Goal: Answer question/provide support: Share knowledge or assist other users

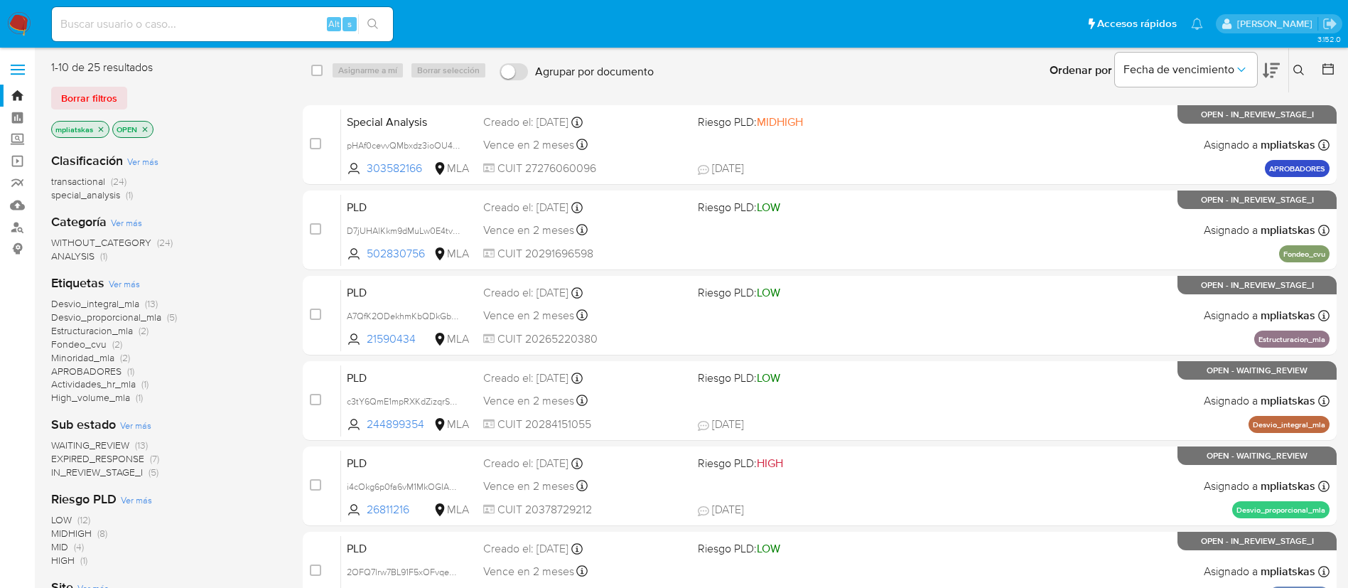
click at [308, 21] on input at bounding box center [222, 24] width 341 height 18
paste input "PHH9CoOWBmckZdtSg0kaKxgO"
click at [388, 26] on input "PHH9CoOWBmckZdtSg0kaKxgO" at bounding box center [222, 24] width 341 height 18
type input "PHH9CoOWBmckZdtSg0kaKxgO"
click at [369, 22] on icon "search-icon" at bounding box center [372, 23] width 11 height 11
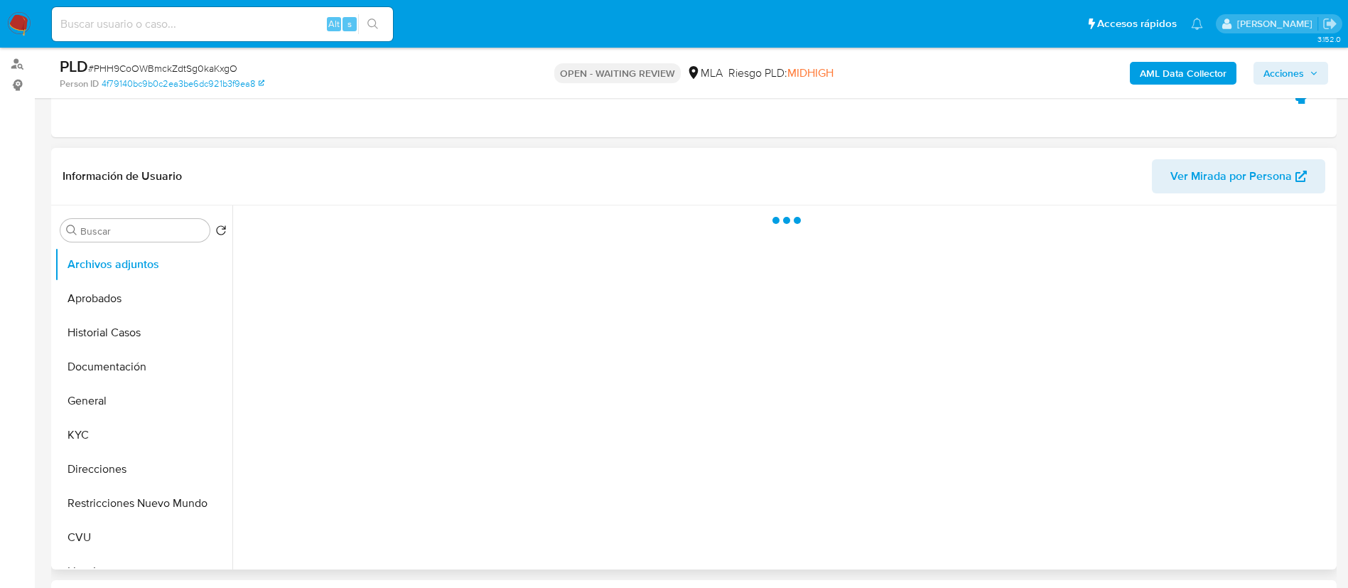
scroll to position [213, 0]
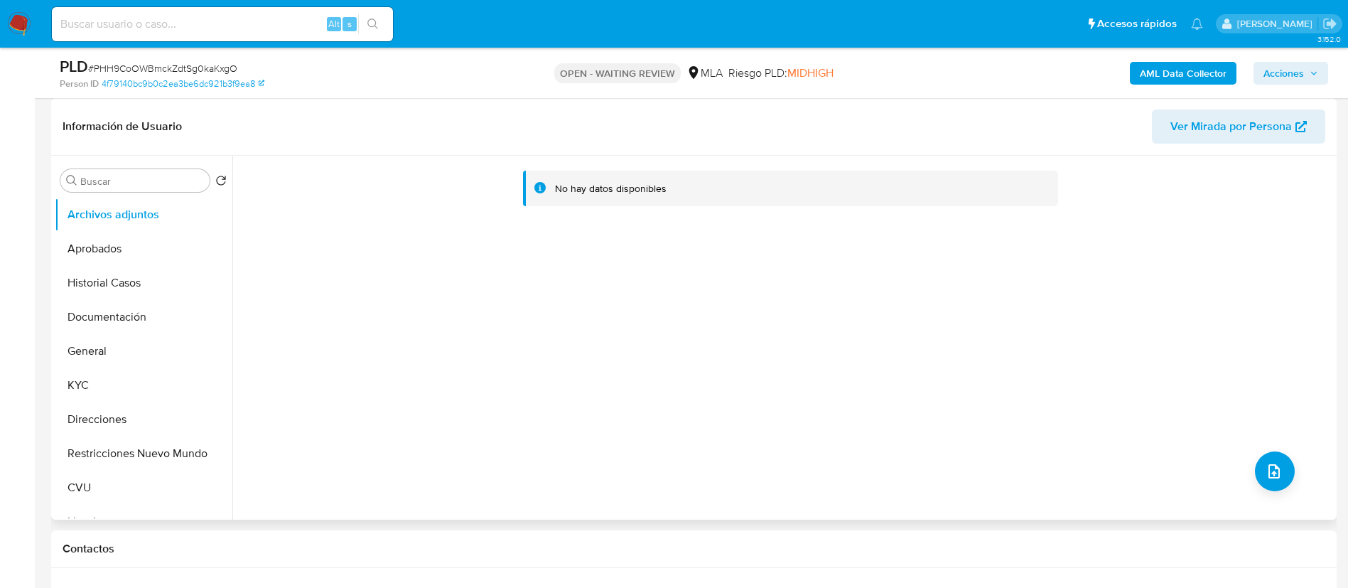
select select "10"
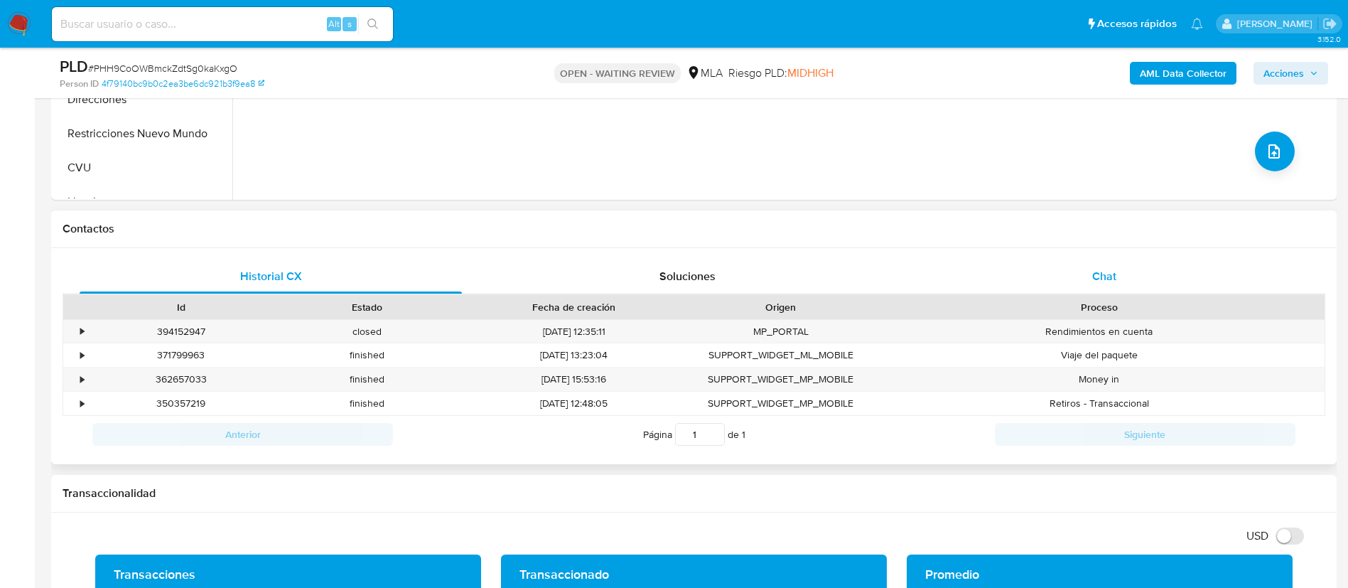
click at [1069, 272] on div "Chat" at bounding box center [1104, 276] width 382 height 34
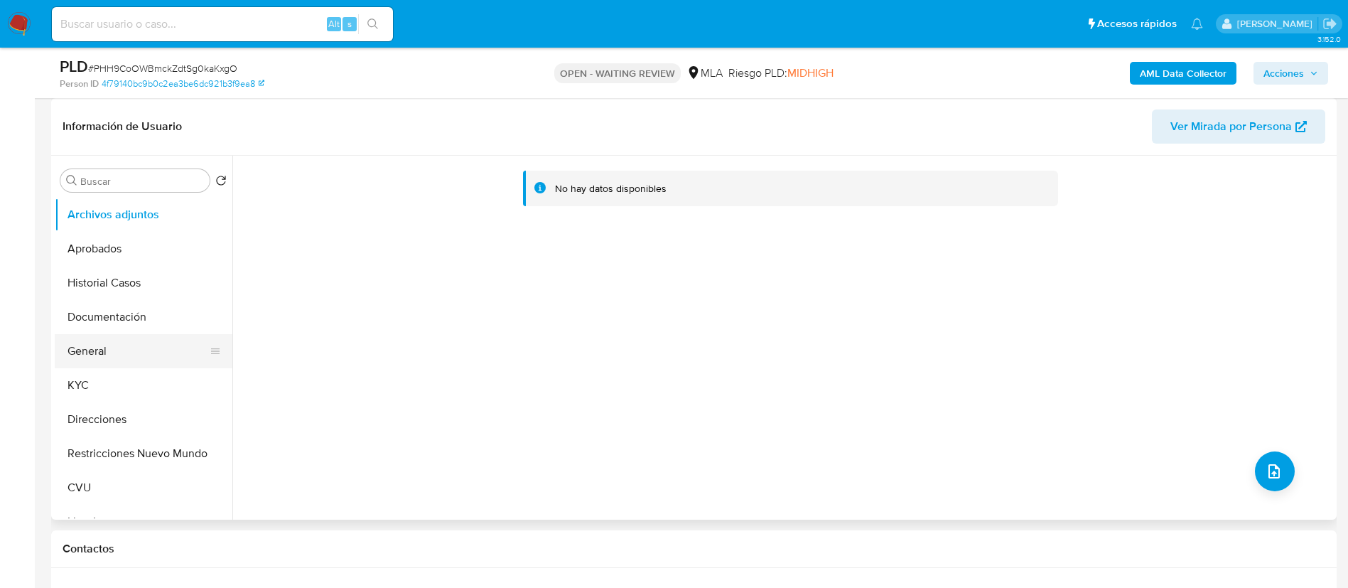
click at [114, 350] on button "General" at bounding box center [138, 351] width 166 height 34
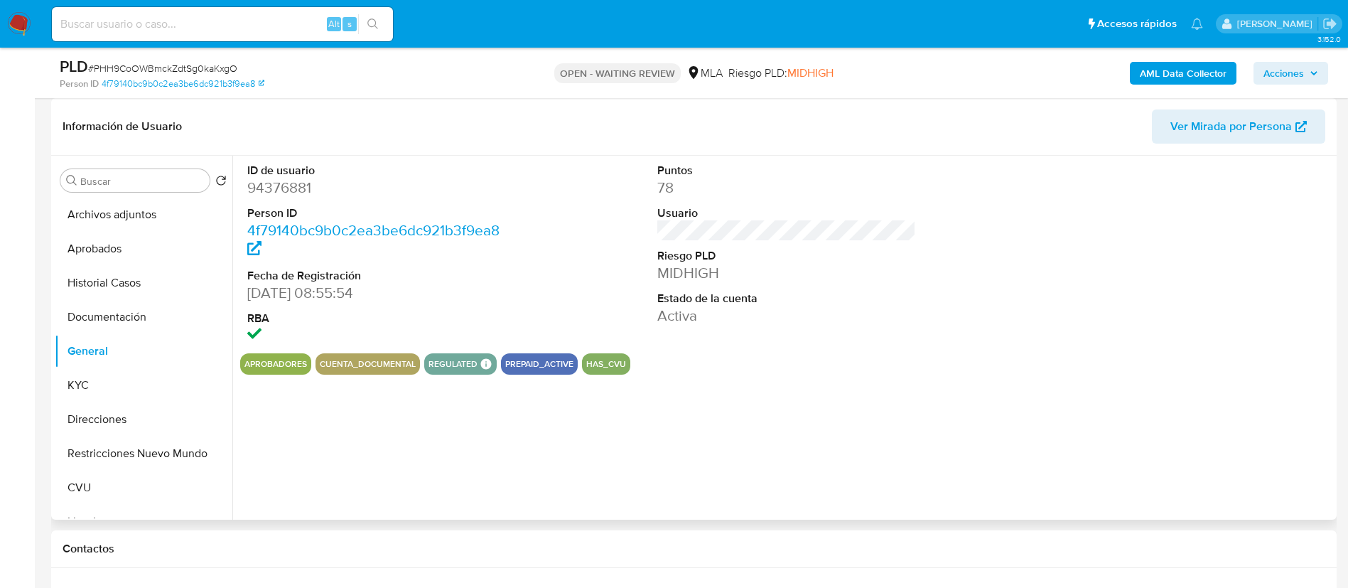
click at [291, 192] on dd "94376881" at bounding box center [376, 188] width 259 height 20
copy dd "94376881"
click at [112, 376] on button "KYC" at bounding box center [138, 385] width 166 height 34
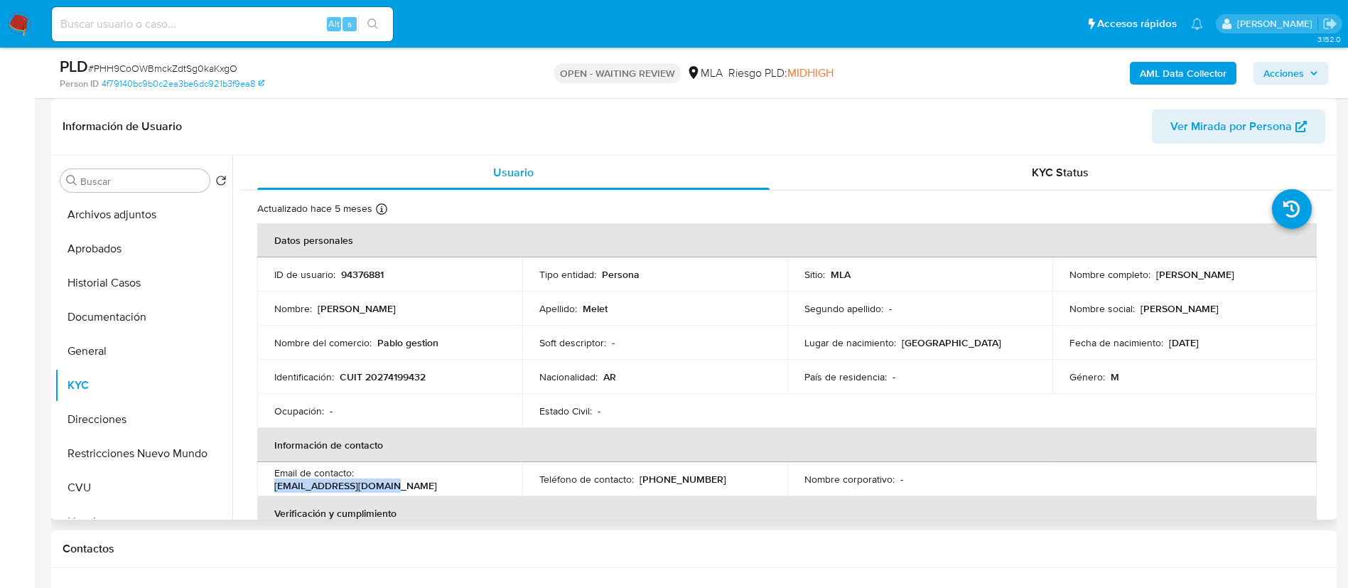
drag, startPoint x: 361, startPoint y: 479, endPoint x: 507, endPoint y: 477, distance: 146.4
click at [507, 477] on td "Email de contacto : pablomelet@hotmail.com" at bounding box center [389, 479] width 265 height 34
copy p "pablomelet@hotmail.com"
click at [406, 374] on p "CUIT 20274199432" at bounding box center [383, 376] width 86 height 13
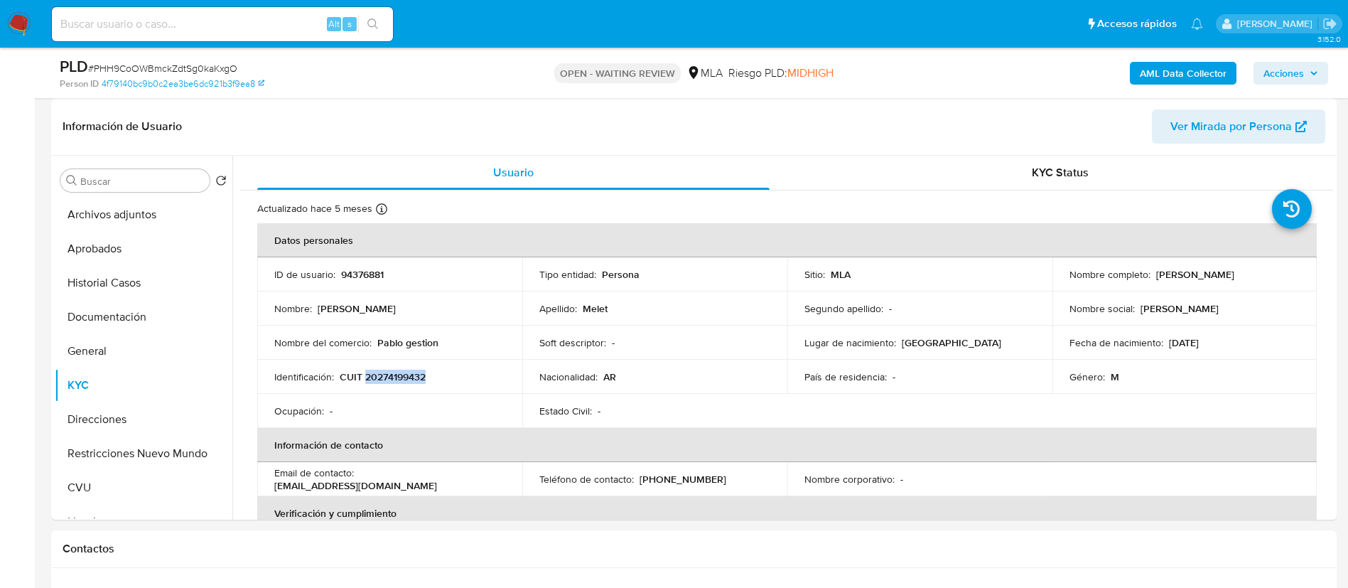
copy p "20274199432"
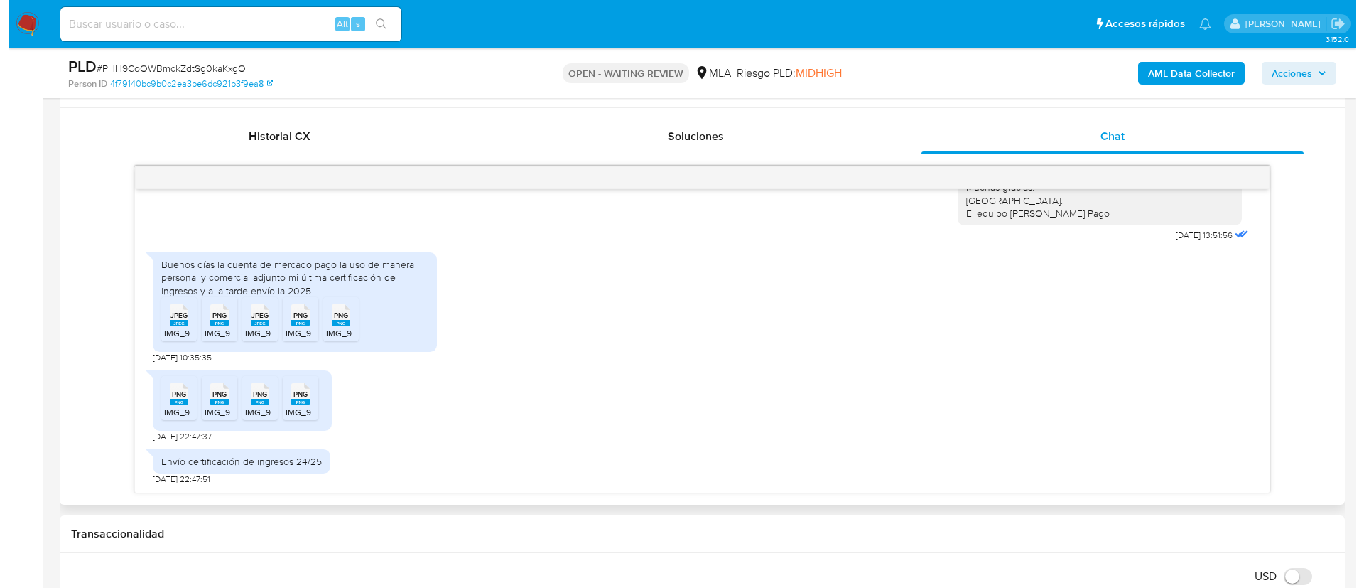
scroll to position [639, 0]
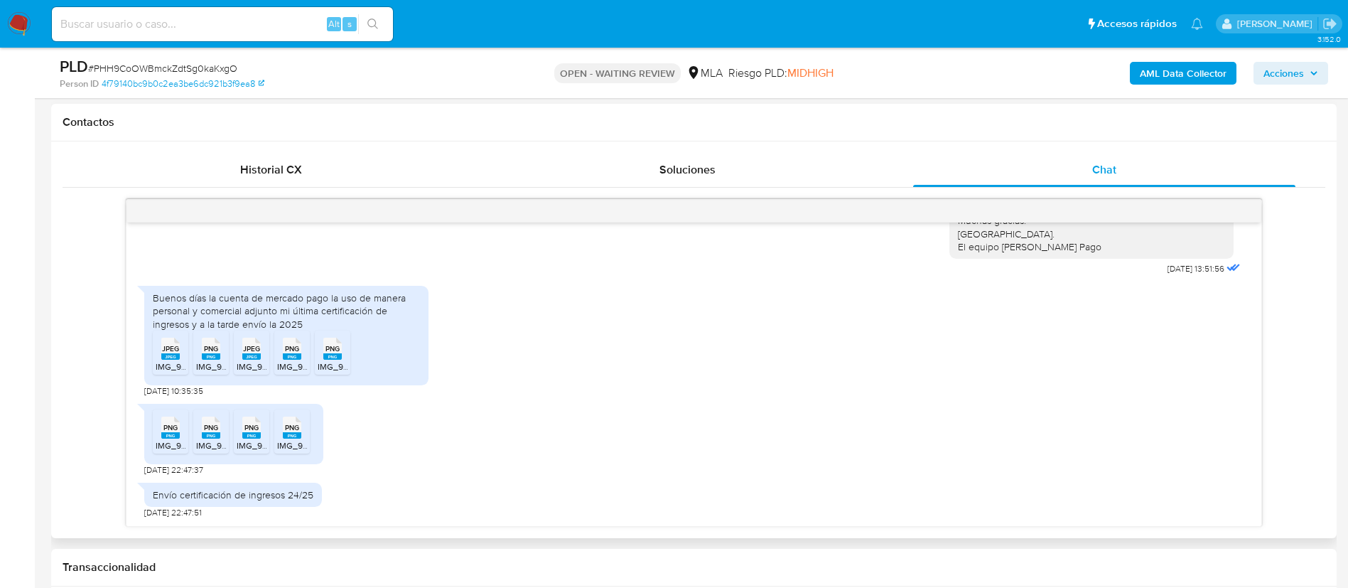
click at [172, 357] on rect at bounding box center [170, 356] width 18 height 6
click at [209, 356] on rect at bounding box center [211, 356] width 18 height 6
click at [247, 352] on span "JPEG" at bounding box center [251, 348] width 17 height 9
click at [297, 353] on span "PNG" at bounding box center [292, 348] width 14 height 9
drag, startPoint x: 324, startPoint y: 352, endPoint x: 300, endPoint y: 368, distance: 28.8
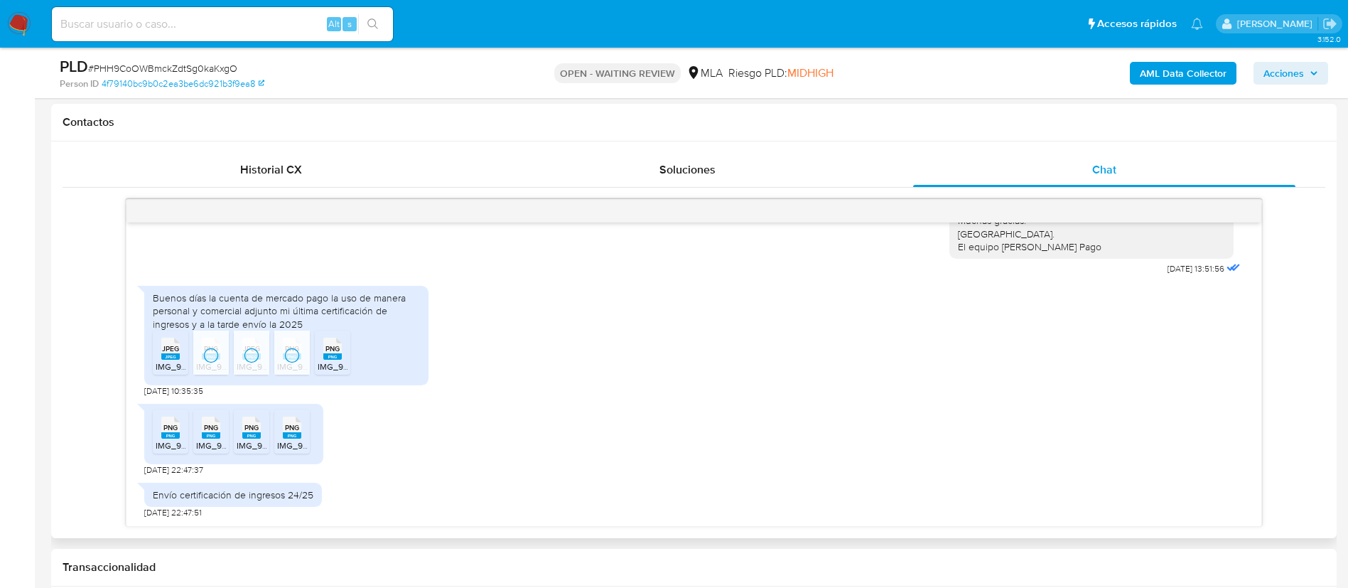
click at [325, 352] on div "PNG PNG" at bounding box center [333, 347] width 30 height 28
click at [179, 425] on icon at bounding box center [170, 427] width 18 height 22
click at [208, 443] on span "IMG_9714.png" at bounding box center [223, 445] width 55 height 12
click at [244, 440] on span "IMG_9713.png" at bounding box center [264, 445] width 55 height 12
click at [283, 438] on icon "PNG" at bounding box center [292, 427] width 18 height 25
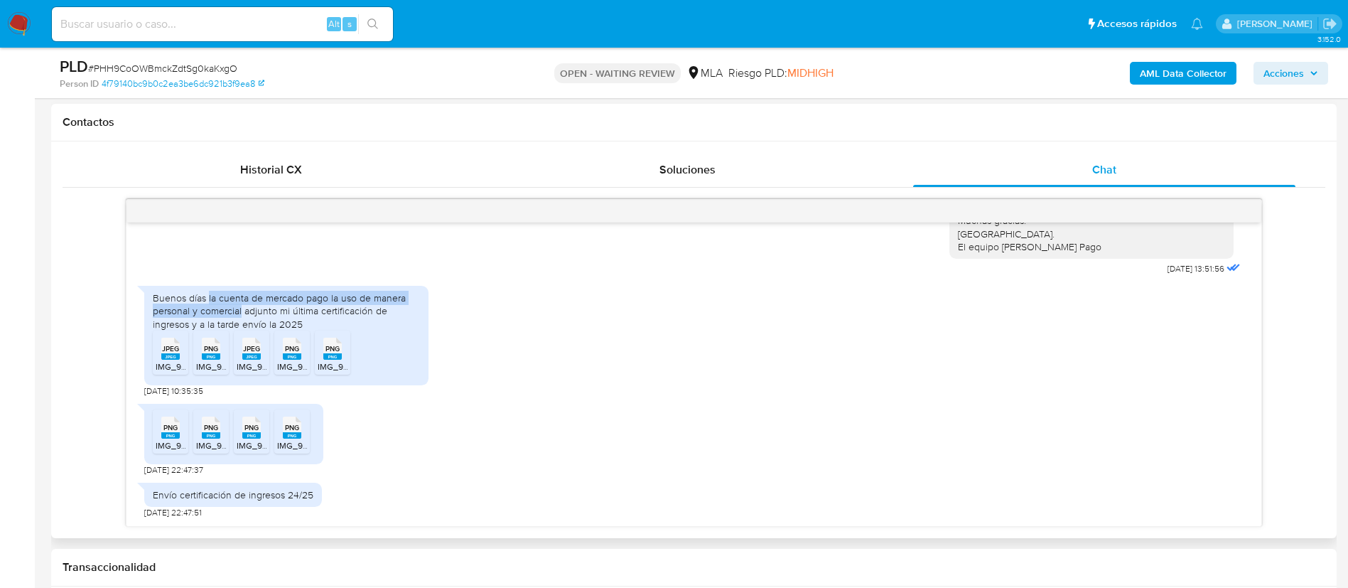
drag, startPoint x: 209, startPoint y: 298, endPoint x: 242, endPoint y: 308, distance: 34.6
click at [242, 308] on div "Buenos días la cuenta de mercado pago la uso de manera personal y comercial adj…" at bounding box center [286, 310] width 267 height 39
copy div "la cuenta de mercado pago la uso de manera personal y comercial"
click at [1168, 64] on b "AML Data Collector" at bounding box center [1183, 73] width 87 height 23
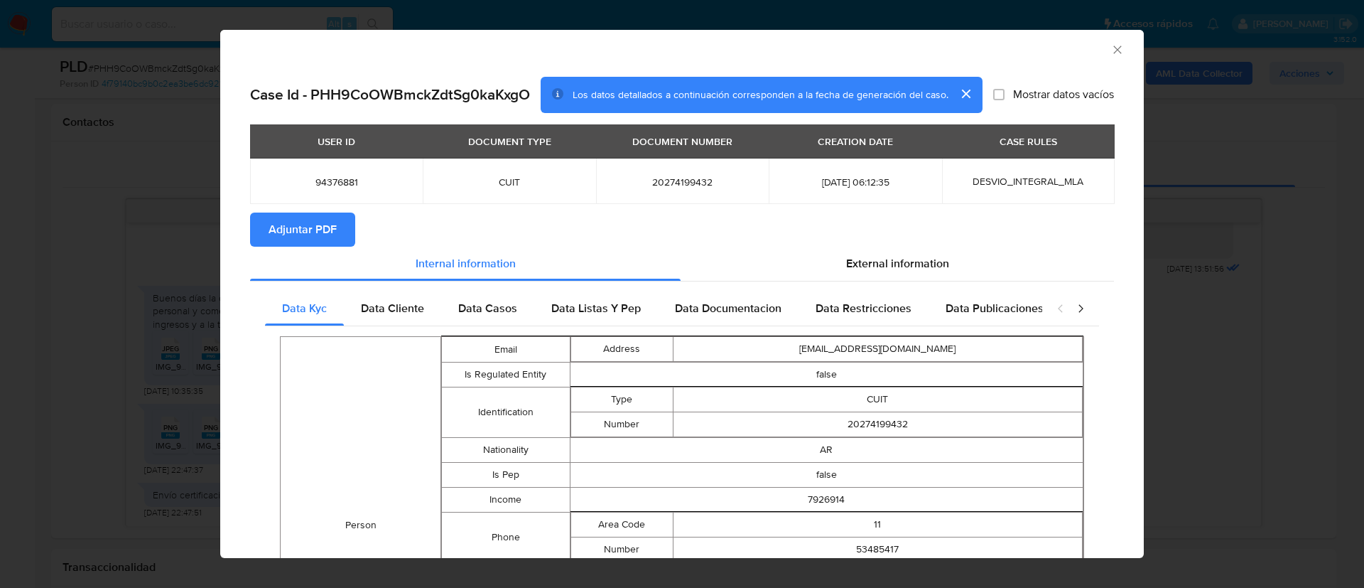
click at [315, 215] on span "Adjuntar PDF" at bounding box center [303, 229] width 68 height 31
click at [325, 190] on td "94376881" at bounding box center [336, 180] width 173 height 45
click at [325, 189] on td "94376881" at bounding box center [336, 180] width 173 height 45
copy span "94376881"
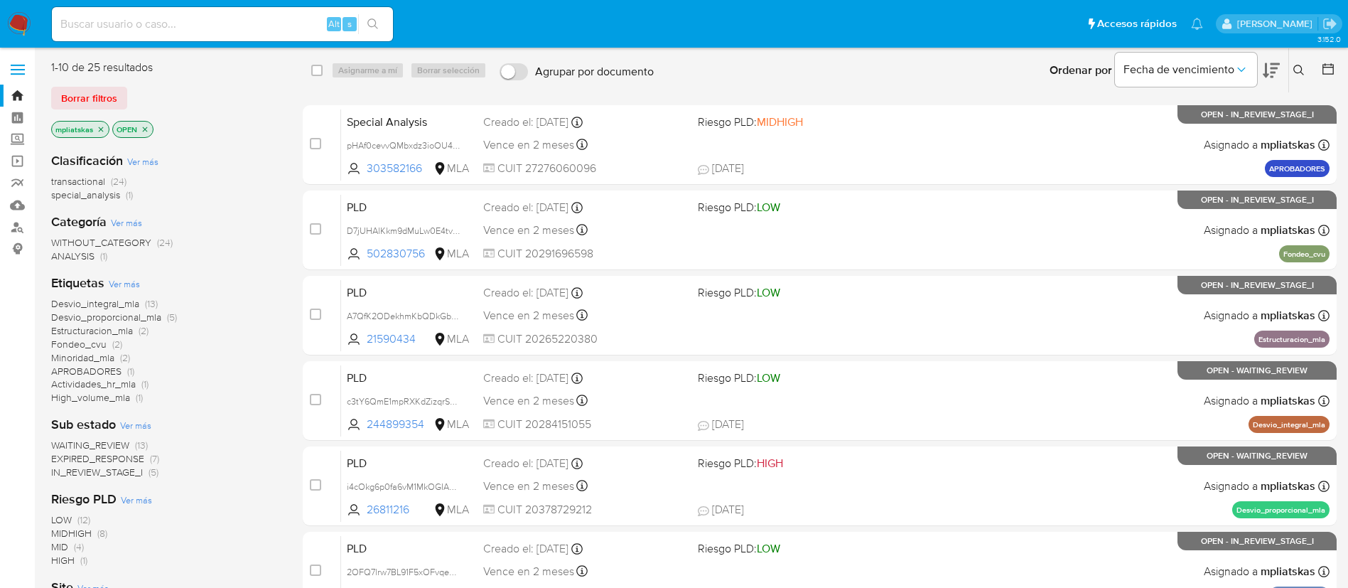
click at [1302, 60] on div "Ingrese ID de usuario o caso Buscar Borrar filtros" at bounding box center [1300, 70] width 24 height 44
click at [1298, 65] on icon at bounding box center [1298, 70] width 11 height 11
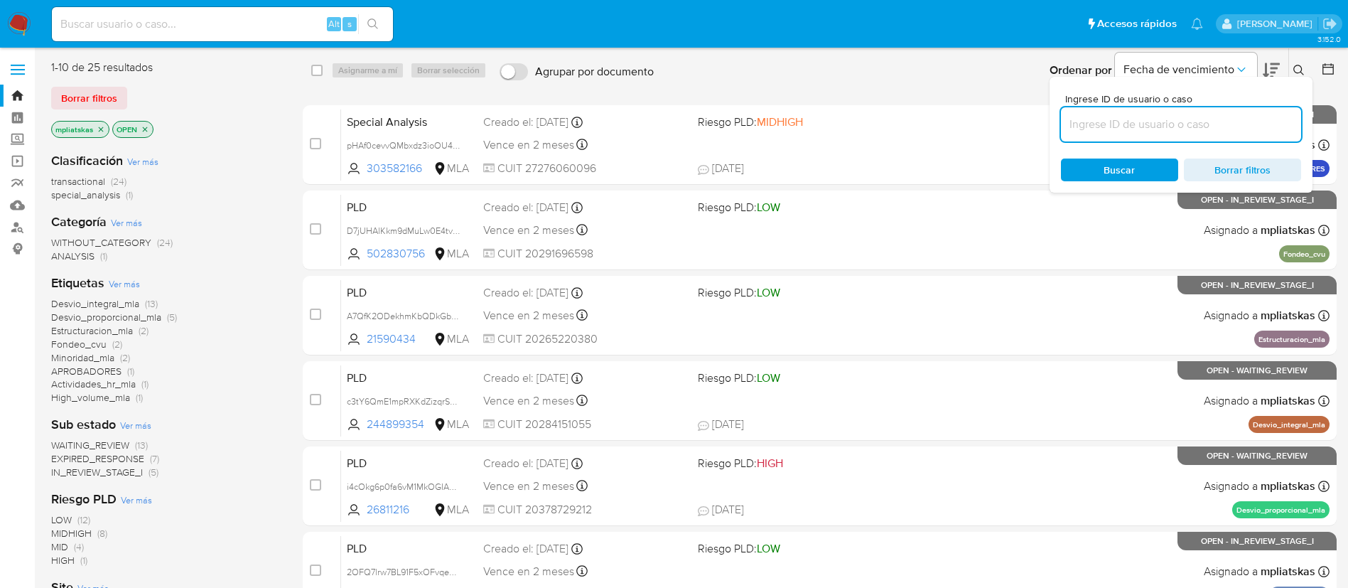
click at [1160, 130] on input at bounding box center [1181, 124] width 240 height 18
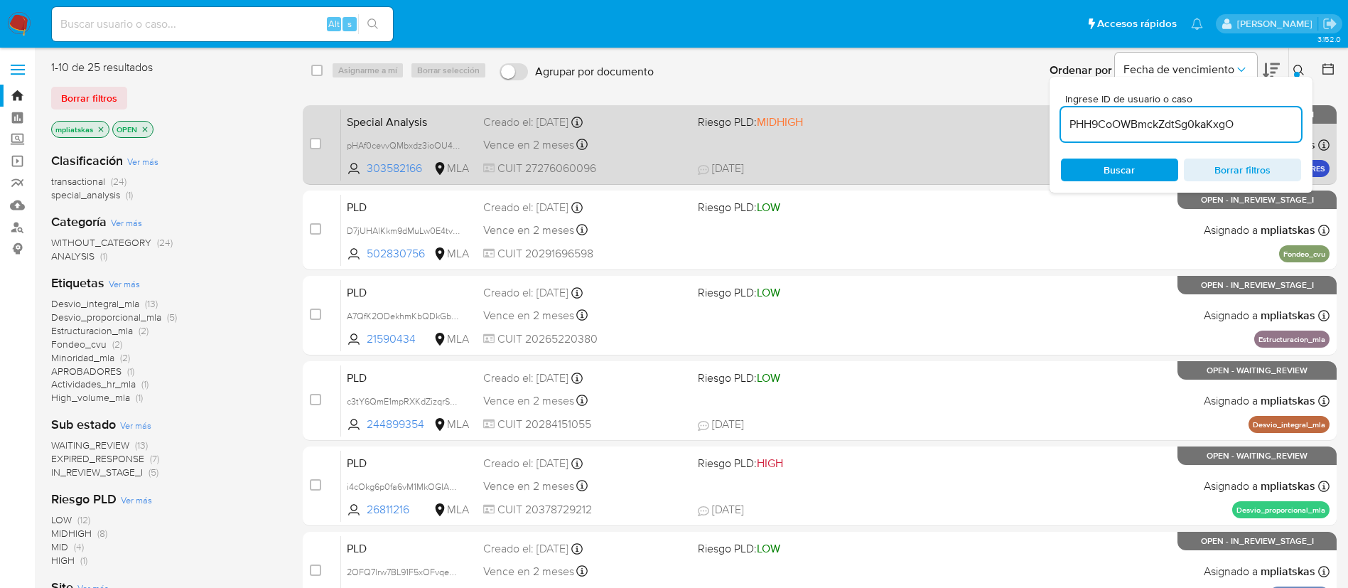
type input "PHH9CoOWBmckZdtSg0kaKxgO"
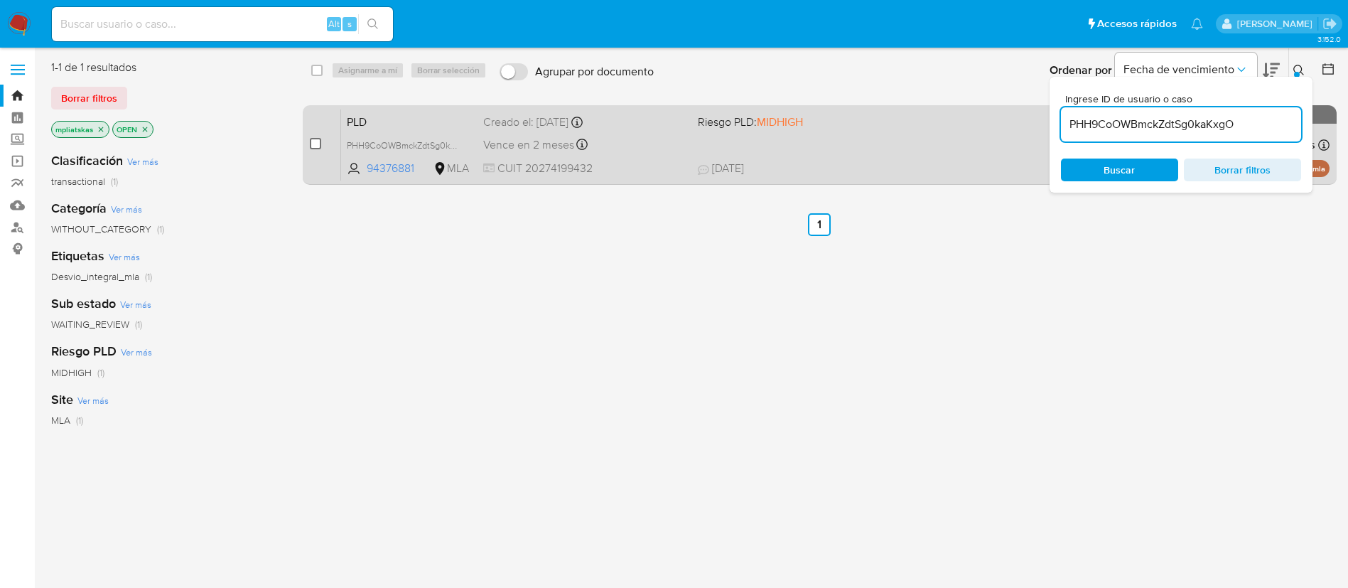
click at [317, 141] on input "checkbox" at bounding box center [315, 143] width 11 height 11
checkbox input "true"
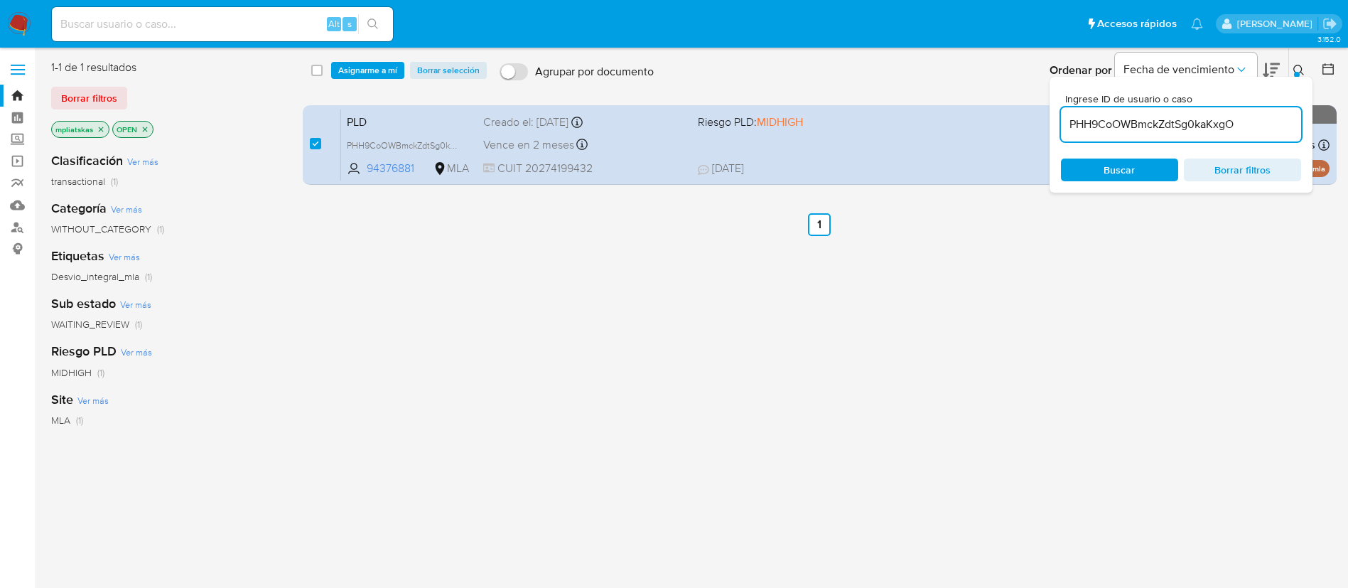
click at [357, 82] on div "select-all-cases-checkbox Asignarme a mí Borrar selección Agrupar por documento…" at bounding box center [820, 70] width 1035 height 44
click at [358, 76] on span "Asignarme a mí" at bounding box center [367, 70] width 59 height 14
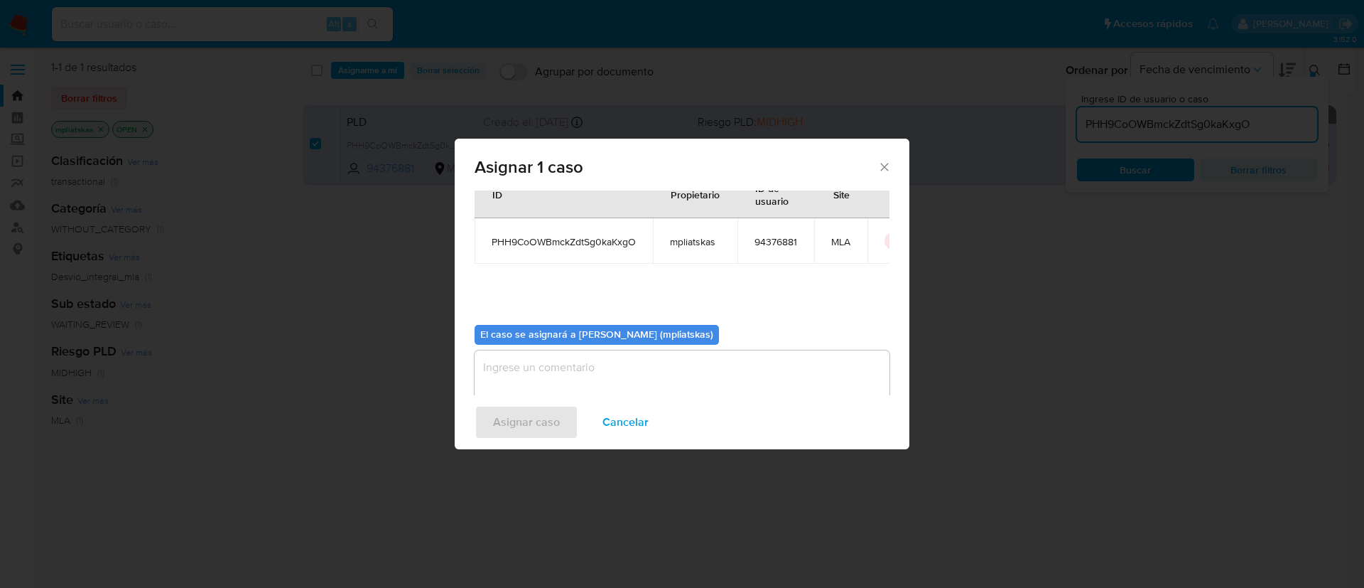
scroll to position [74, 0]
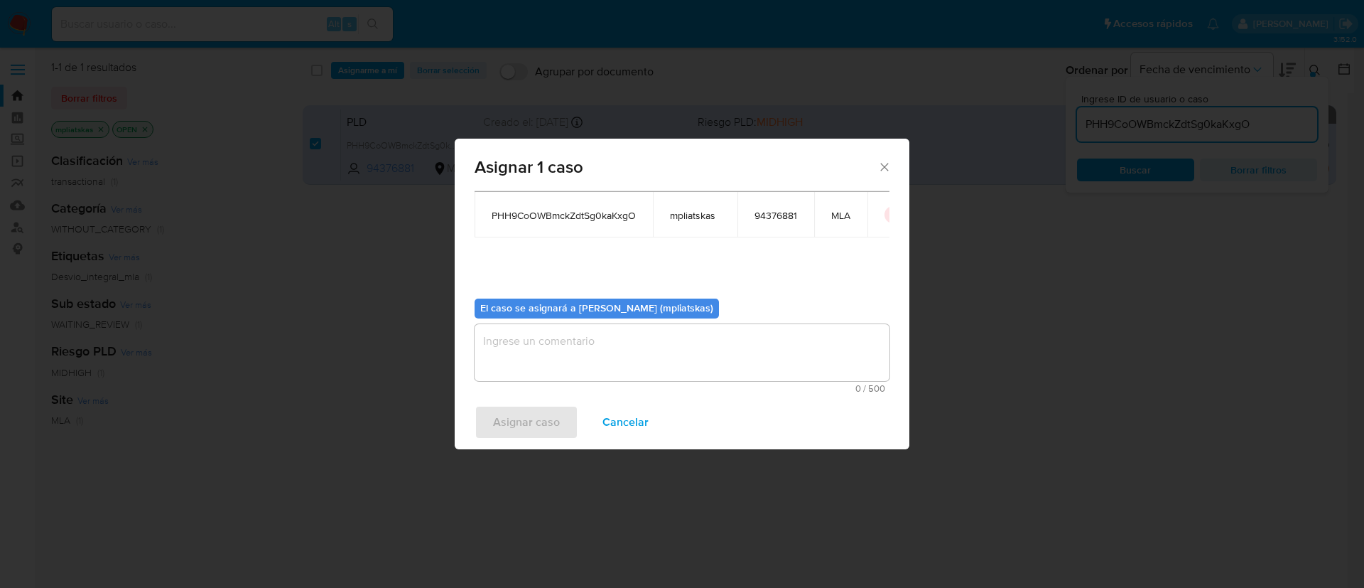
click at [556, 318] on div "El caso se asignará a Micaela Pliatskas (mpliatskas)" at bounding box center [597, 308] width 244 height 20
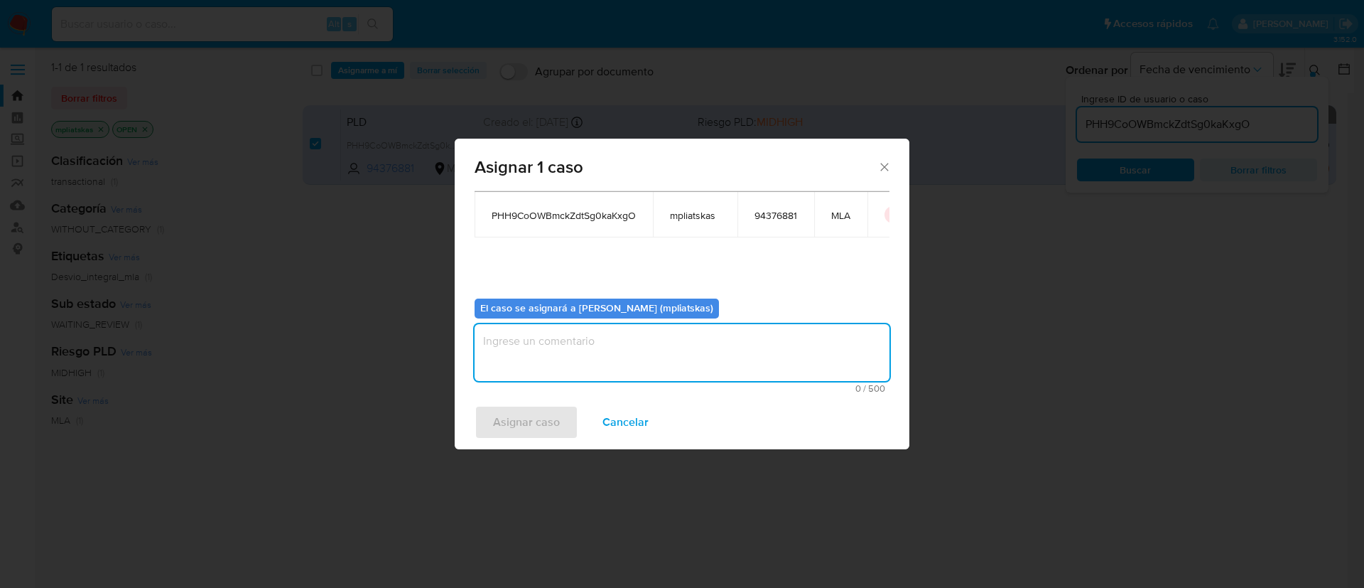
click at [551, 338] on textarea "assign-modal" at bounding box center [682, 352] width 415 height 57
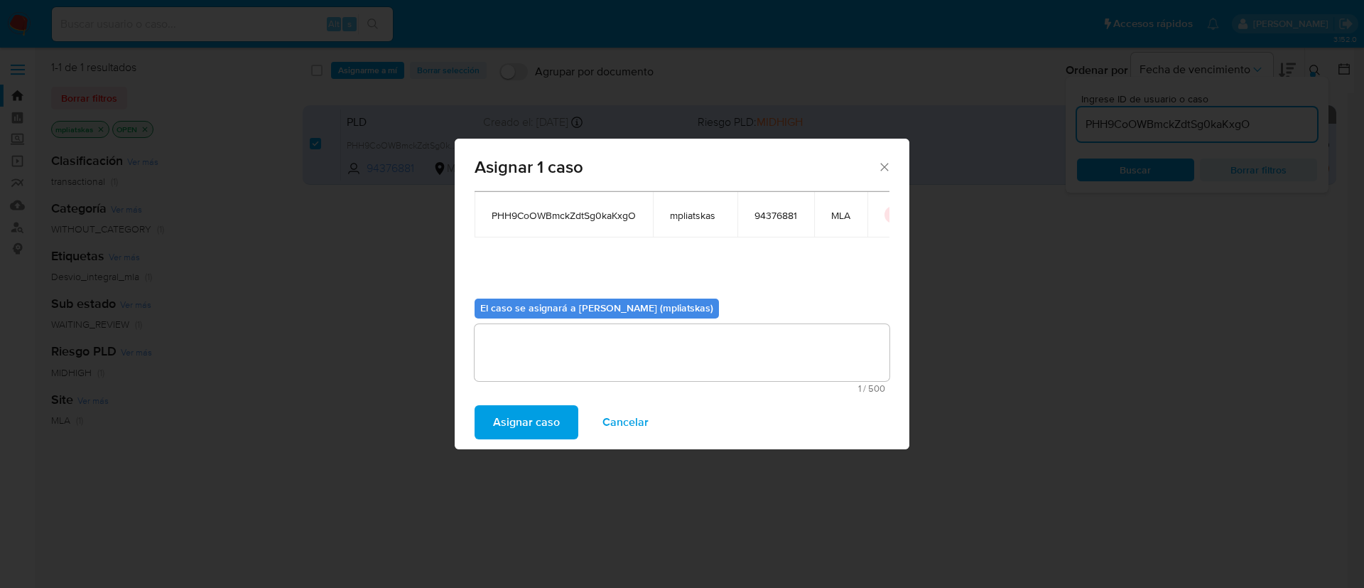
click at [514, 427] on span "Asignar caso" at bounding box center [526, 421] width 67 height 31
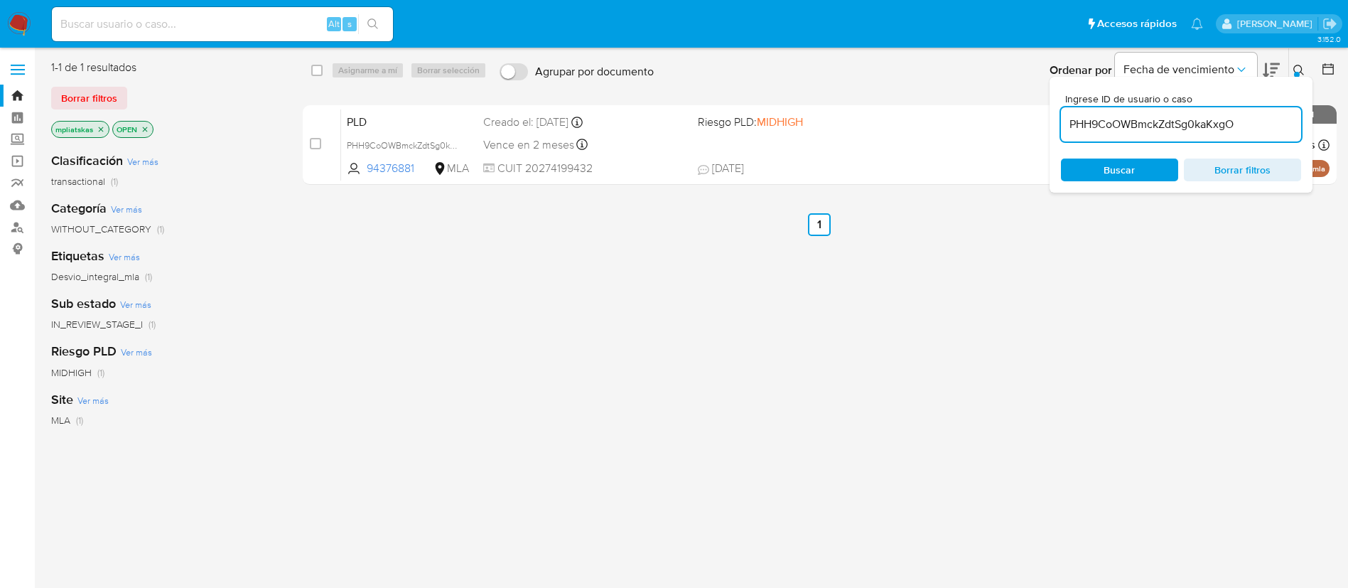
click at [1094, 122] on input "PHH9CoOWBmckZdtSg0kaKxgO" at bounding box center [1181, 124] width 240 height 18
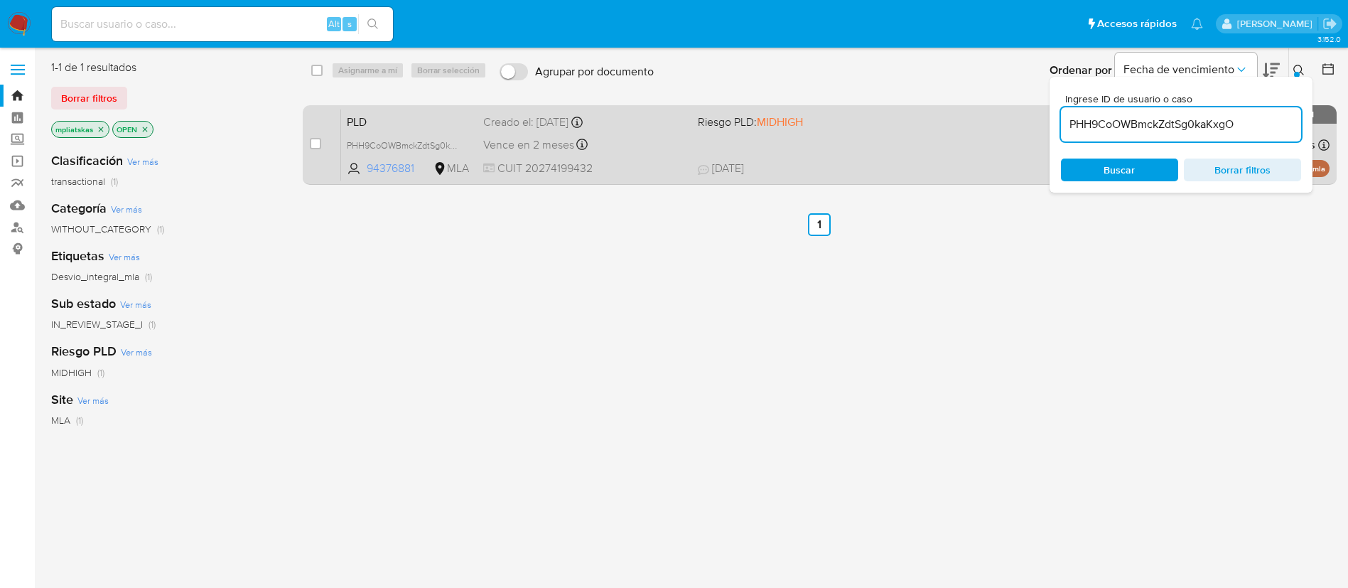
paste input "5zrsJXdwU6vDNs5mlWep1mID"
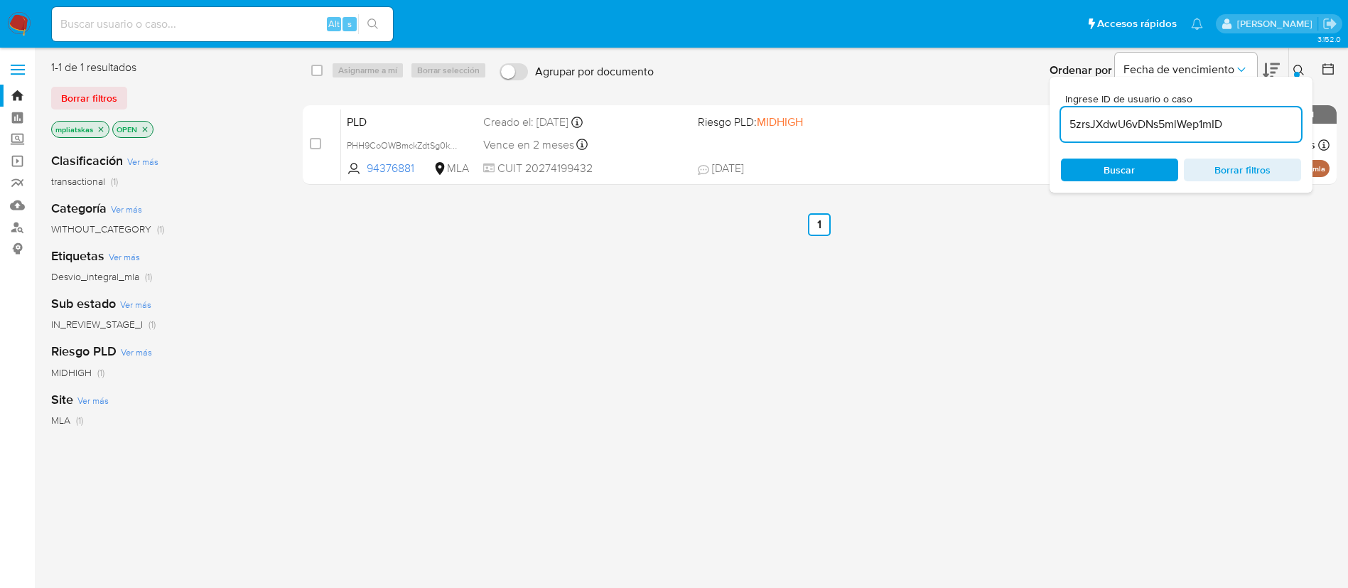
type input "5zrsJXdwU6vDNs5mlWep1mID"
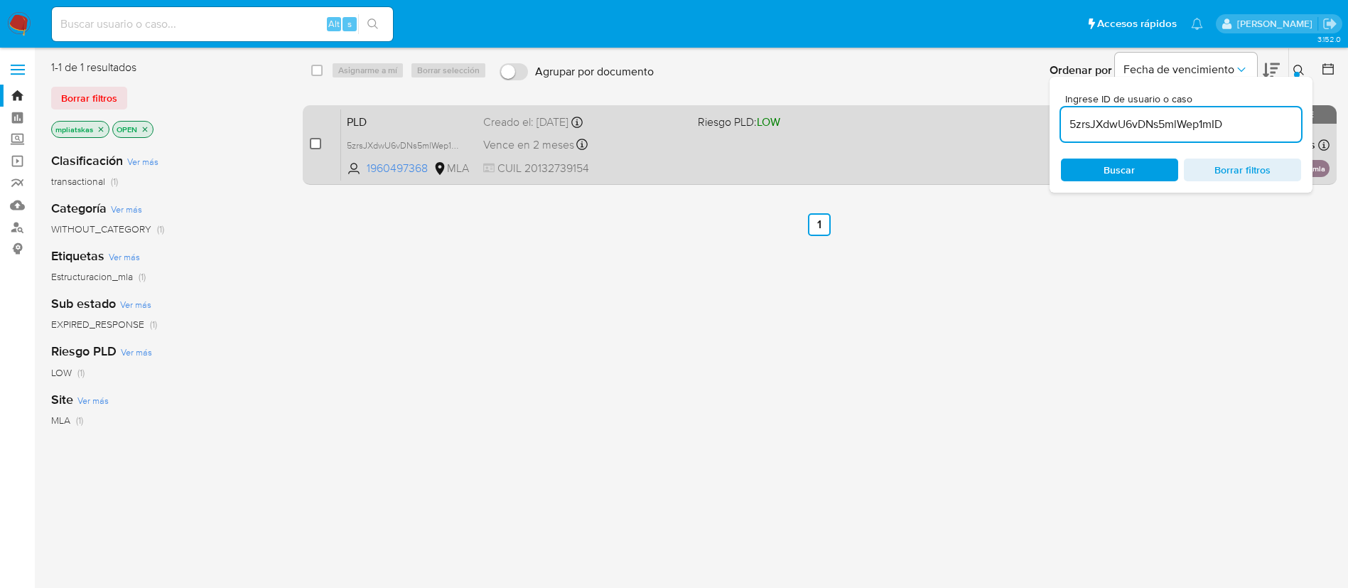
click at [315, 145] on input "checkbox" at bounding box center [315, 143] width 11 height 11
checkbox input "true"
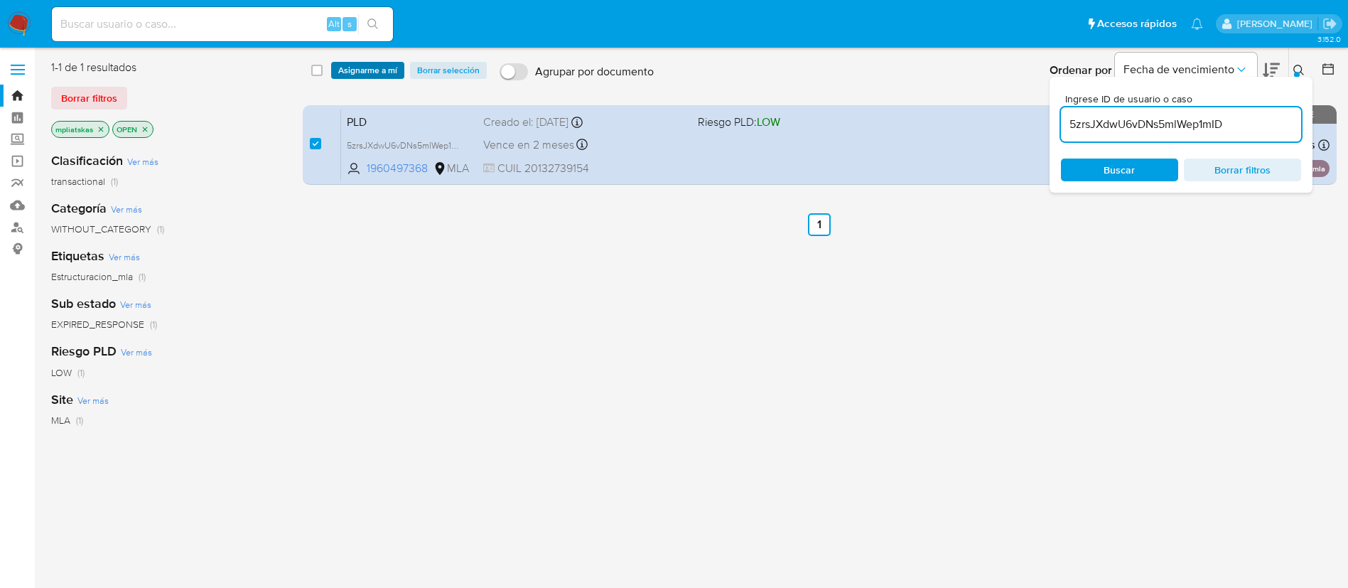
click at [361, 73] on span "Asignarme a mí" at bounding box center [367, 70] width 59 height 14
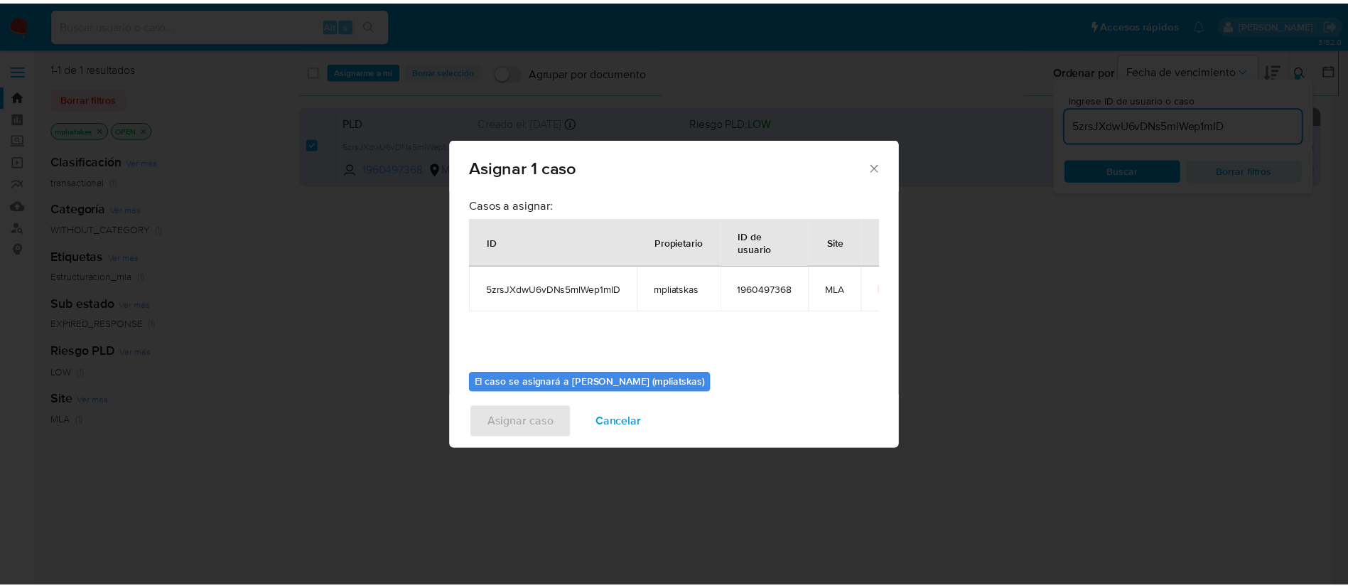
scroll to position [74, 0]
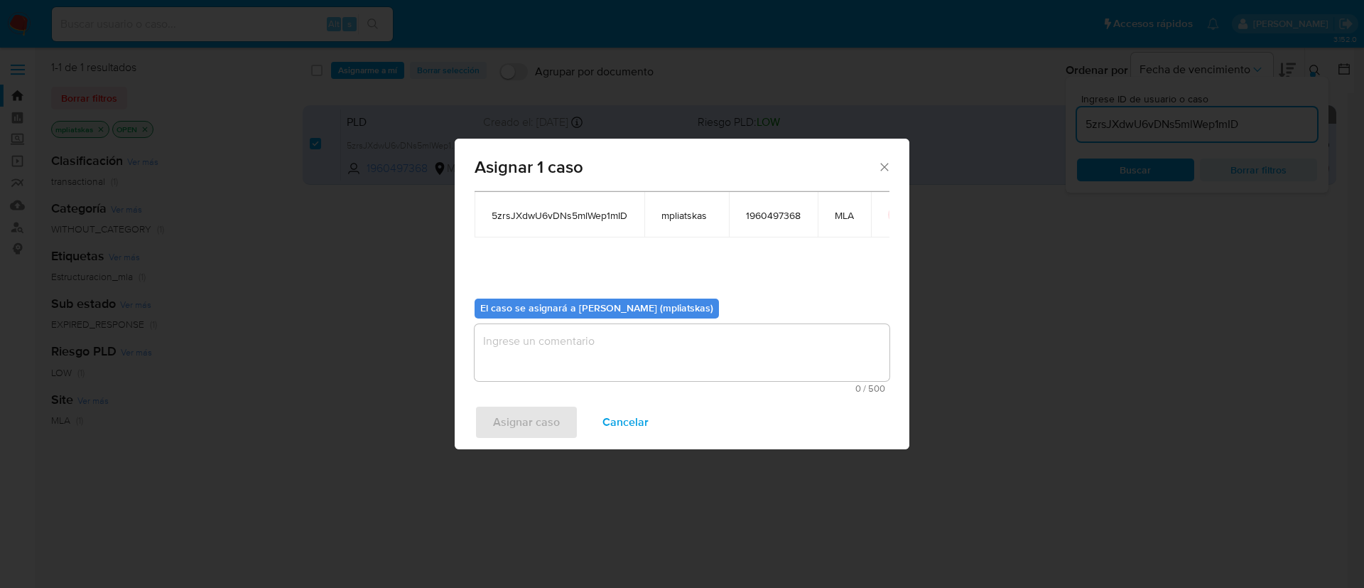
click at [605, 334] on textarea "assign-modal" at bounding box center [682, 352] width 415 height 57
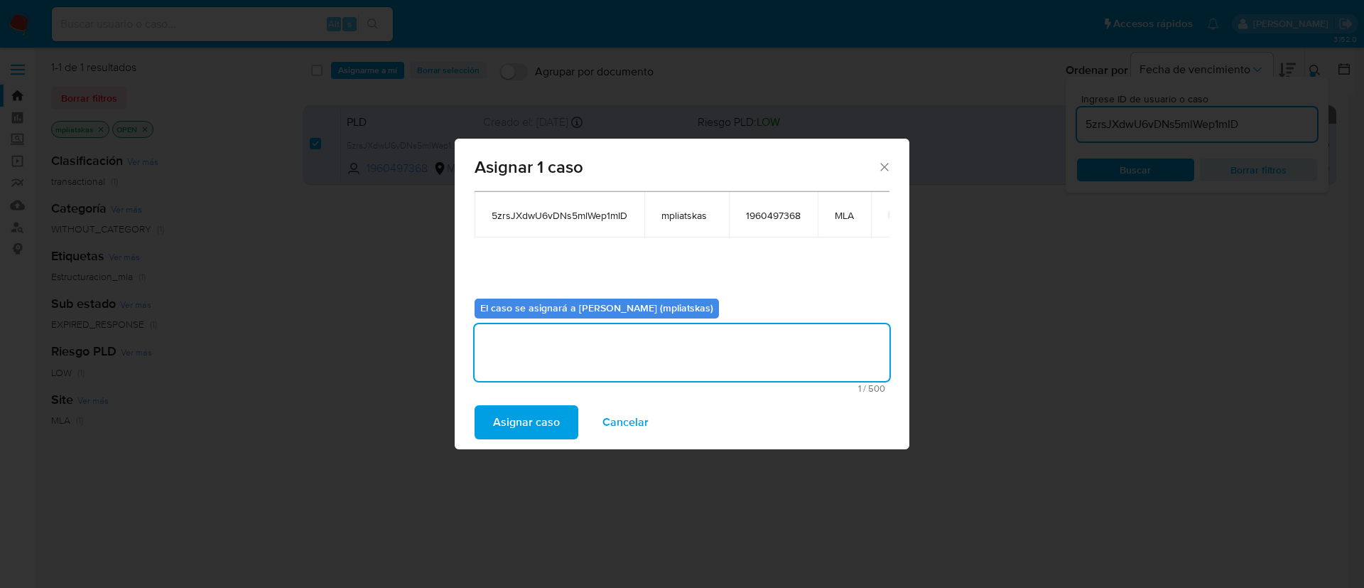
click at [505, 431] on span "Asignar caso" at bounding box center [526, 421] width 67 height 31
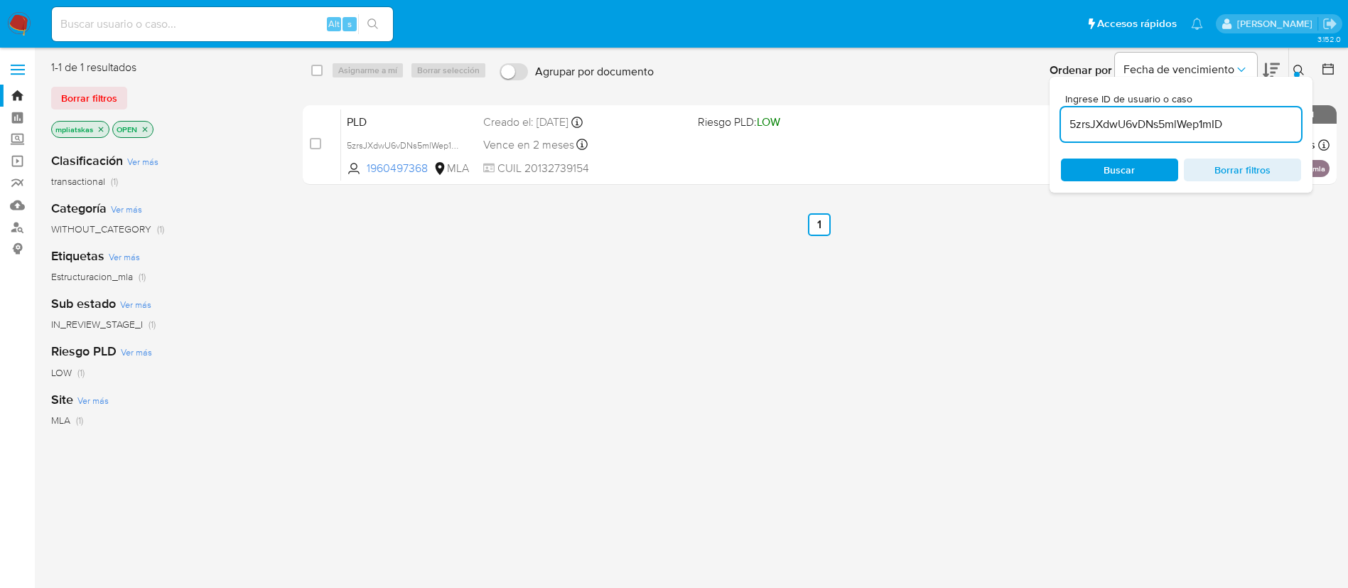
click at [1102, 122] on input "5zrsJXdwU6vDNs5mlWep1mID" at bounding box center [1181, 124] width 240 height 18
paste input "pSTYFioRxnseljs7x3Bcdv96"
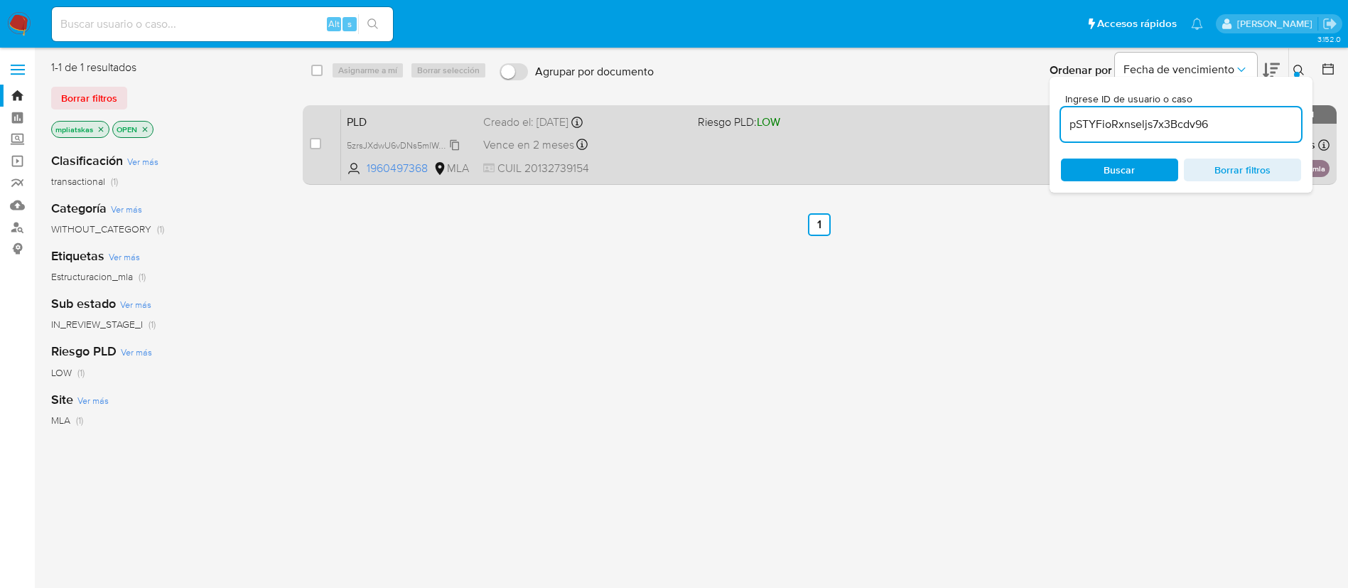
type input "pSTYFioRxnseljs7x3Bcdv96"
click at [314, 142] on input "checkbox" at bounding box center [315, 143] width 11 height 11
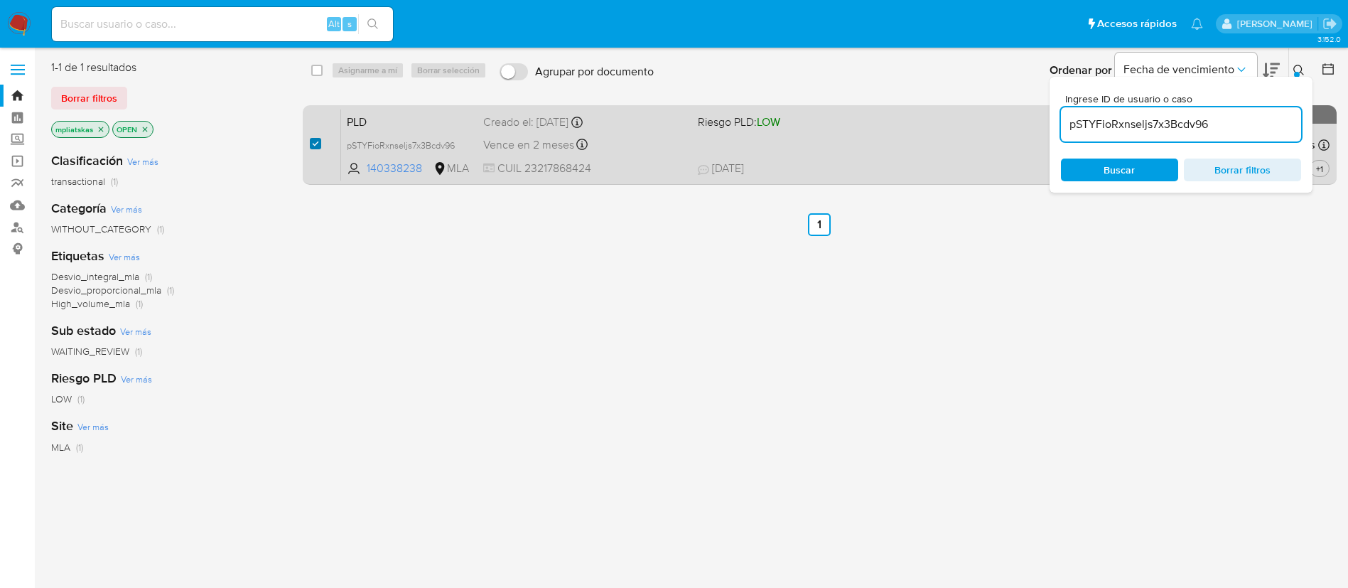
checkbox input "true"
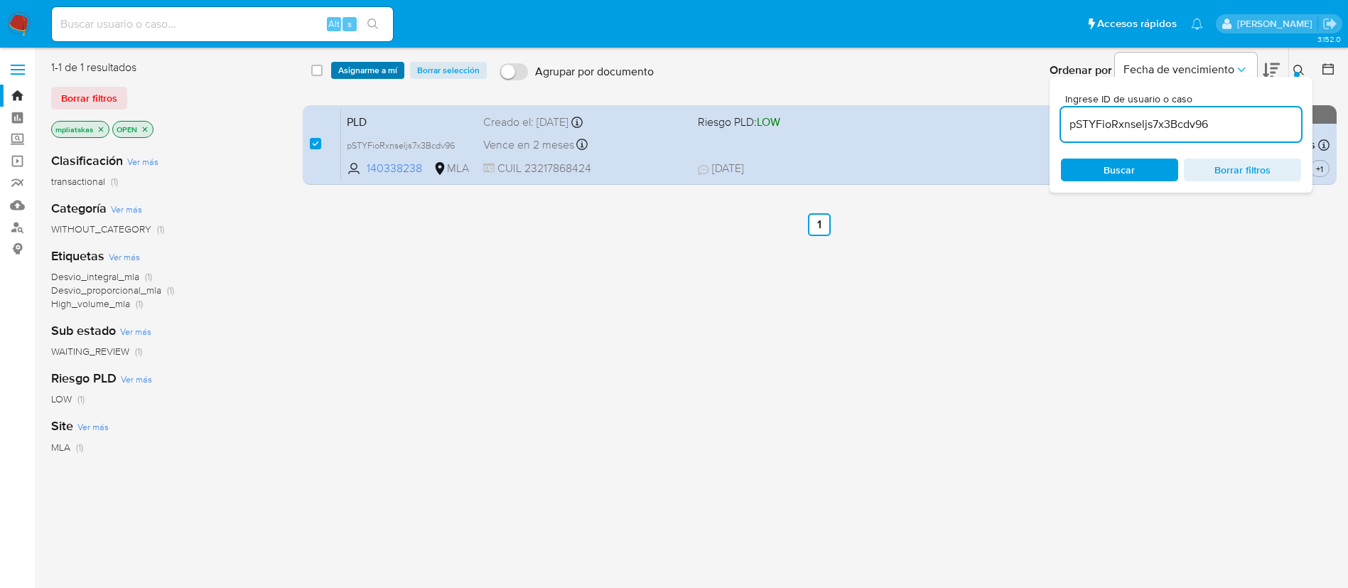
click at [364, 60] on div "select-all-cases-checkbox Asignarme a mí Borrar selección Agrupar por documento…" at bounding box center [820, 70] width 1035 height 44
click at [376, 64] on span "Asignarme a mí" at bounding box center [367, 70] width 59 height 14
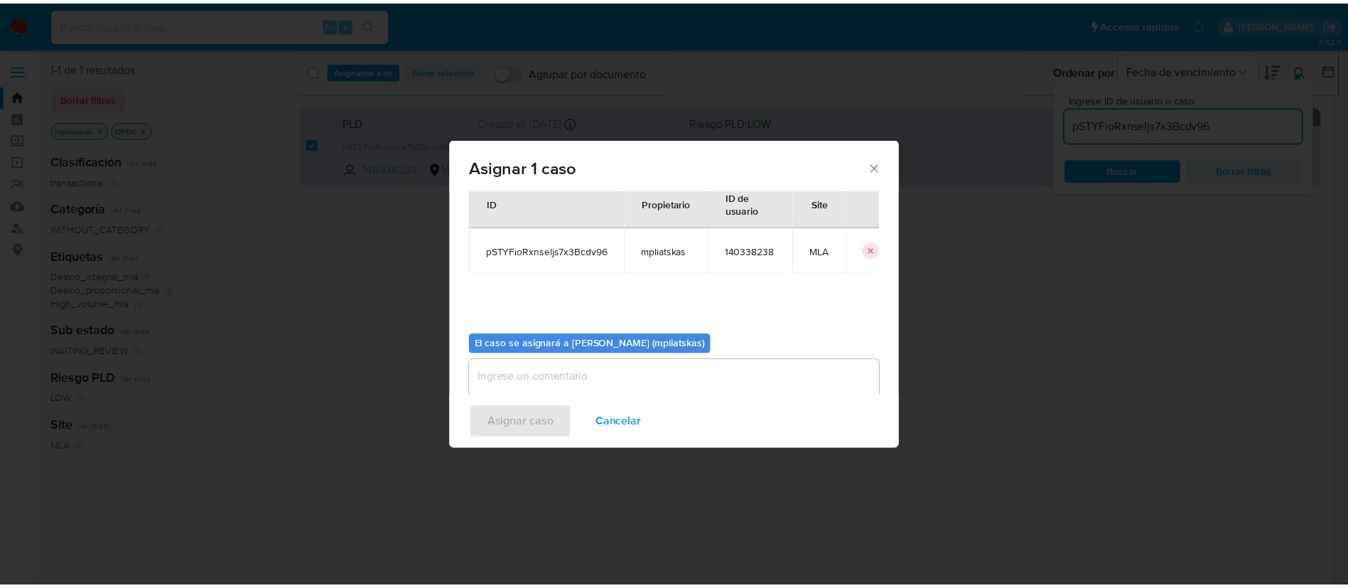
scroll to position [74, 0]
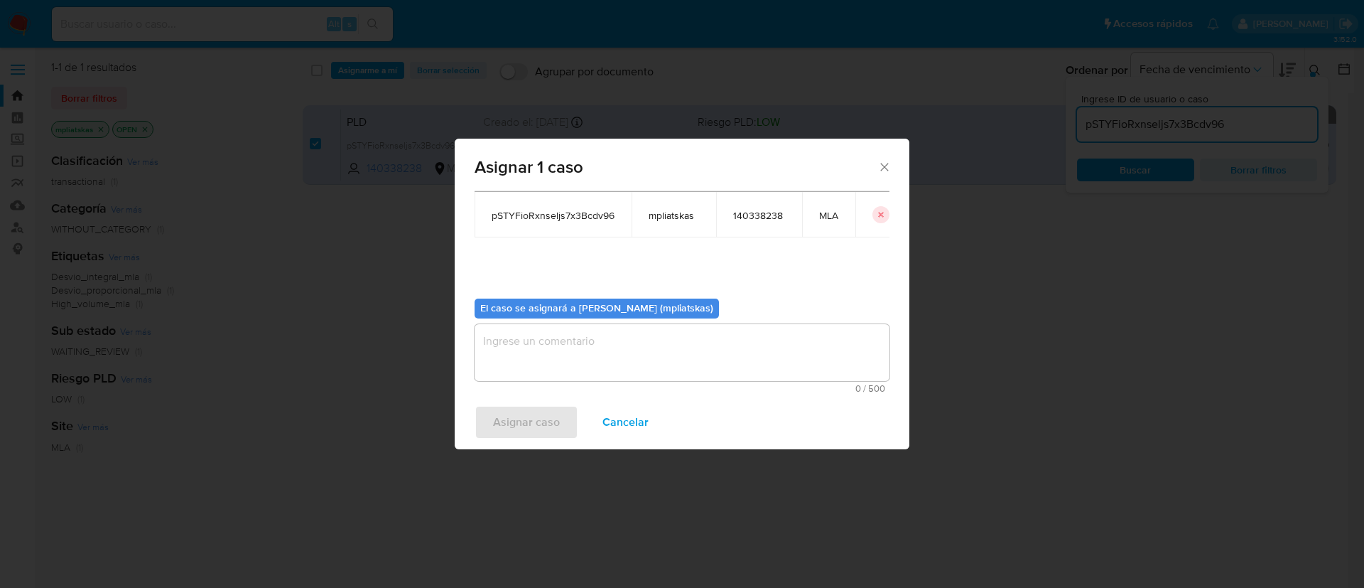
click at [508, 339] on textarea "assign-modal" at bounding box center [682, 352] width 415 height 57
click at [517, 411] on span "Asignar caso" at bounding box center [526, 421] width 67 height 31
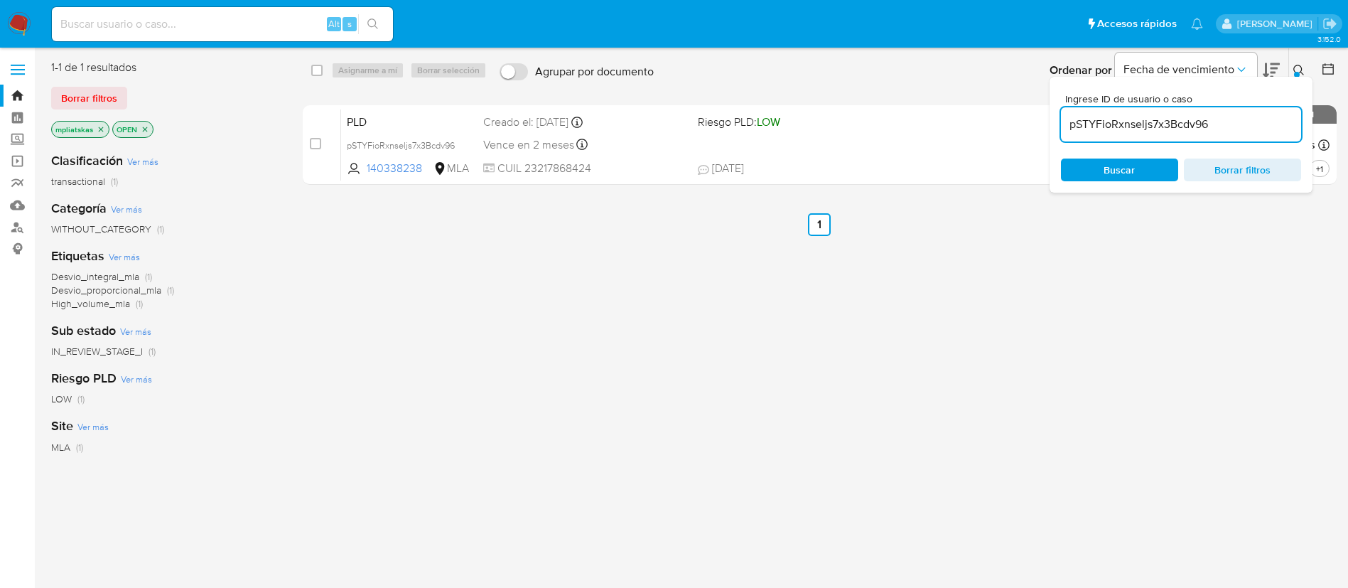
click at [27, 26] on img at bounding box center [19, 24] width 24 height 24
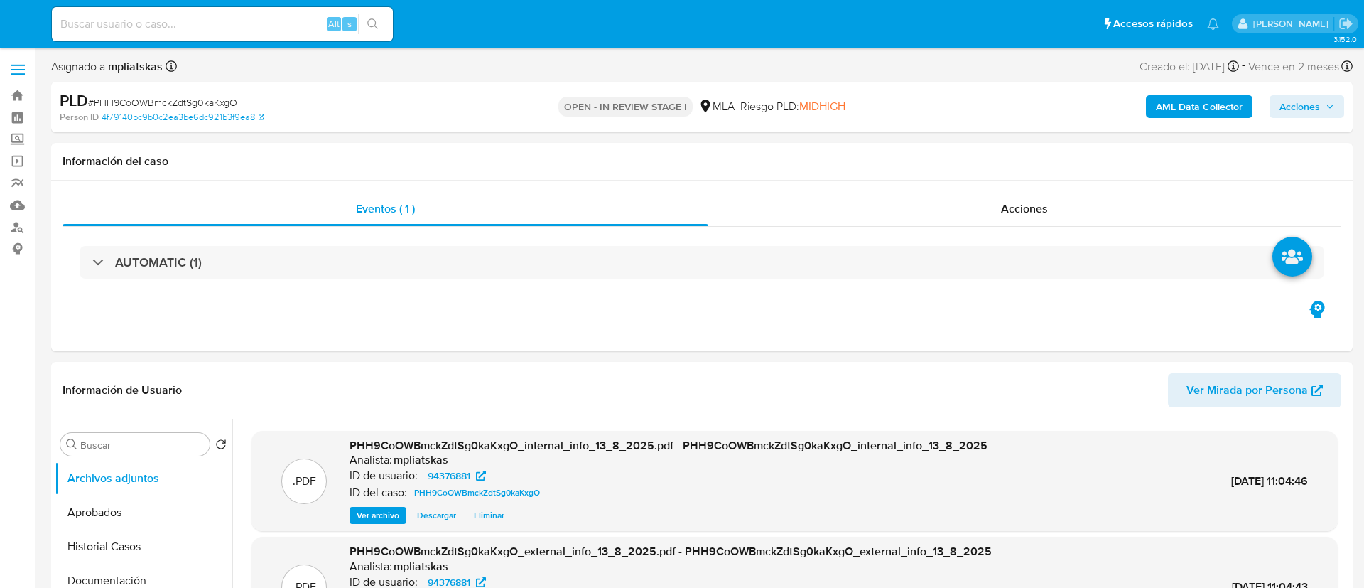
select select "10"
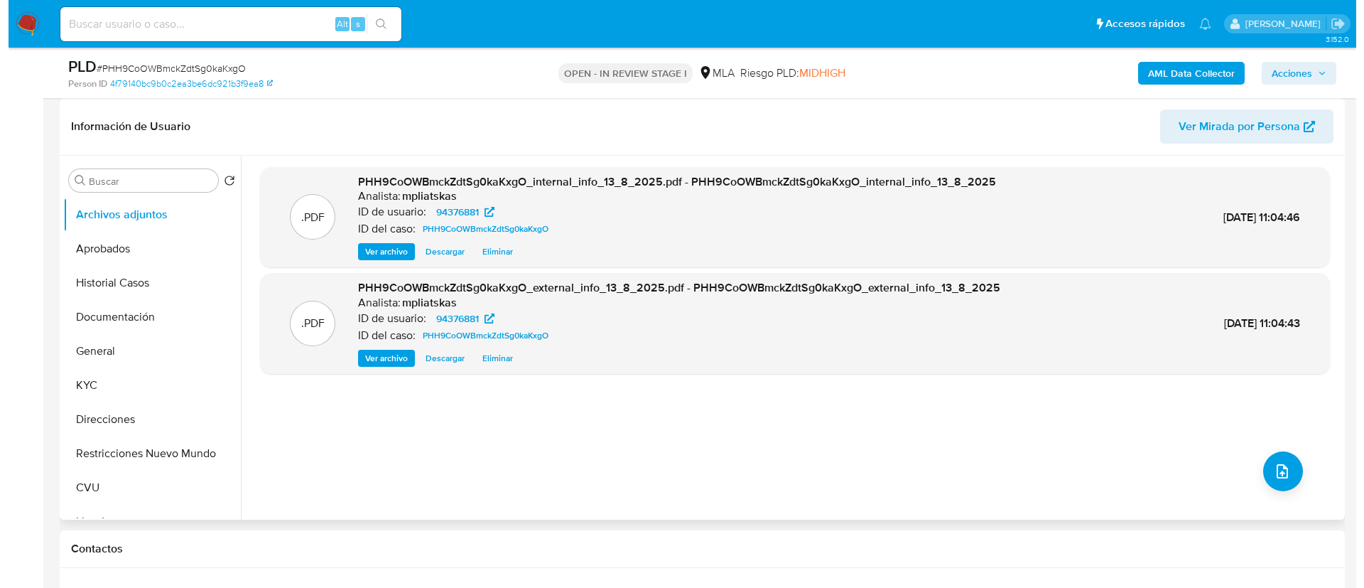
scroll to position [320, 0]
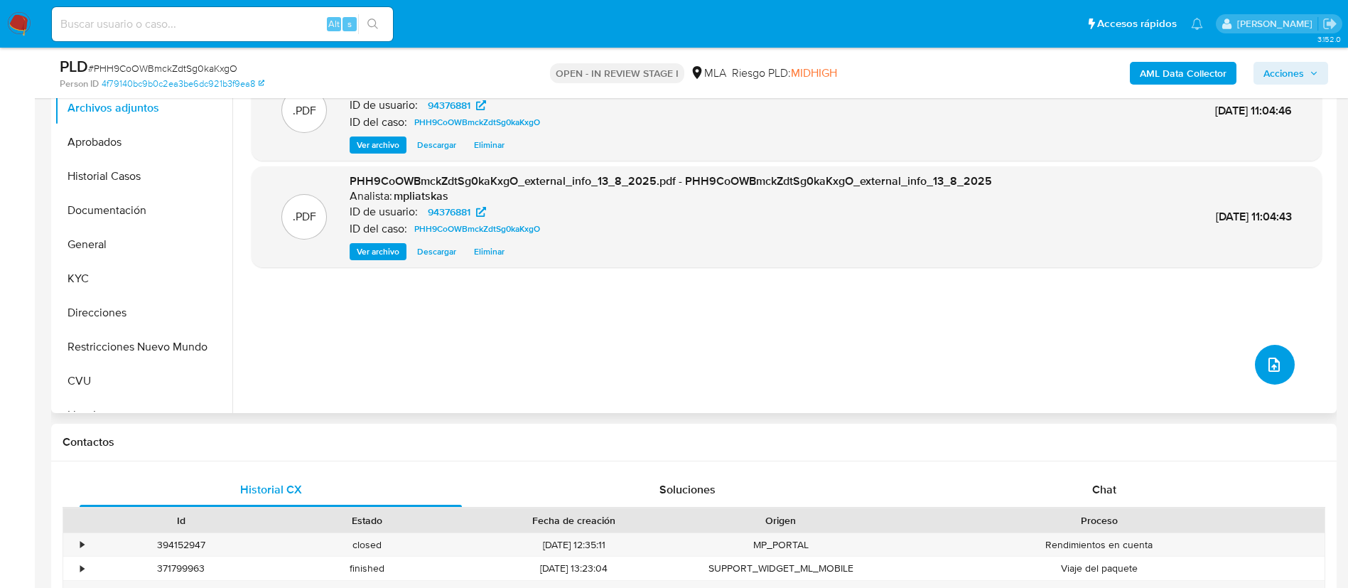
click at [1265, 365] on icon "upload-file" at bounding box center [1273, 364] width 17 height 17
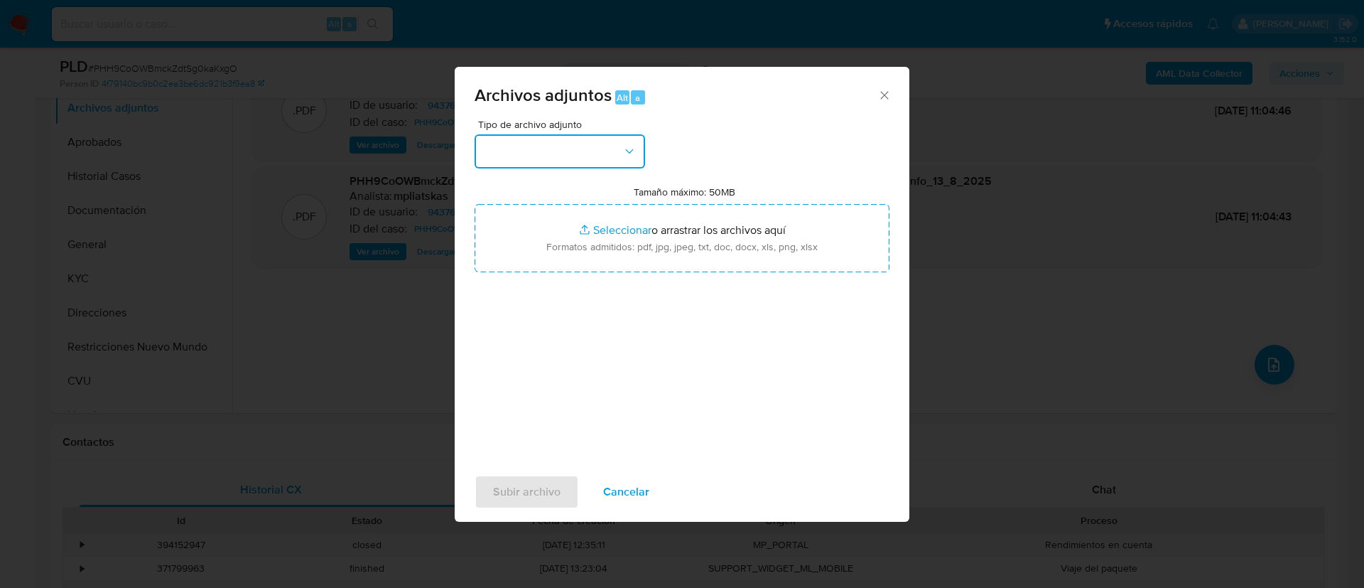
click at [565, 146] on button "button" at bounding box center [560, 151] width 171 height 34
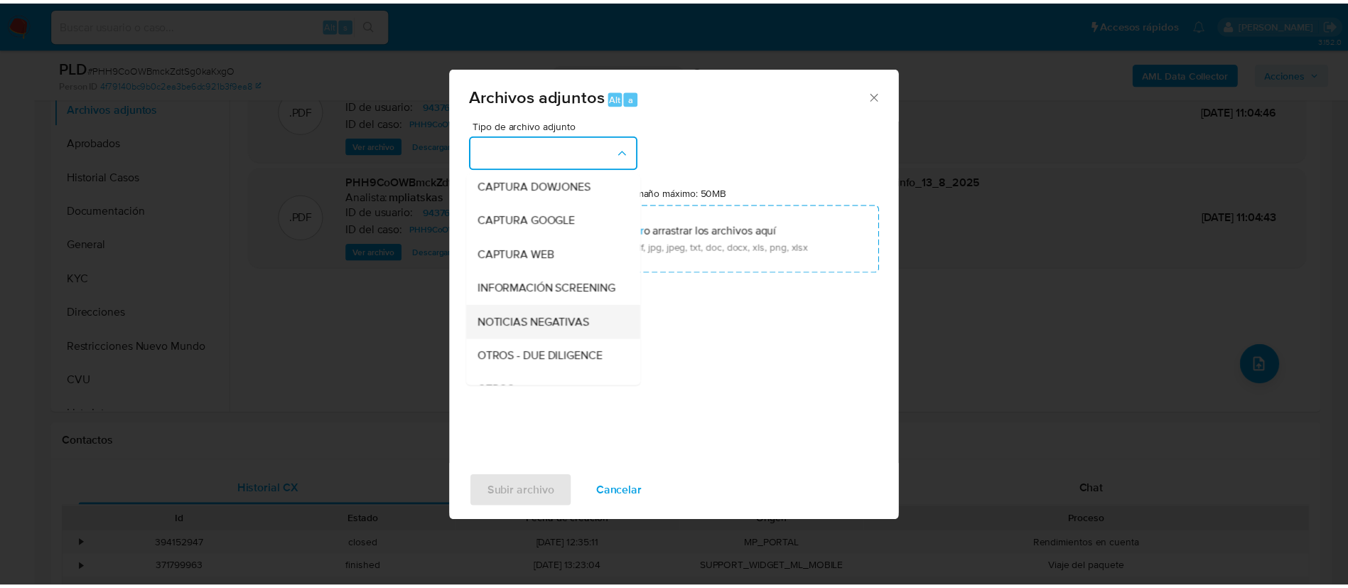
scroll to position [213, 0]
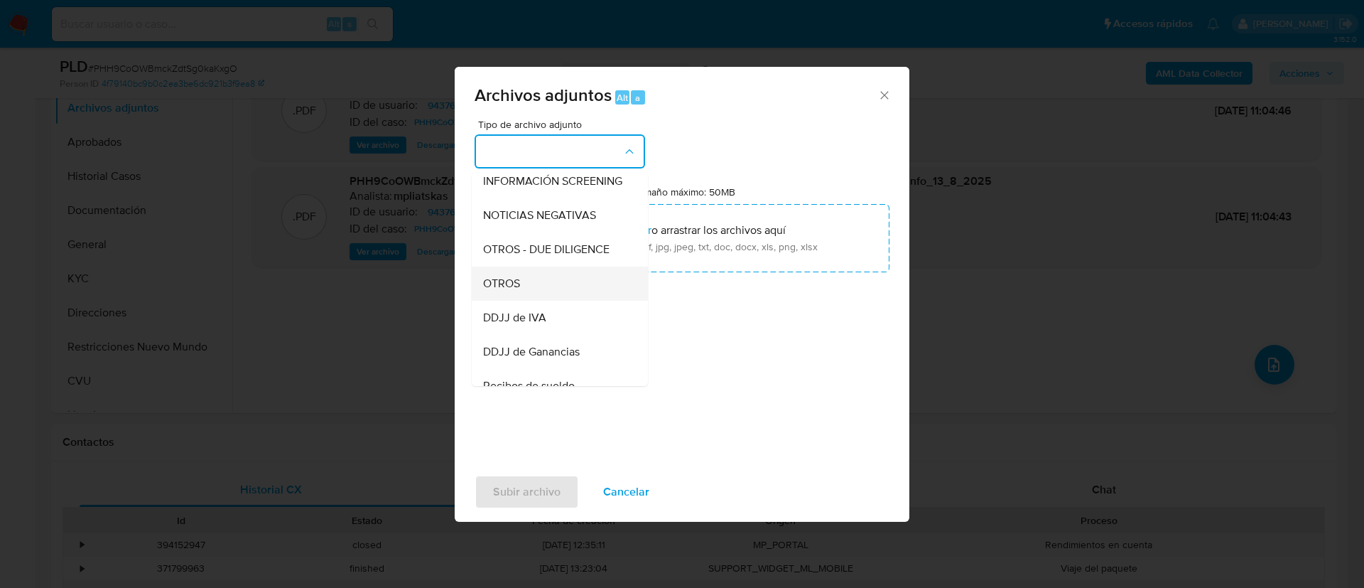
click at [530, 301] on div "OTROS" at bounding box center [555, 283] width 145 height 34
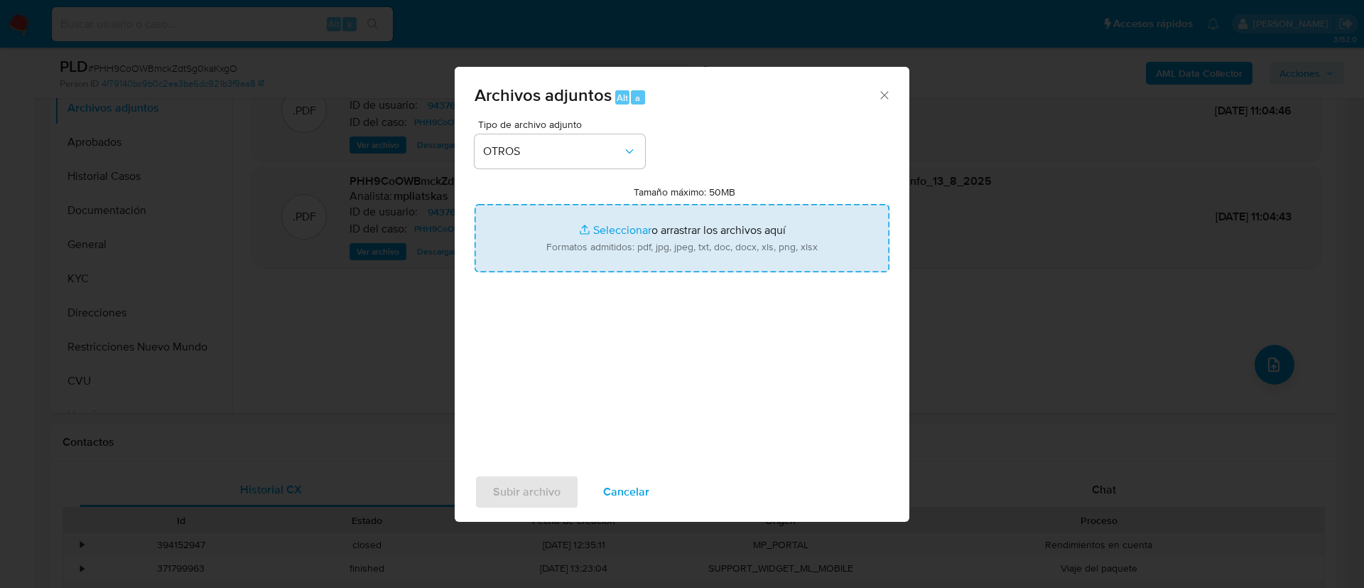
click at [606, 266] on input "Tamaño máximo: 50MB Seleccionar archivos" at bounding box center [682, 238] width 415 height 68
type input "C:\fakepath\94376881 Movimientos.xlsx"
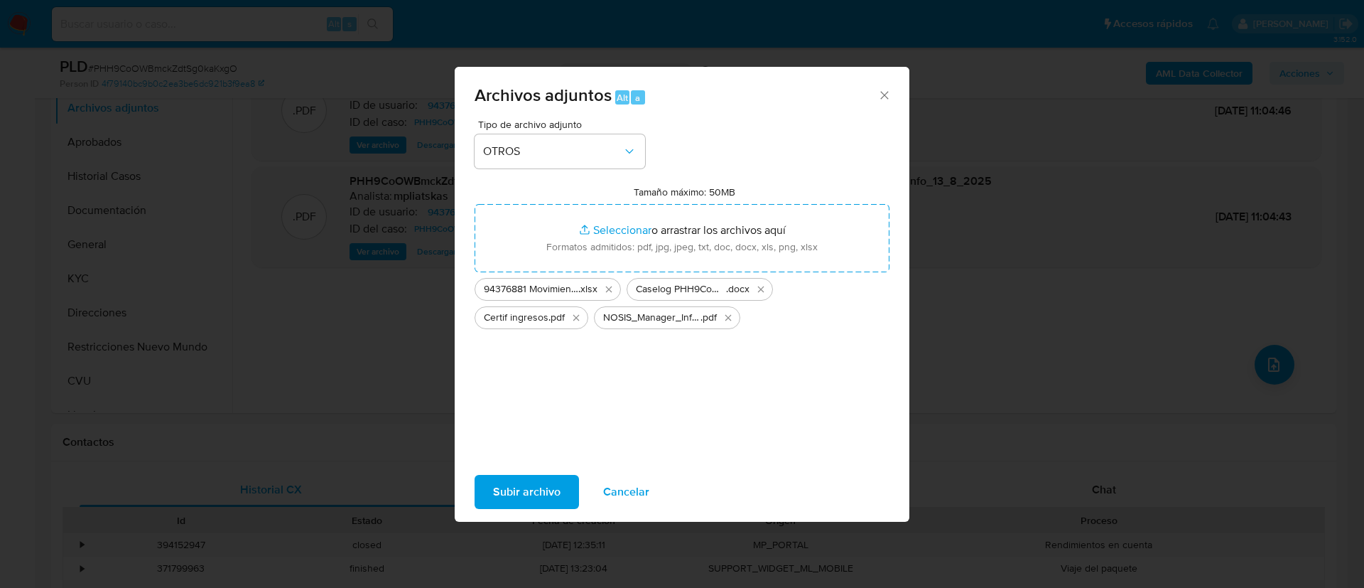
click at [549, 483] on span "Subir archivo" at bounding box center [527, 491] width 68 height 31
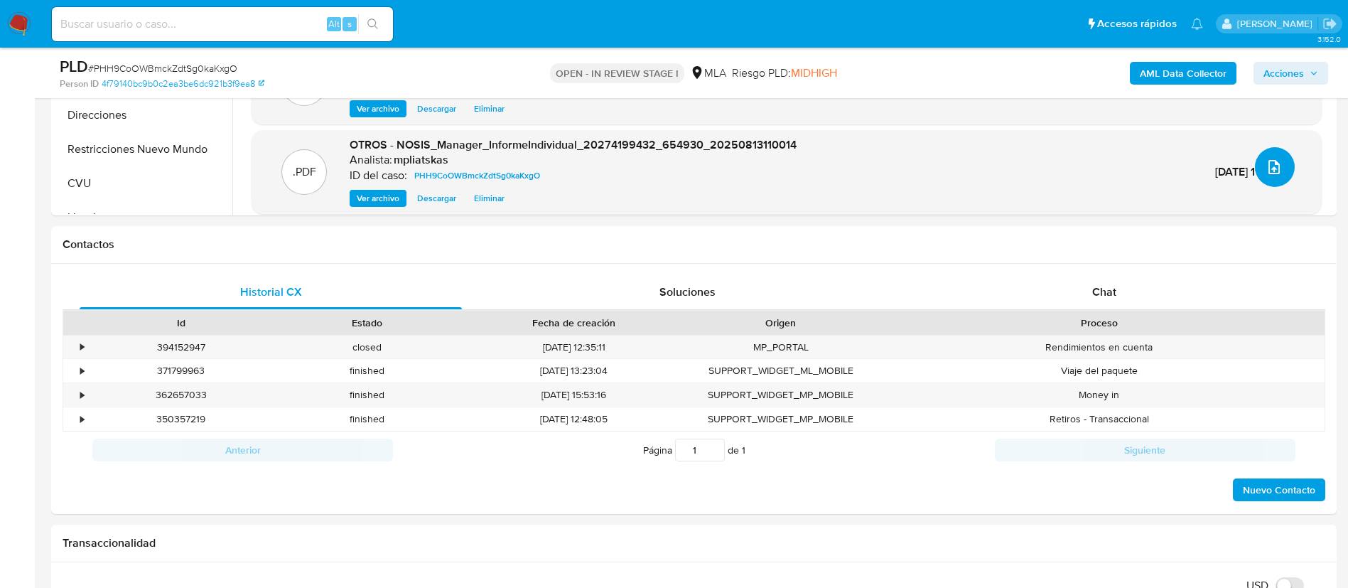
scroll to position [533, 0]
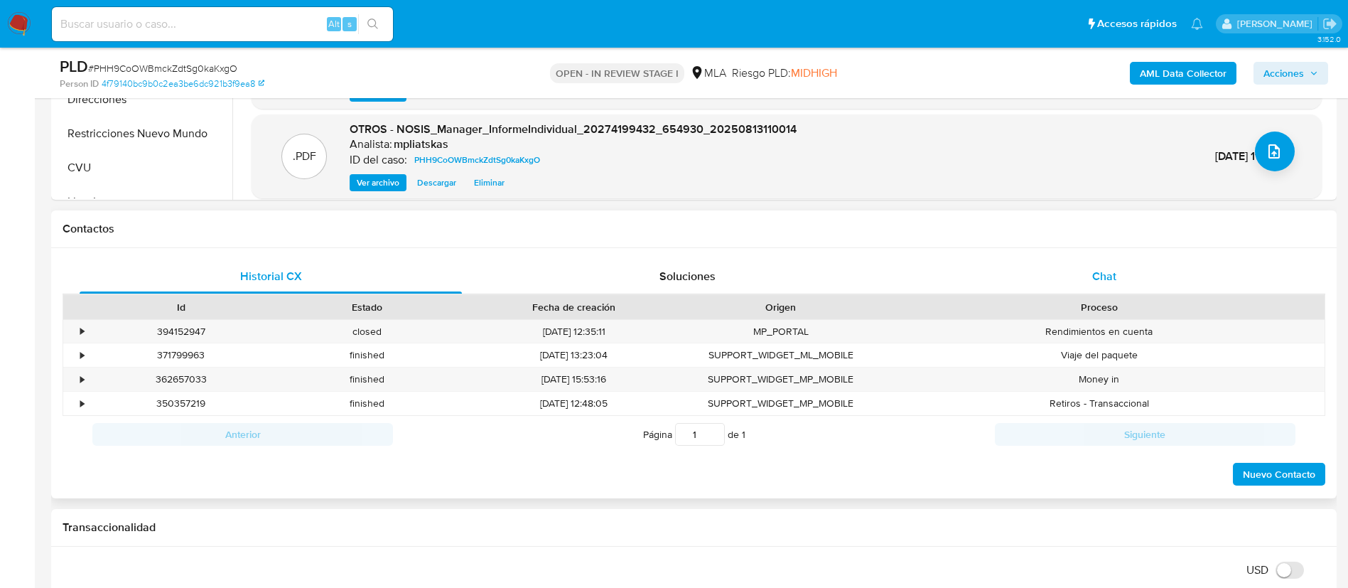
click at [1022, 269] on div "Chat" at bounding box center [1104, 276] width 382 height 34
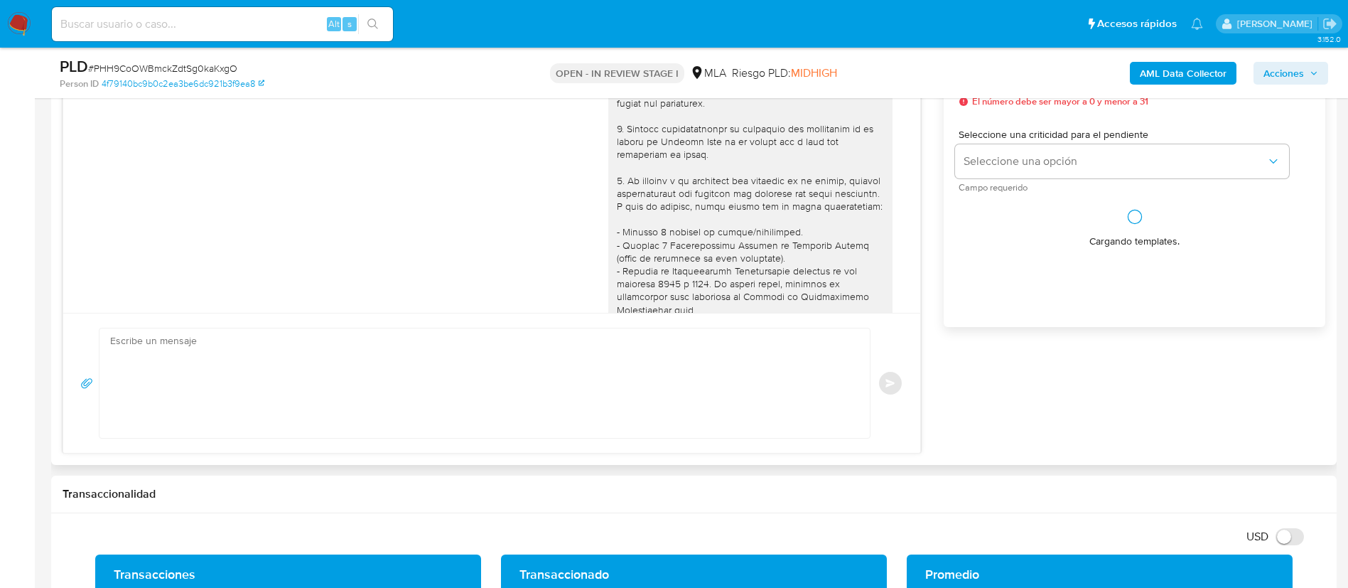
scroll to position [1054, 0]
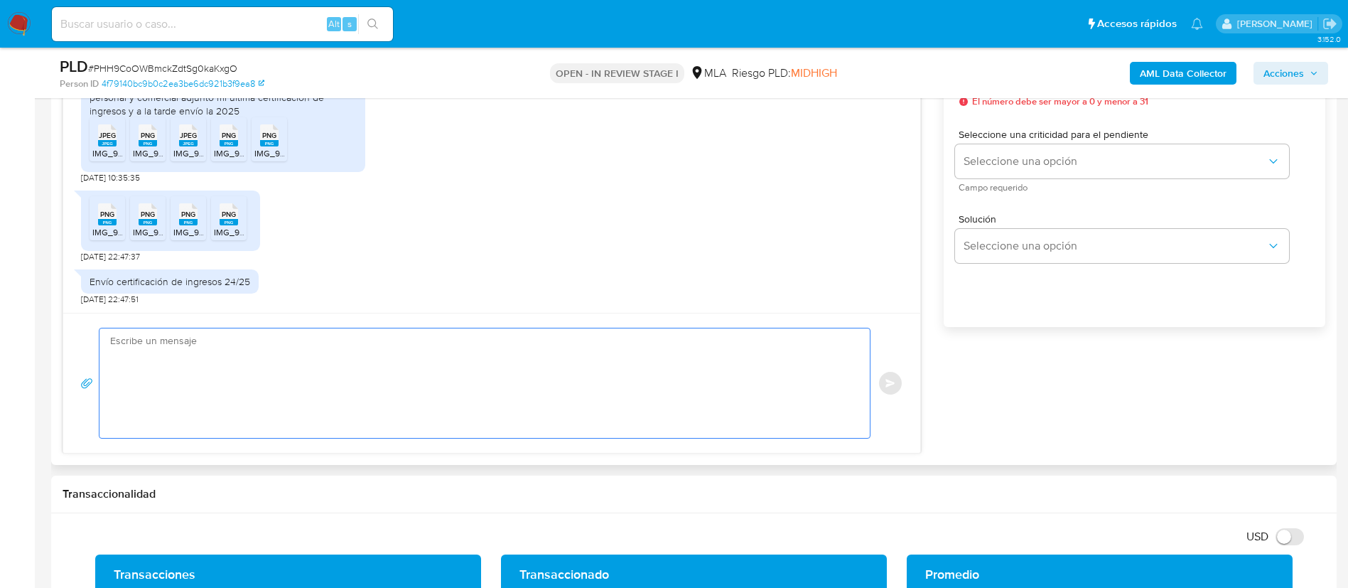
click at [459, 397] on textarea at bounding box center [481, 382] width 742 height 109
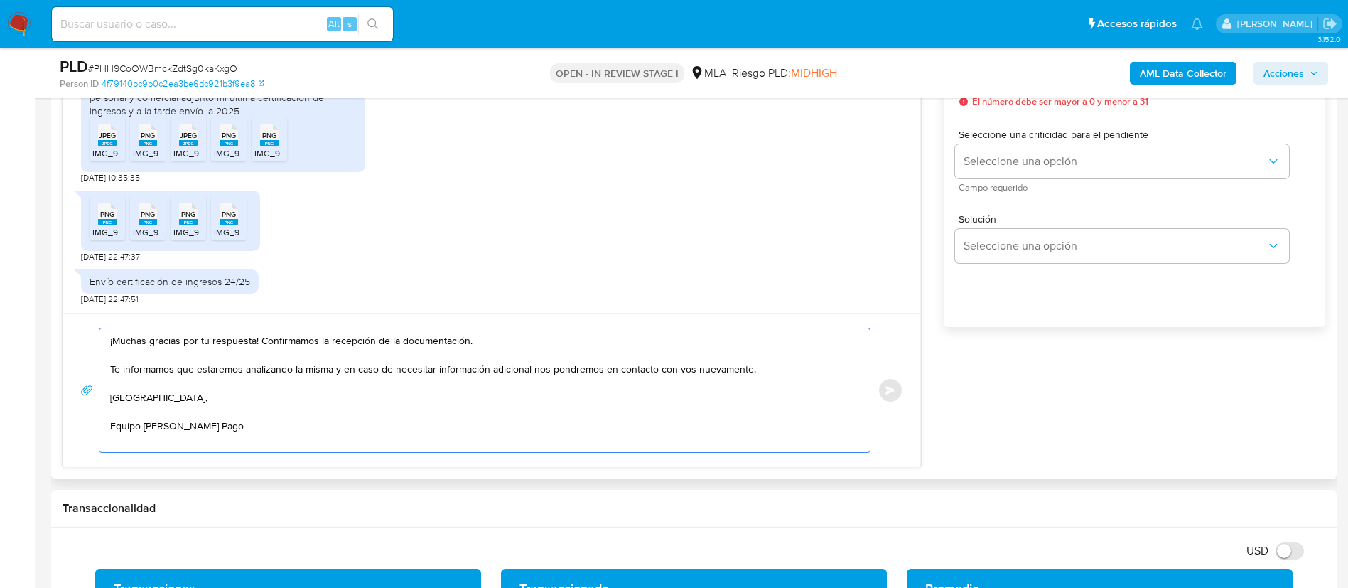
click at [482, 386] on textarea "¡Muchas gracias por tu respuesta! Confirmamos la recepción de la documentación.…" at bounding box center [481, 390] width 742 height 124
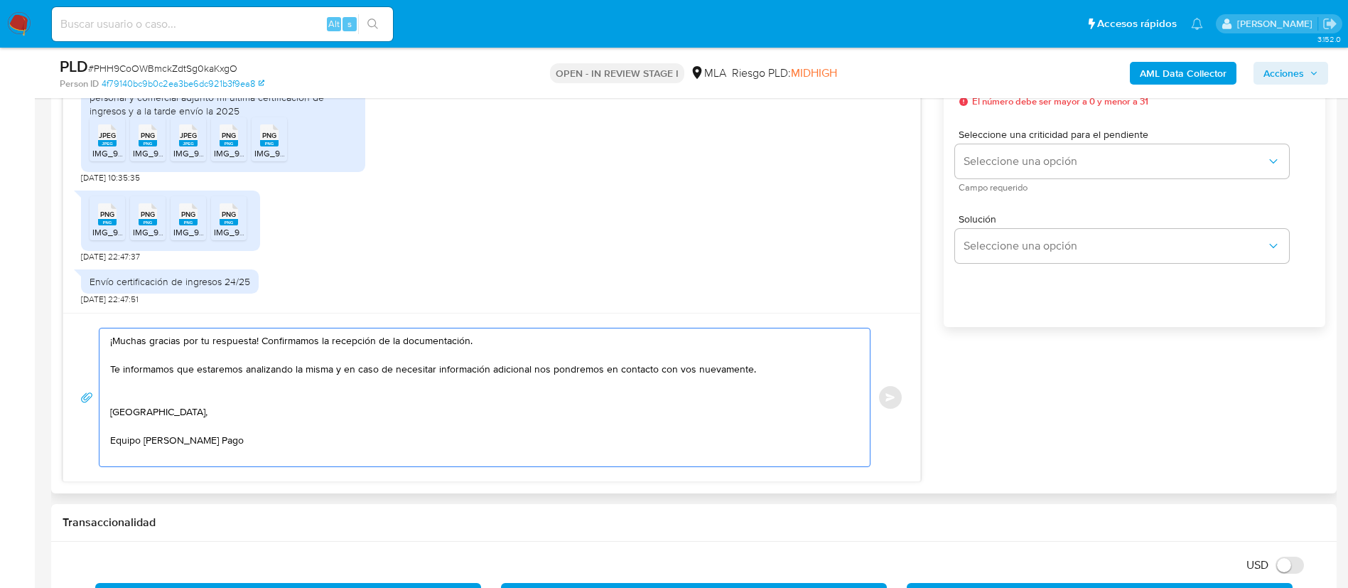
paste textarea "Queremos informarte que el uso de la cuenta es personal y no se deben canalizar…"
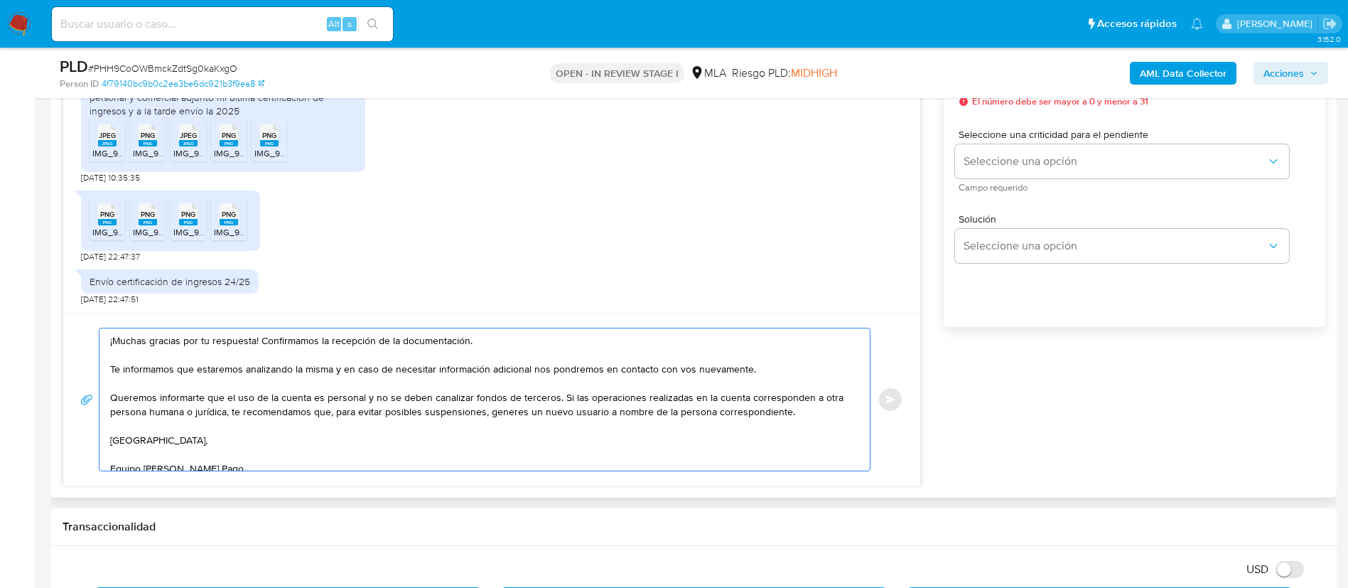
click at [164, 413] on textarea "¡Muchas gracias por tu respuesta! Confirmamos la recepción de la documentación.…" at bounding box center [481, 399] width 742 height 142
click at [163, 413] on textarea "¡Muchas gracias por tu respuesta! Confirmamos la recepción de la documentación.…" at bounding box center [481, 399] width 742 height 142
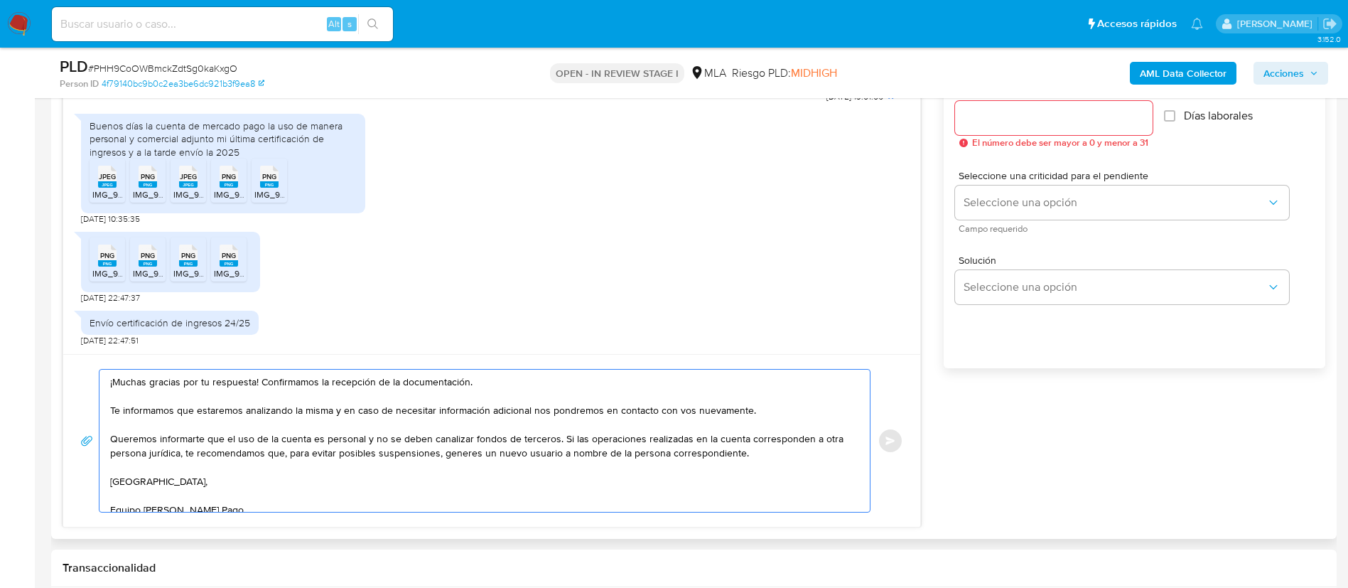
scroll to position [746, 0]
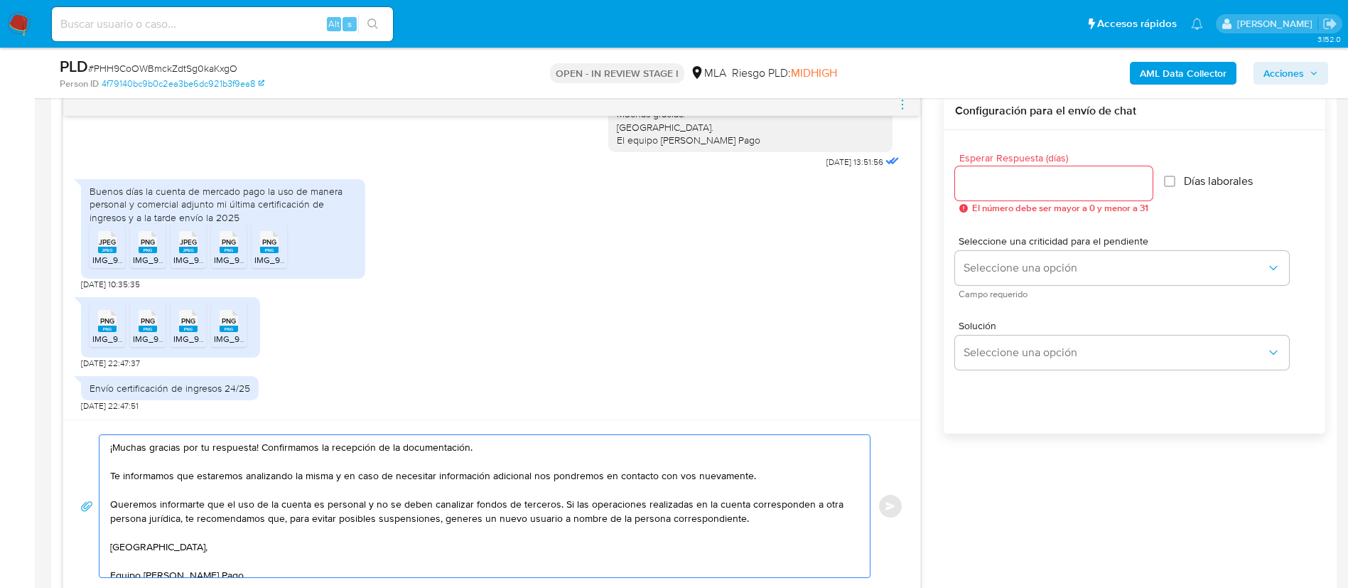
type textarea "¡Muchas gracias por tu respuesta! Confirmamos la recepción de la documentación.…"
click at [1005, 169] on div at bounding box center [1054, 183] width 198 height 34
click at [1002, 178] on input "Esperar Respuesta (días)" at bounding box center [1054, 183] width 198 height 18
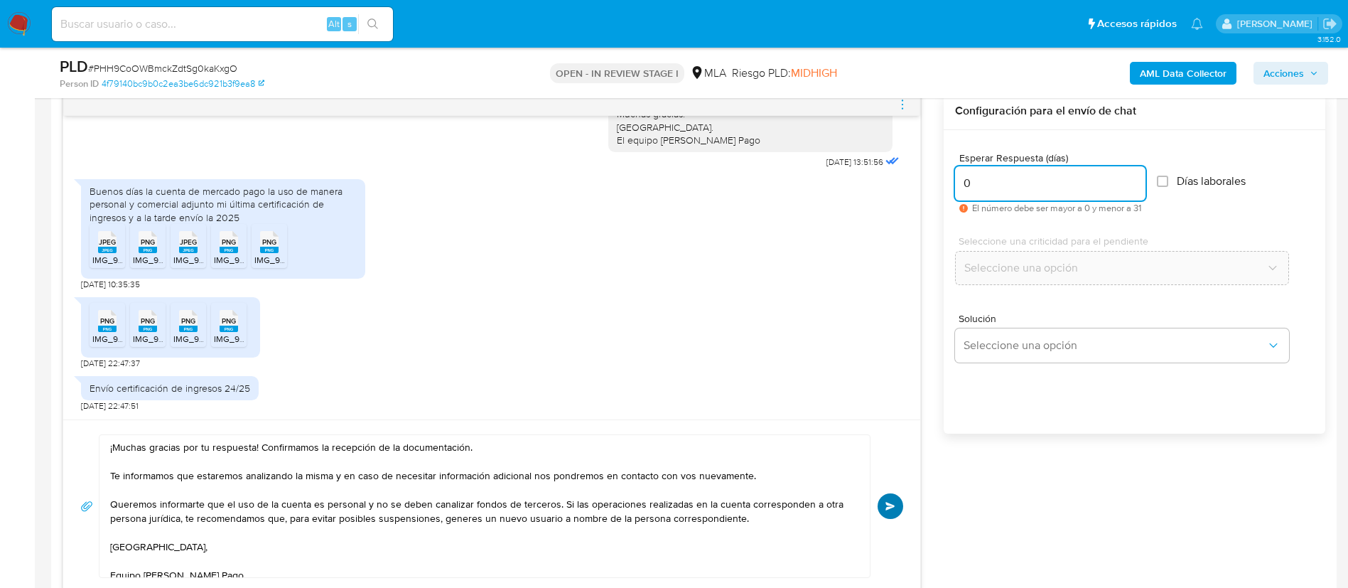
type input "0"
click at [882, 500] on button "Enviar" at bounding box center [891, 506] width 26 height 26
drag, startPoint x: 893, startPoint y: 97, endPoint x: 900, endPoint y: 102, distance: 8.3
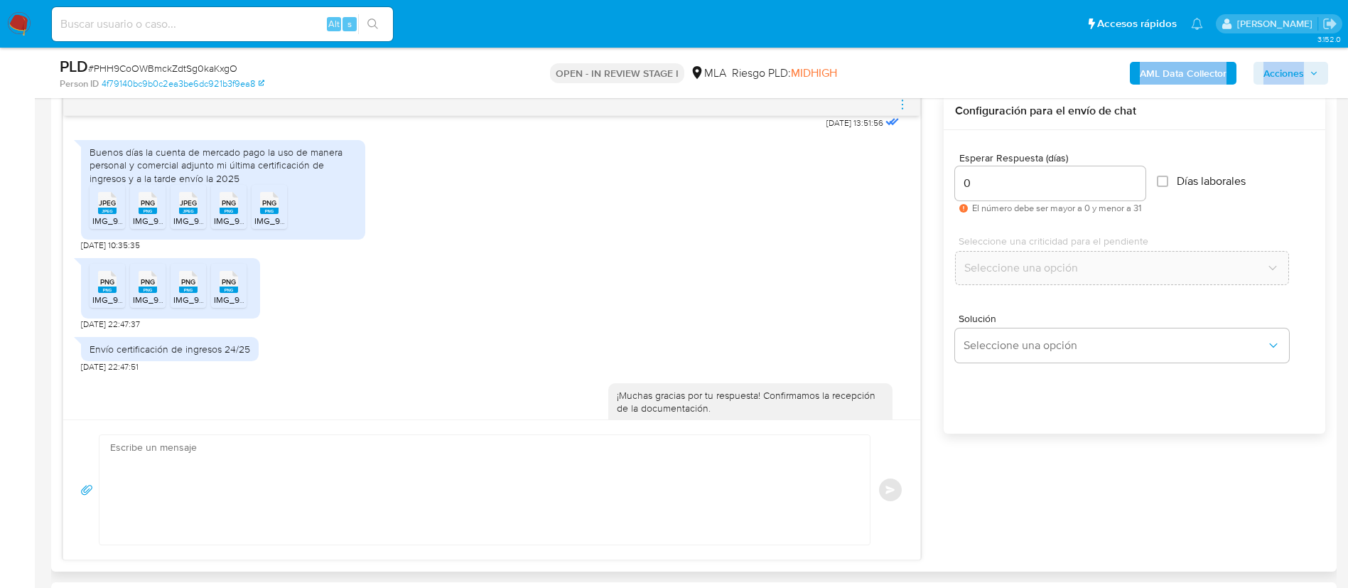
scroll to position [1315, 0]
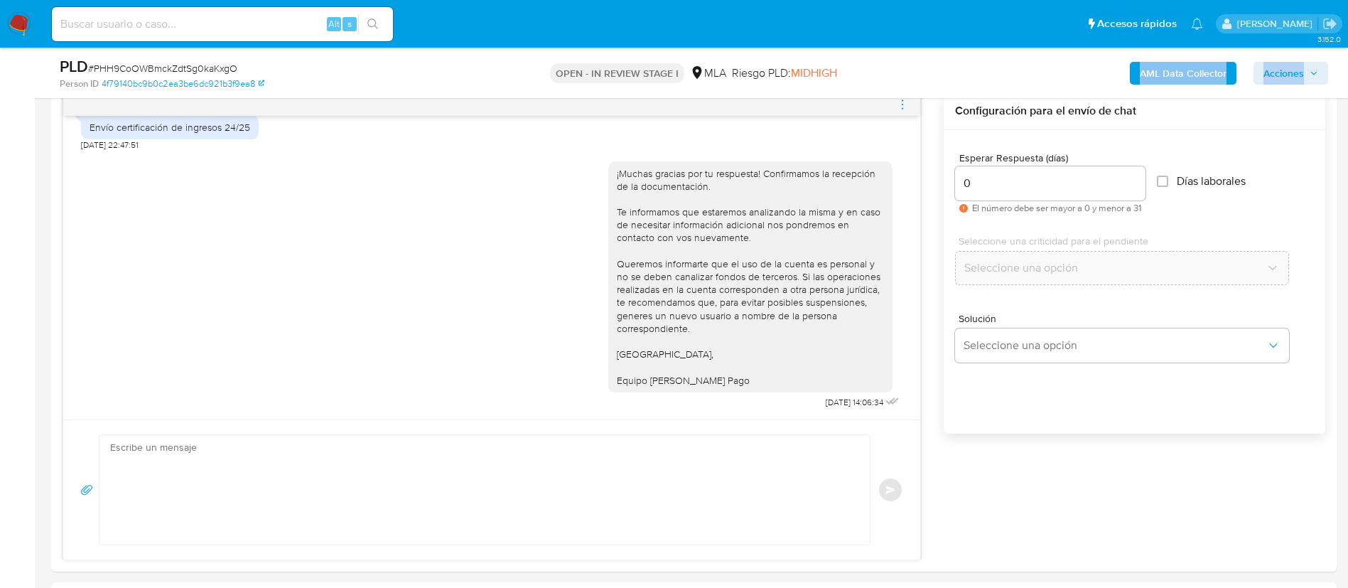
click at [903, 102] on icon "menu-action" at bounding box center [902, 104] width 13 height 13
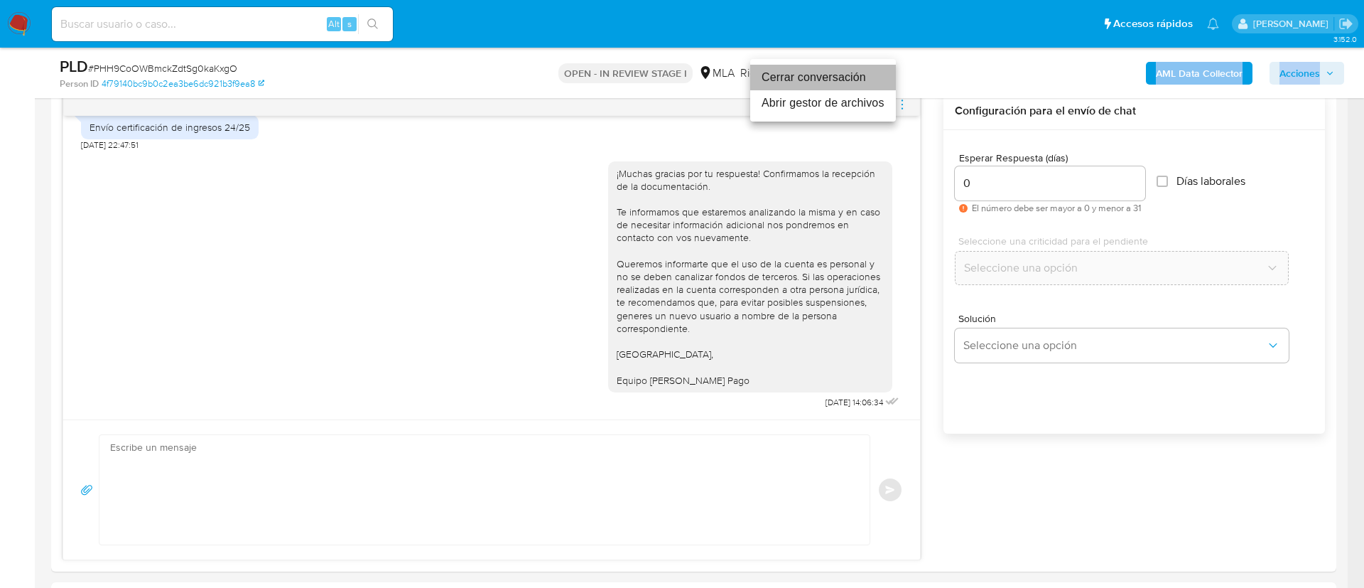
click at [847, 73] on li "Cerrar conversación" at bounding box center [823, 78] width 146 height 26
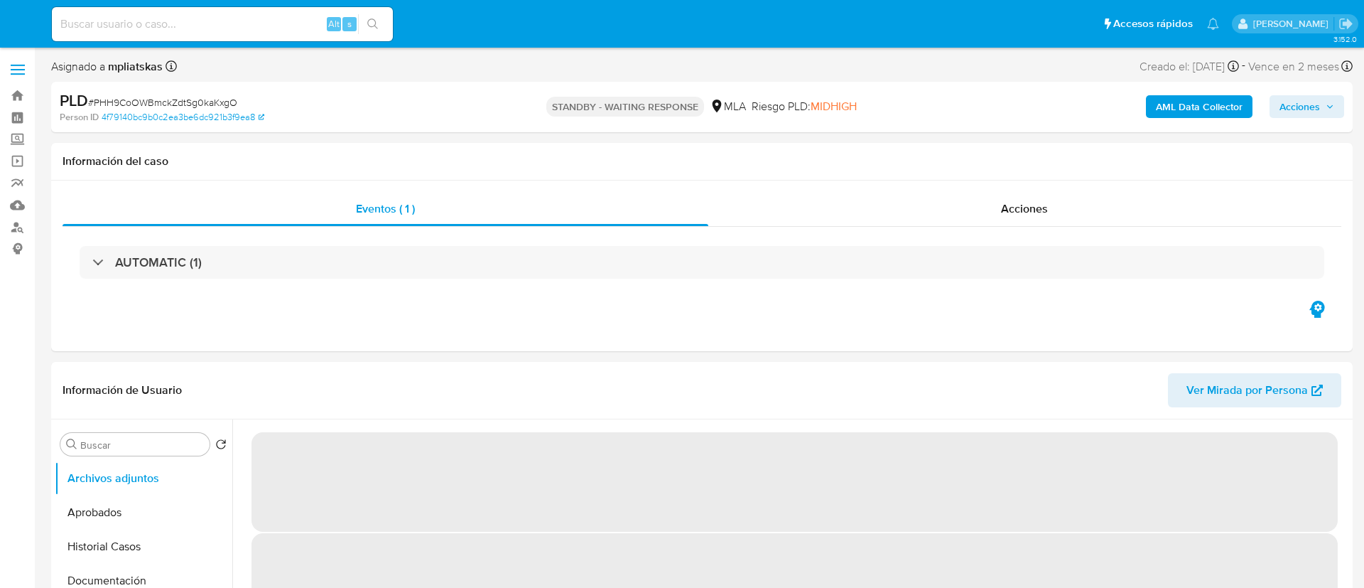
select select "10"
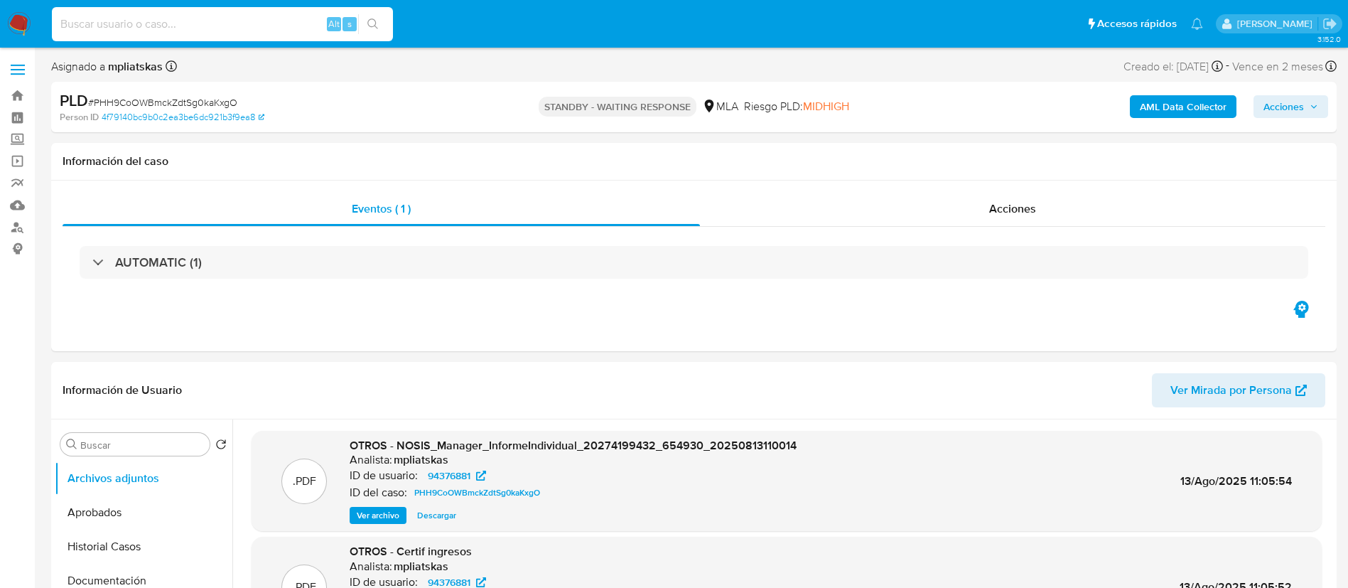
drag, startPoint x: 303, startPoint y: 20, endPoint x: 357, endPoint y: 26, distance: 54.3
click at [304, 20] on input at bounding box center [222, 24] width 341 height 18
paste input "A7QfK2ODekhmKbQDkGb7XcZa"
type input "A7QfK2ODekhmKbQDkGb7XcZa"
click at [374, 26] on icon "search-icon" at bounding box center [372, 23] width 11 height 11
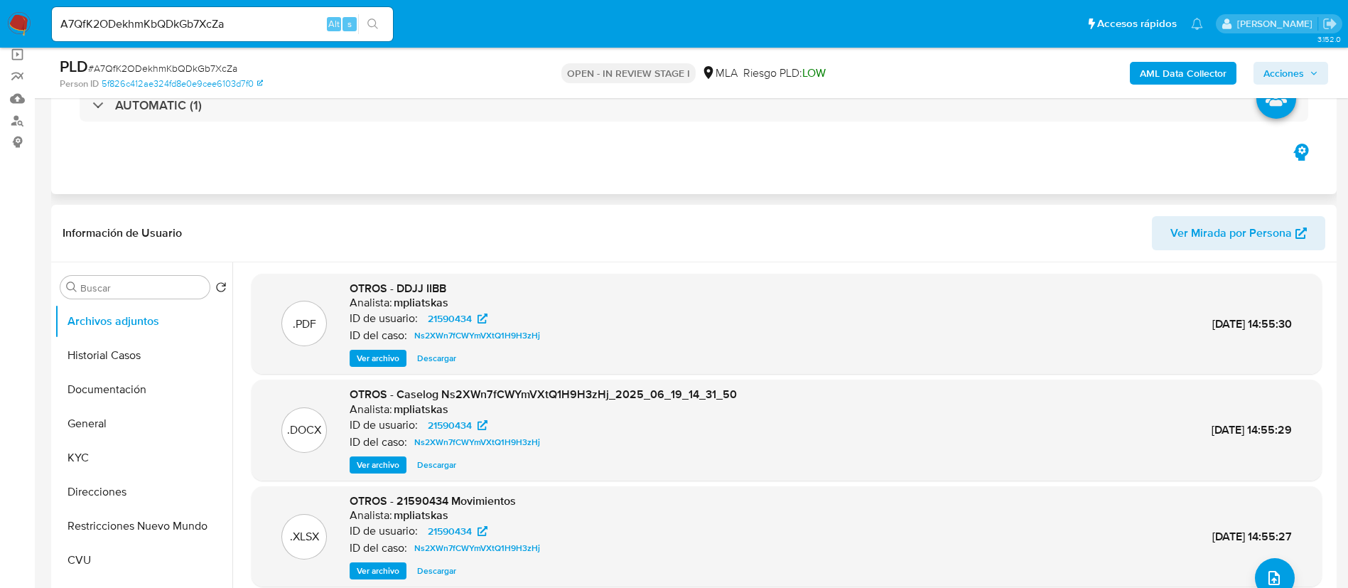
select select "10"
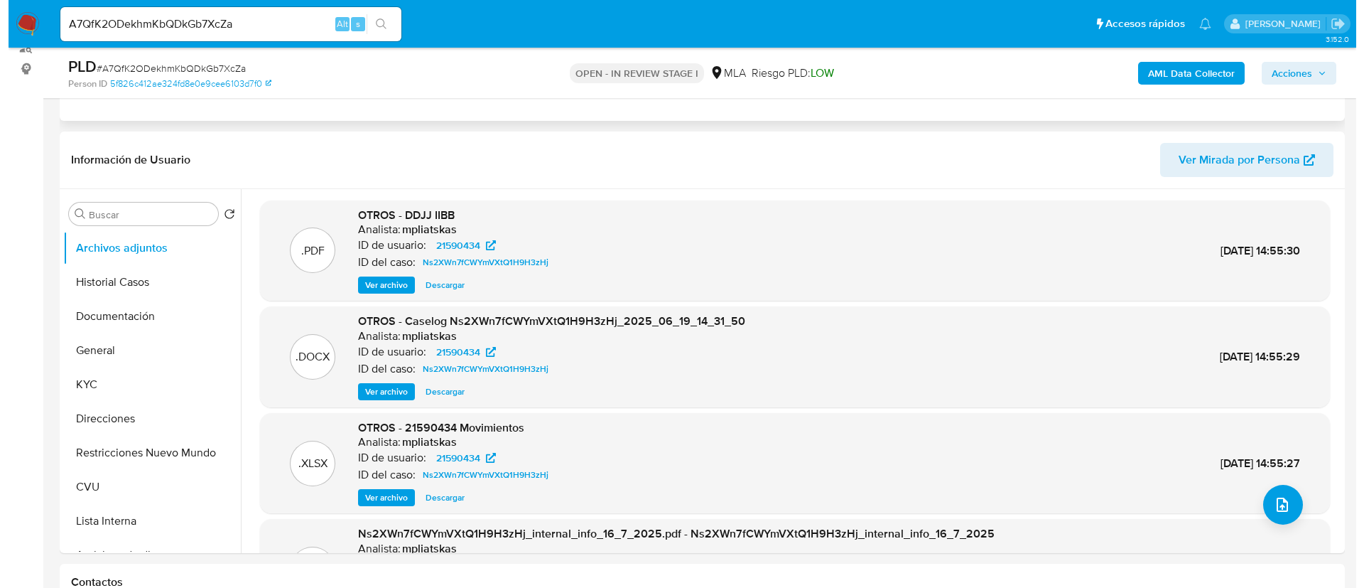
scroll to position [213, 0]
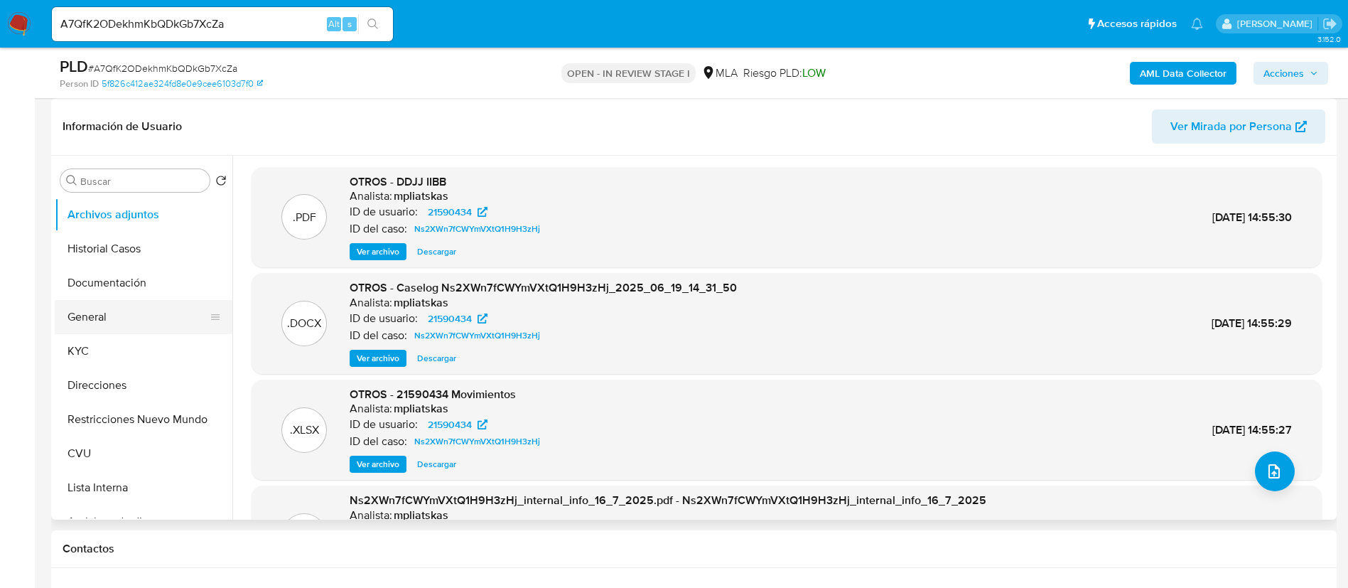
click at [103, 311] on button "General" at bounding box center [138, 317] width 166 height 34
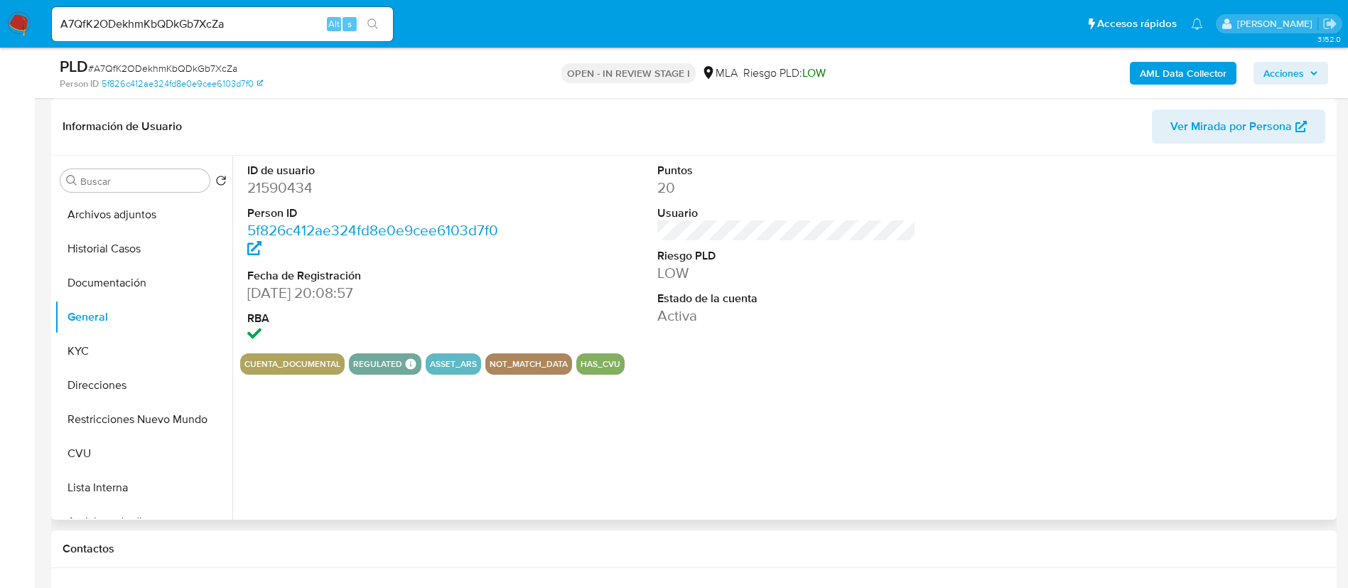
click at [279, 182] on dd "21590434" at bounding box center [376, 188] width 259 height 20
copy dd "21590434"
click at [95, 216] on button "Archivos adjuntos" at bounding box center [138, 215] width 166 height 34
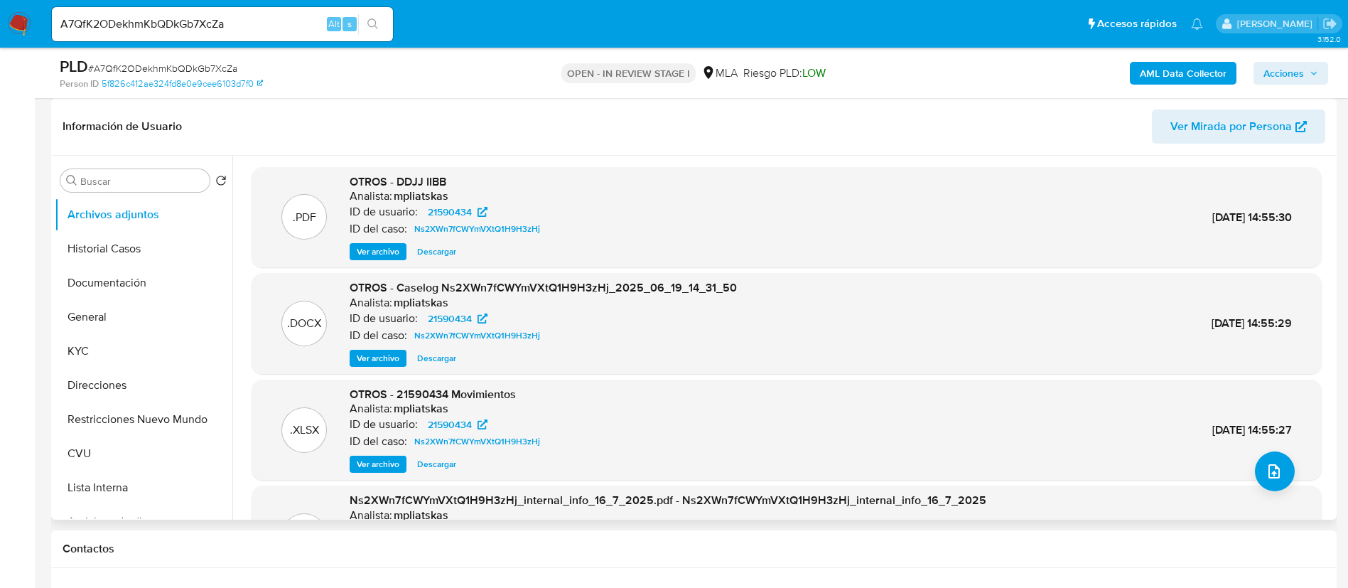
click at [369, 363] on span "Ver archivo" at bounding box center [378, 358] width 43 height 14
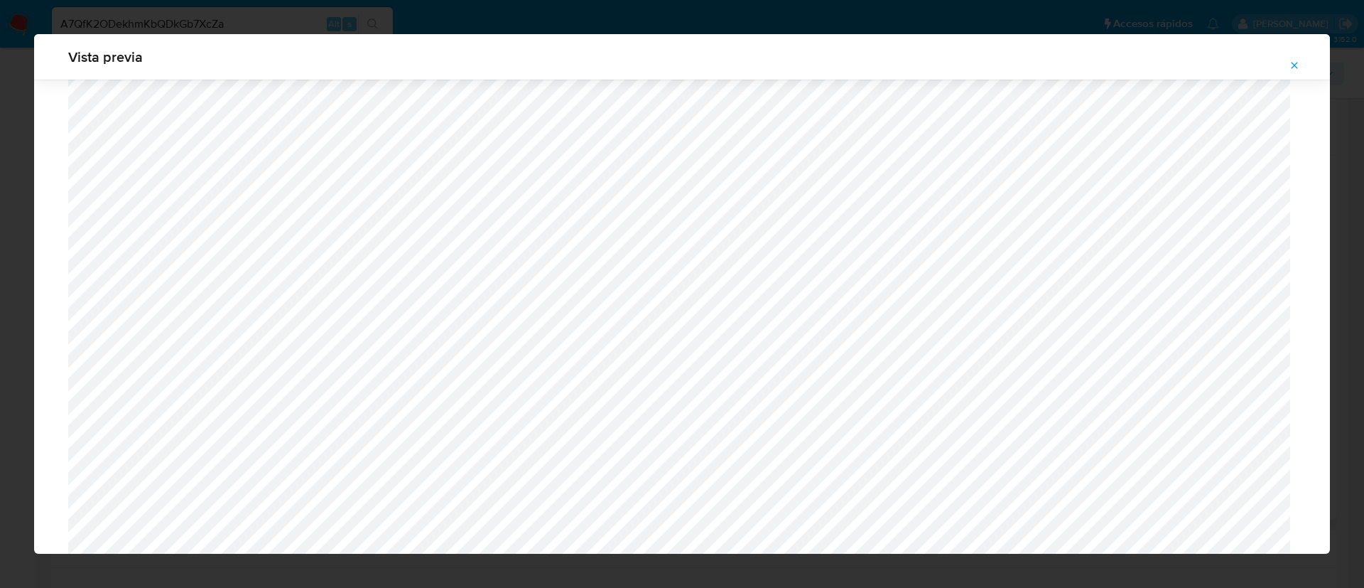
scroll to position [1251, 0]
click at [1285, 63] on button "Attachment preview" at bounding box center [1294, 65] width 31 height 23
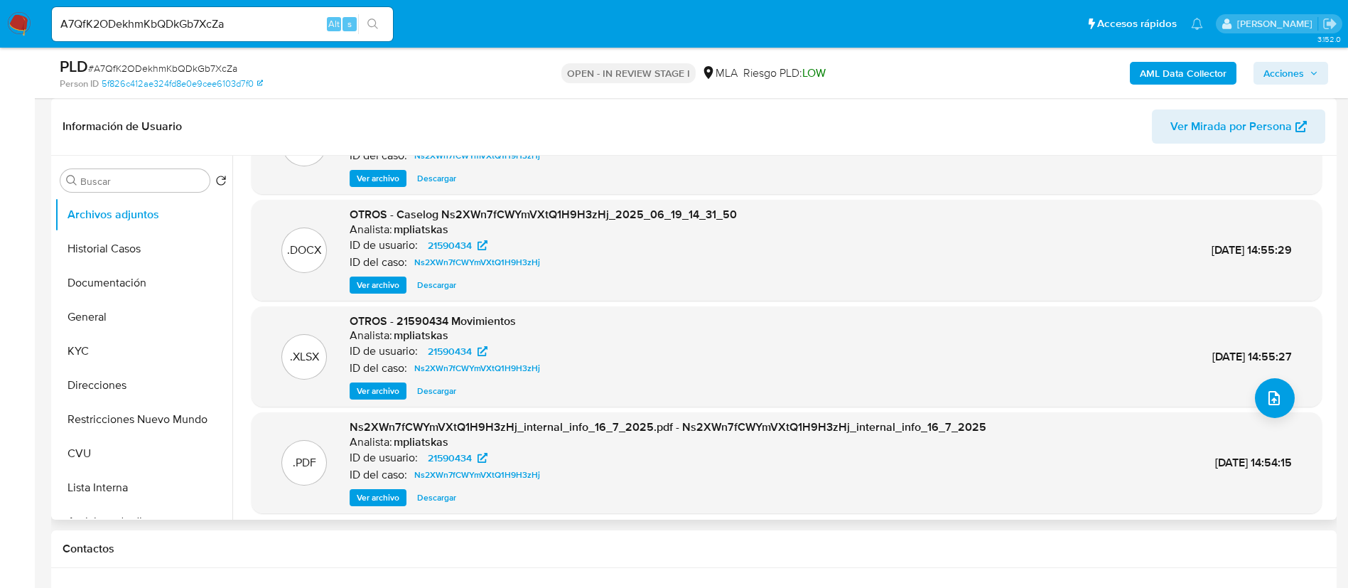
scroll to position [119, 0]
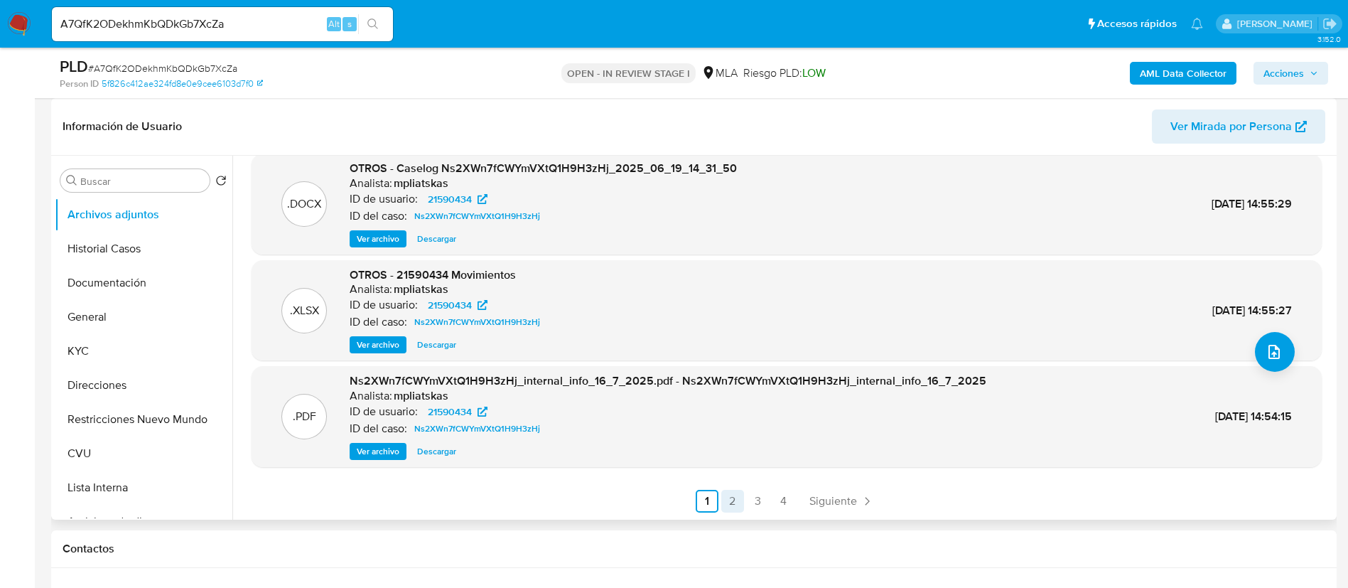
click at [728, 503] on link "2" at bounding box center [732, 501] width 23 height 23
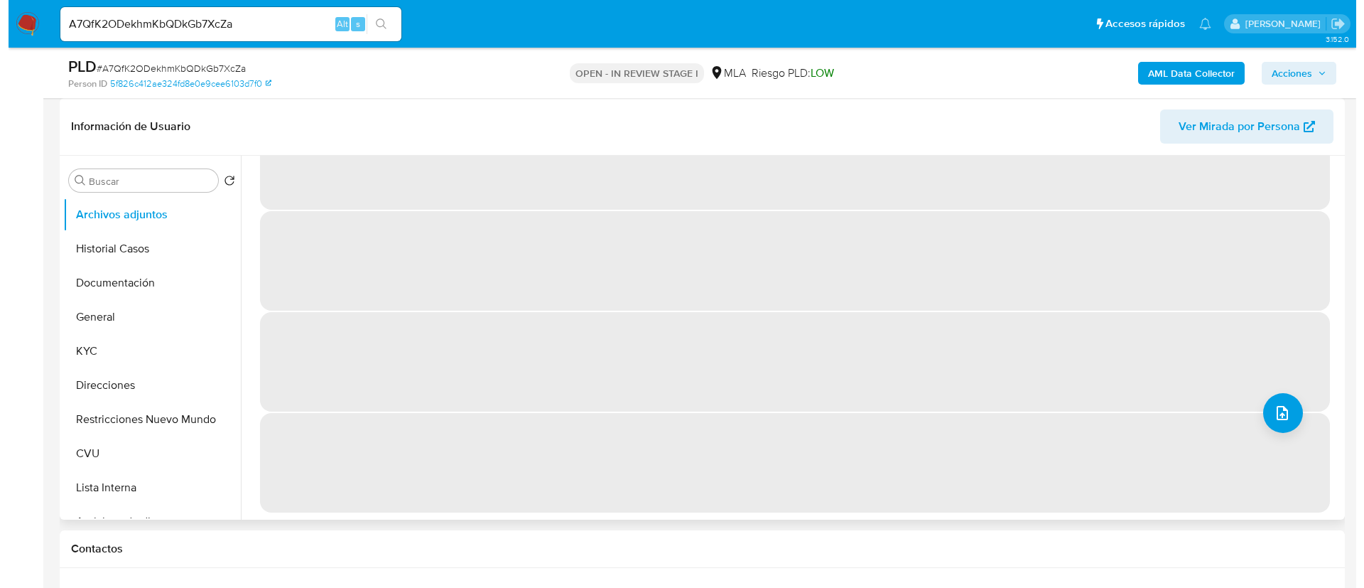
scroll to position [0, 0]
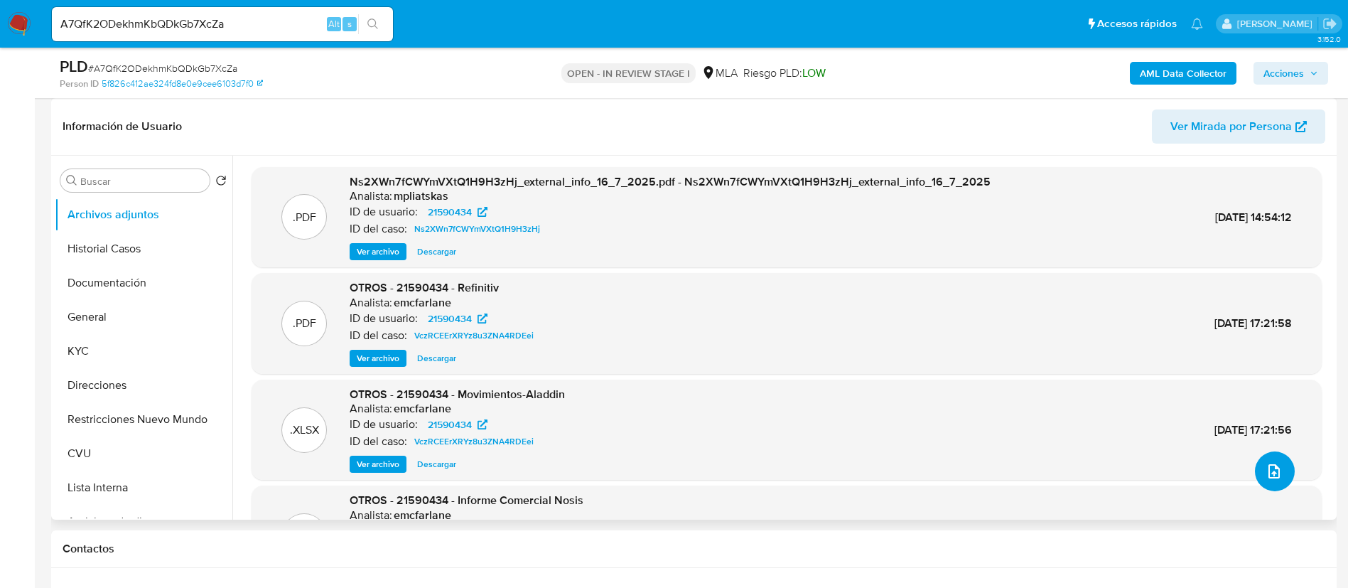
click at [1268, 474] on icon "upload-file" at bounding box center [1273, 471] width 17 height 17
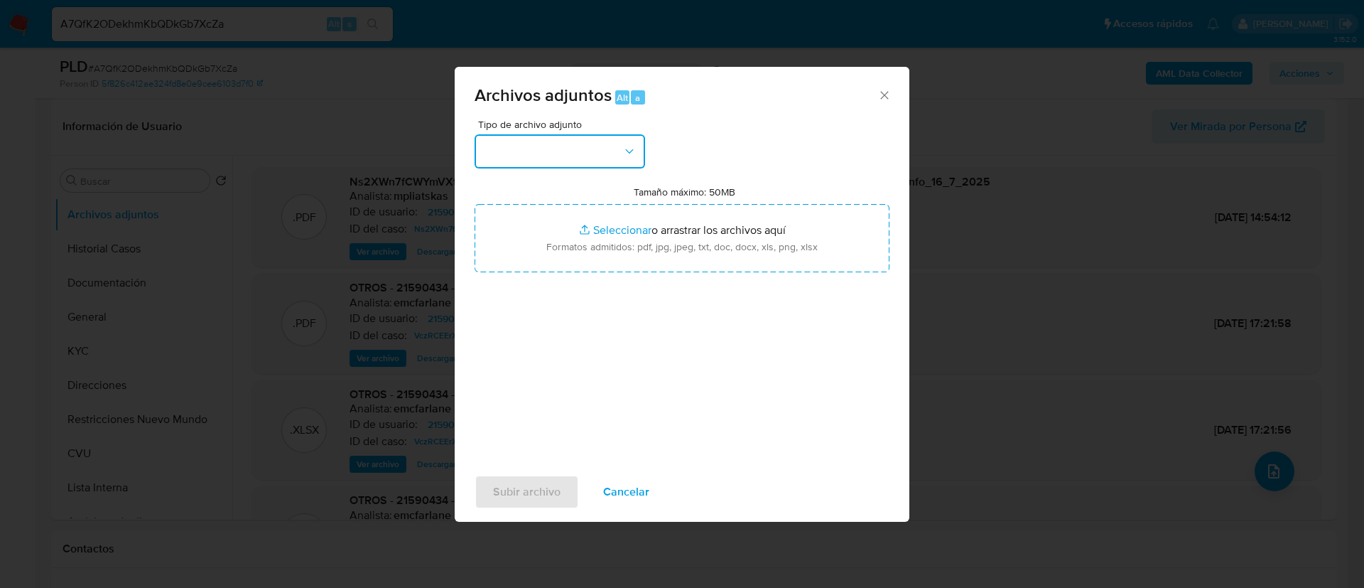
click at [539, 149] on button "button" at bounding box center [560, 151] width 171 height 34
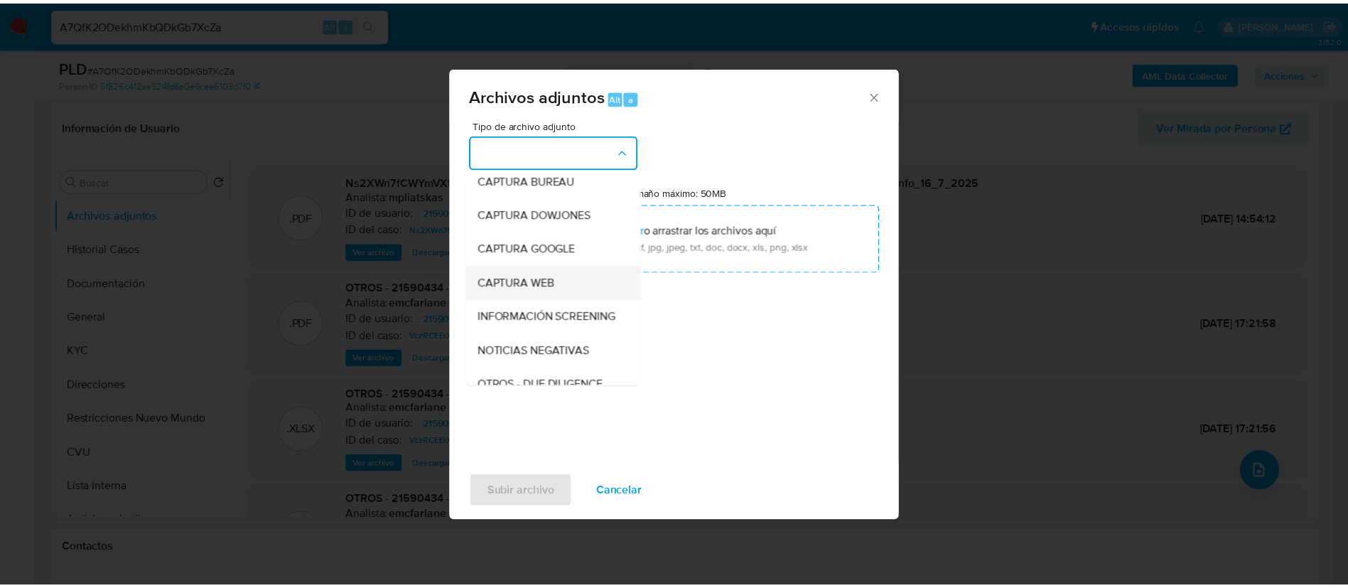
scroll to position [213, 0]
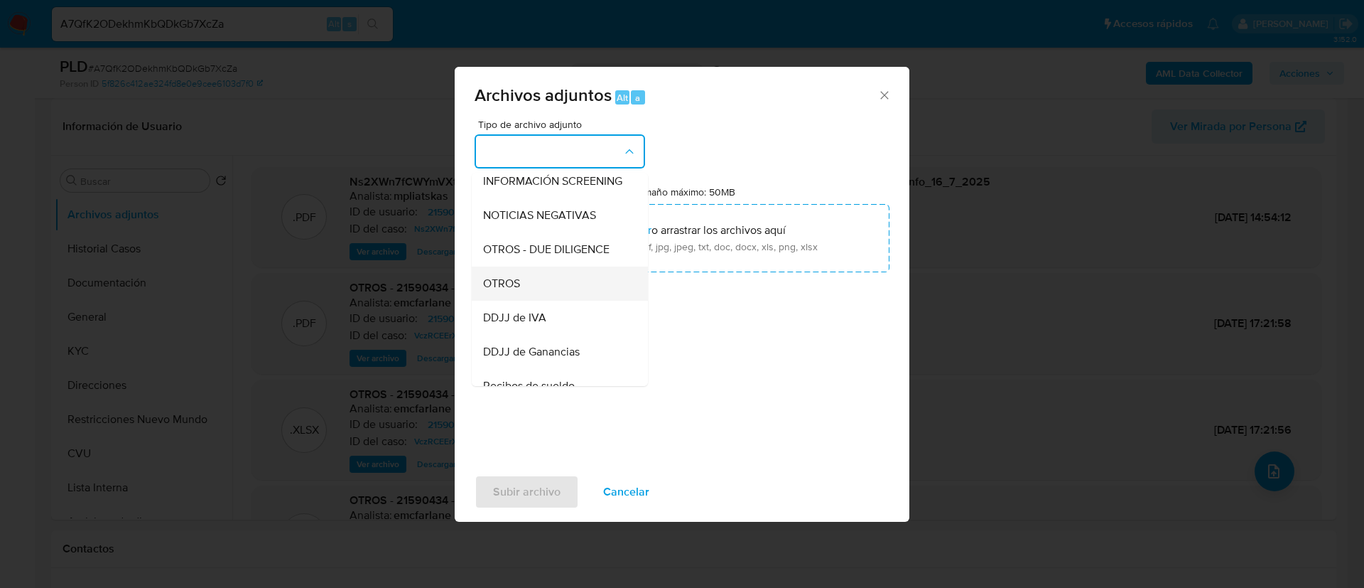
click at [531, 299] on div "OTROS" at bounding box center [555, 283] width 145 height 34
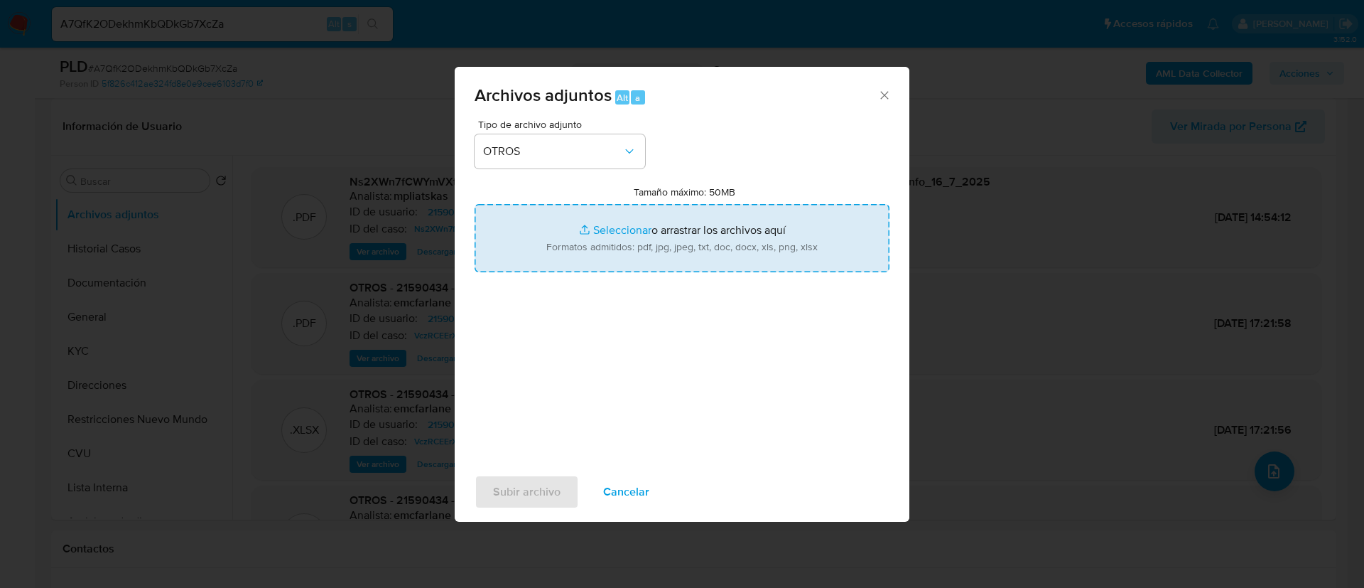
click at [552, 240] on input "Tamaño máximo: 50MB Seleccionar archivos" at bounding box center [682, 238] width 415 height 68
type input "C:\fakepath\21590434 Movimientos.xlsx"
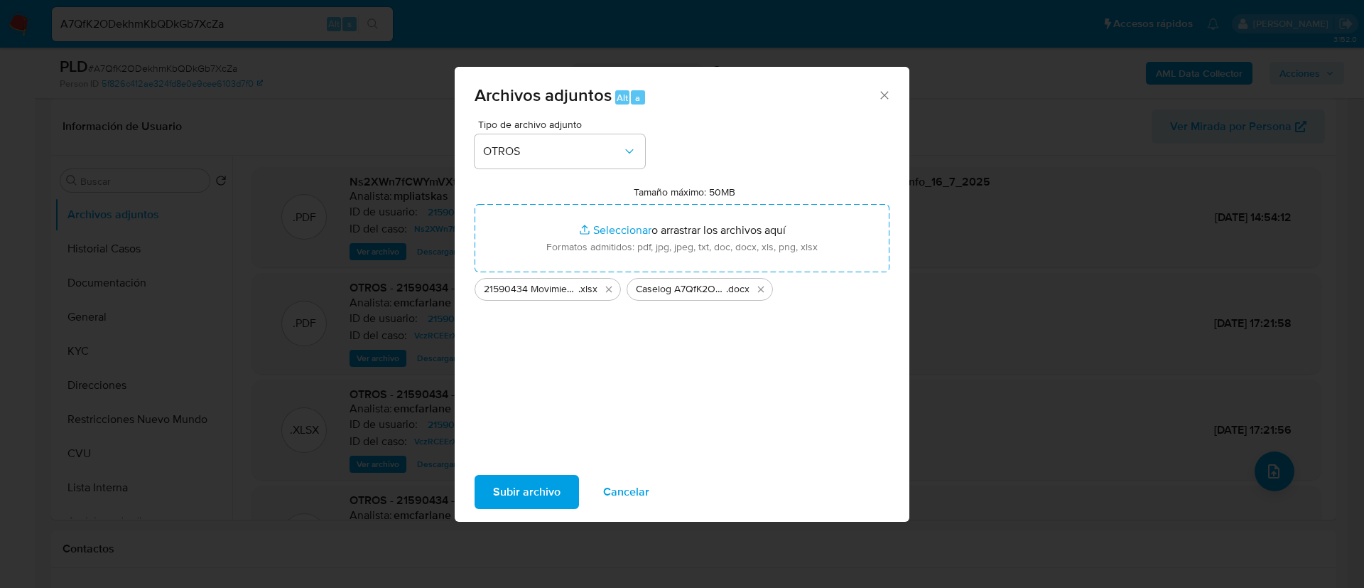
click at [531, 481] on span "Subir archivo" at bounding box center [527, 491] width 68 height 31
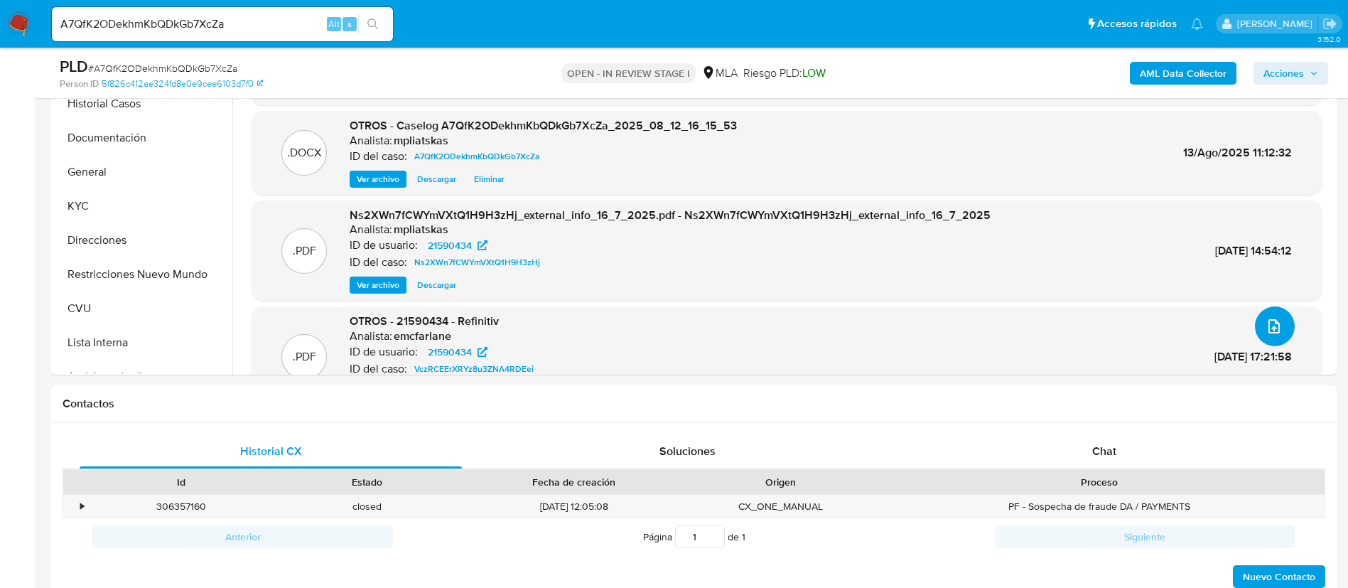
scroll to position [639, 0]
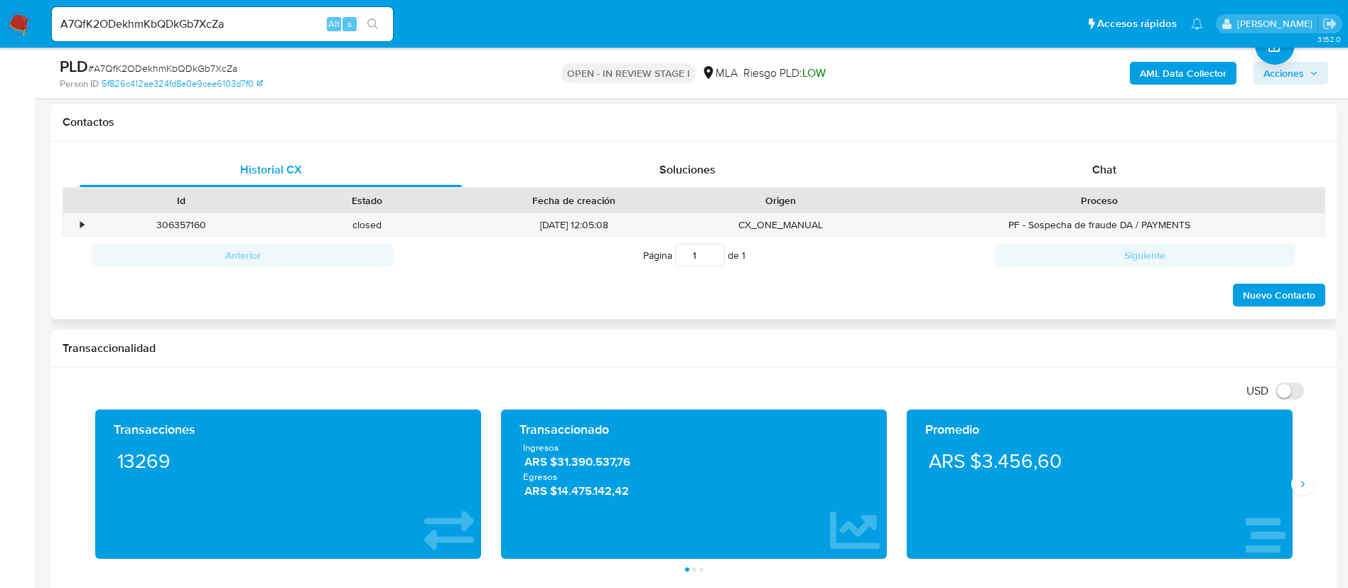
click at [1139, 190] on div "Proceso" at bounding box center [1099, 200] width 450 height 24
click at [1136, 176] on div "Chat" at bounding box center [1104, 170] width 382 height 34
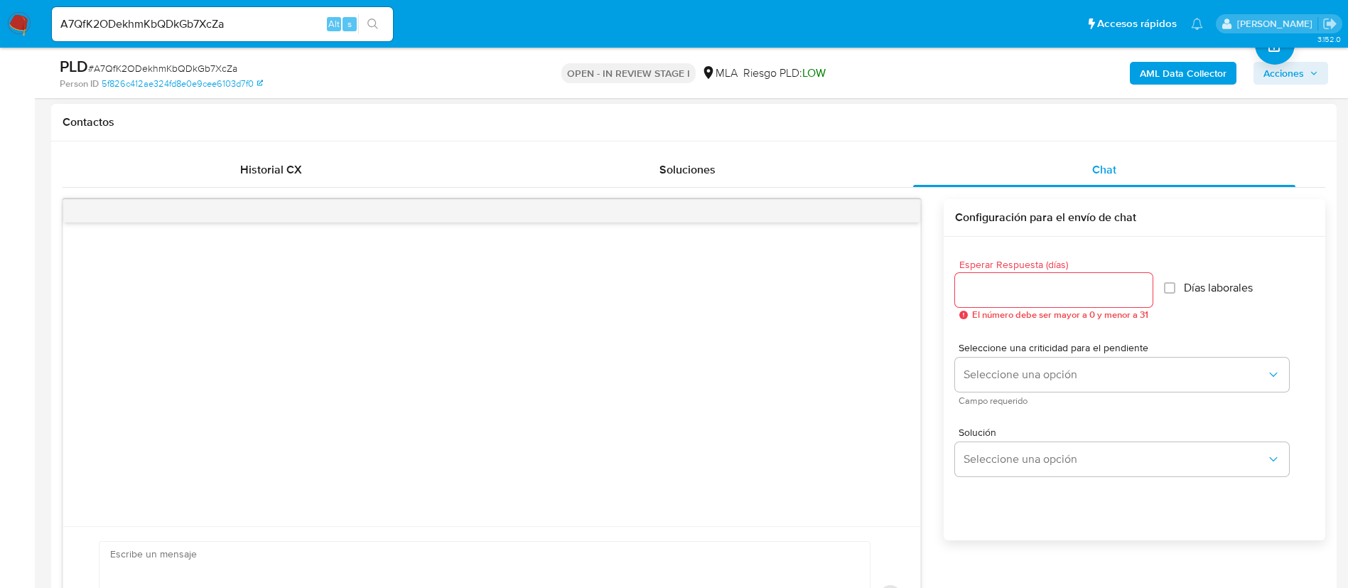
scroll to position [213, 0]
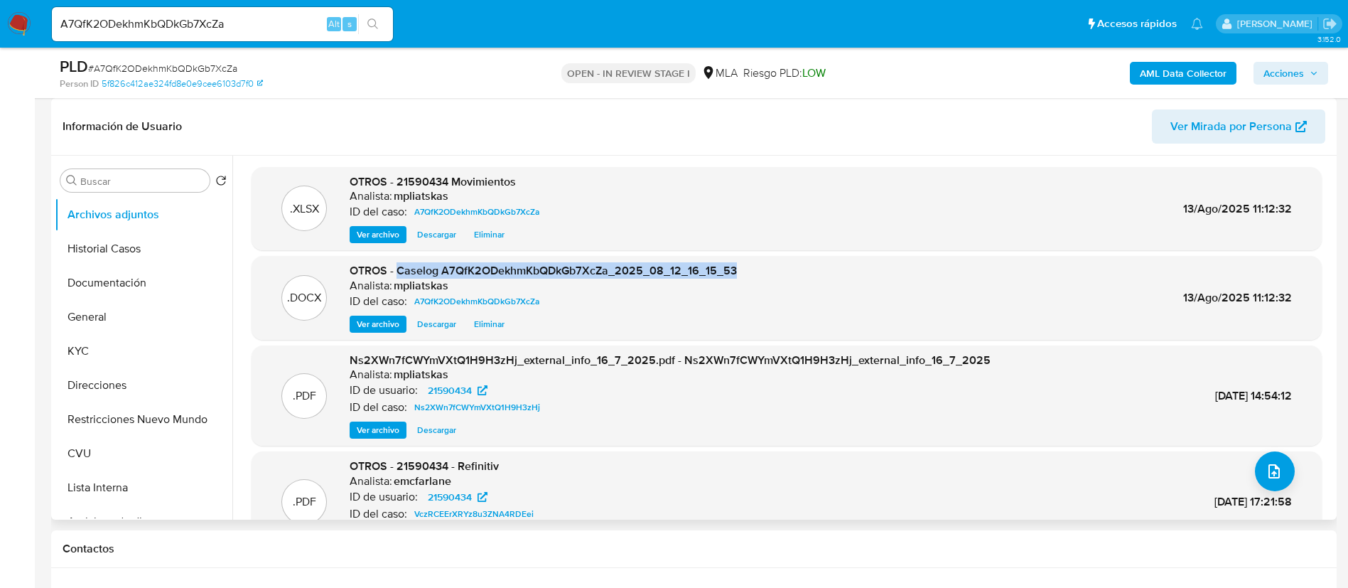
drag, startPoint x: 396, startPoint y: 268, endPoint x: 797, endPoint y: 266, distance: 400.7
click at [797, 266] on div ".DOCX OTROS - Caselog A7QfK2ODekhmKbQDkGb7XcZa_2025_08_12_16_15_53 Analista: mp…" at bounding box center [787, 298] width 1056 height 70
copy span "Caselog A7QfK2ODekhmKbQDkGb7XcZa_2025_08_12_16_15_53"
click at [1288, 77] on span "Acciones" at bounding box center [1283, 73] width 41 height 23
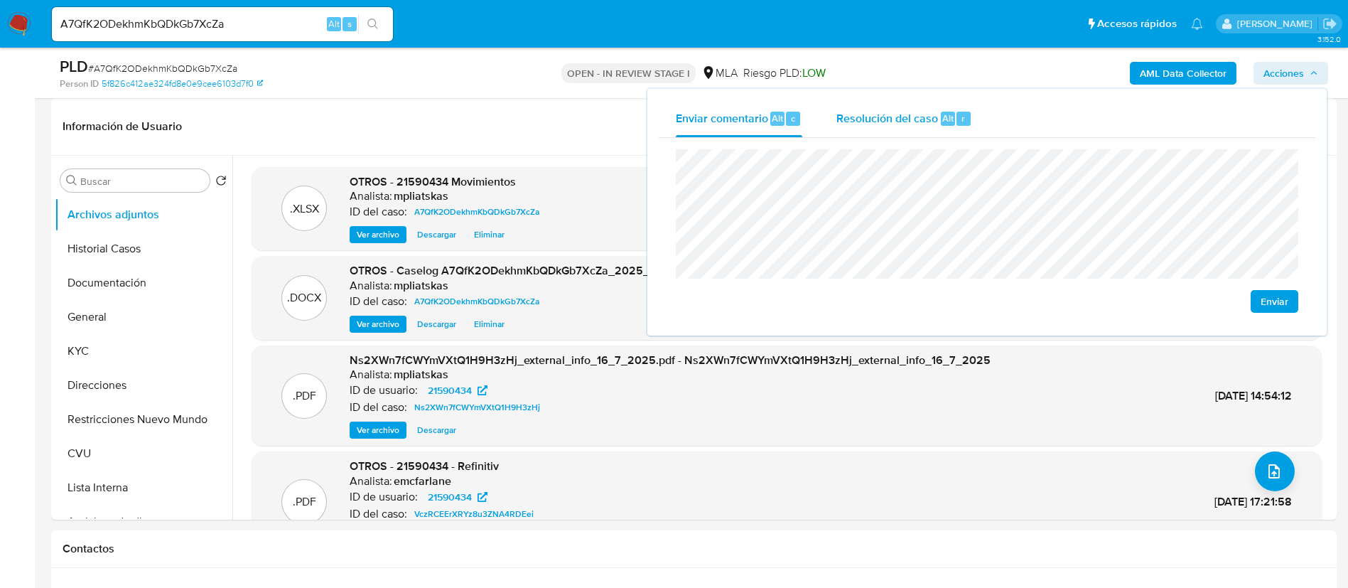
drag, startPoint x: 907, startPoint y: 103, endPoint x: 901, endPoint y: 128, distance: 25.5
click at [907, 105] on div "Resolución del caso Alt r" at bounding box center [904, 118] width 136 height 37
drag, startPoint x: 913, startPoint y: 127, endPoint x: 909, endPoint y: 147, distance: 20.2
click at [912, 129] on div "Resolución del caso Alt r" at bounding box center [904, 118] width 136 height 37
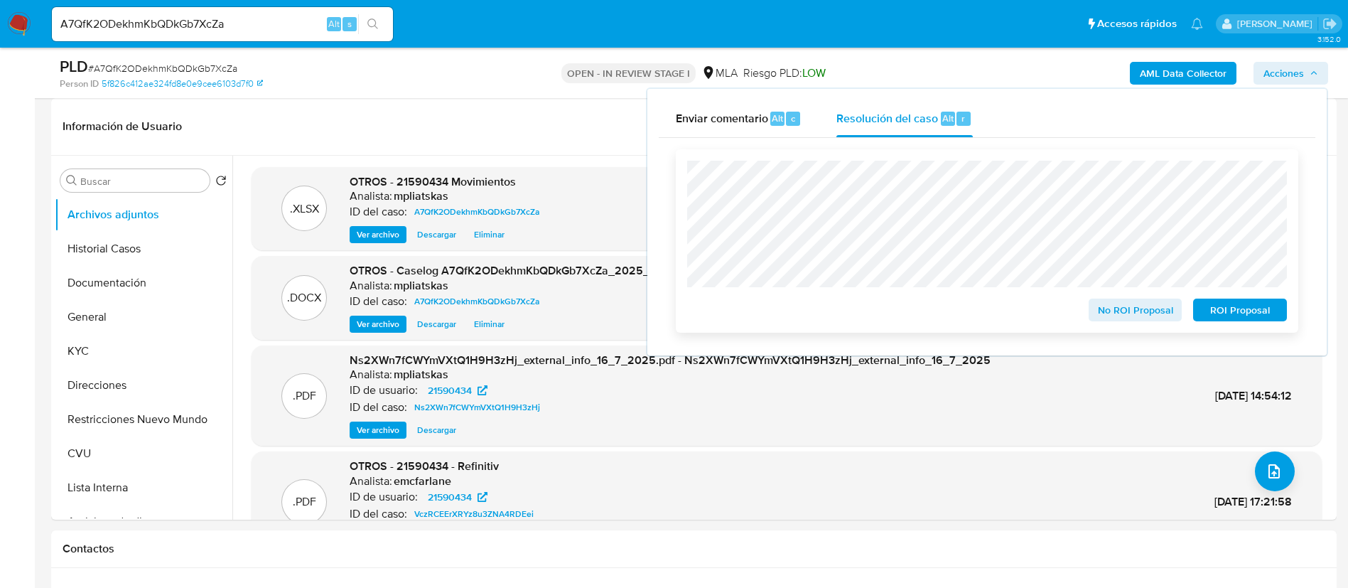
click at [1109, 320] on span "No ROI Proposal" at bounding box center [1135, 310] width 74 height 20
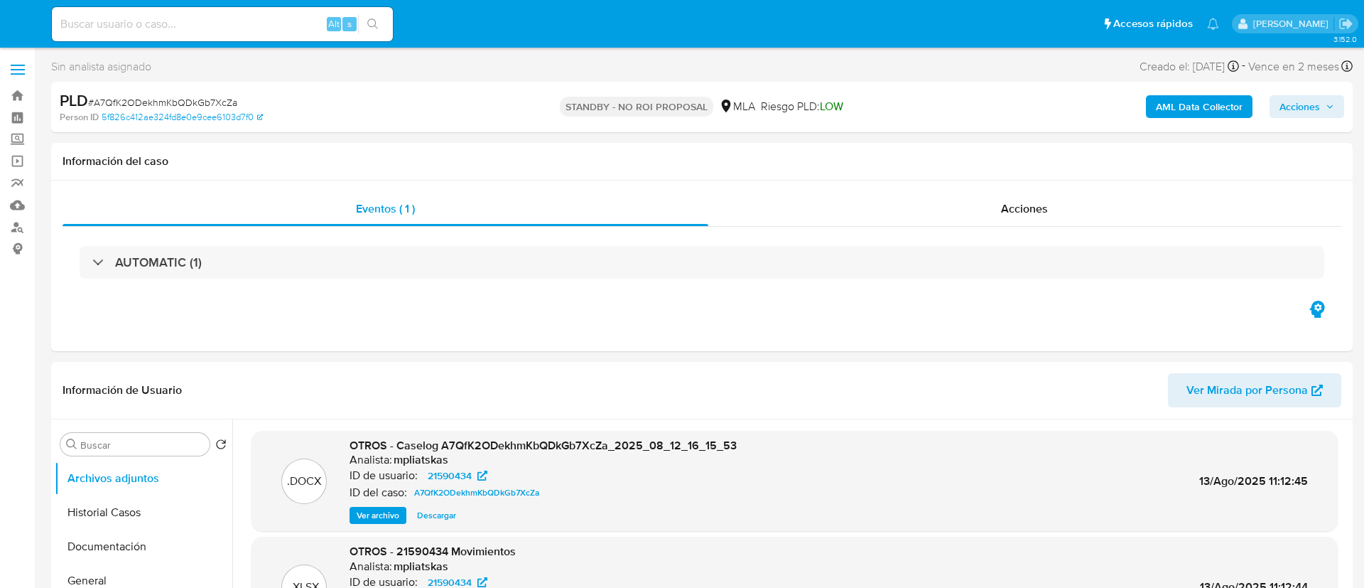
select select "10"
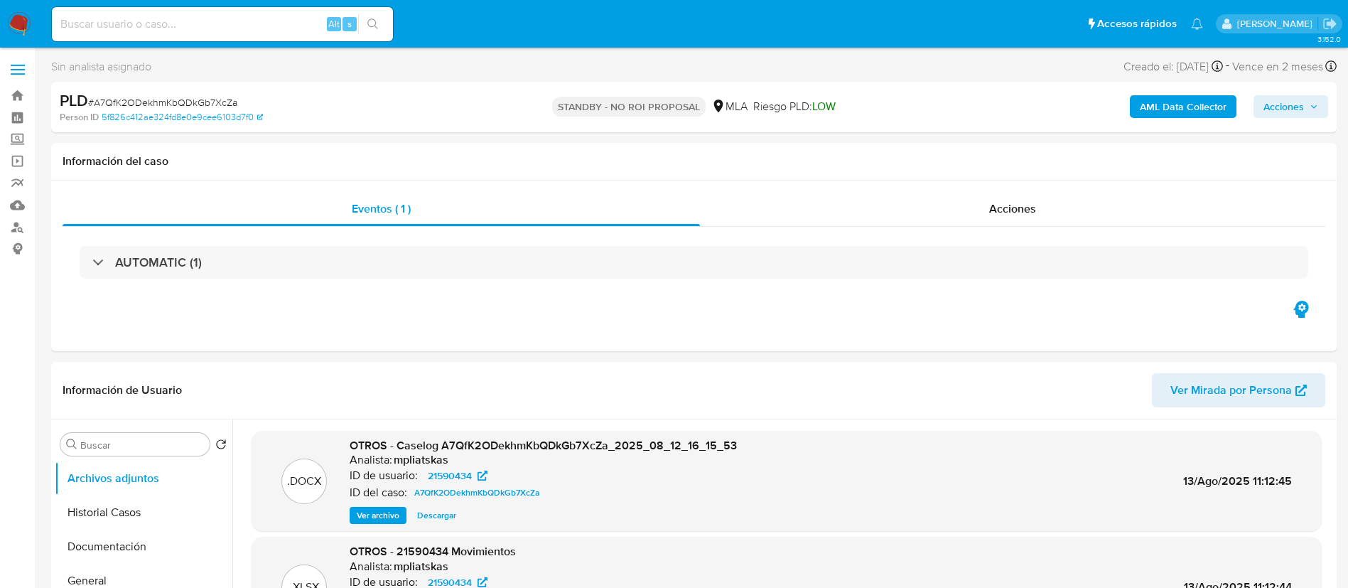
click at [273, 4] on div "Alt s" at bounding box center [222, 24] width 341 height 40
click at [270, 21] on input at bounding box center [222, 24] width 341 height 18
paste input "5zrsJXdwU6vDNs5mlWep1mID"
type input "5zrsJXdwU6vDNs5mlWep1mID"
click at [370, 28] on icon "search-icon" at bounding box center [372, 23] width 11 height 11
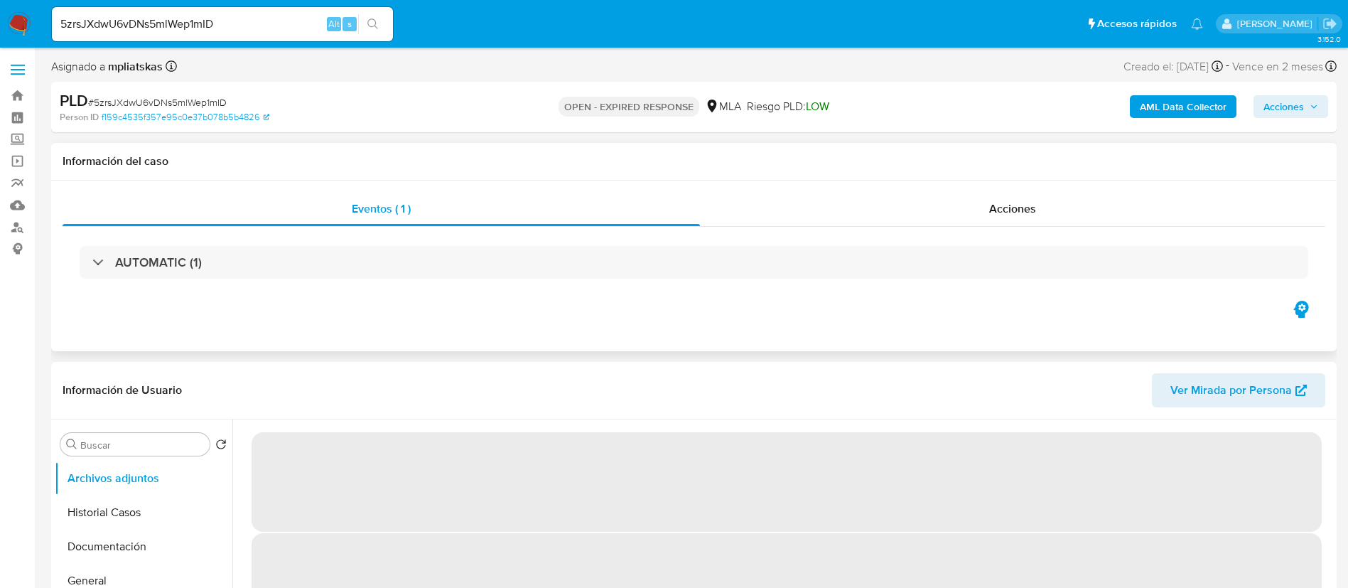
select select "10"
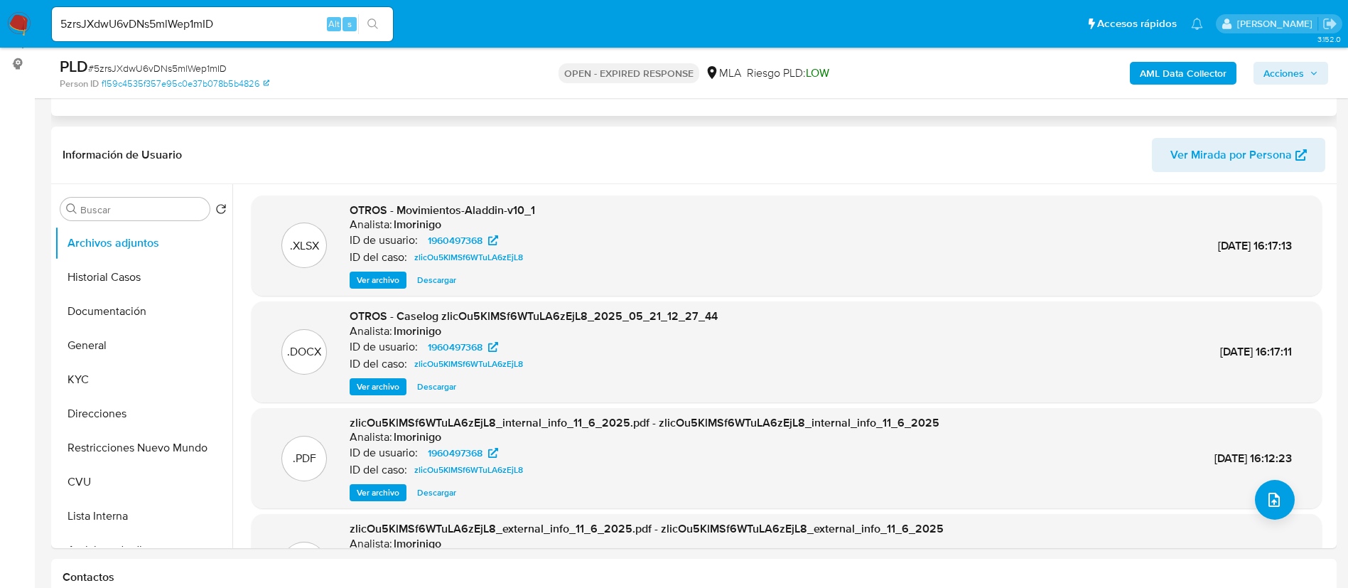
scroll to position [213, 0]
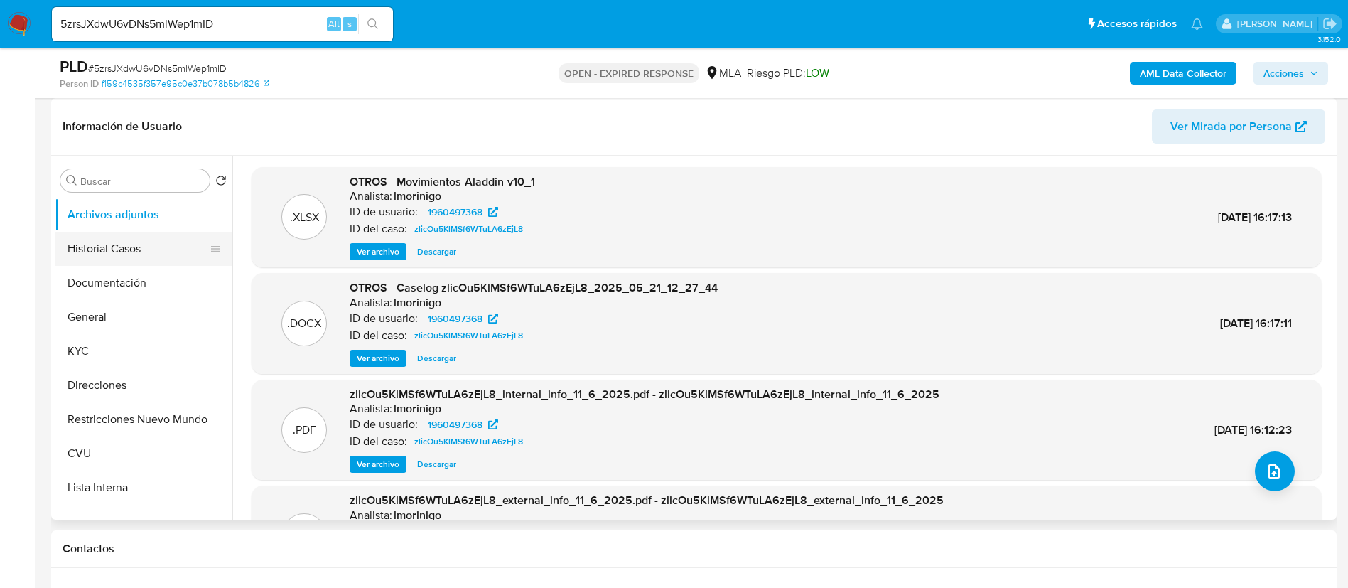
click at [124, 236] on button "Historial Casos" at bounding box center [138, 249] width 166 height 34
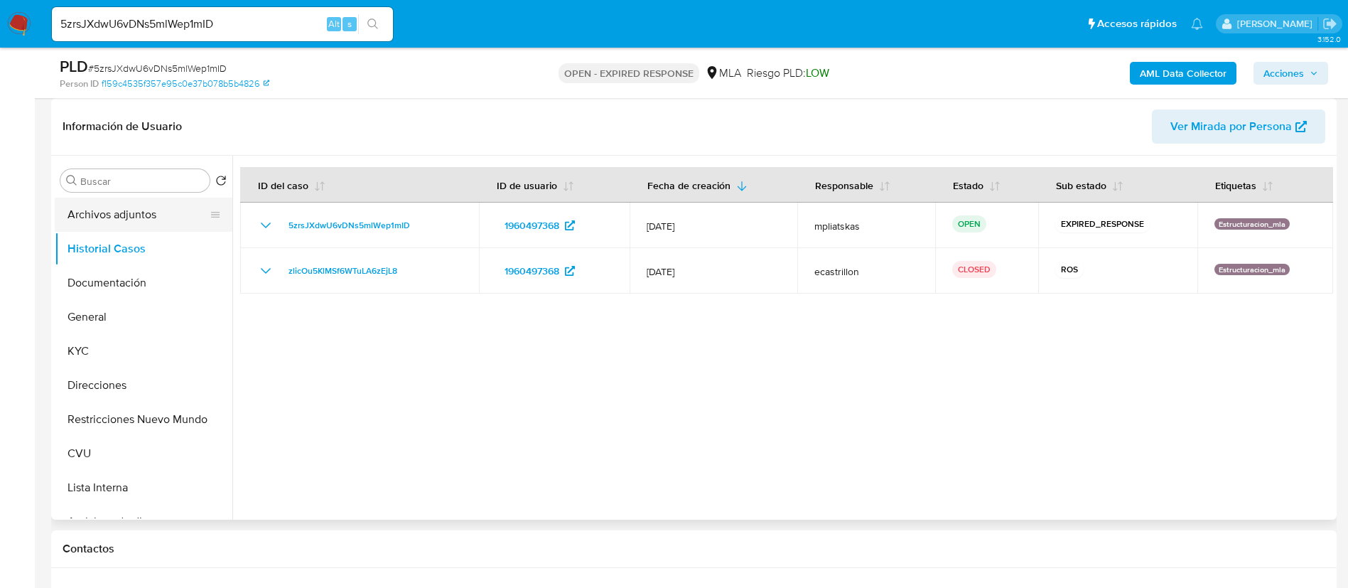
click at [126, 208] on button "Archivos adjuntos" at bounding box center [138, 215] width 166 height 34
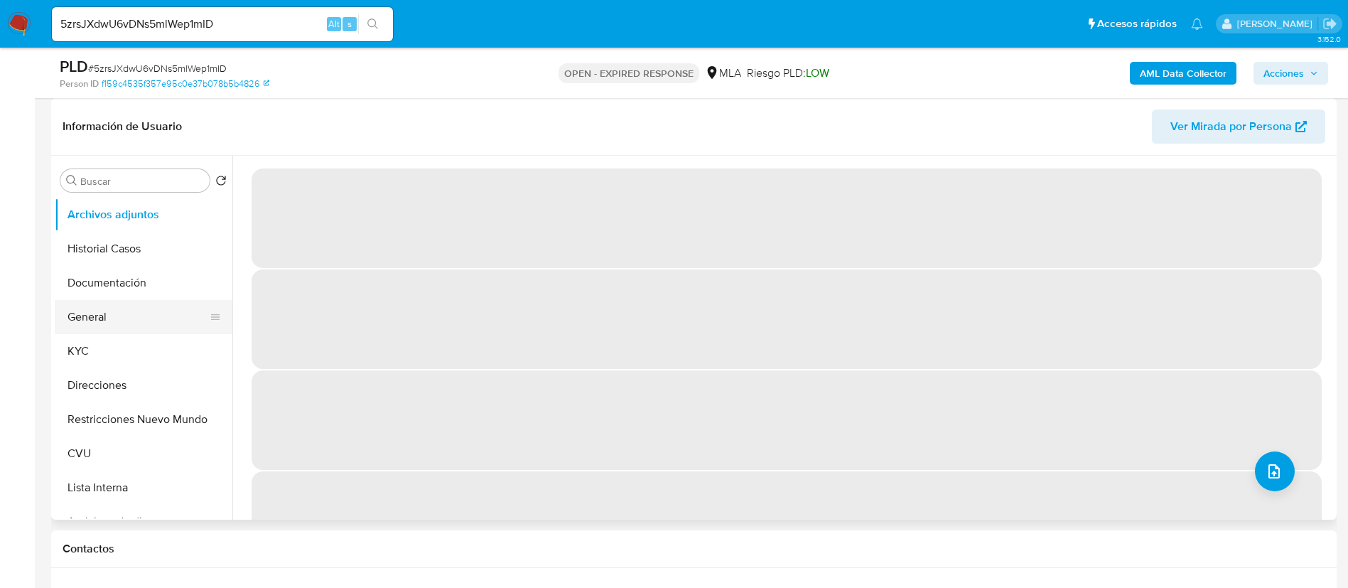
click at [94, 309] on button "General" at bounding box center [138, 317] width 166 height 34
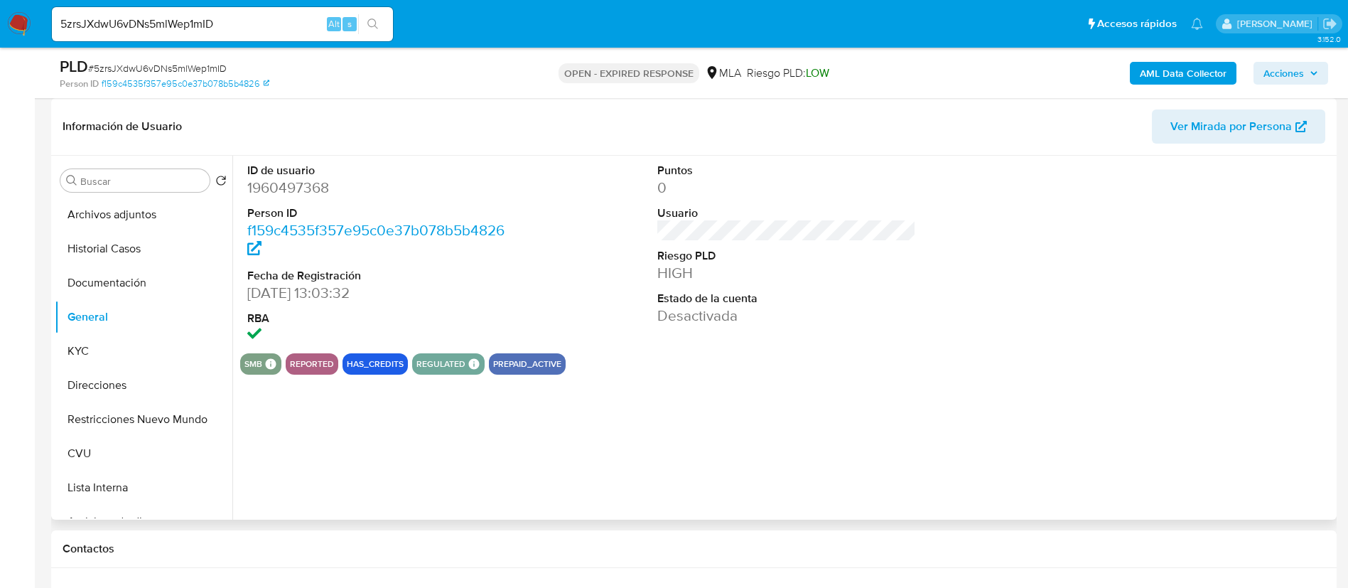
click at [280, 193] on dd "1960497368" at bounding box center [376, 188] width 259 height 20
drag, startPoint x: 280, startPoint y: 193, endPoint x: 297, endPoint y: 176, distance: 24.6
click at [280, 193] on dd "1960497368" at bounding box center [376, 188] width 259 height 20
copy dd "1960497368"
click at [134, 217] on button "Archivos adjuntos" at bounding box center [138, 215] width 166 height 34
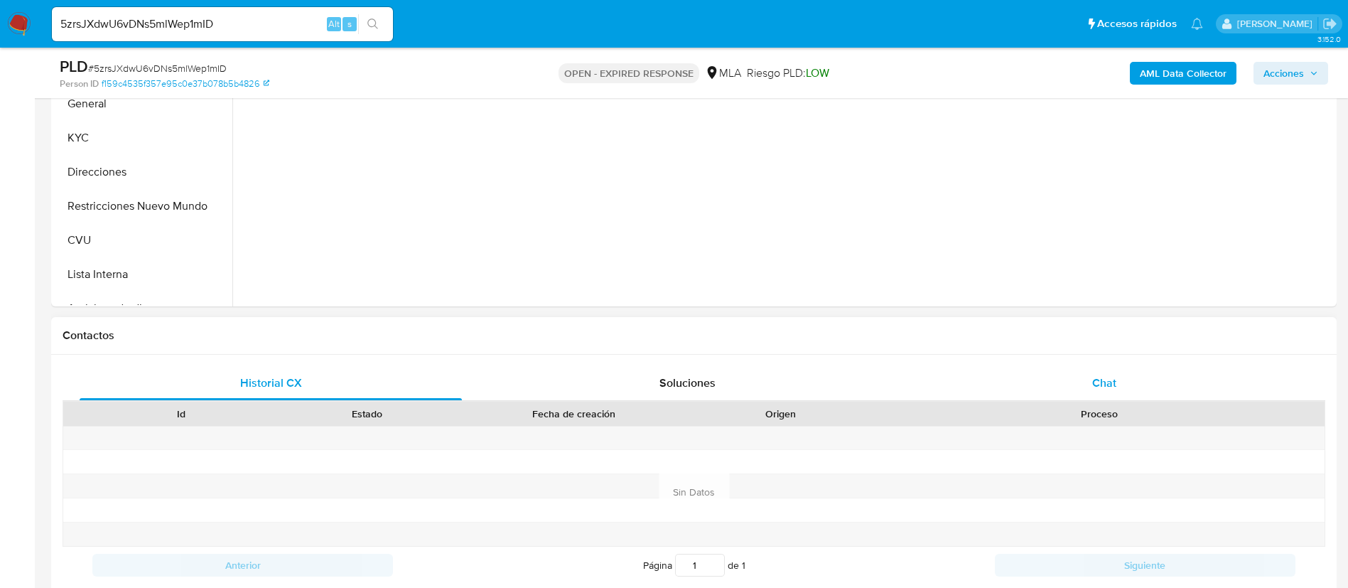
click at [1052, 390] on div "Chat" at bounding box center [1104, 383] width 382 height 34
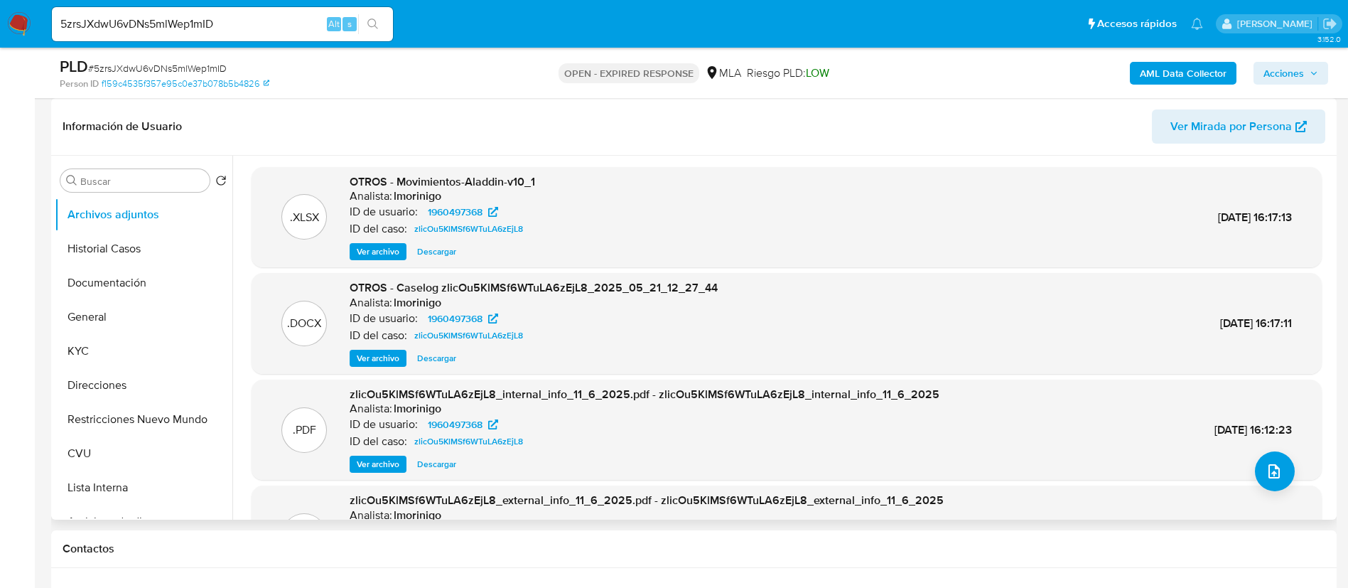
click at [361, 351] on span "Ver archivo" at bounding box center [378, 358] width 43 height 14
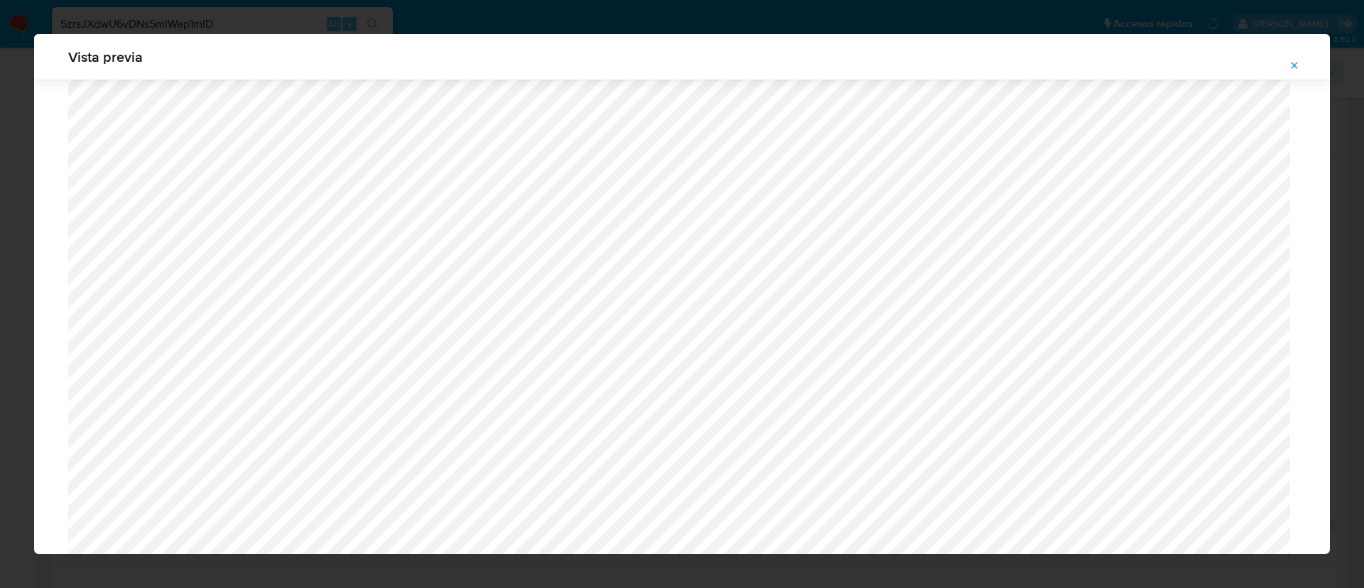
scroll to position [398, 0]
click at [1286, 63] on button "Attachment preview" at bounding box center [1294, 65] width 31 height 23
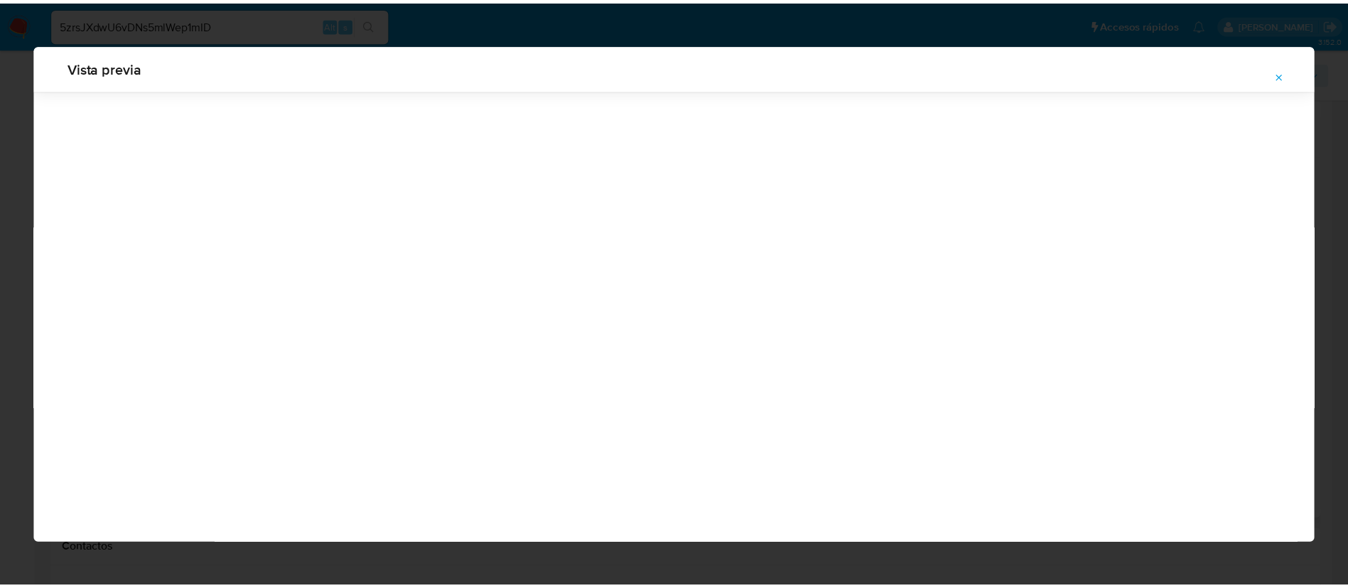
scroll to position [0, 0]
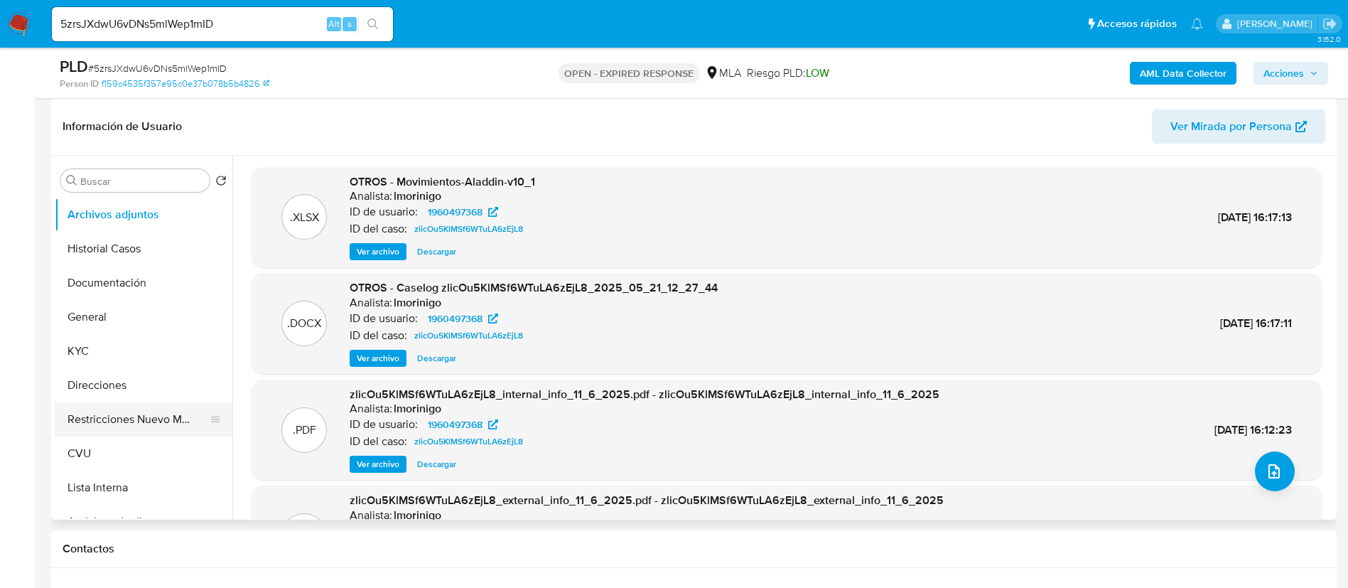
click at [63, 407] on button "Restricciones Nuevo Mundo" at bounding box center [138, 419] width 166 height 34
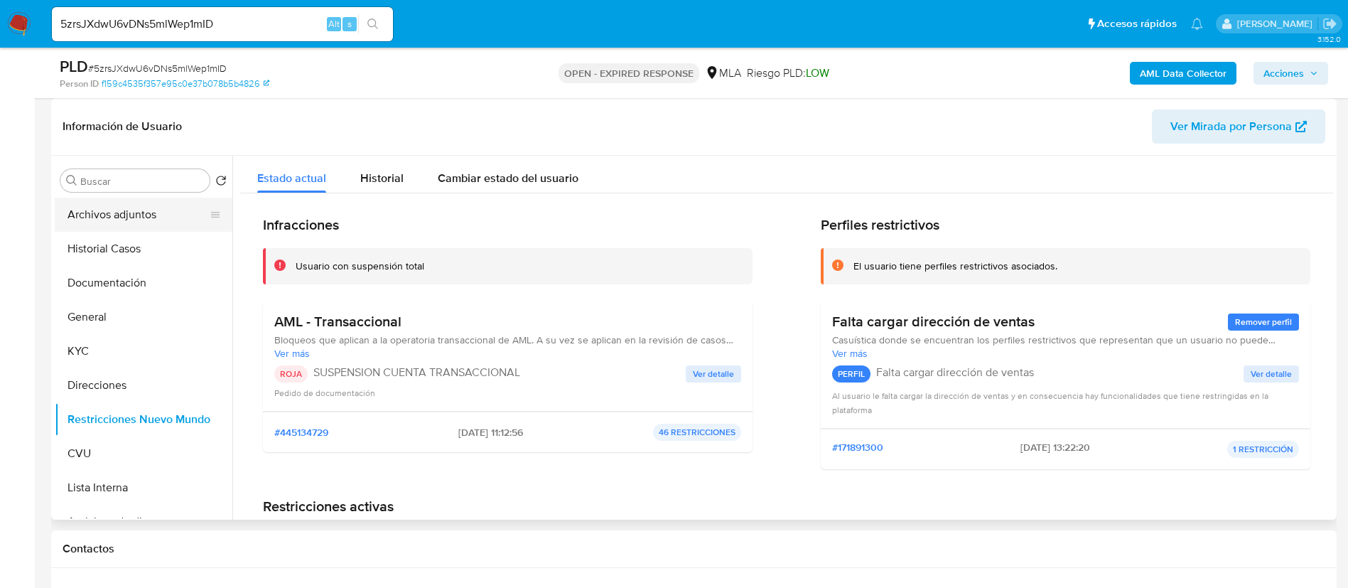
click at [117, 215] on button "Archivos adjuntos" at bounding box center [138, 215] width 166 height 34
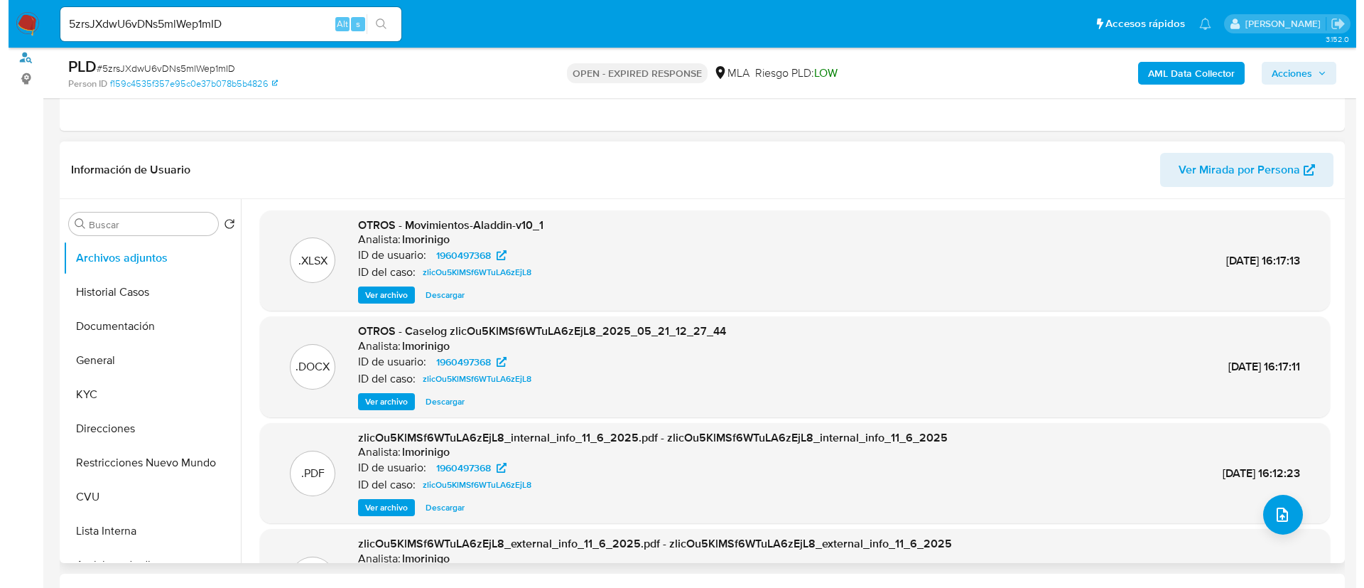
scroll to position [213, 0]
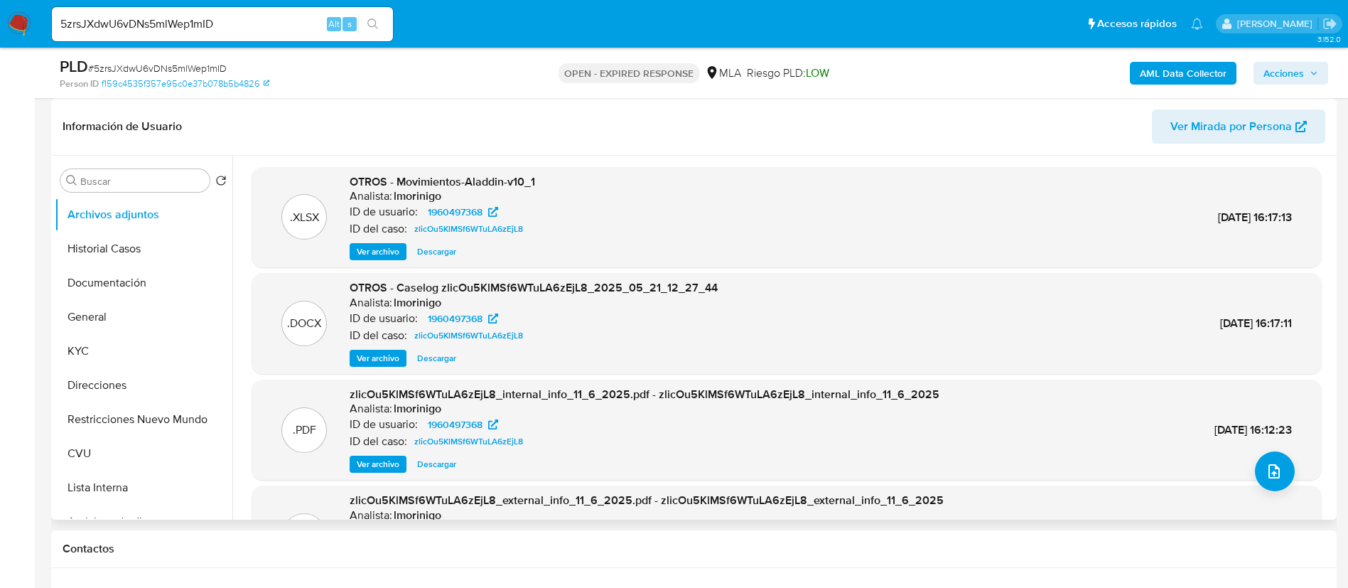
click at [394, 365] on span "Ver archivo" at bounding box center [378, 358] width 43 height 14
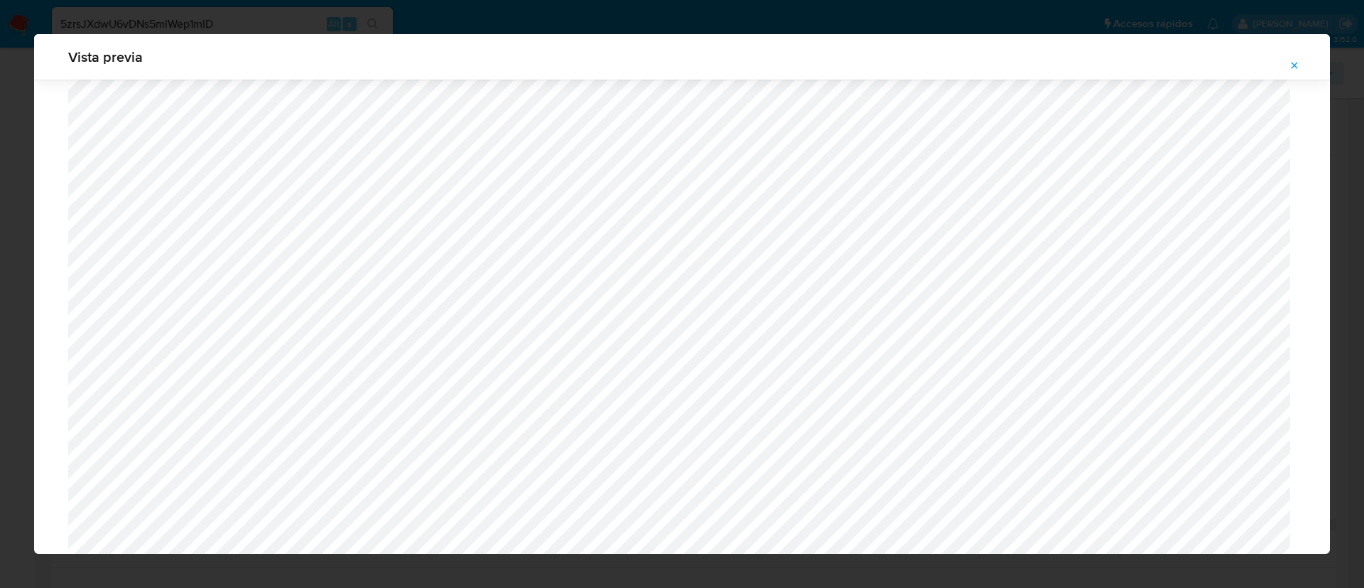
scroll to position [1144, 0]
click at [1337, 257] on div "Vista previa" at bounding box center [682, 294] width 1364 height 588
click at [1294, 55] on span "Attachment preview" at bounding box center [1294, 65] width 11 height 20
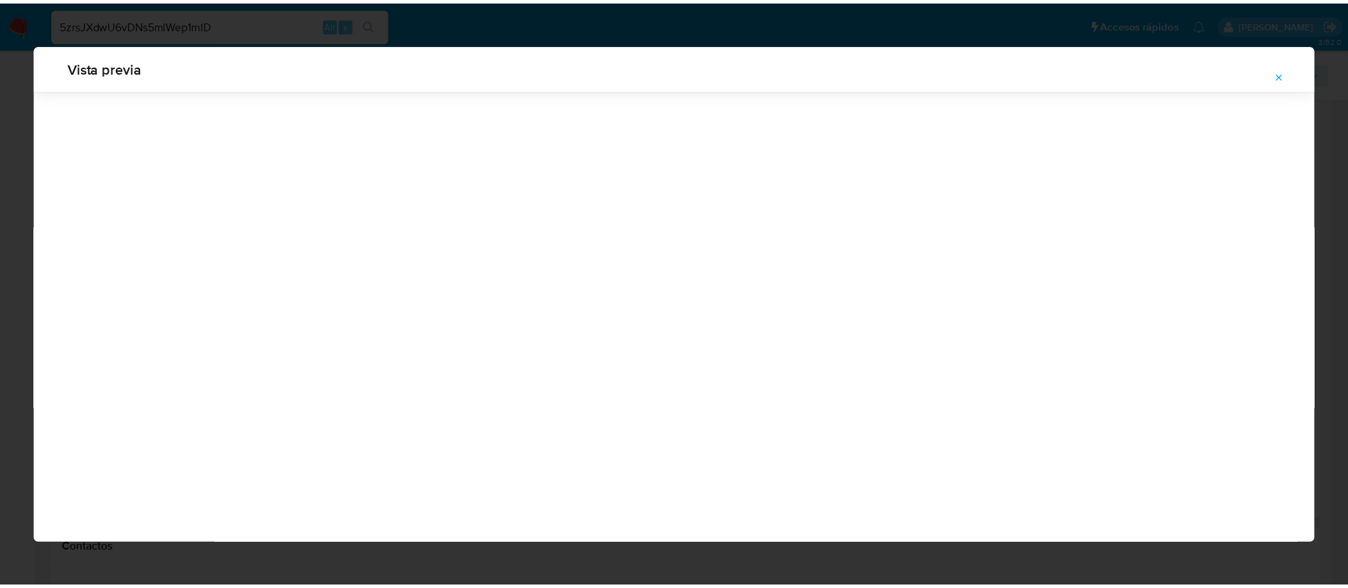
scroll to position [0, 0]
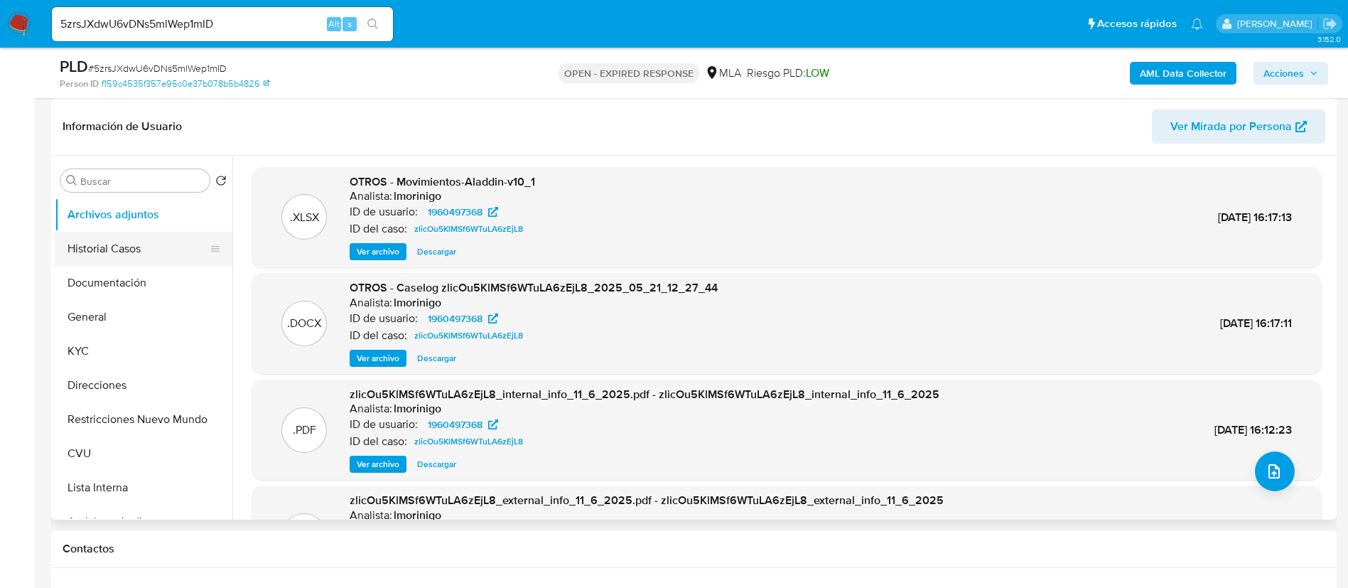
click at [99, 255] on button "Historial Casos" at bounding box center [138, 249] width 166 height 34
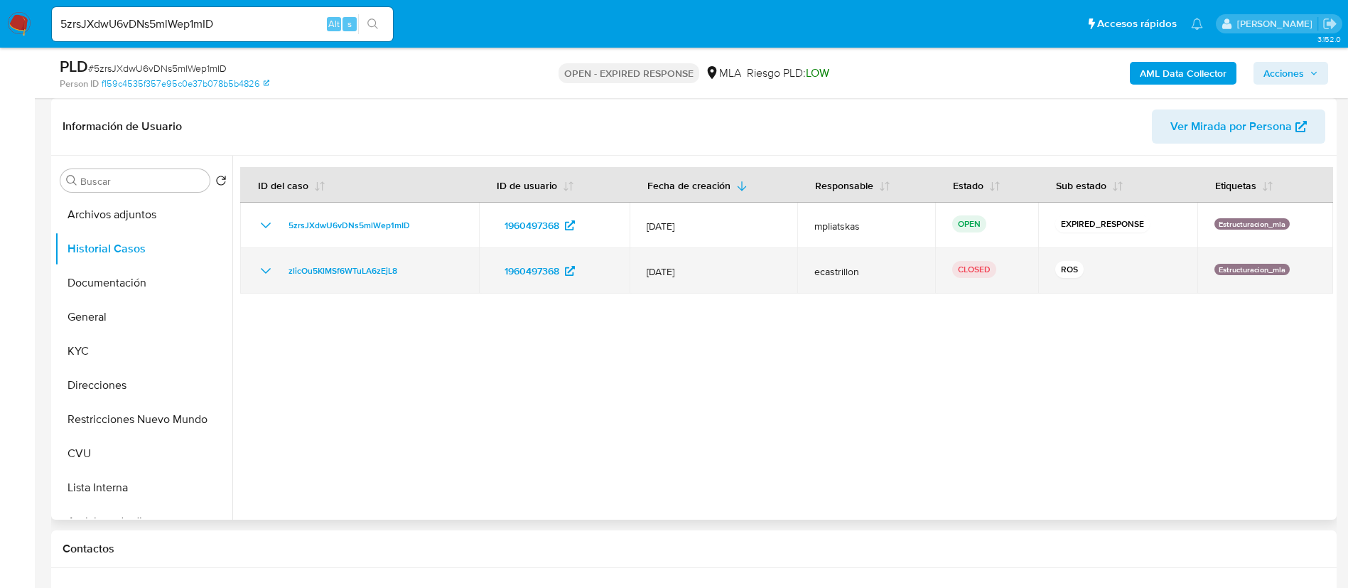
click at [262, 268] on icon "Mostrar/Ocultar" at bounding box center [265, 270] width 17 height 17
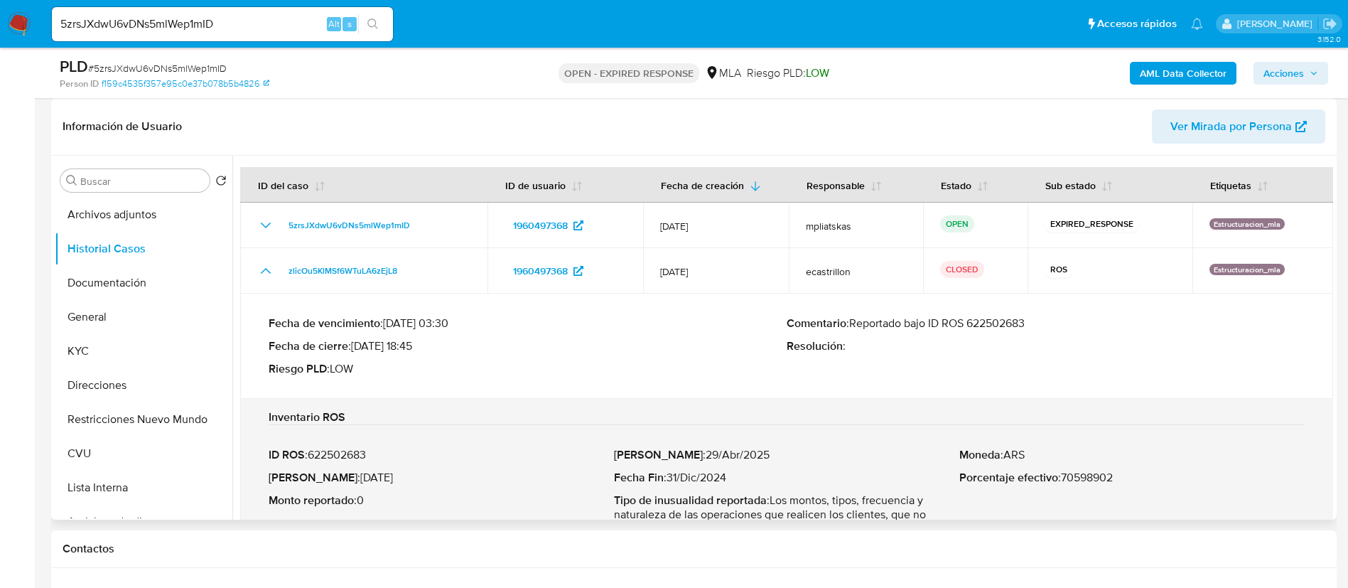
click at [1022, 317] on p "Comentario : Reportado bajo ID ROS 622502683" at bounding box center [1046, 323] width 518 height 14
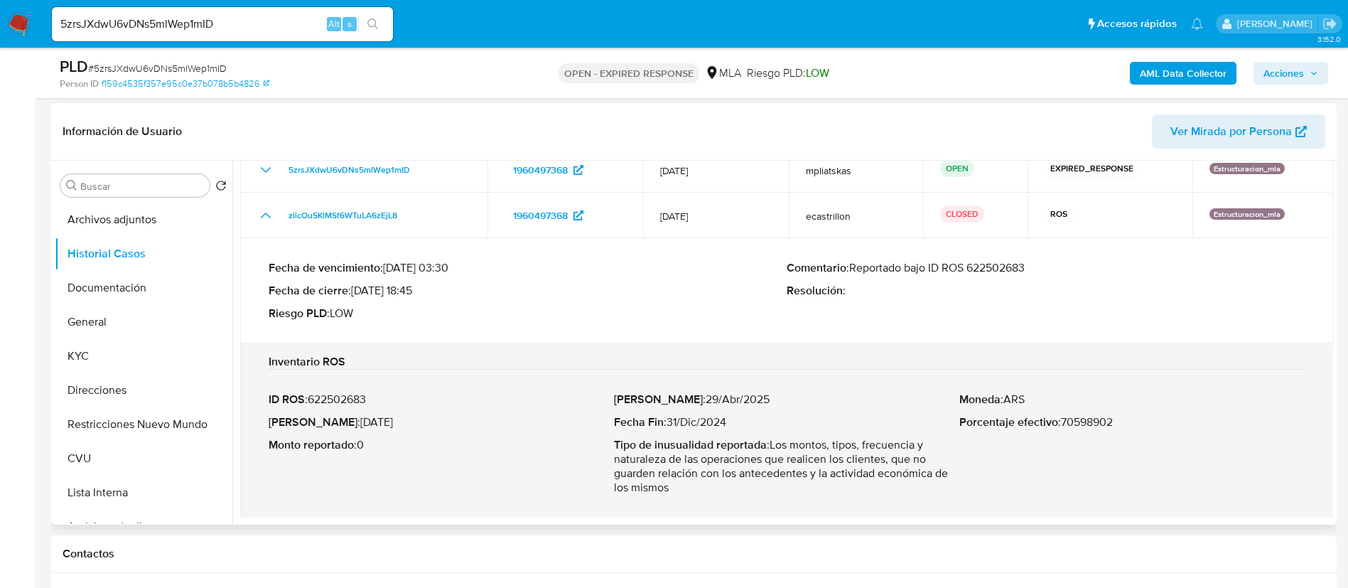
scroll to position [213, 0]
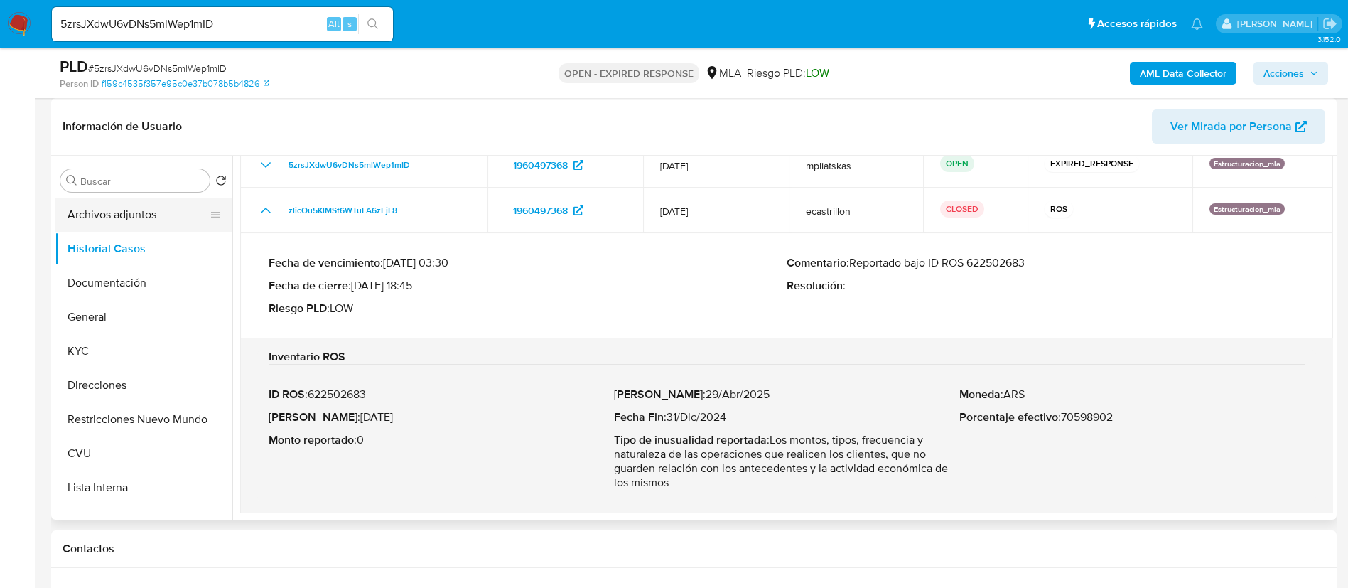
click at [149, 225] on button "Archivos adjuntos" at bounding box center [138, 215] width 166 height 34
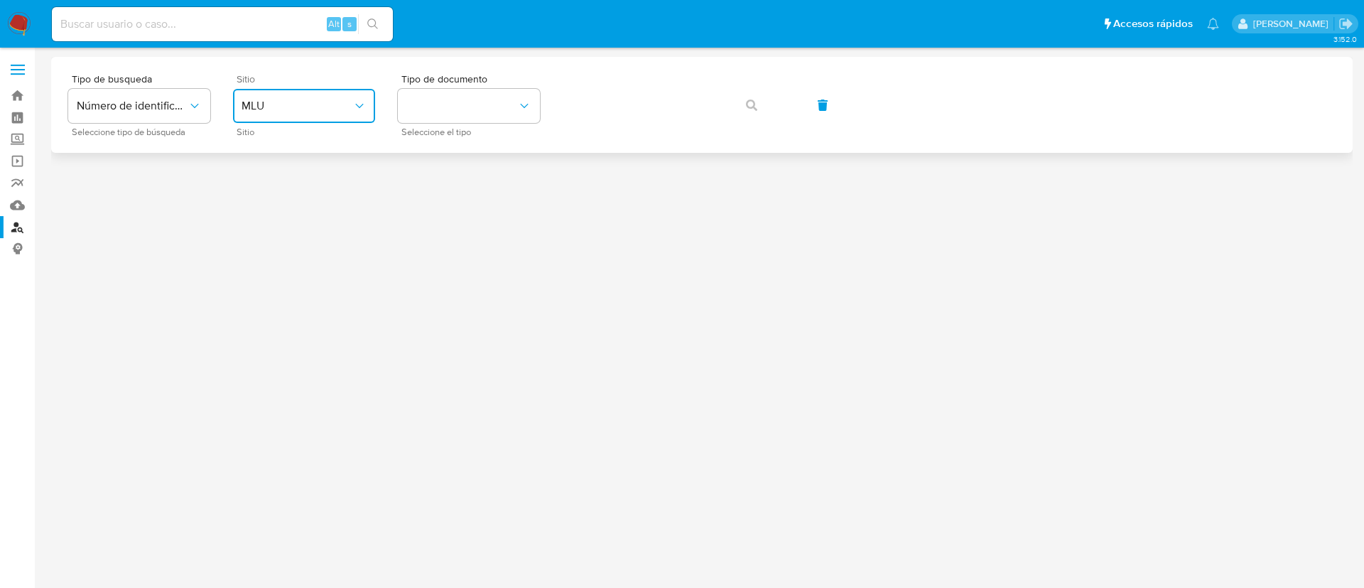
drag, startPoint x: 351, startPoint y: 107, endPoint x: 351, endPoint y: 118, distance: 11.4
click at [351, 107] on span "MLU" at bounding box center [297, 106] width 111 height 14
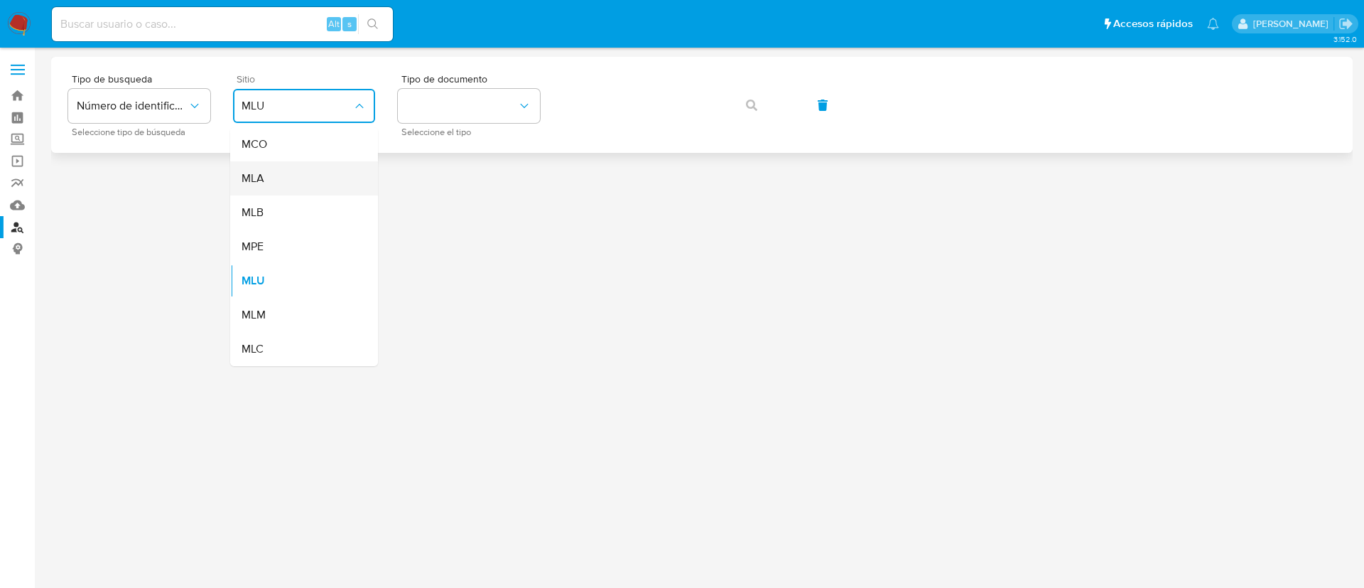
click at [352, 182] on div "MLA" at bounding box center [300, 178] width 117 height 34
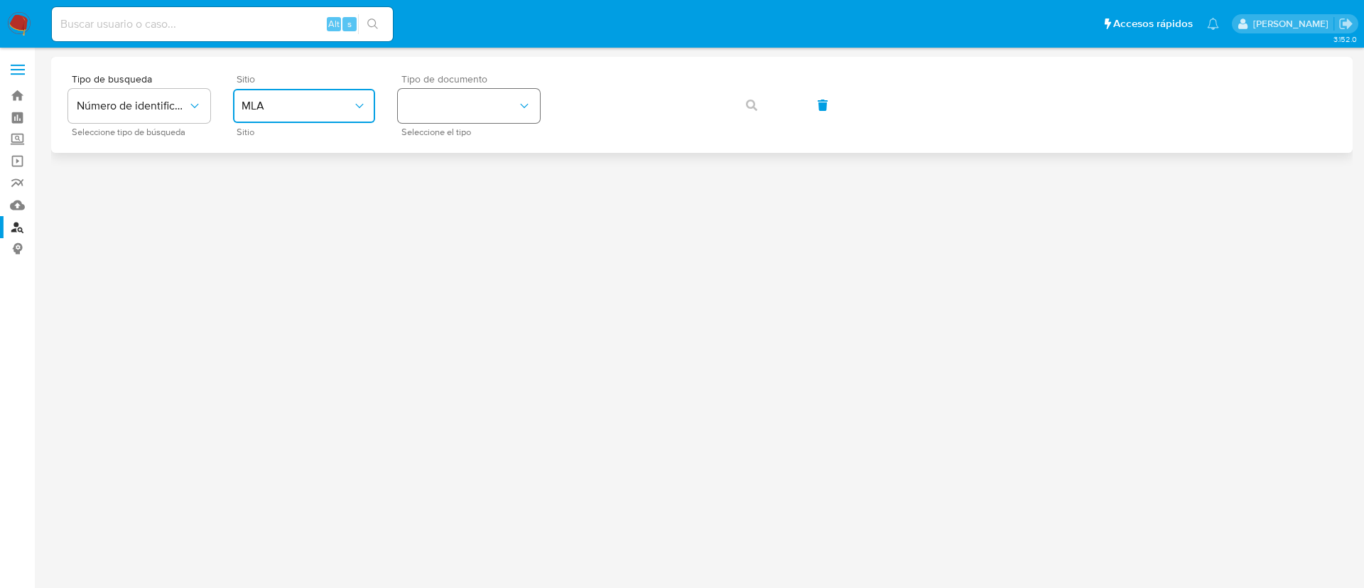
click at [473, 111] on button "identificationType" at bounding box center [469, 106] width 142 height 34
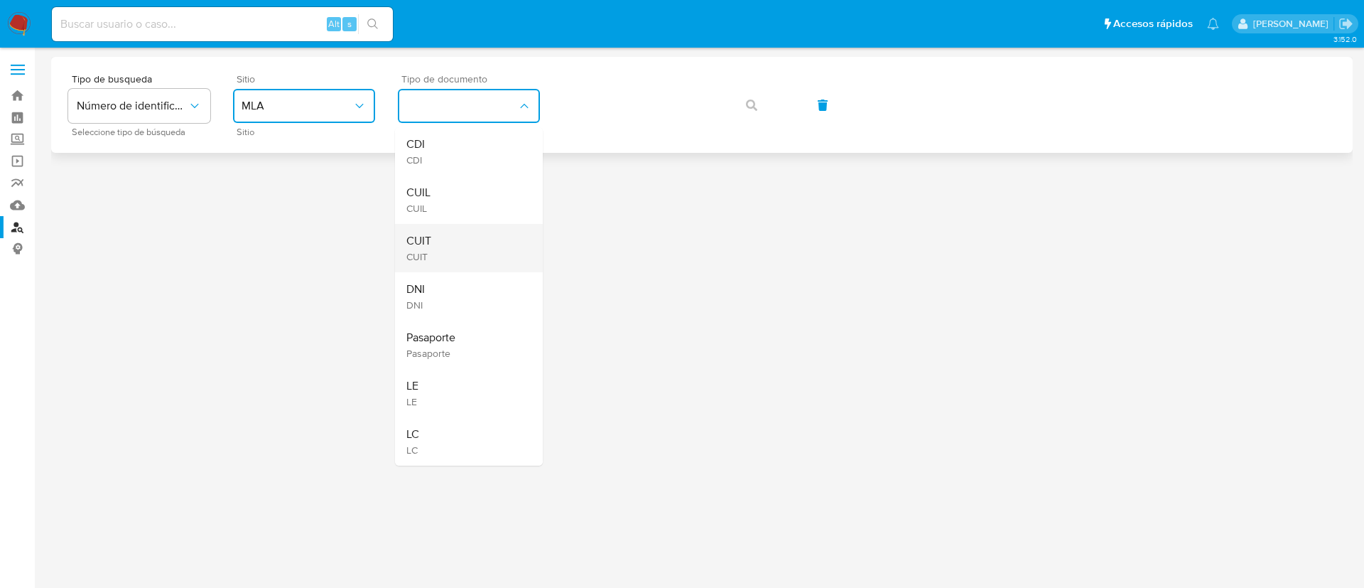
click at [467, 232] on div "CUIT CUIT" at bounding box center [464, 248] width 117 height 48
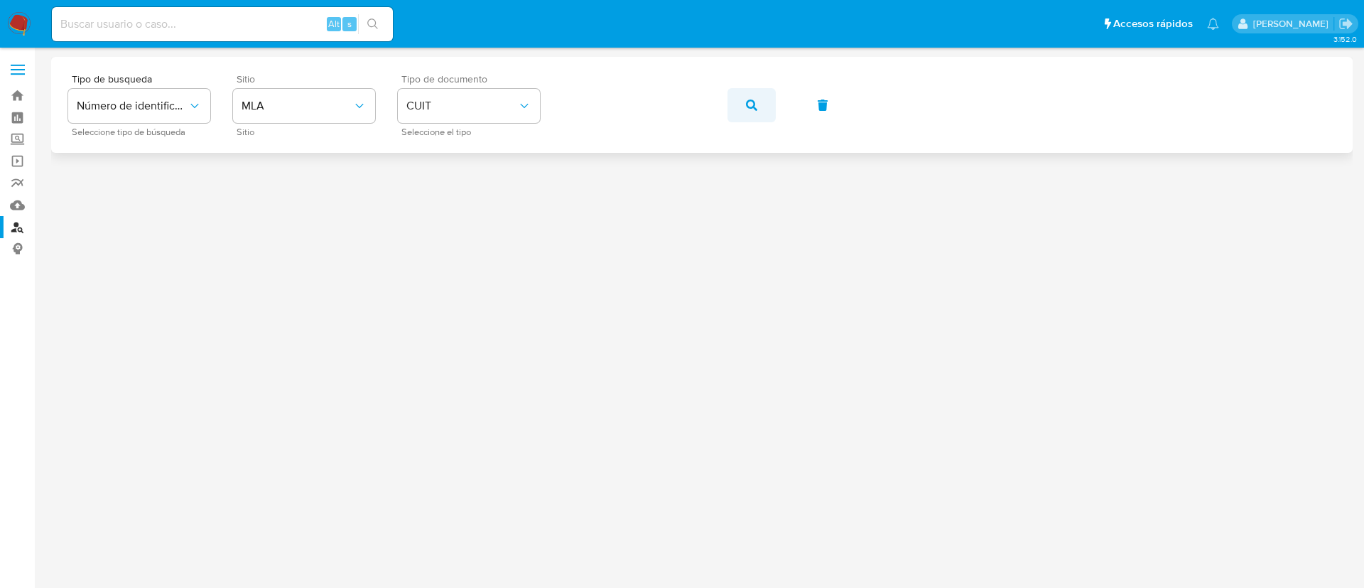
click at [751, 103] on icon "button" at bounding box center [751, 104] width 11 height 11
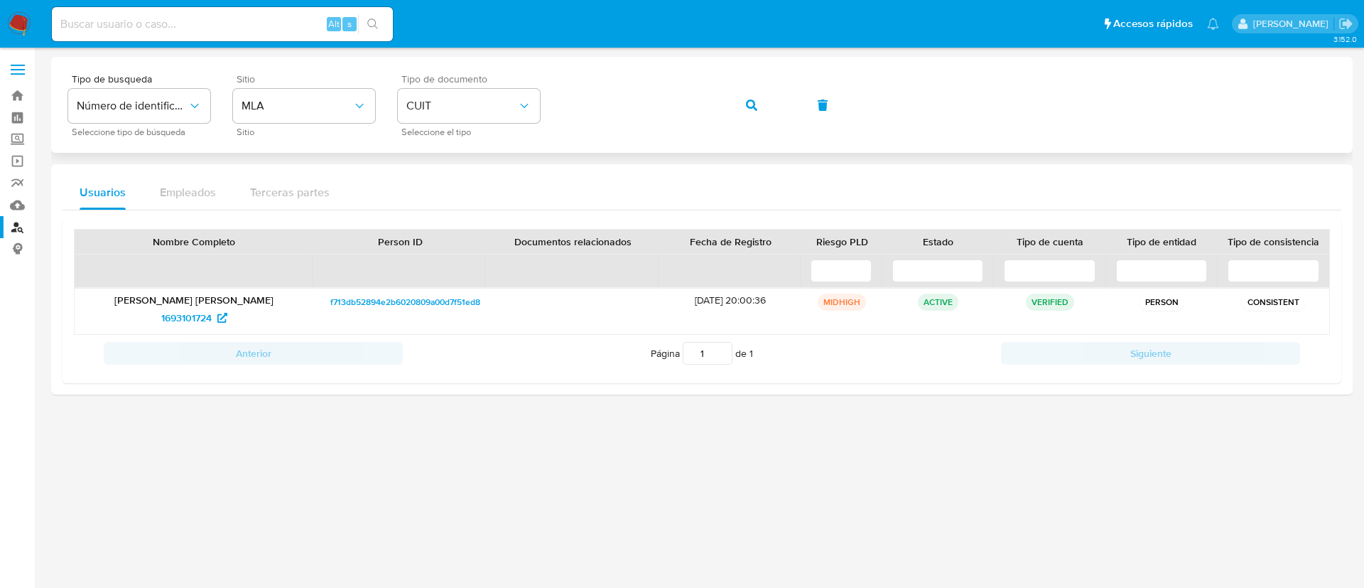
click at [726, 108] on div "Tipo de busqueda Número de identificación Seleccione tipo de búsqueda Sitio MLA…" at bounding box center [702, 105] width 1268 height 62
click at [747, 106] on icon "button" at bounding box center [751, 104] width 11 height 11
click at [721, 105] on div "Tipo de busqueda Número de identificación Seleccione tipo de búsqueda Sitio MLA…" at bounding box center [702, 105] width 1268 height 62
drag, startPoint x: 744, startPoint y: 103, endPoint x: 696, endPoint y: 6, distance: 108.4
click at [744, 104] on button "button" at bounding box center [752, 105] width 48 height 34
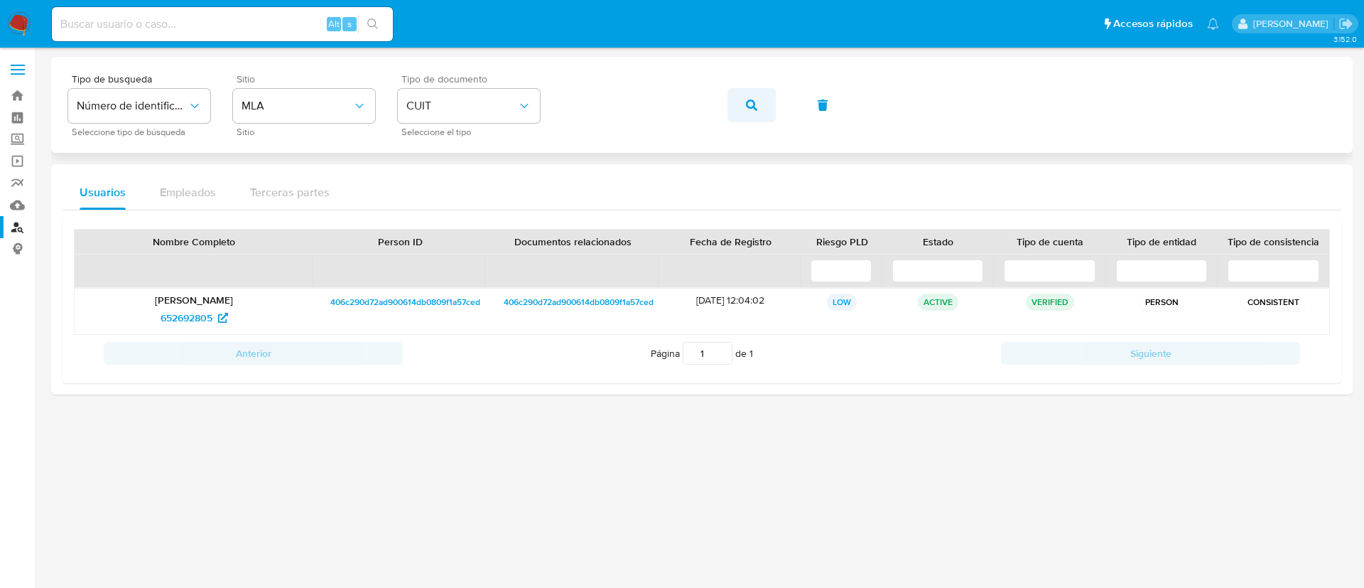
click at [750, 106] on icon "button" at bounding box center [751, 104] width 11 height 11
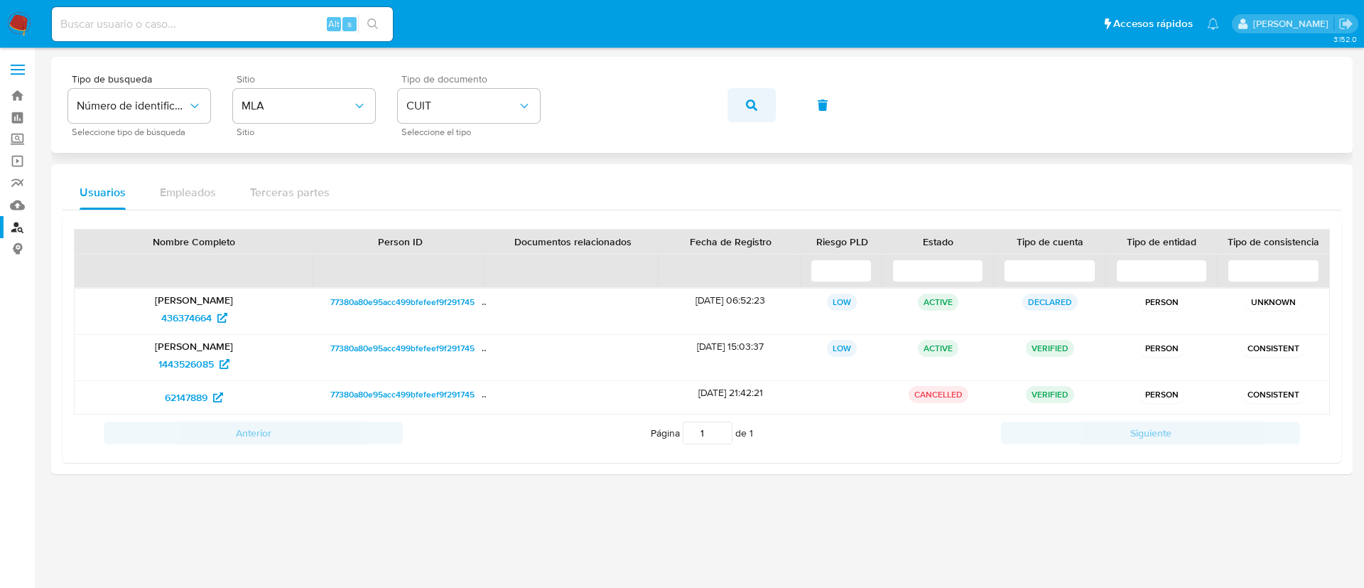
click at [738, 97] on button "button" at bounding box center [752, 105] width 48 height 34
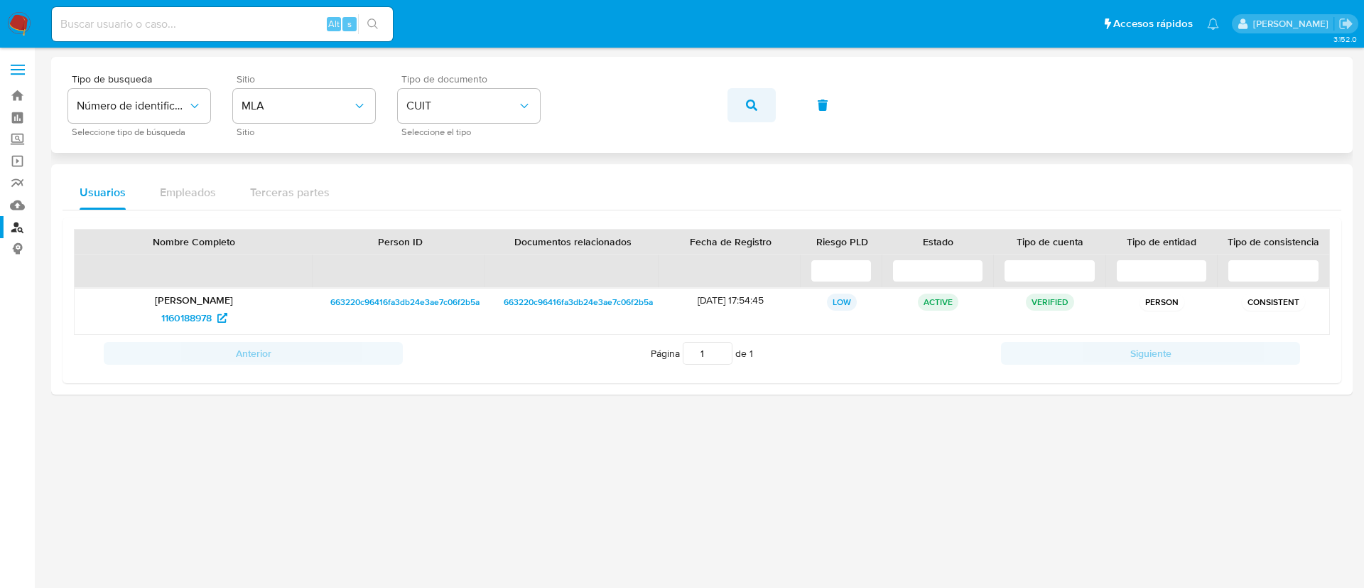
click at [744, 99] on button "button" at bounding box center [752, 105] width 48 height 34
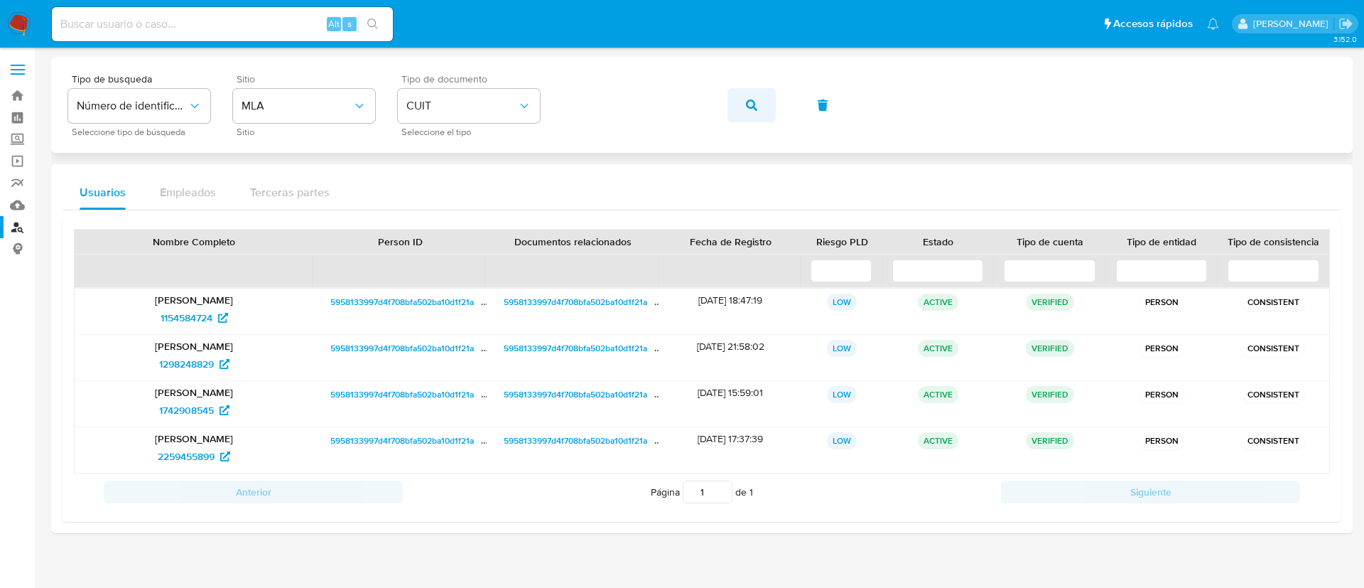
click at [767, 113] on button "button" at bounding box center [752, 105] width 48 height 34
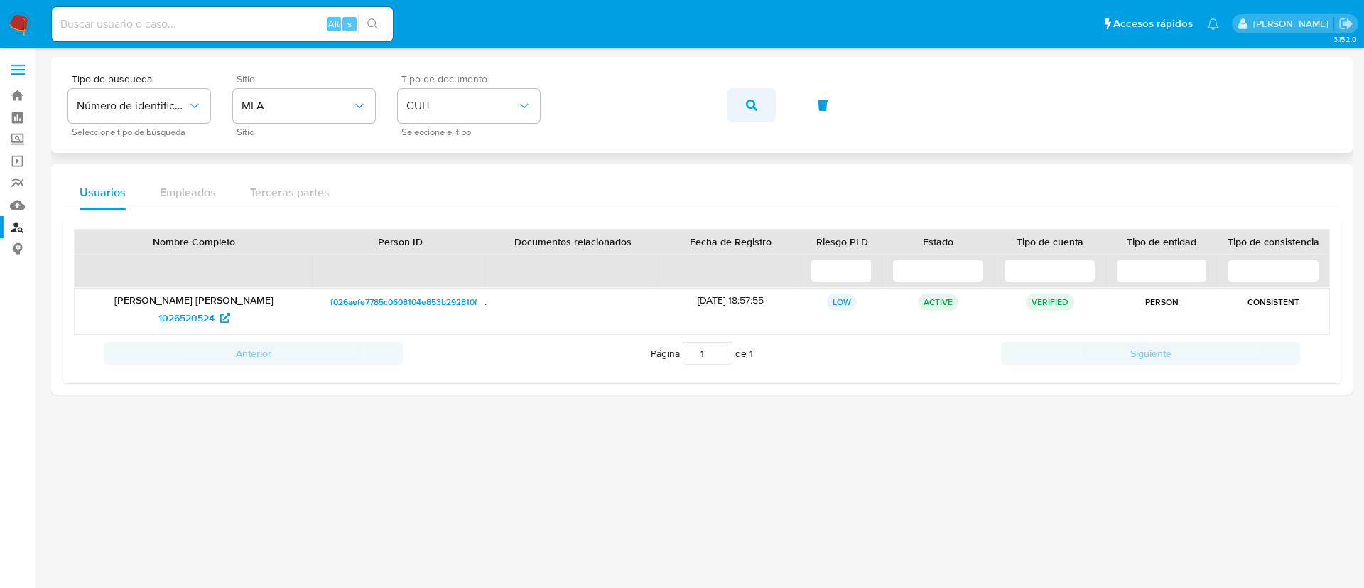
click at [750, 97] on span "button" at bounding box center [751, 105] width 11 height 31
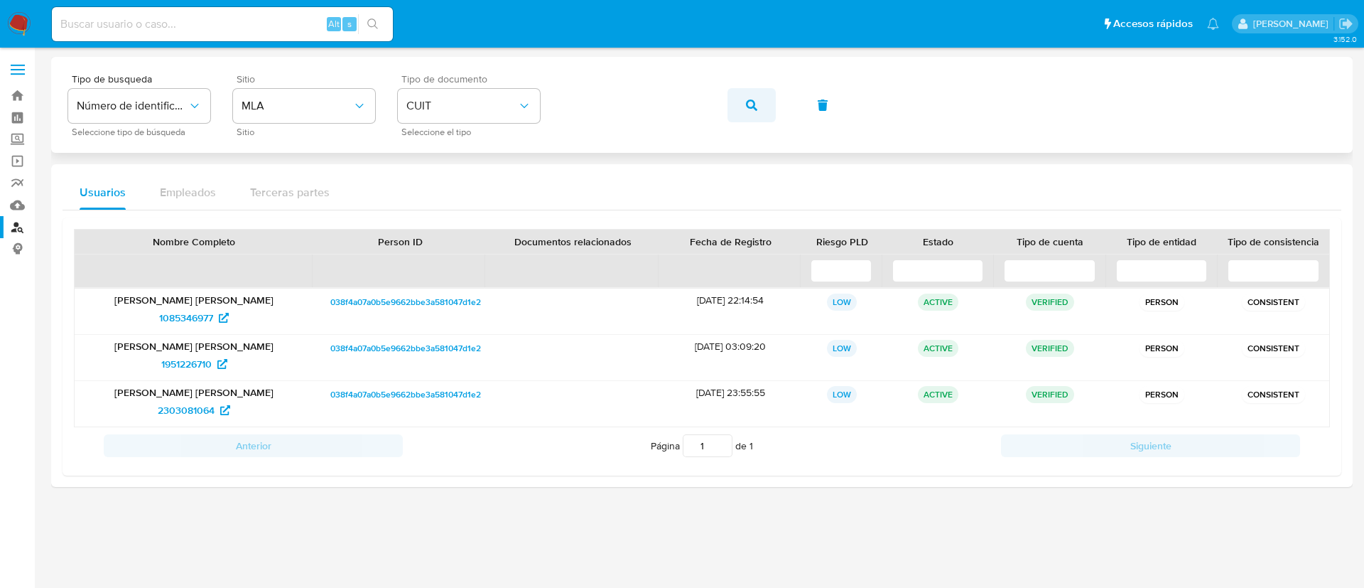
click at [767, 108] on button "button" at bounding box center [752, 105] width 48 height 34
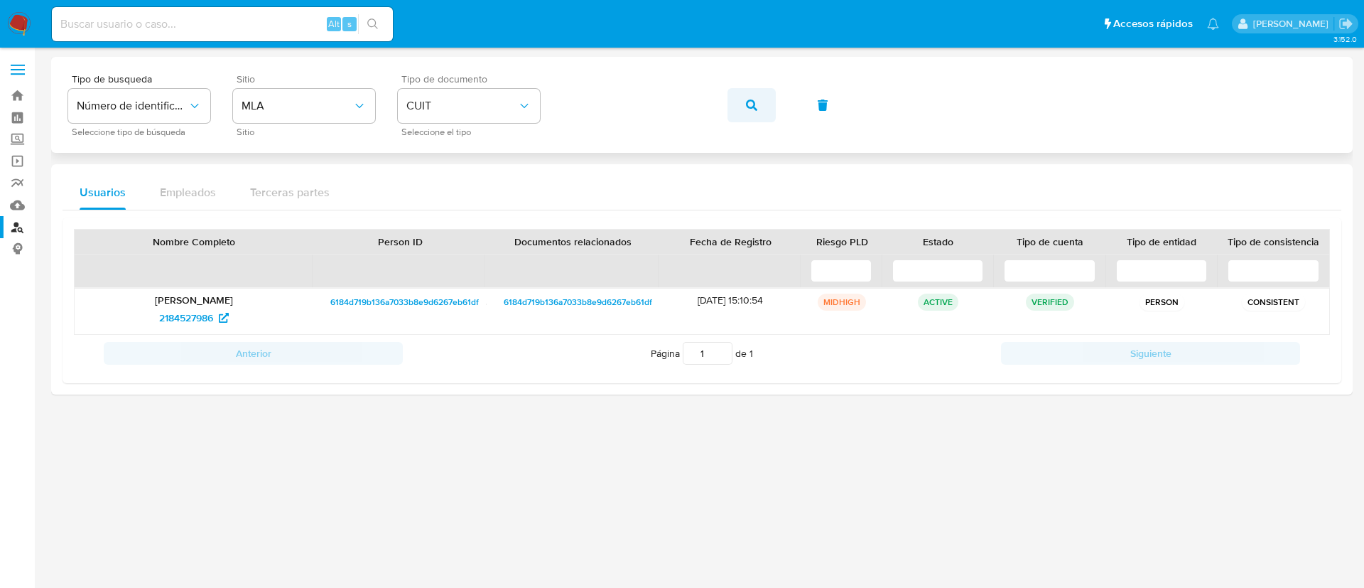
click at [756, 92] on span "button" at bounding box center [751, 105] width 11 height 31
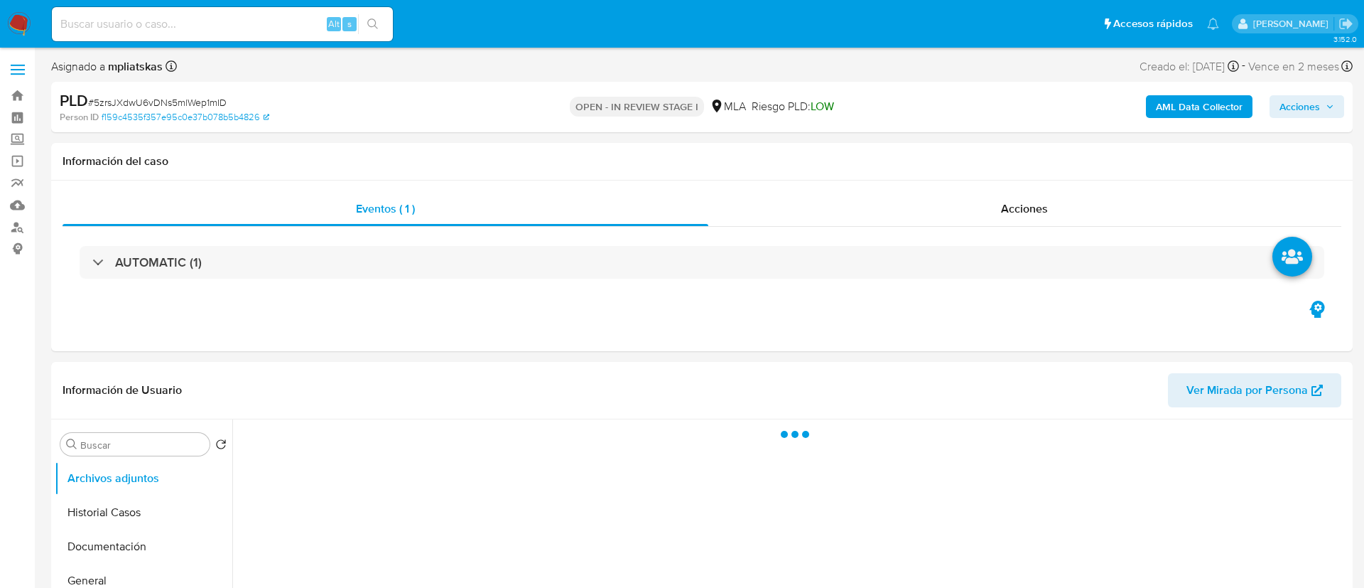
select select "10"
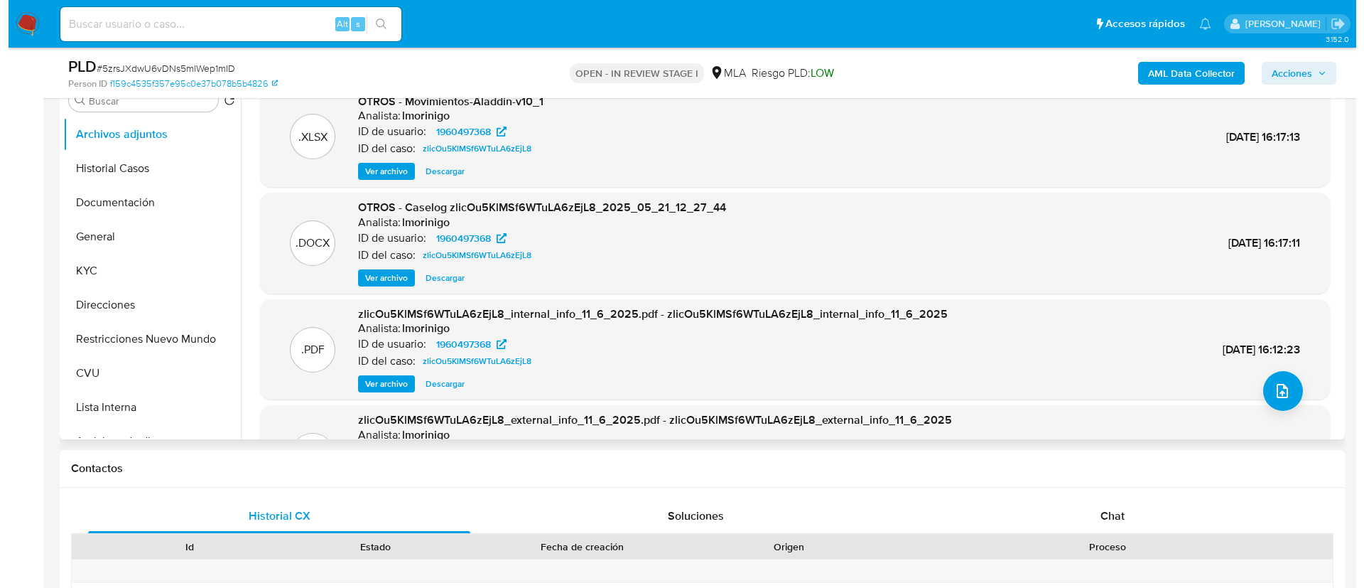
scroll to position [320, 0]
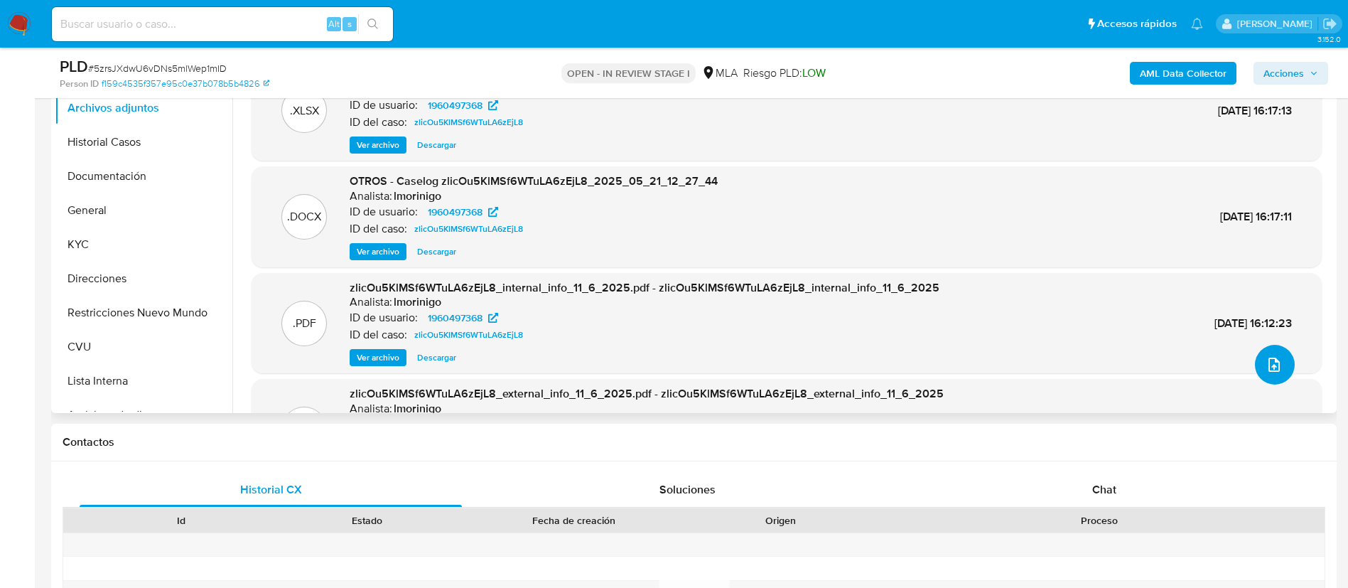
click at [1265, 365] on icon "upload-file" at bounding box center [1273, 364] width 17 height 17
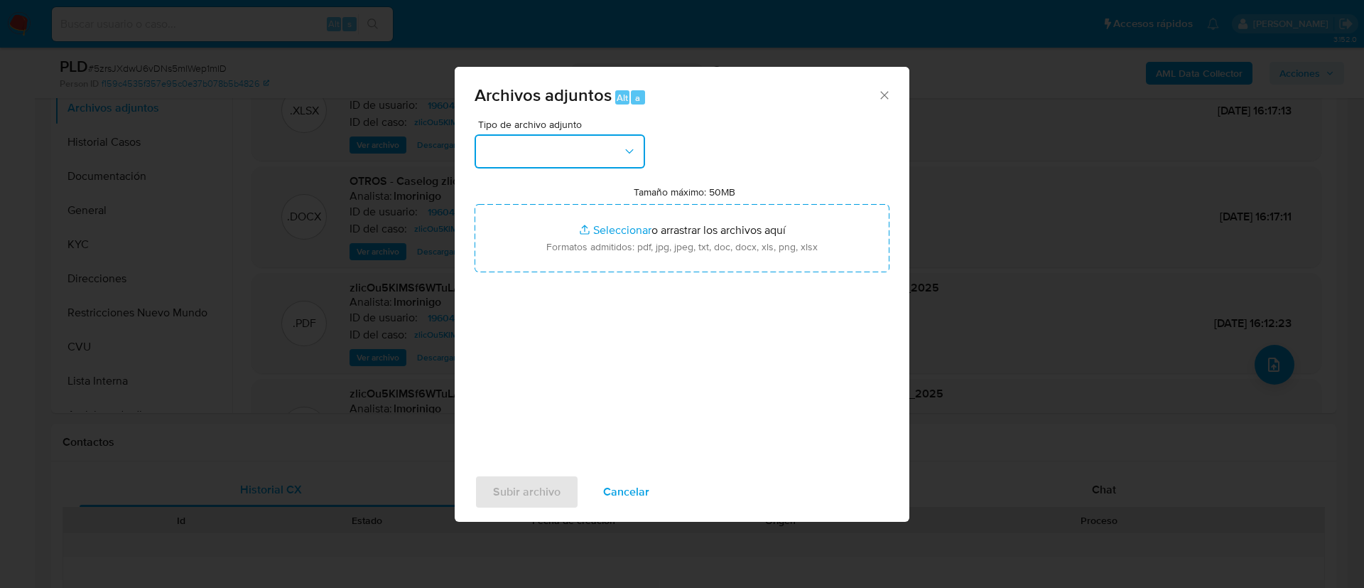
drag, startPoint x: 520, startPoint y: 139, endPoint x: 527, endPoint y: 158, distance: 19.5
click at [520, 140] on button "button" at bounding box center [560, 151] width 171 height 34
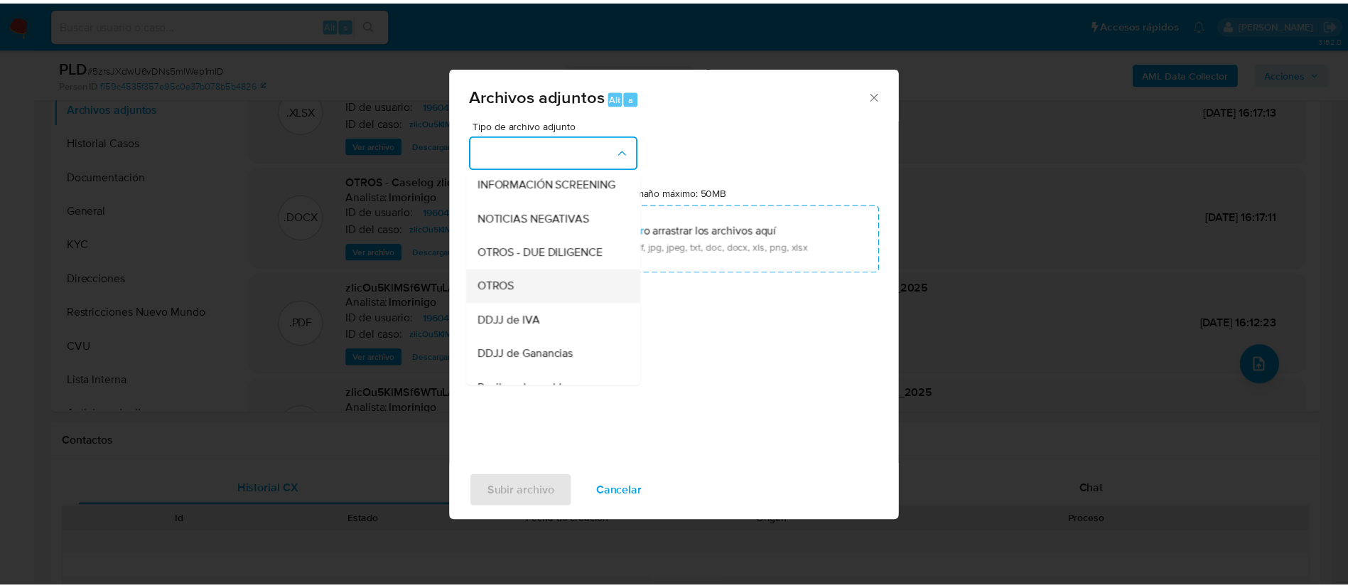
scroll to position [213, 0]
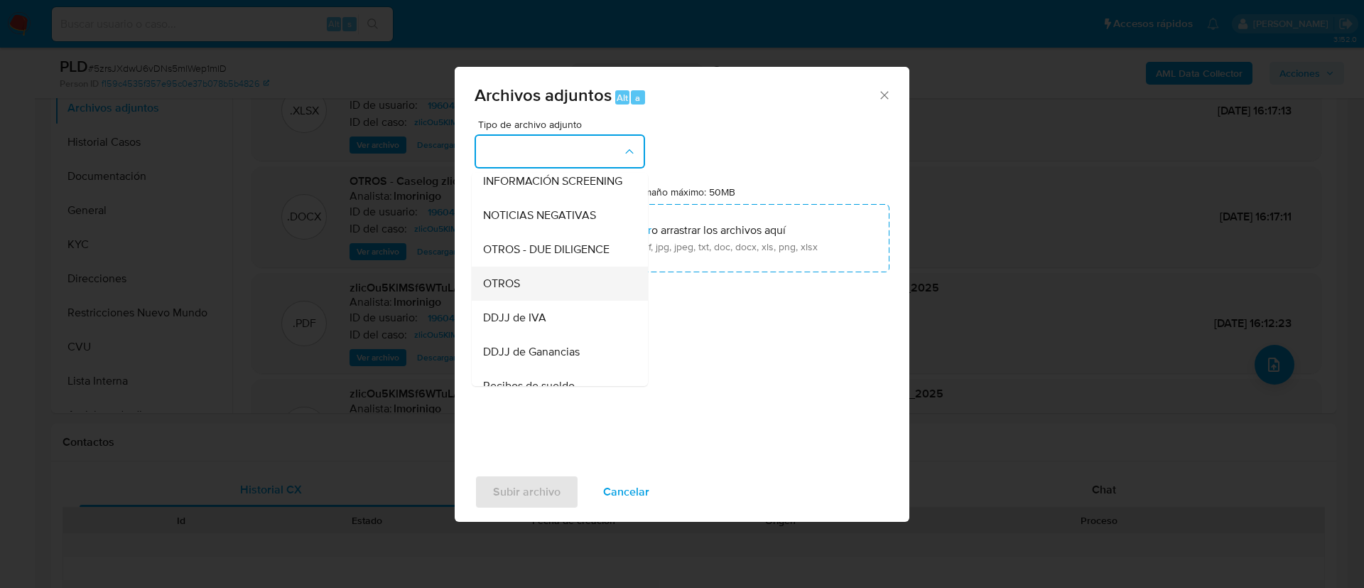
click at [528, 296] on div "OTROS" at bounding box center [555, 283] width 145 height 34
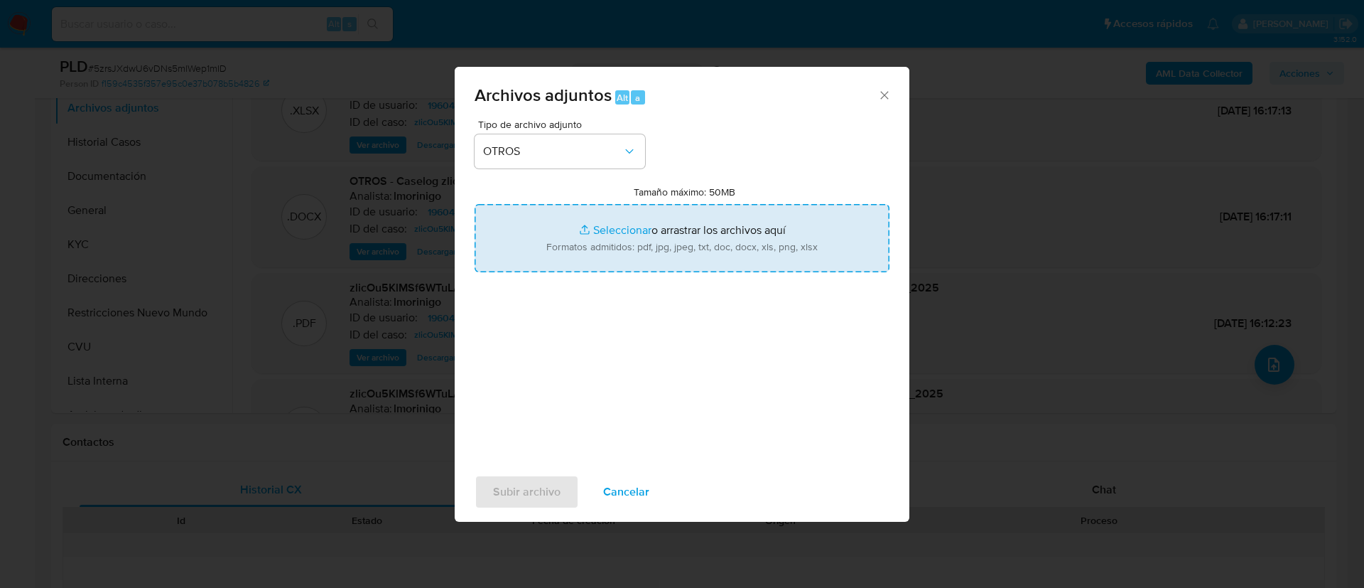
click at [626, 257] on input "Tamaño máximo: 50MB Seleccionar archivos" at bounding box center [682, 238] width 415 height 68
type input "C:\fakepath\1960497368 Movimientos.xlsx"
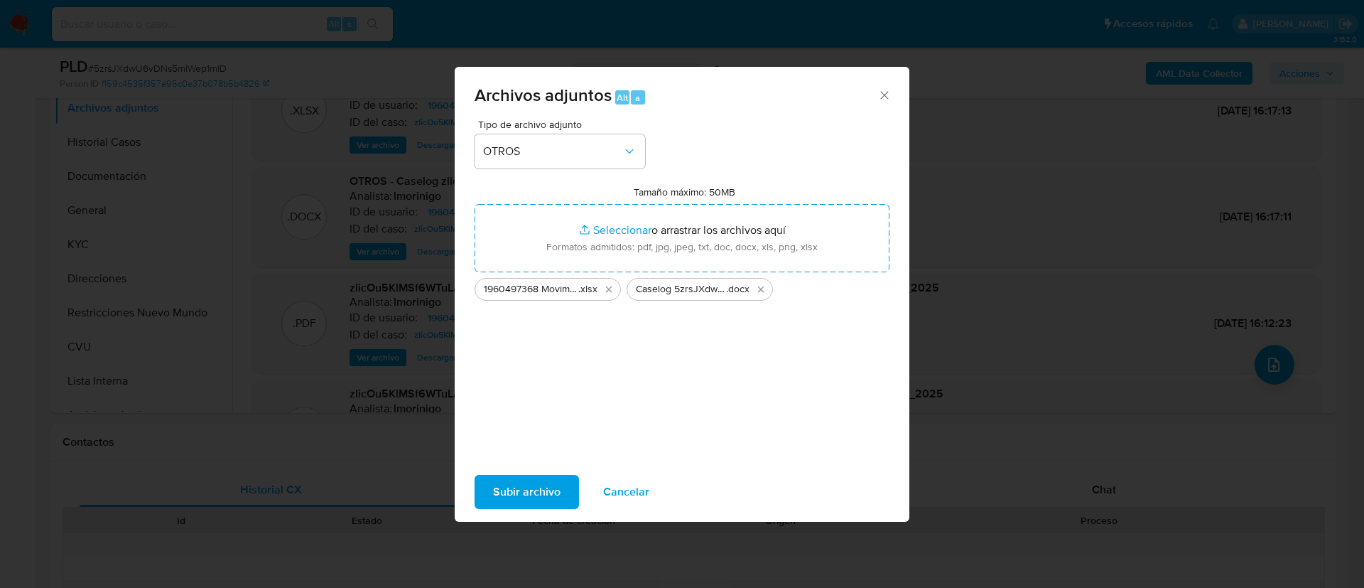
click at [547, 495] on span "Subir archivo" at bounding box center [527, 491] width 68 height 31
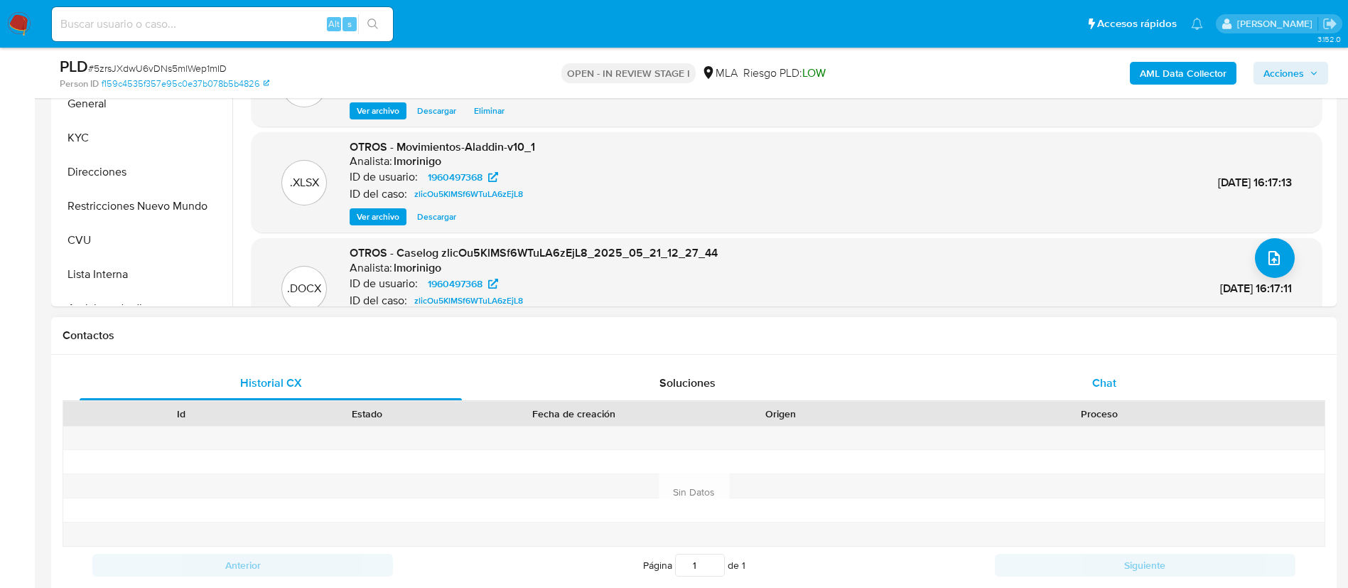
click at [1121, 396] on div "Chat" at bounding box center [1104, 383] width 382 height 34
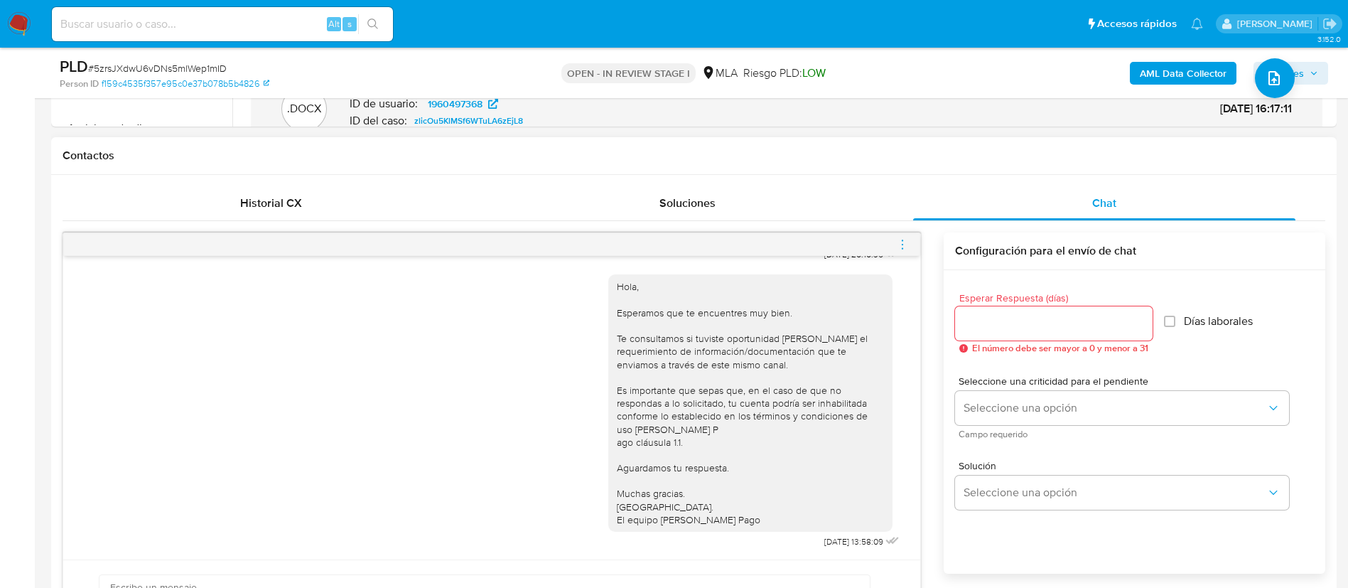
scroll to position [639, 0]
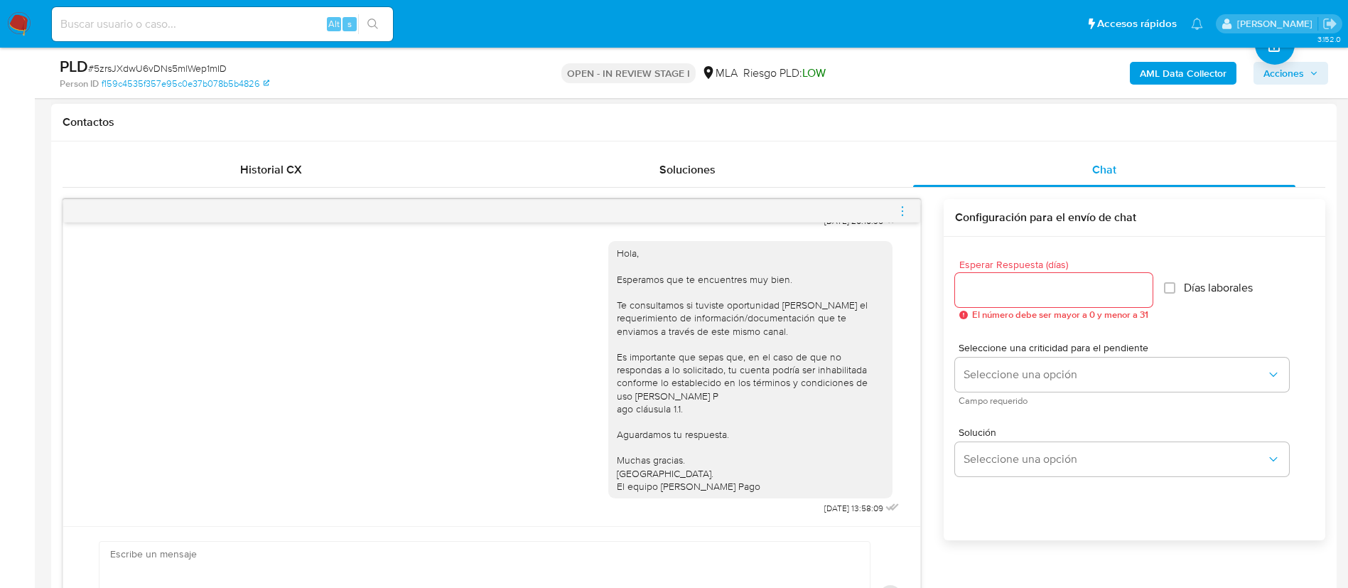
click at [905, 210] on icon "menu-action" at bounding box center [902, 211] width 13 height 13
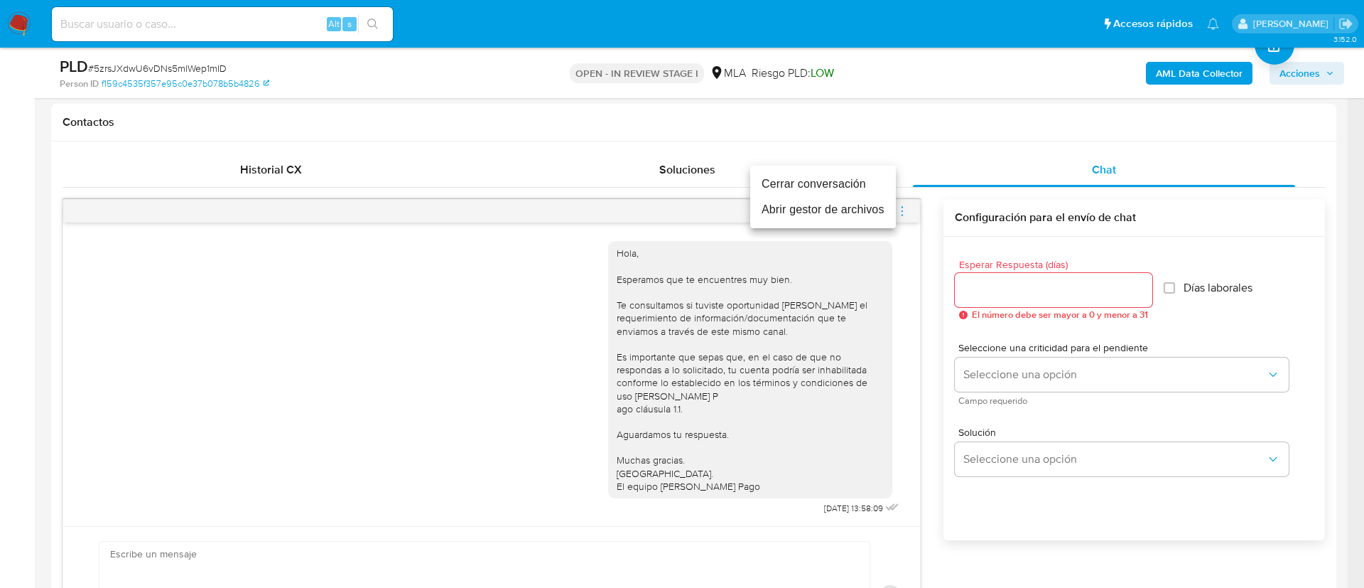
click at [854, 188] on li "Cerrar conversación" at bounding box center [823, 184] width 146 height 26
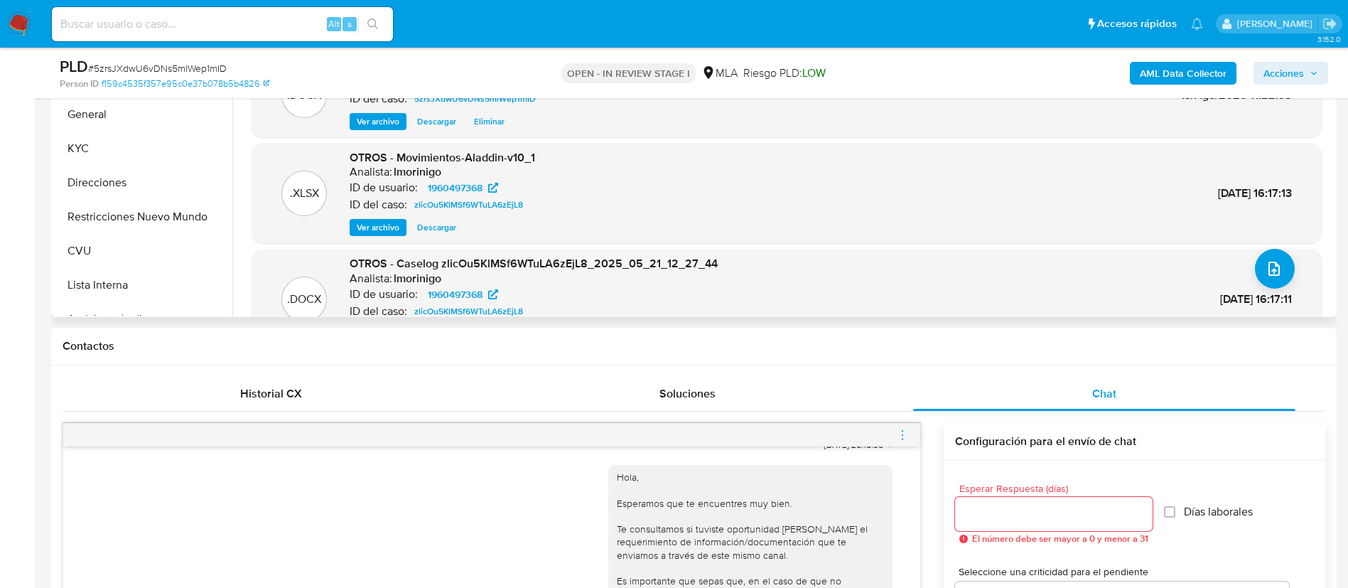
scroll to position [213, 0]
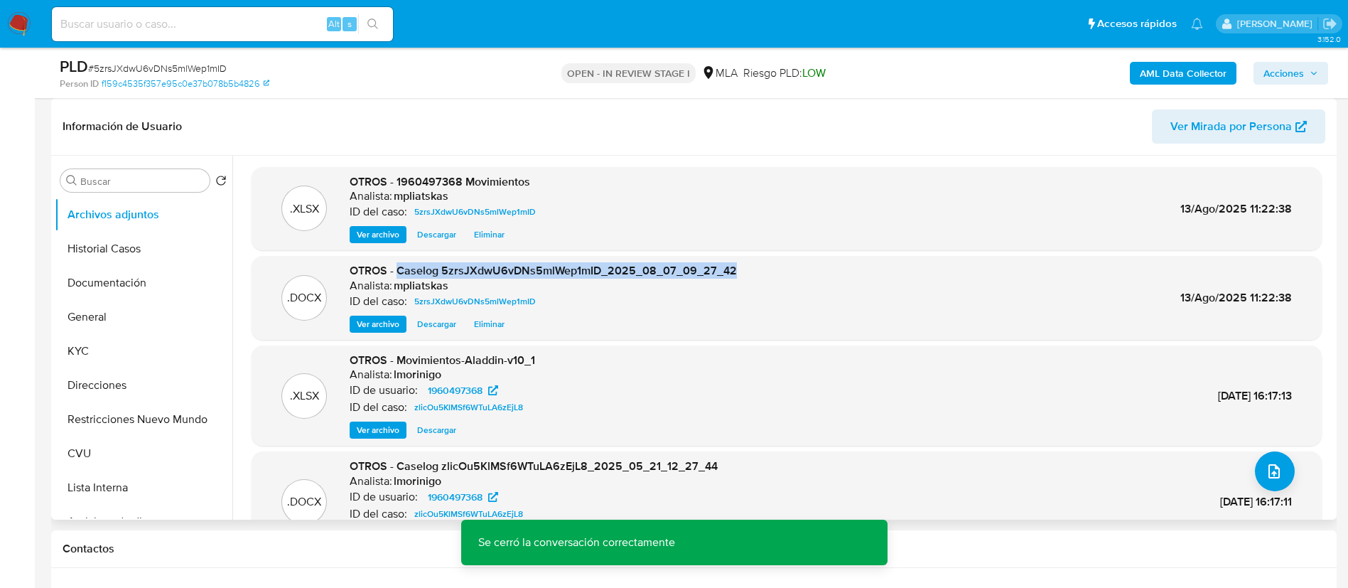
drag, startPoint x: 417, startPoint y: 267, endPoint x: 779, endPoint y: 261, distance: 362.4
click at [779, 261] on div ".DOCX OTROS - Caselog 5zrsJXdwU6vDNs5mlWep1mID_2025_08_07_09_27_42 Analista: mp…" at bounding box center [787, 298] width 1070 height 84
copy span "Caselog 5zrsJXdwU6vDNs5mlWep1mID_2025_08_07_09_27_42"
click at [1296, 64] on span "Acciones" at bounding box center [1283, 73] width 41 height 23
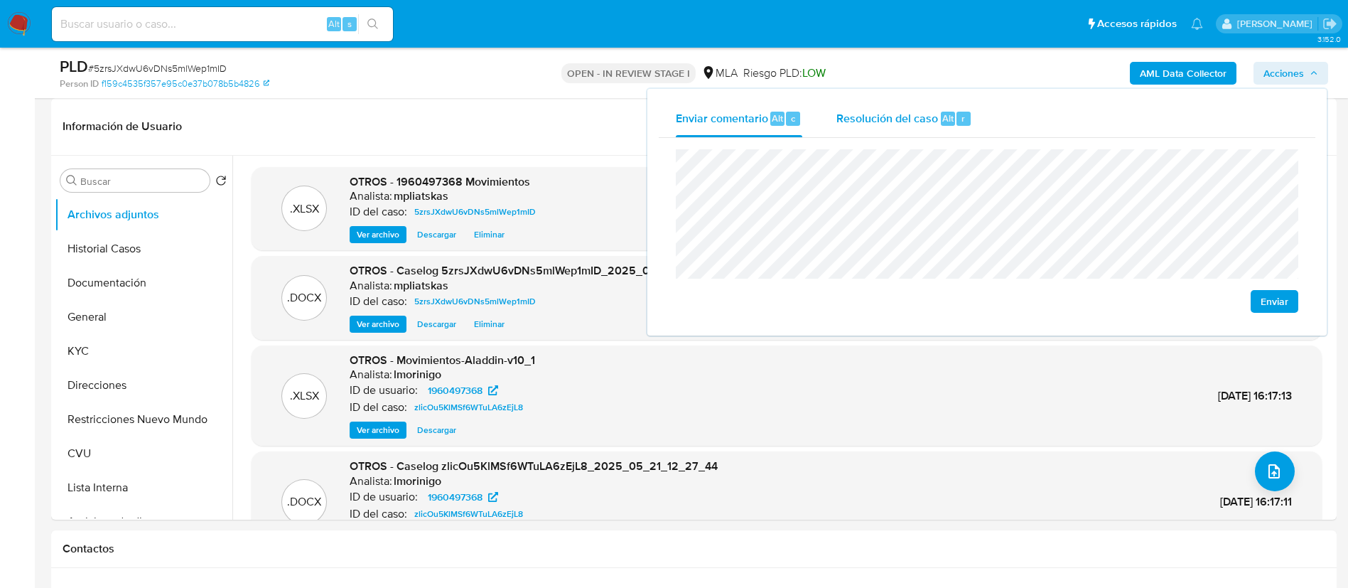
click at [881, 111] on span "Resolución del caso" at bounding box center [887, 117] width 102 height 16
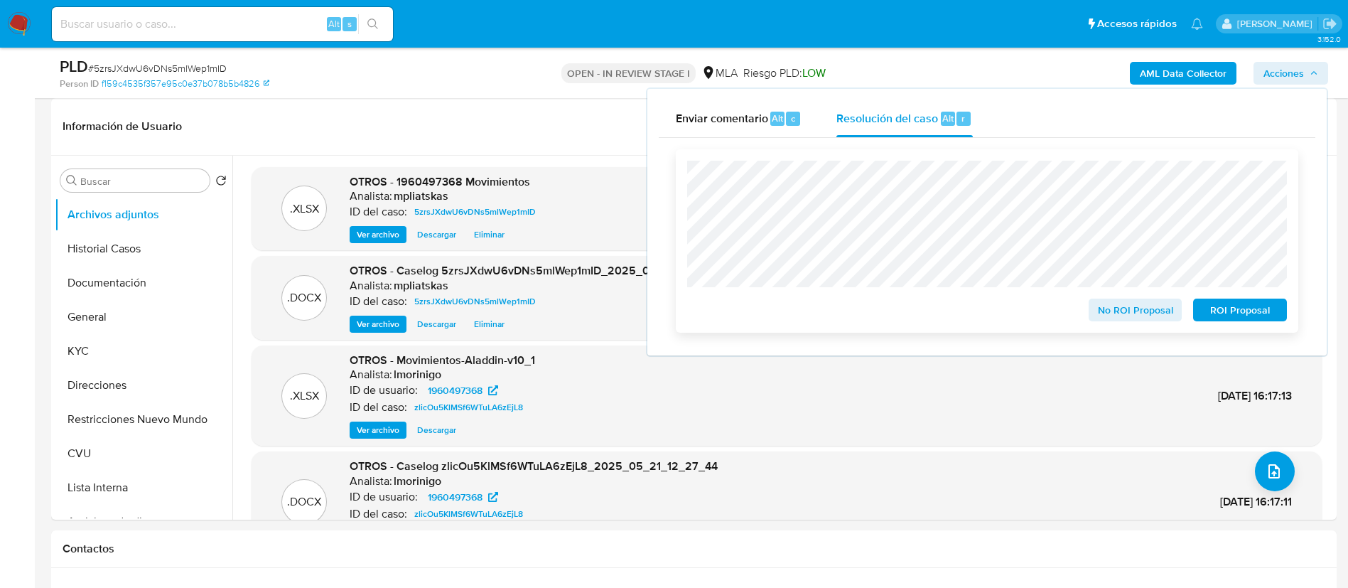
click at [1238, 320] on span "ROI Proposal" at bounding box center [1240, 310] width 74 height 20
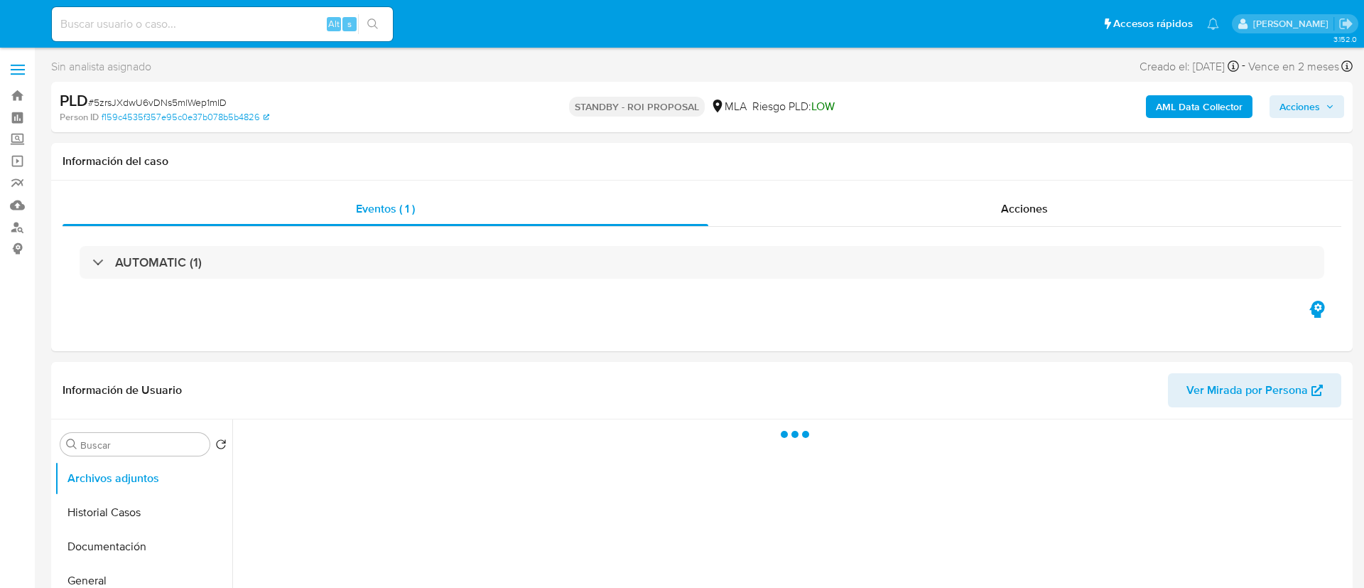
select select "10"
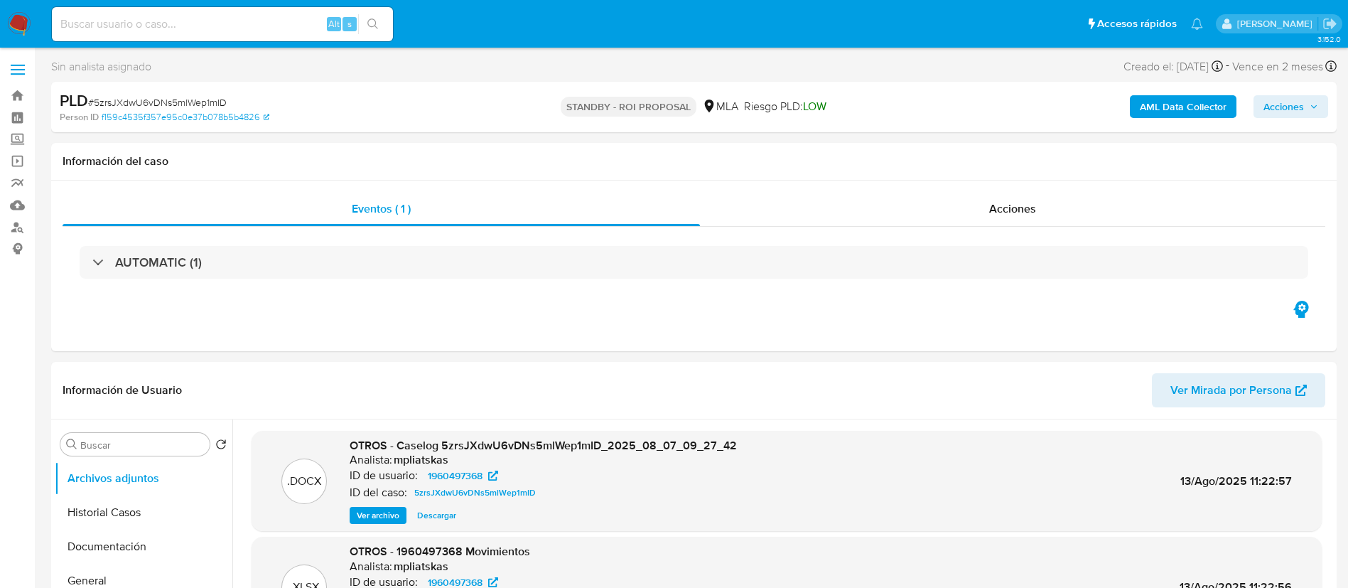
click at [212, 26] on input at bounding box center [222, 24] width 341 height 18
paste input "pSTYFioRxnseljs7x3Bcdv96"
type input "pSTYFioRxnseljs7x3Bcdv96"
click at [376, 29] on icon "search-icon" at bounding box center [372, 23] width 11 height 11
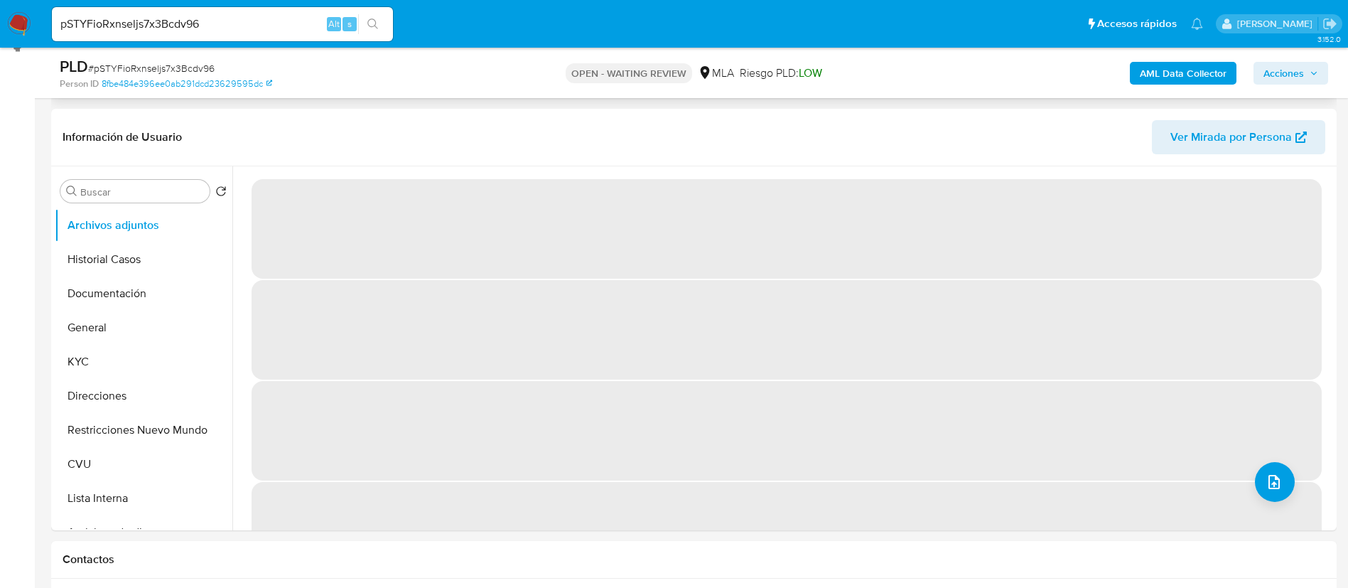
scroll to position [213, 0]
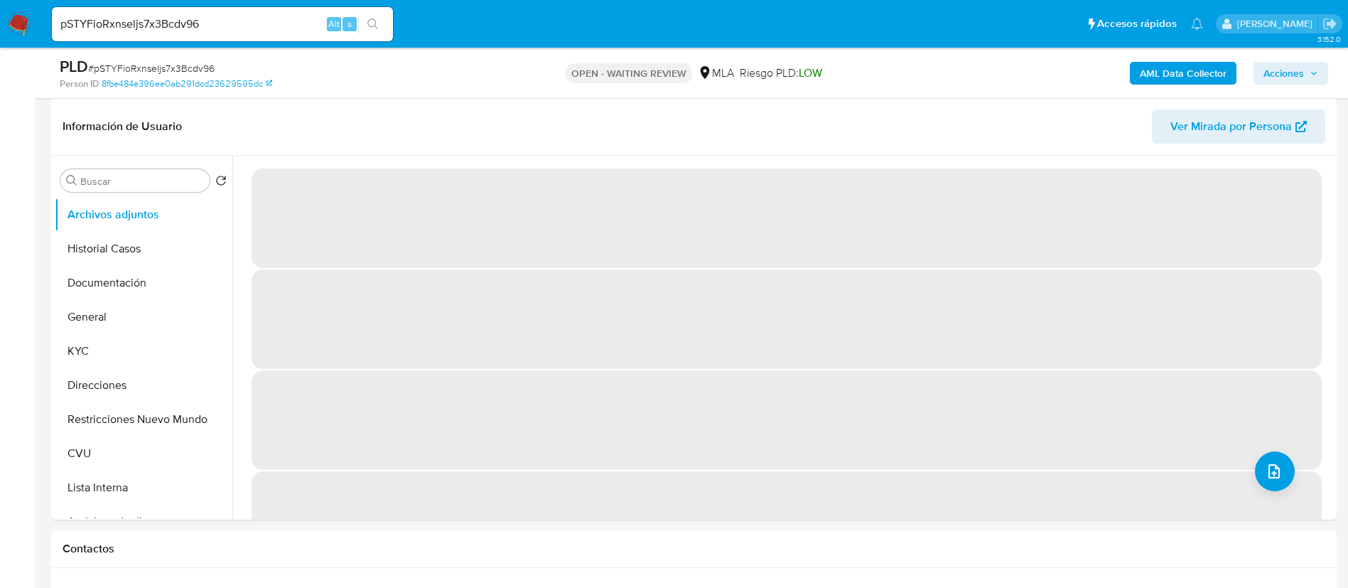
select select "10"
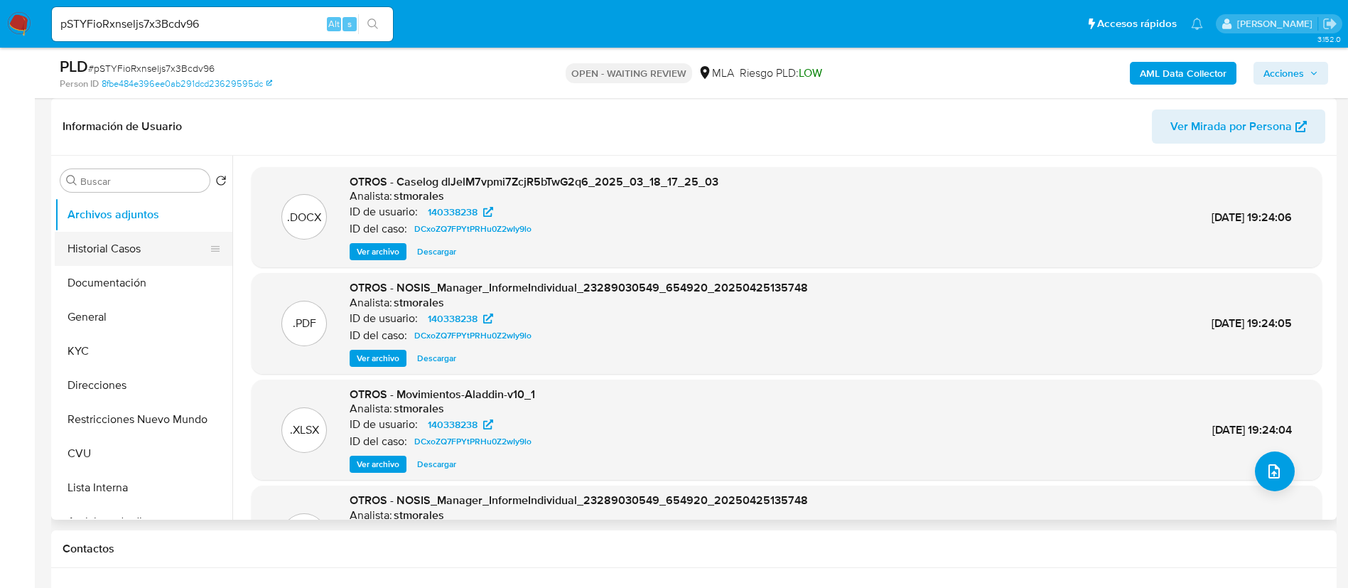
click at [115, 240] on button "Historial Casos" at bounding box center [138, 249] width 166 height 34
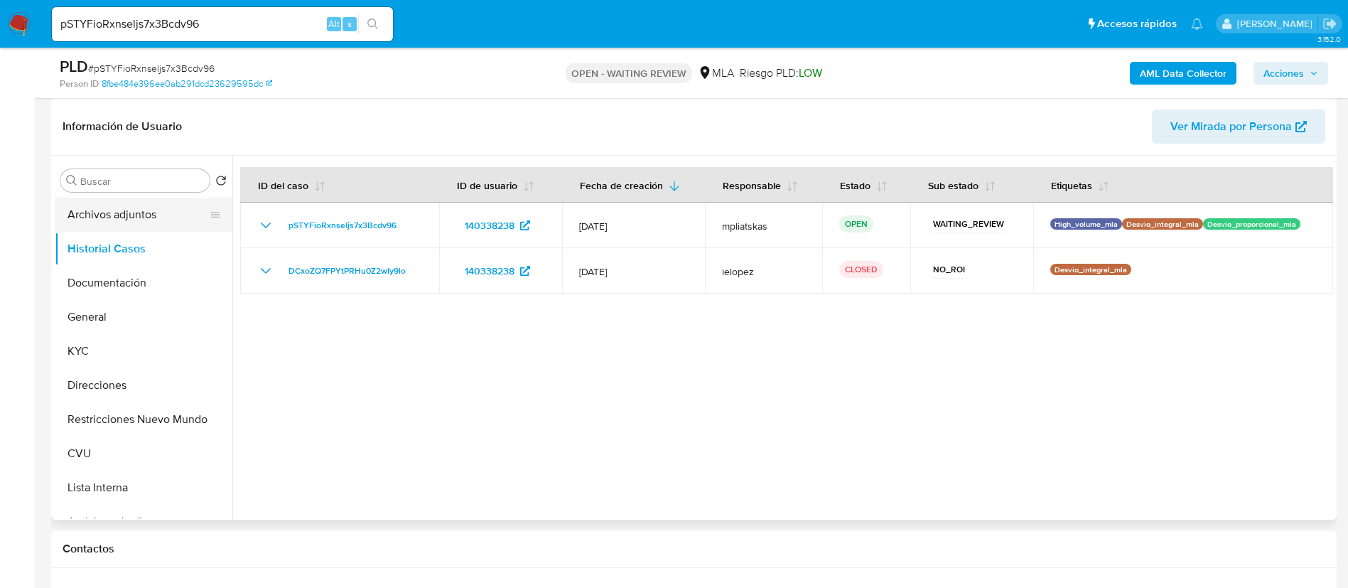
click at [117, 205] on button "Archivos adjuntos" at bounding box center [138, 215] width 166 height 34
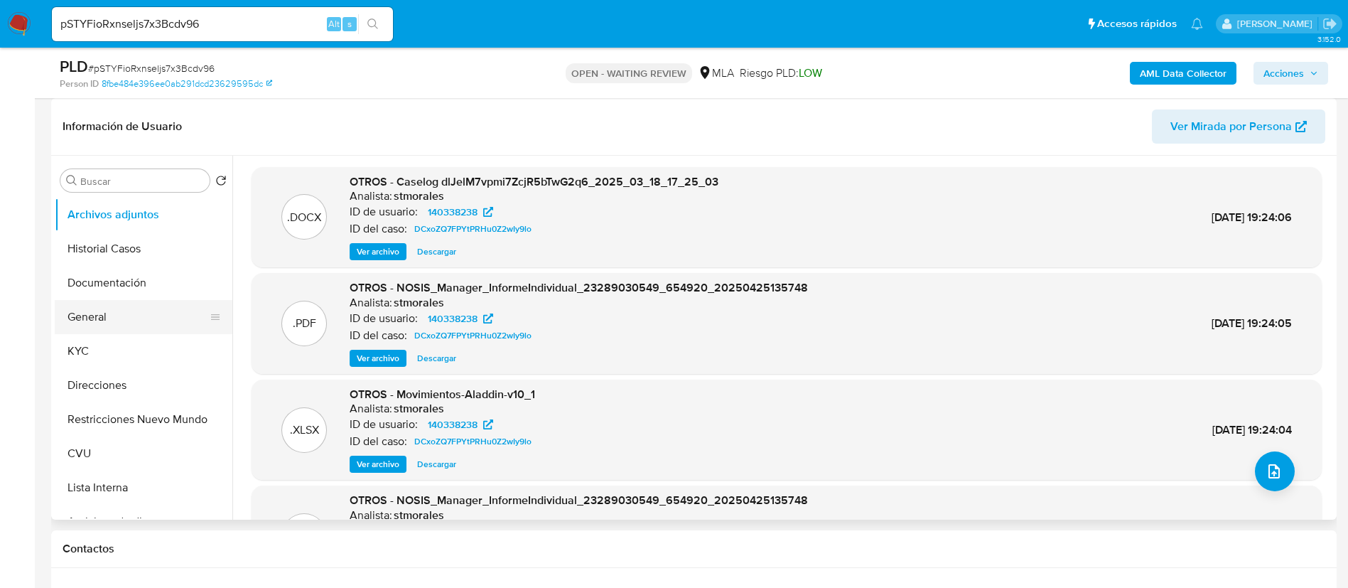
click at [121, 311] on button "General" at bounding box center [138, 317] width 166 height 34
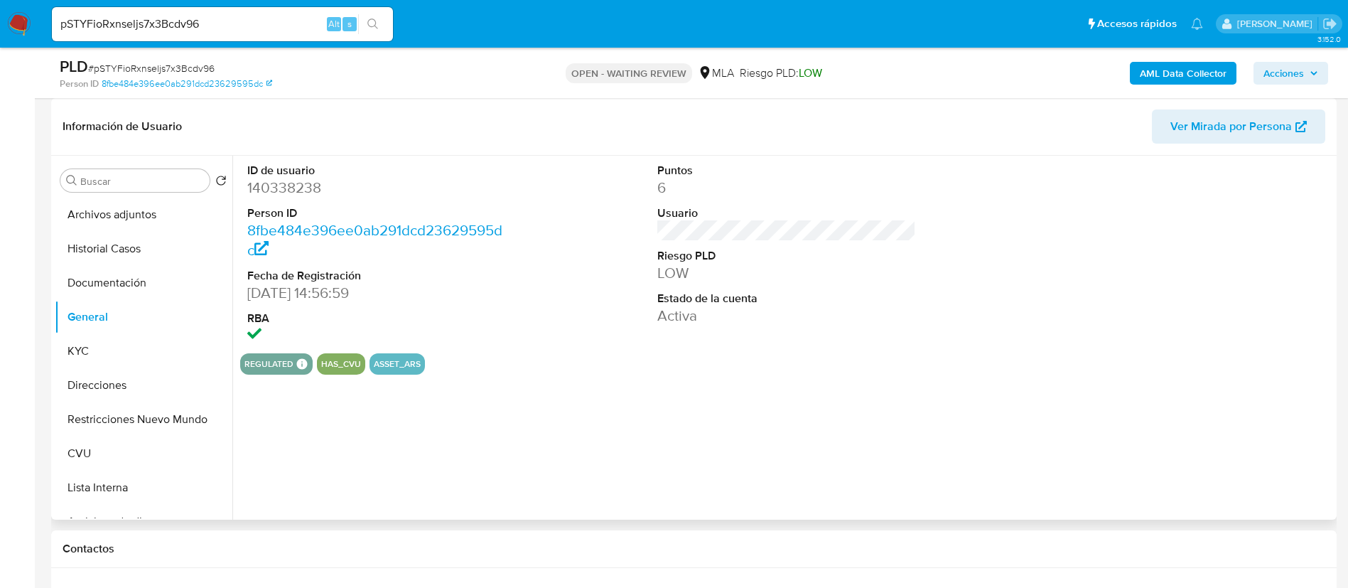
click at [280, 192] on dd "140338238" at bounding box center [376, 188] width 259 height 20
click at [279, 192] on dd "140338238" at bounding box center [376, 188] width 259 height 20
copy dd "140338238"
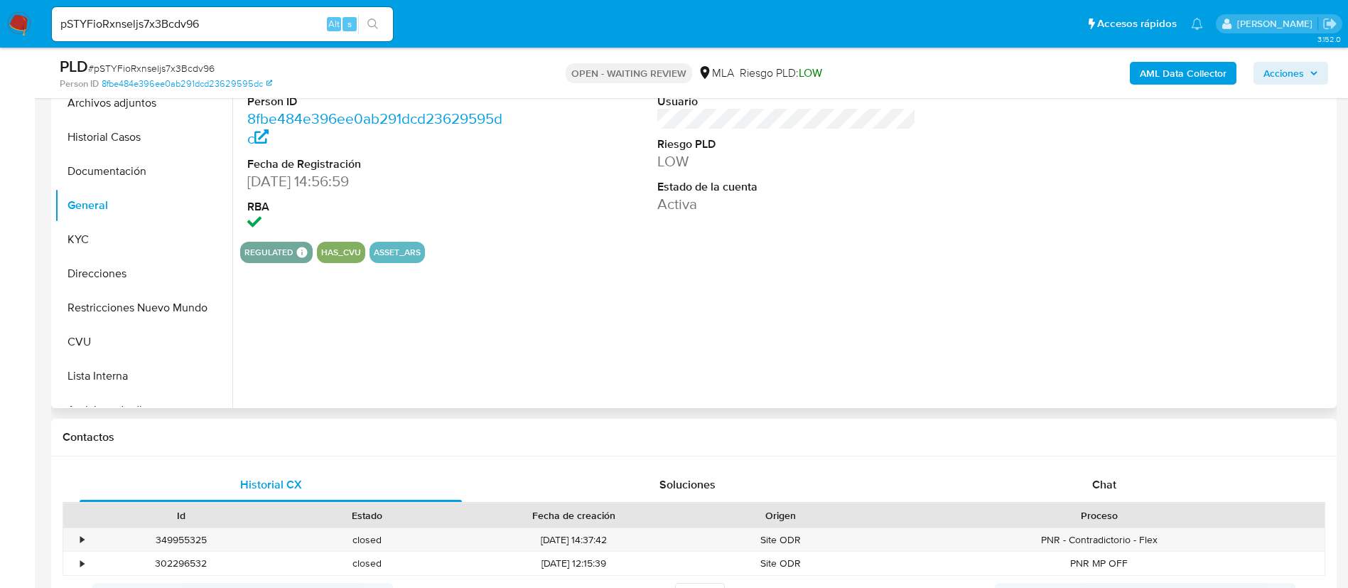
scroll to position [533, 0]
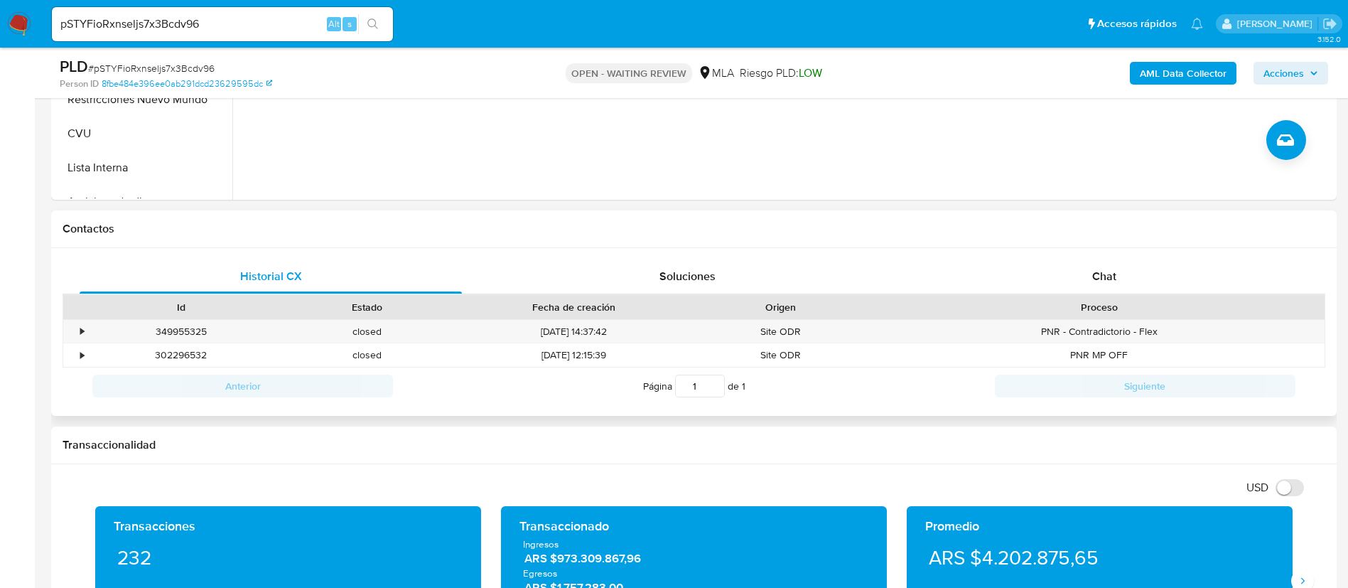
click at [1106, 249] on div "Historial CX Soluciones Chat Id Estado Fecha de creación Origen Proceso • 34995…" at bounding box center [693, 332] width 1285 height 168
click at [1102, 274] on span "Chat" at bounding box center [1104, 276] width 24 height 16
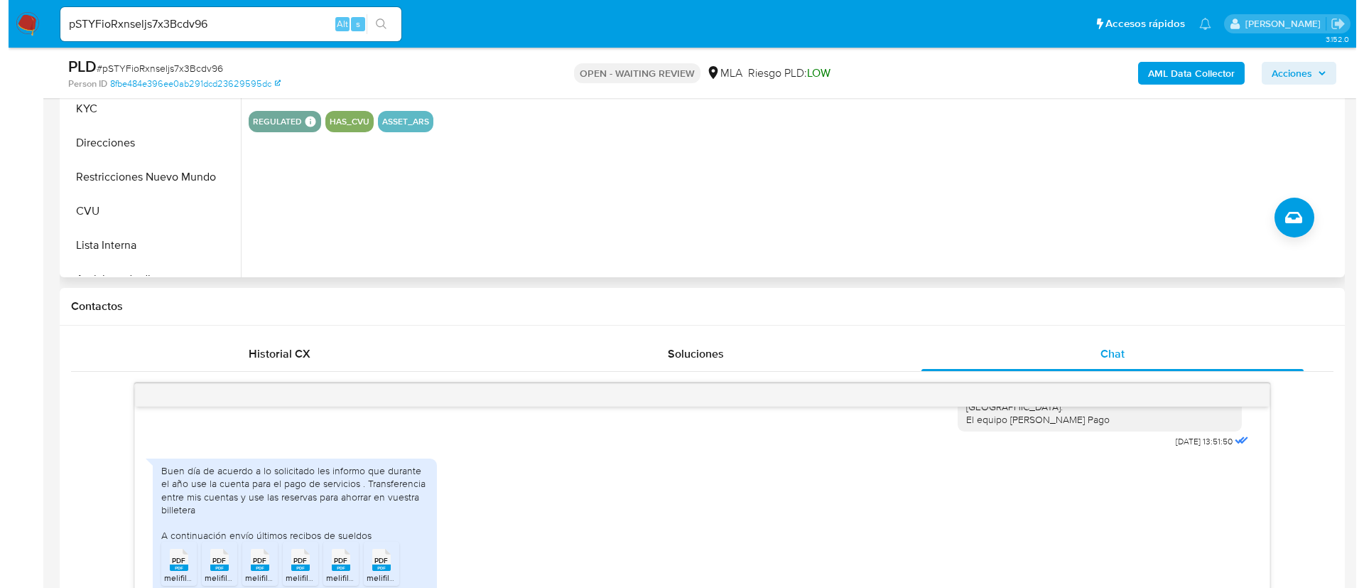
scroll to position [213, 0]
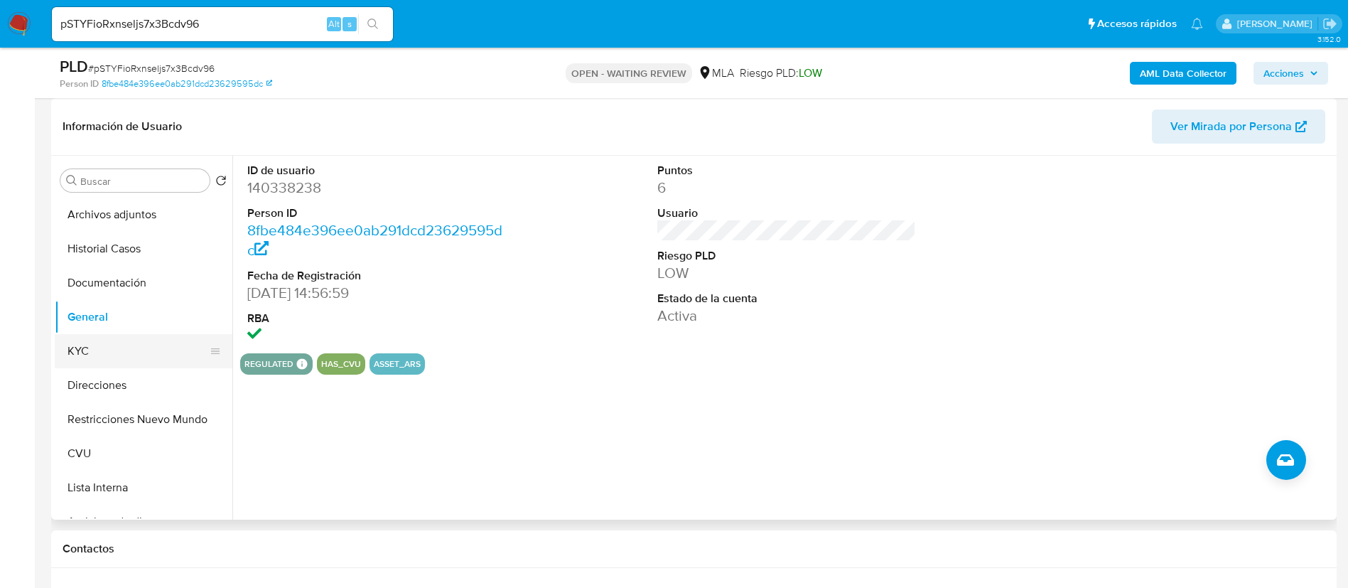
click at [139, 362] on button "KYC" at bounding box center [138, 351] width 166 height 34
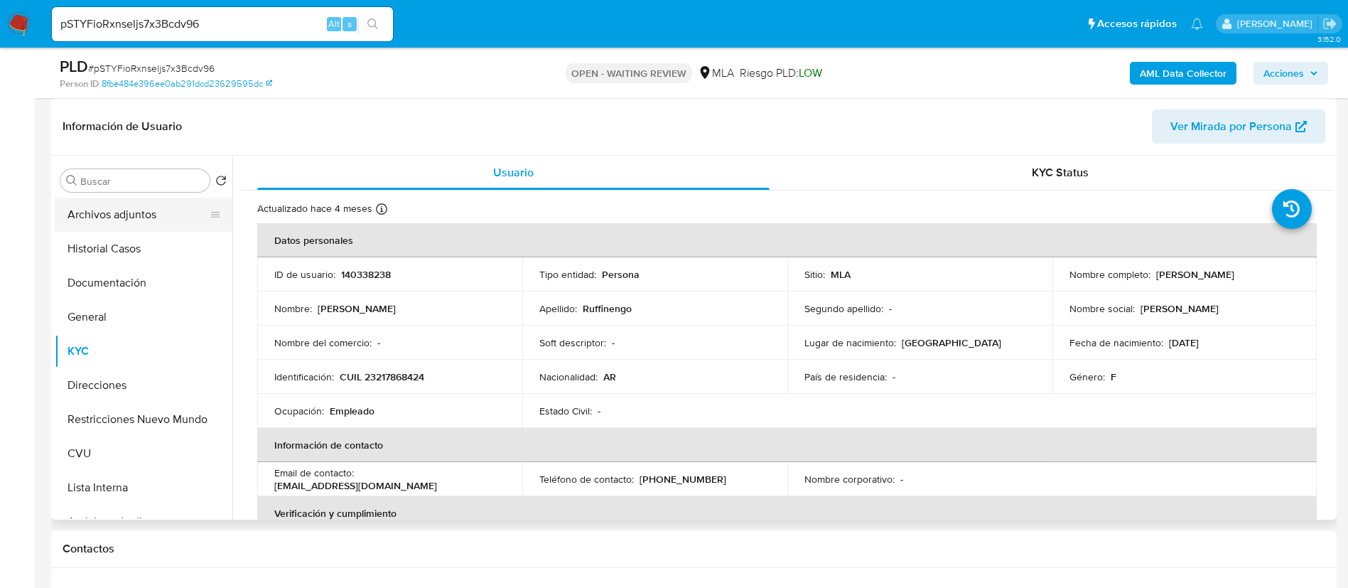
click at [115, 200] on button "Archivos adjuntos" at bounding box center [138, 215] width 166 height 34
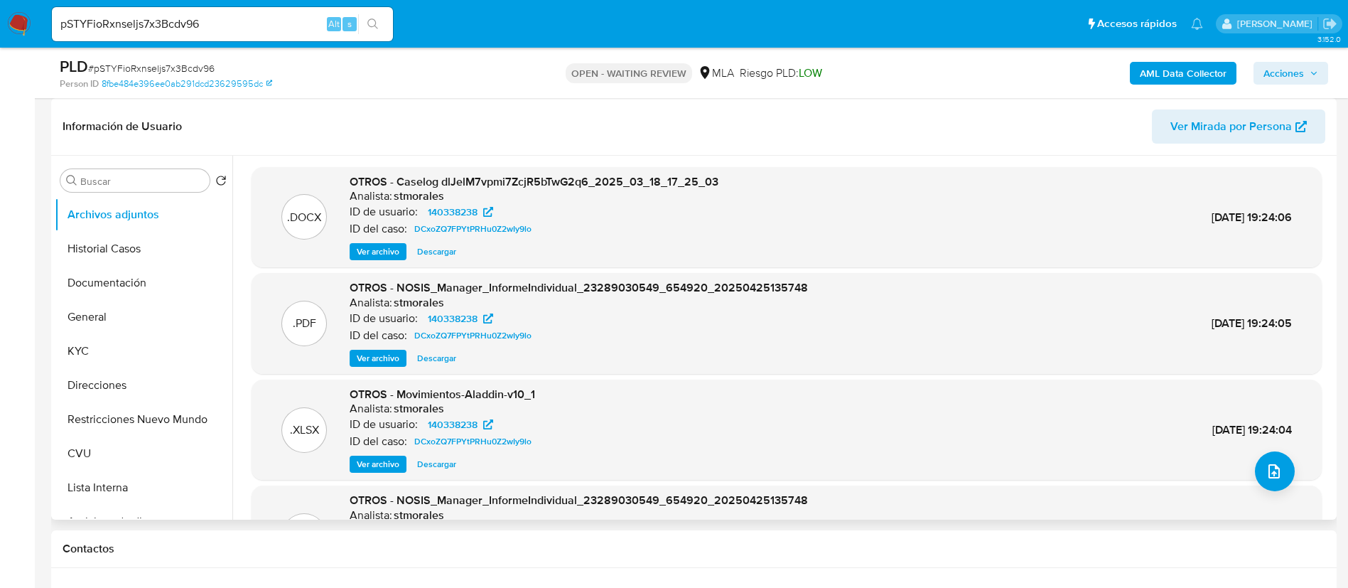
click at [366, 248] on span "Ver archivo" at bounding box center [378, 251] width 43 height 14
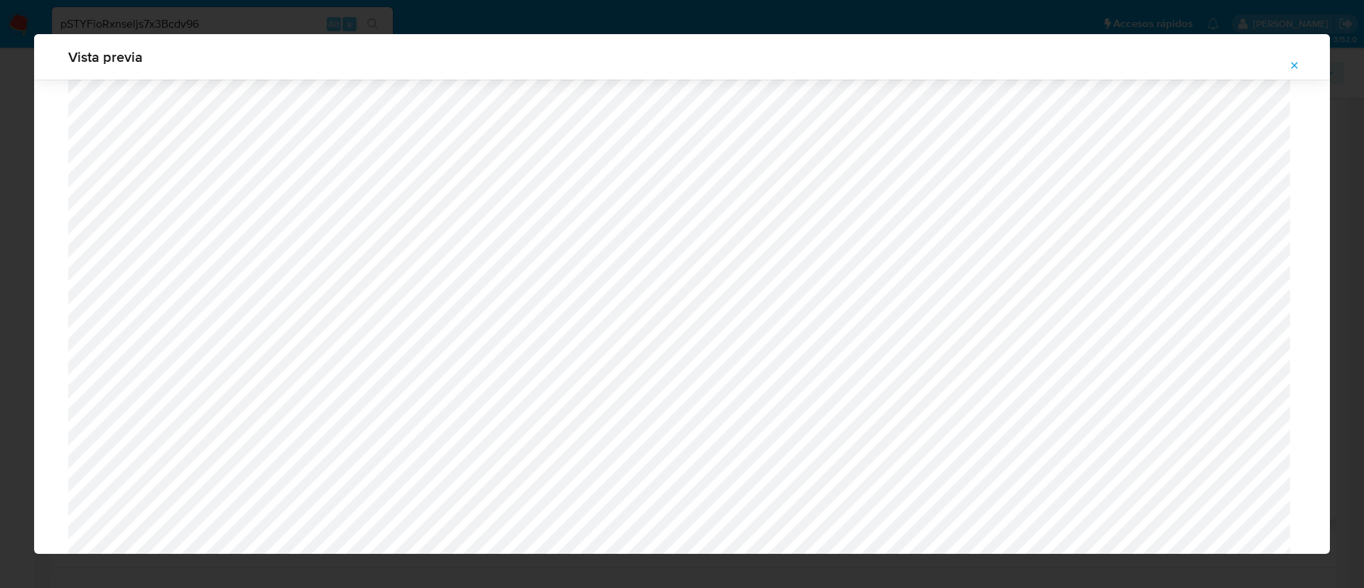
scroll to position [504, 0]
click at [1299, 63] on icon "Attachment preview" at bounding box center [1294, 65] width 11 height 11
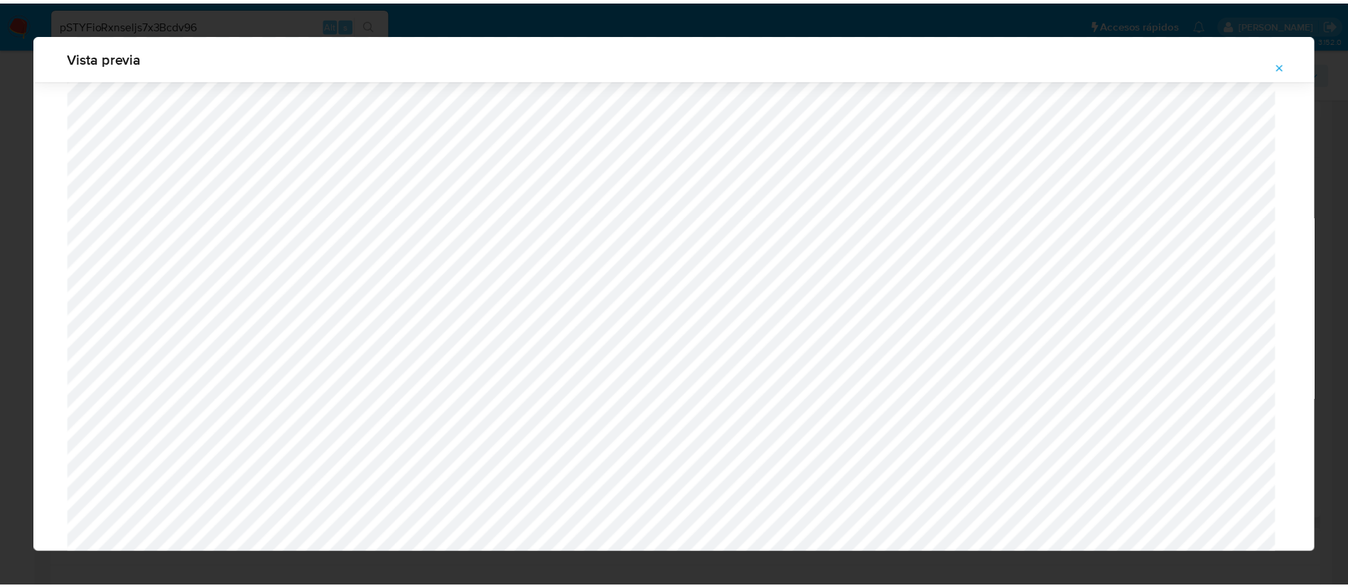
scroll to position [0, 0]
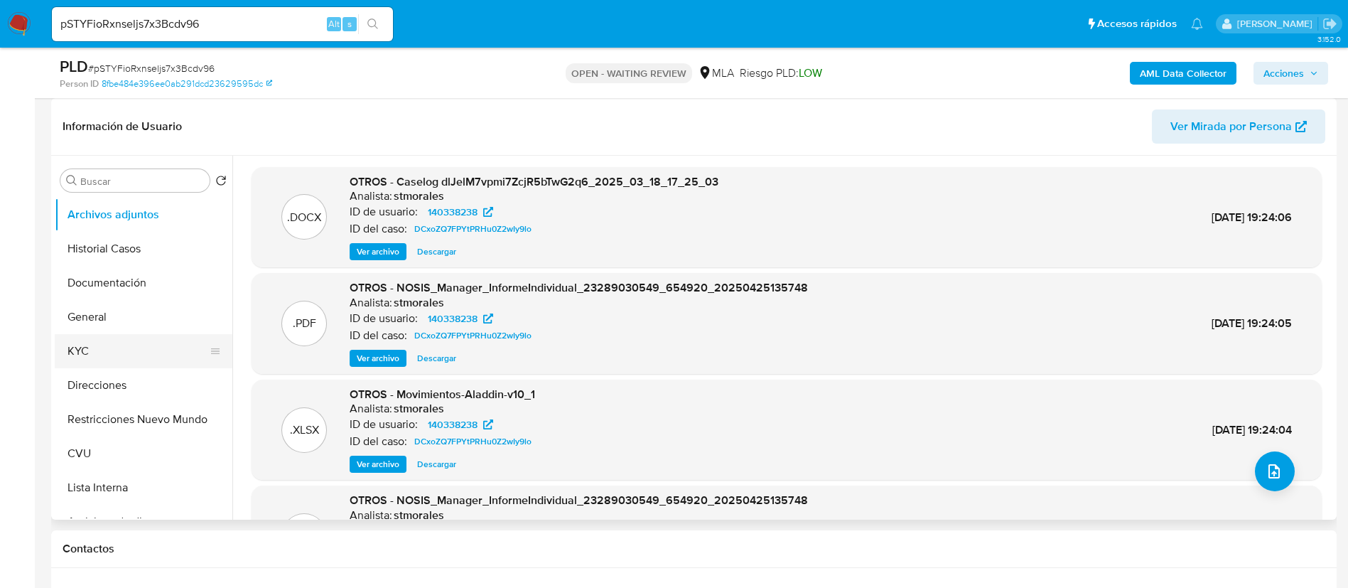
click at [107, 365] on button "KYC" at bounding box center [138, 351] width 166 height 34
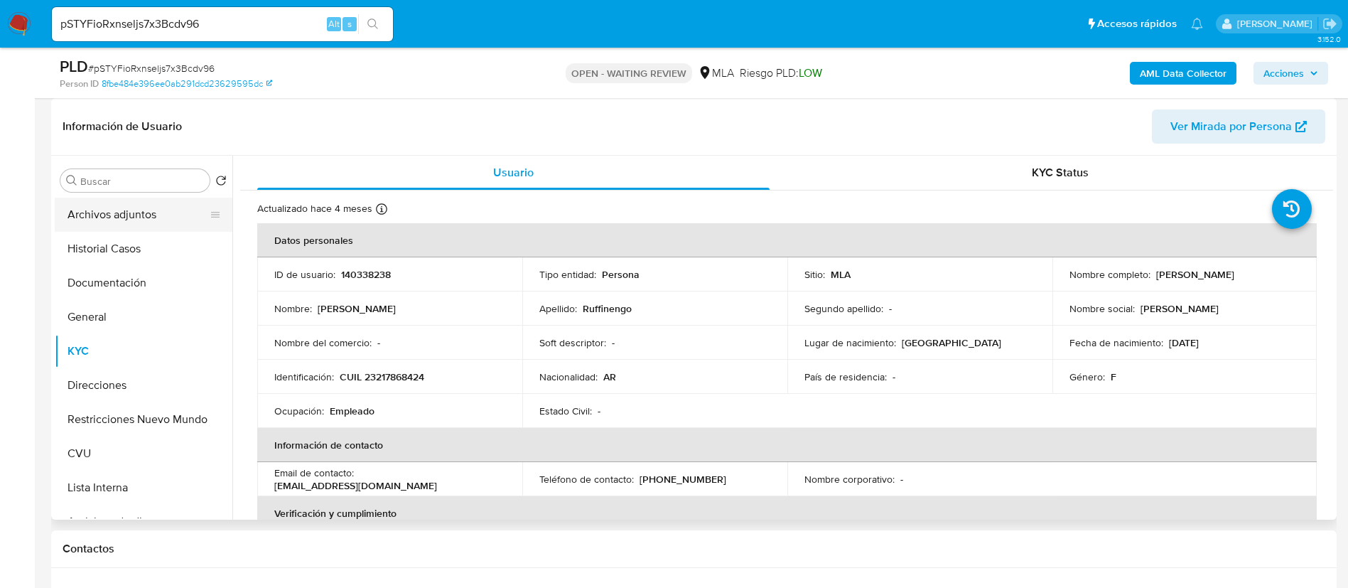
click at [115, 219] on button "Archivos adjuntos" at bounding box center [138, 215] width 166 height 34
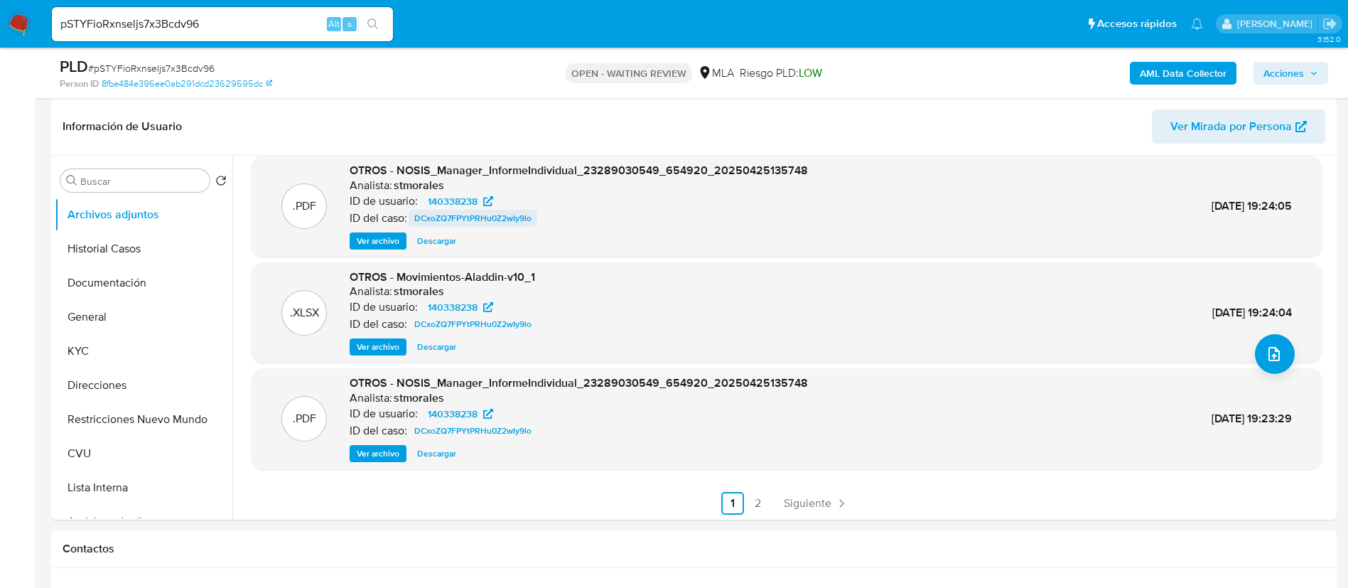
scroll to position [119, 0]
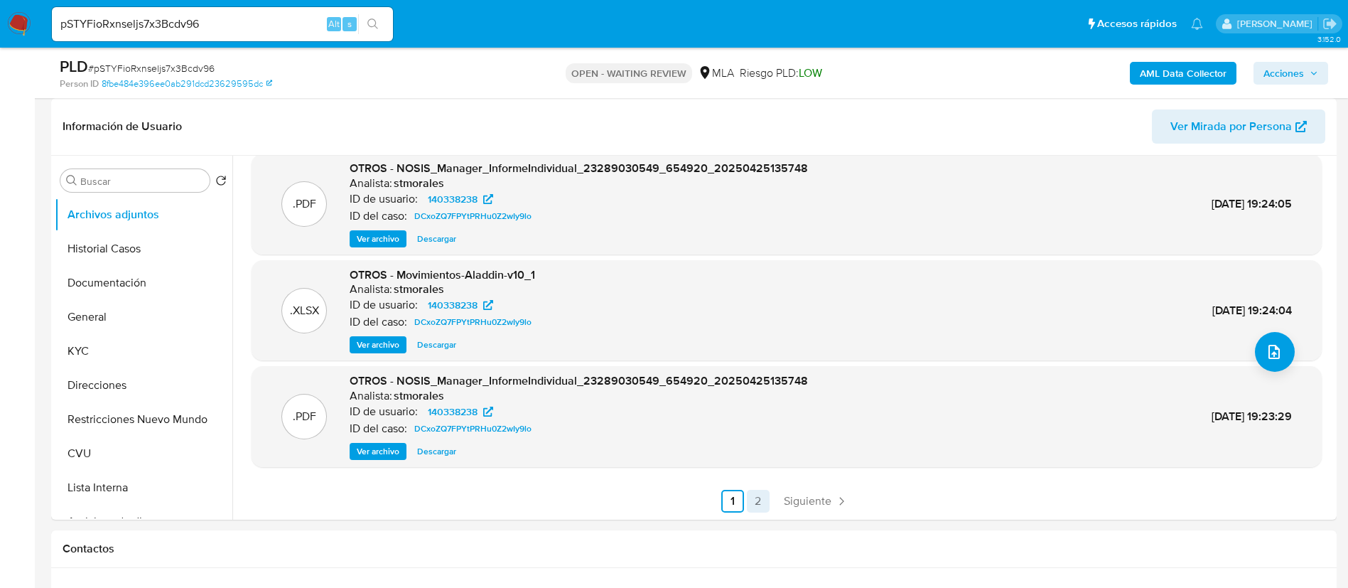
click at [758, 507] on link "2" at bounding box center [758, 501] width 23 height 23
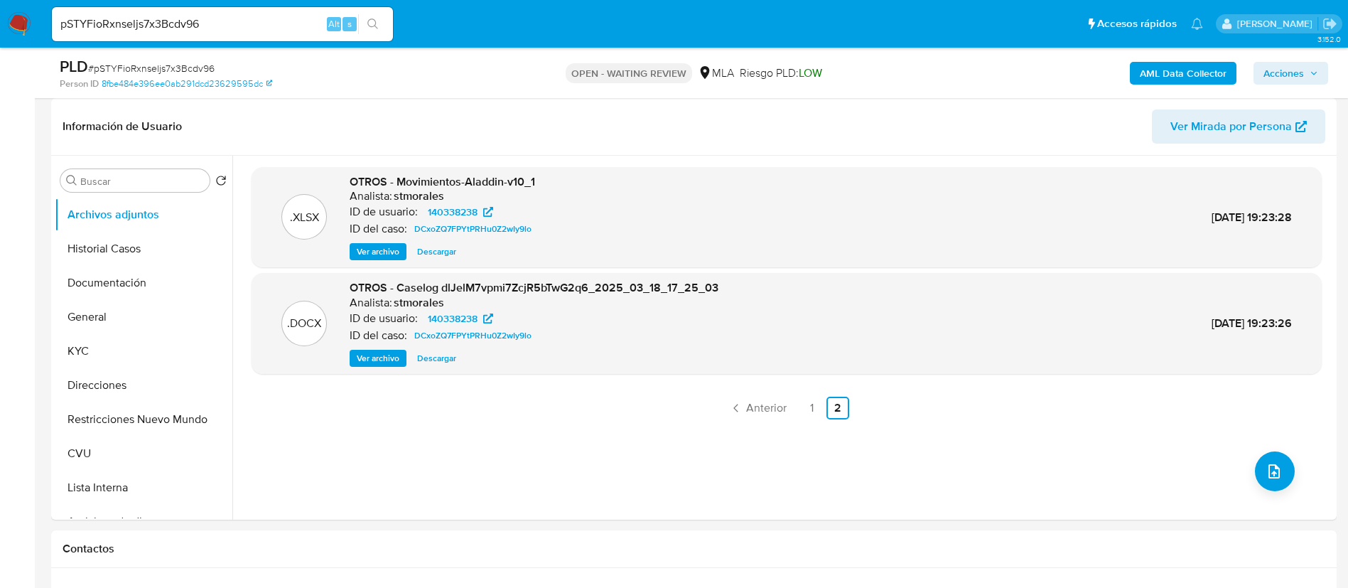
click at [359, 352] on span "Ver archivo" at bounding box center [378, 358] width 43 height 14
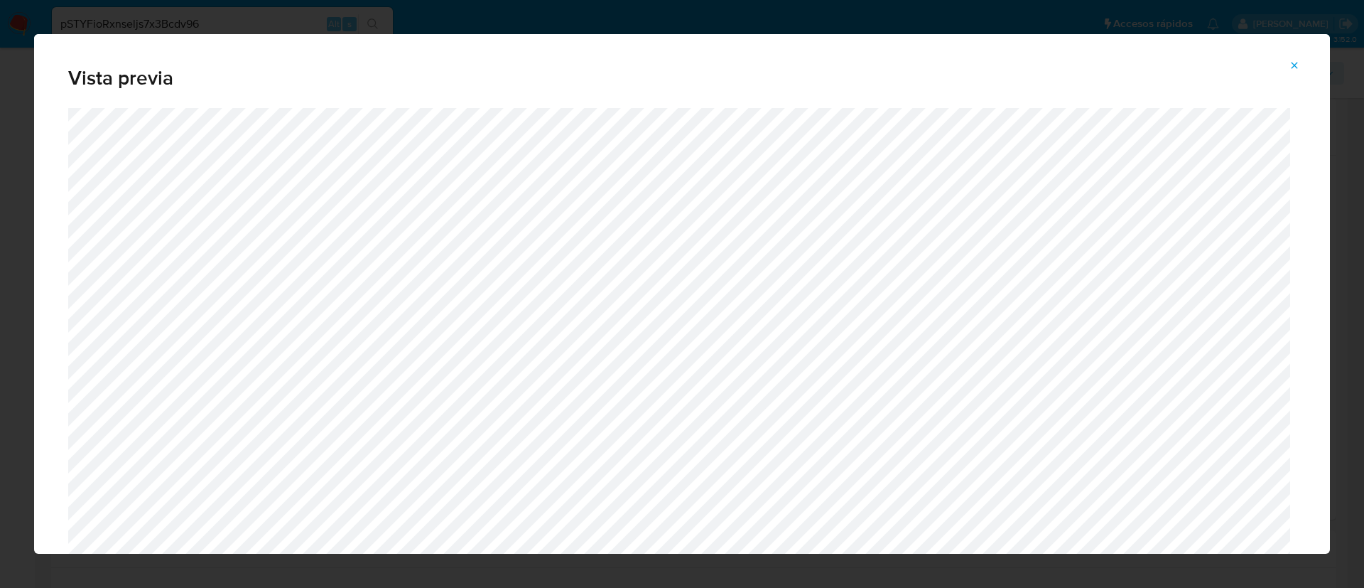
click at [1297, 61] on icon "Attachment preview" at bounding box center [1294, 65] width 11 height 11
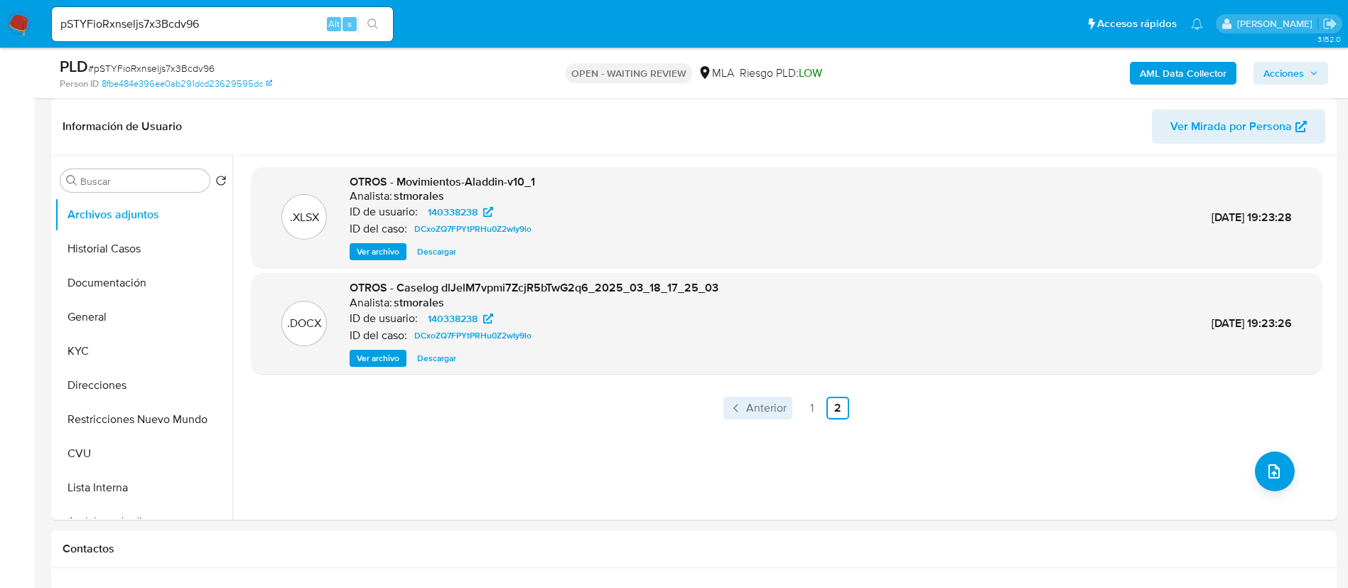
click at [760, 406] on span "Anterior" at bounding box center [766, 407] width 41 height 11
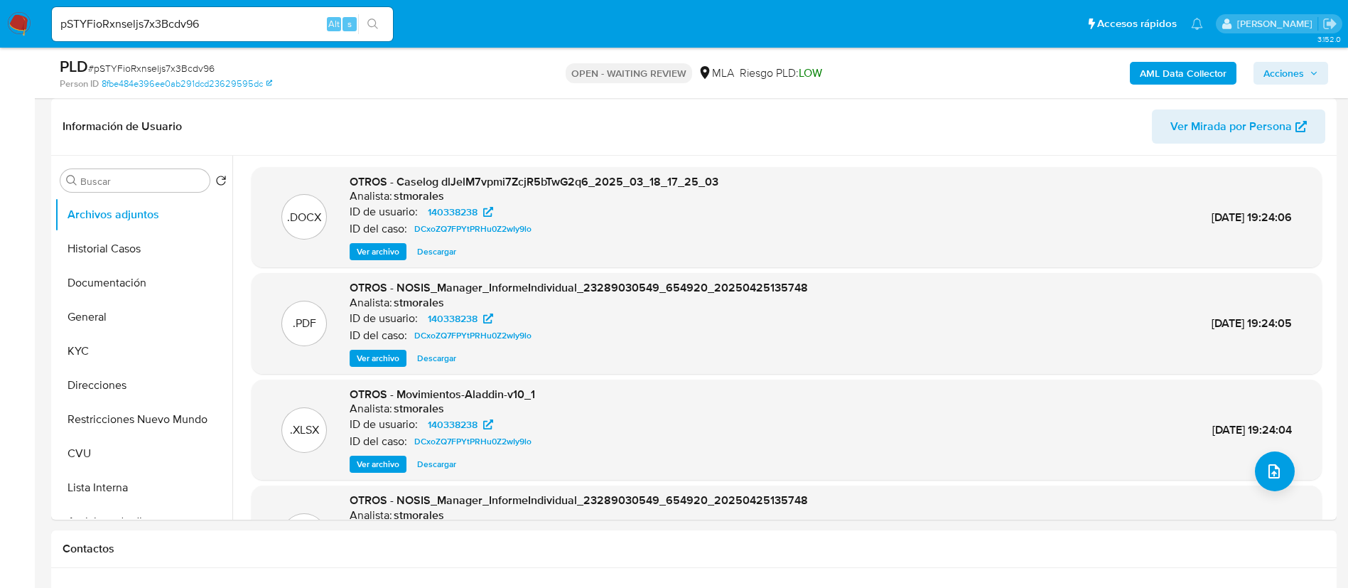
click at [387, 362] on span "Ver archivo" at bounding box center [378, 358] width 43 height 14
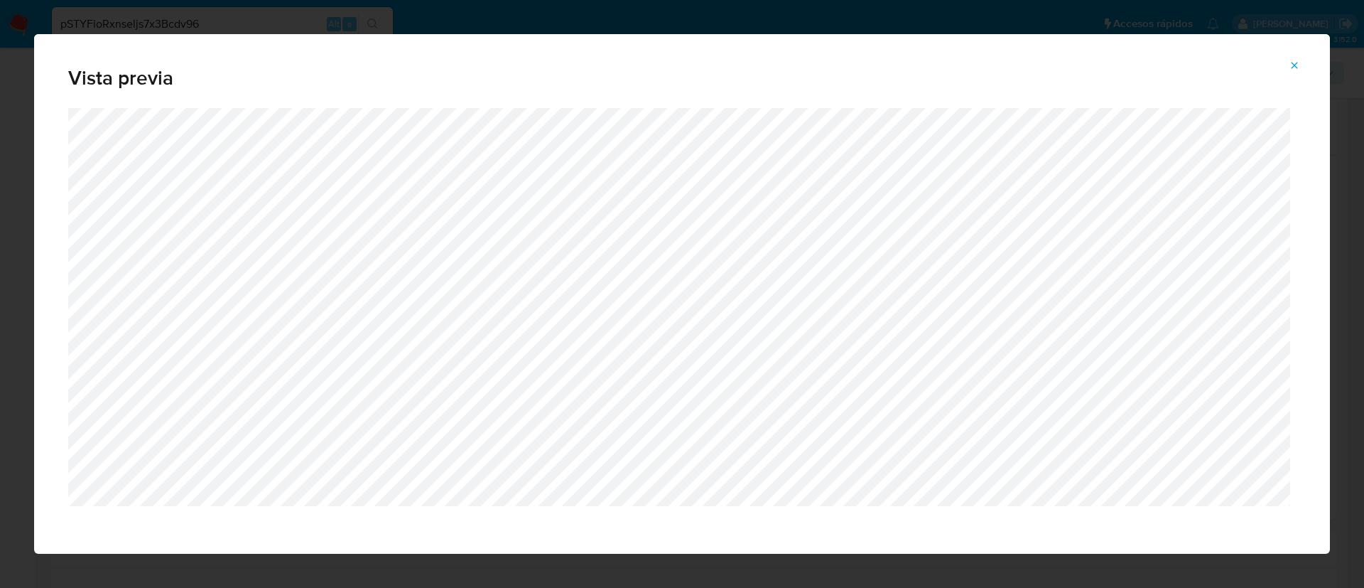
click at [1288, 68] on button "Attachment preview" at bounding box center [1294, 65] width 31 height 23
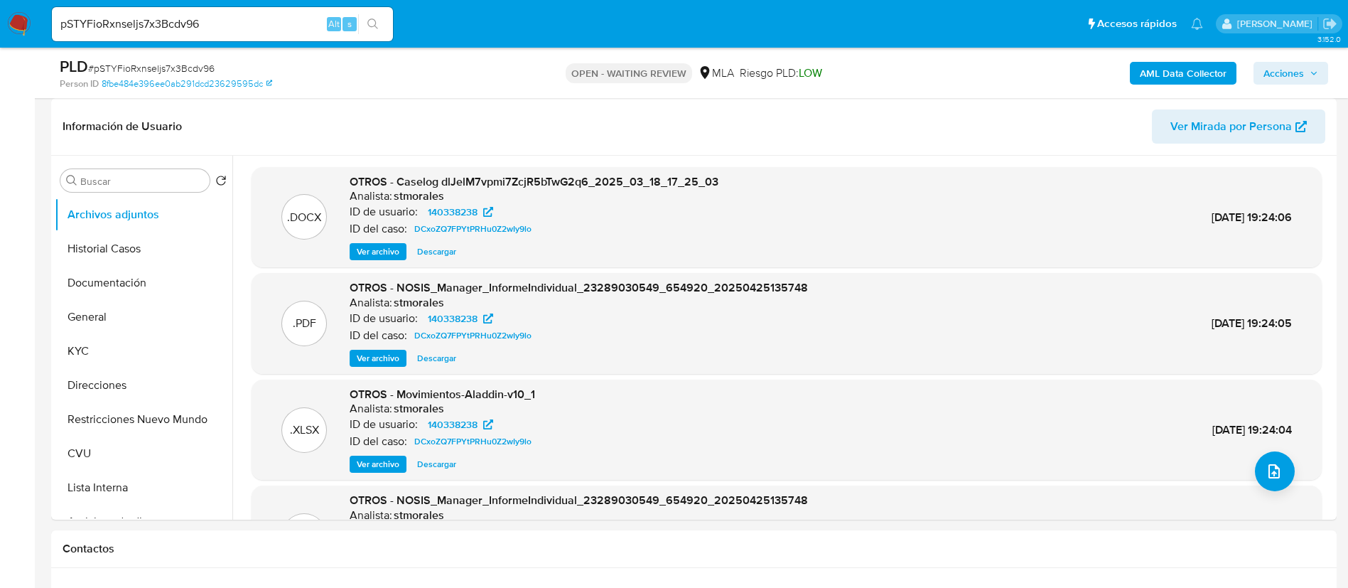
click at [382, 254] on span "Ver archivo" at bounding box center [378, 251] width 43 height 14
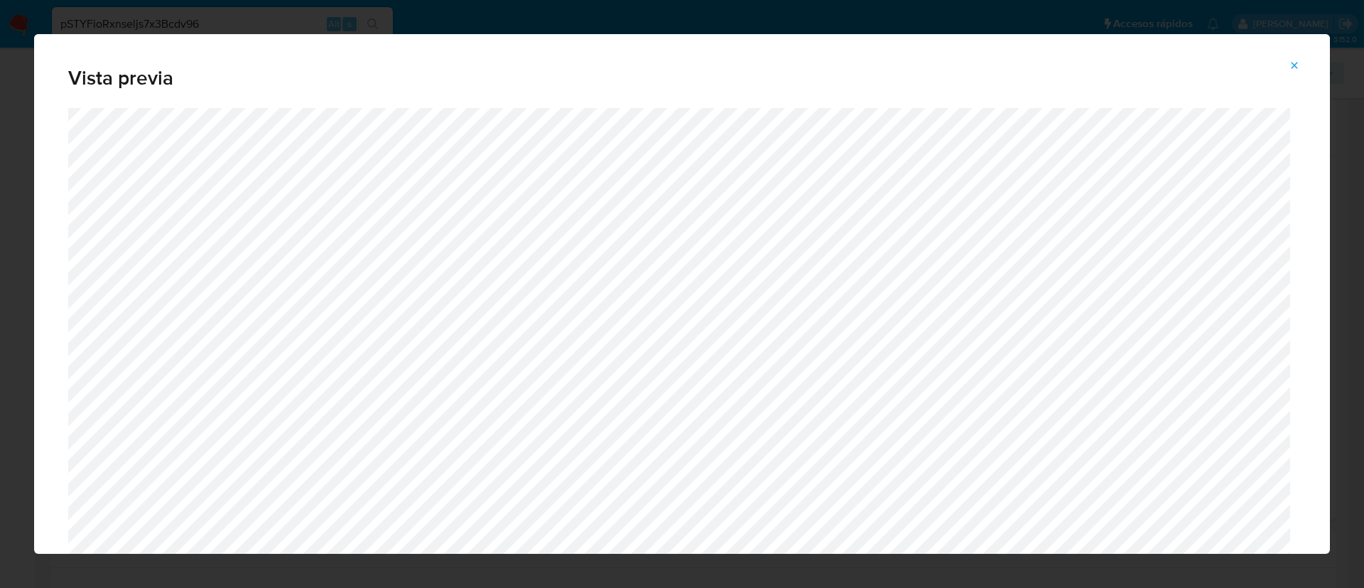
click at [1294, 63] on icon "Attachment preview" at bounding box center [1294, 65] width 11 height 11
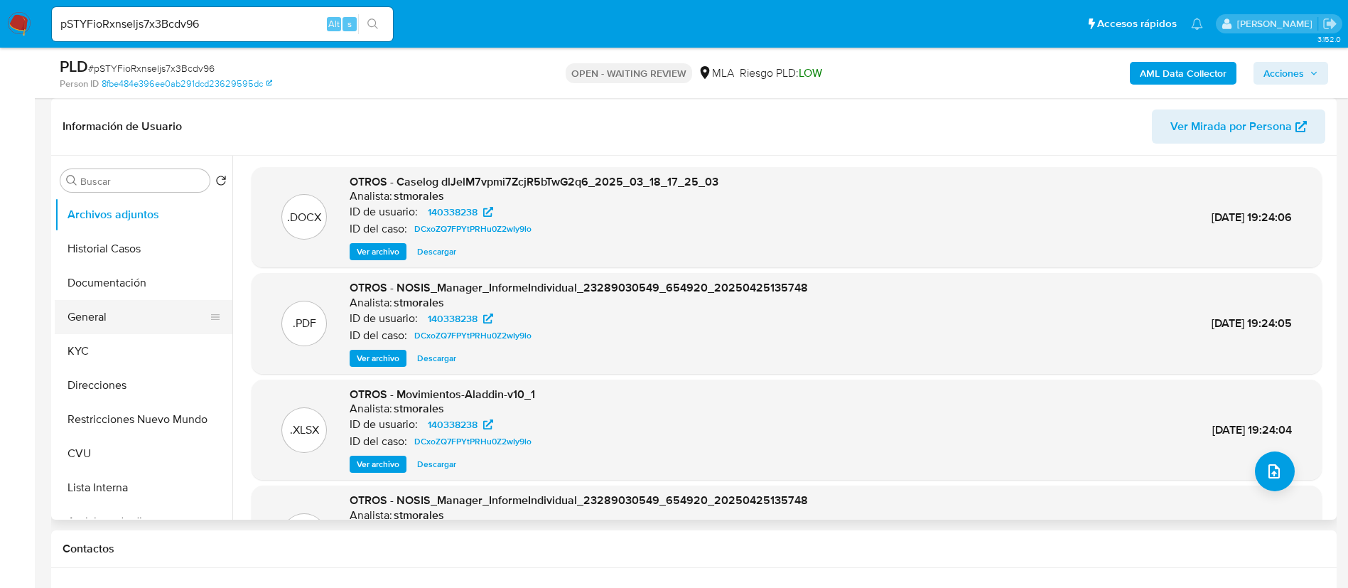
click at [106, 323] on button "General" at bounding box center [138, 317] width 166 height 34
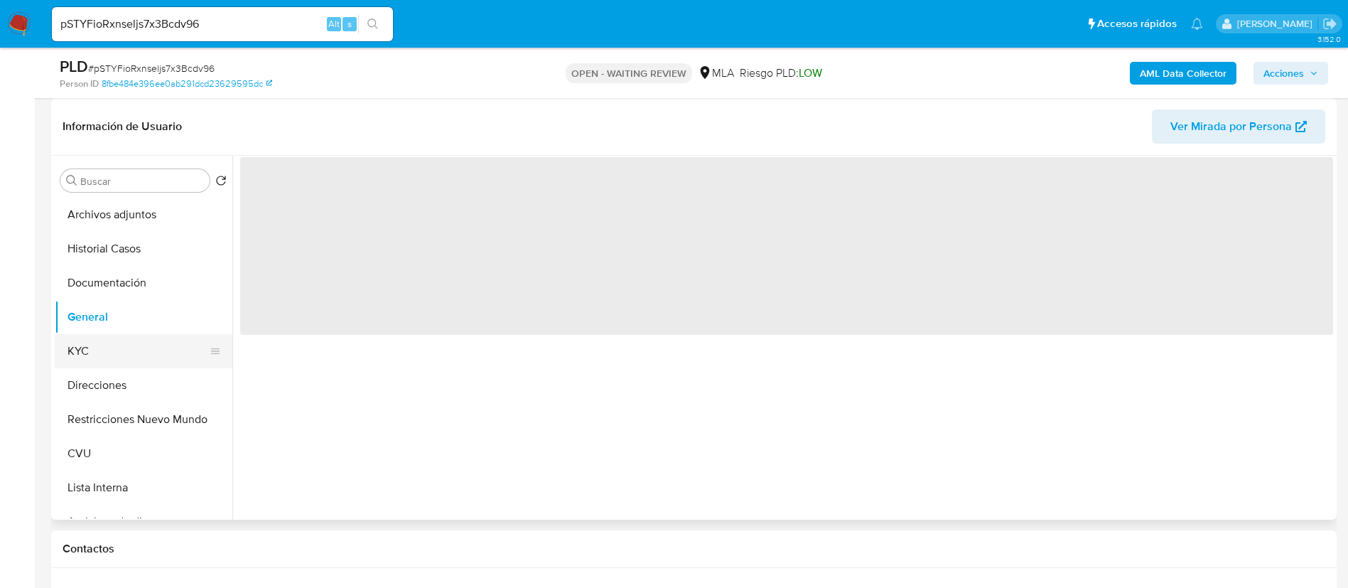
click at [123, 366] on button "KYC" at bounding box center [138, 351] width 166 height 34
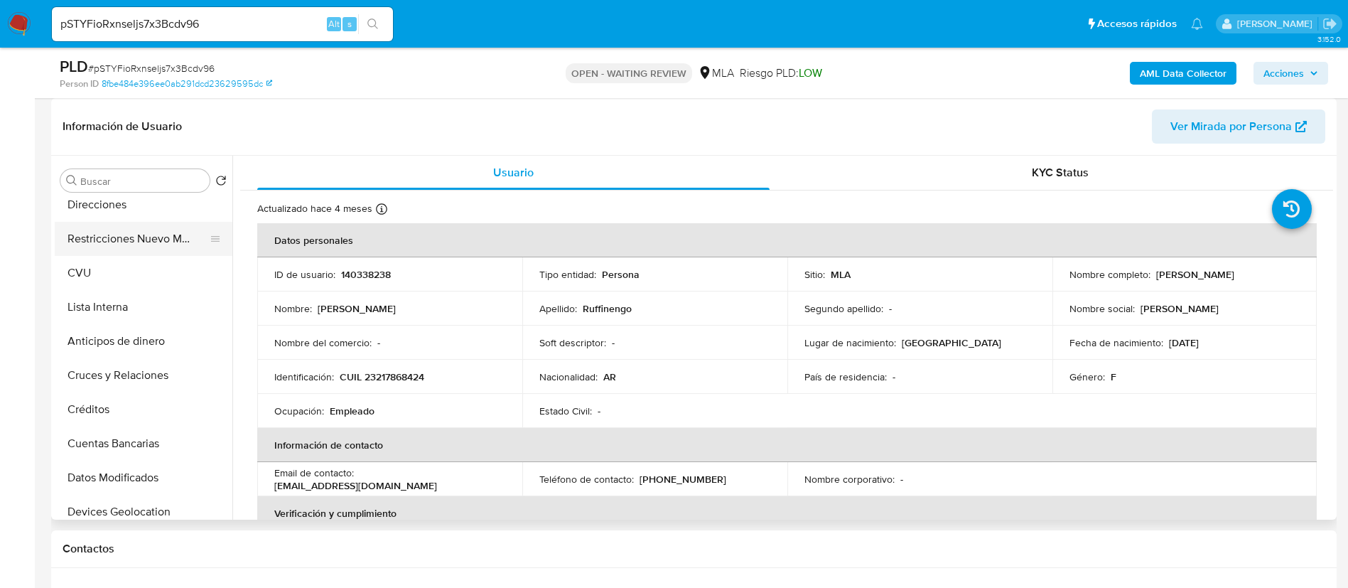
scroll to position [213, 0]
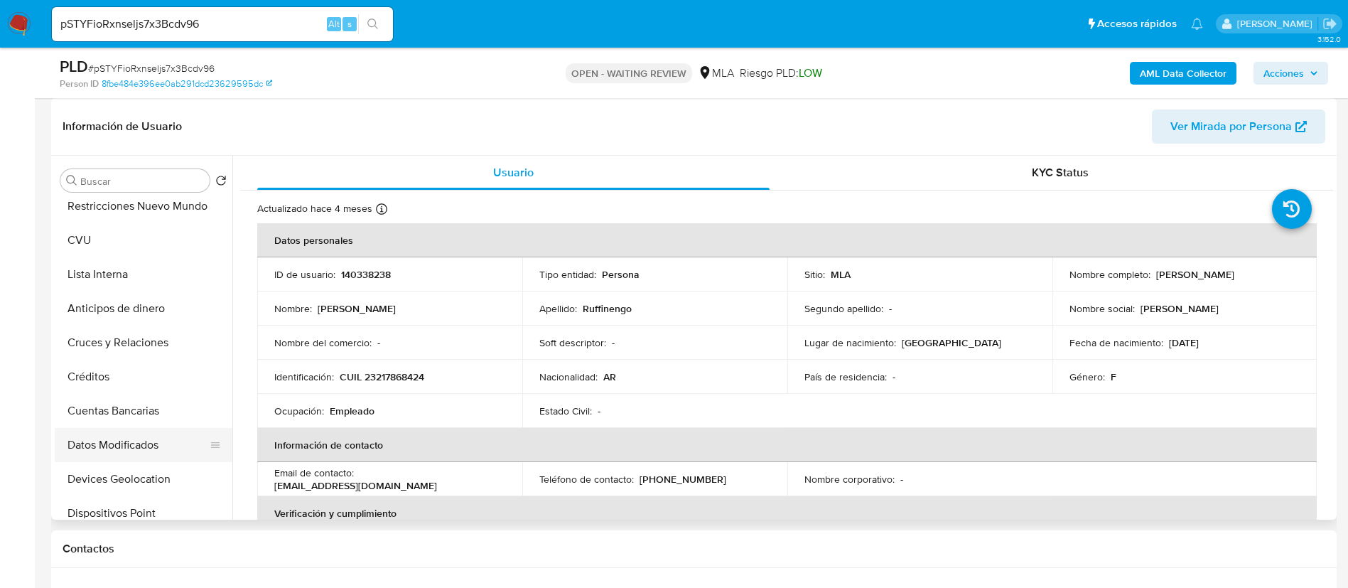
click at [135, 444] on button "Datos Modificados" at bounding box center [138, 445] width 166 height 34
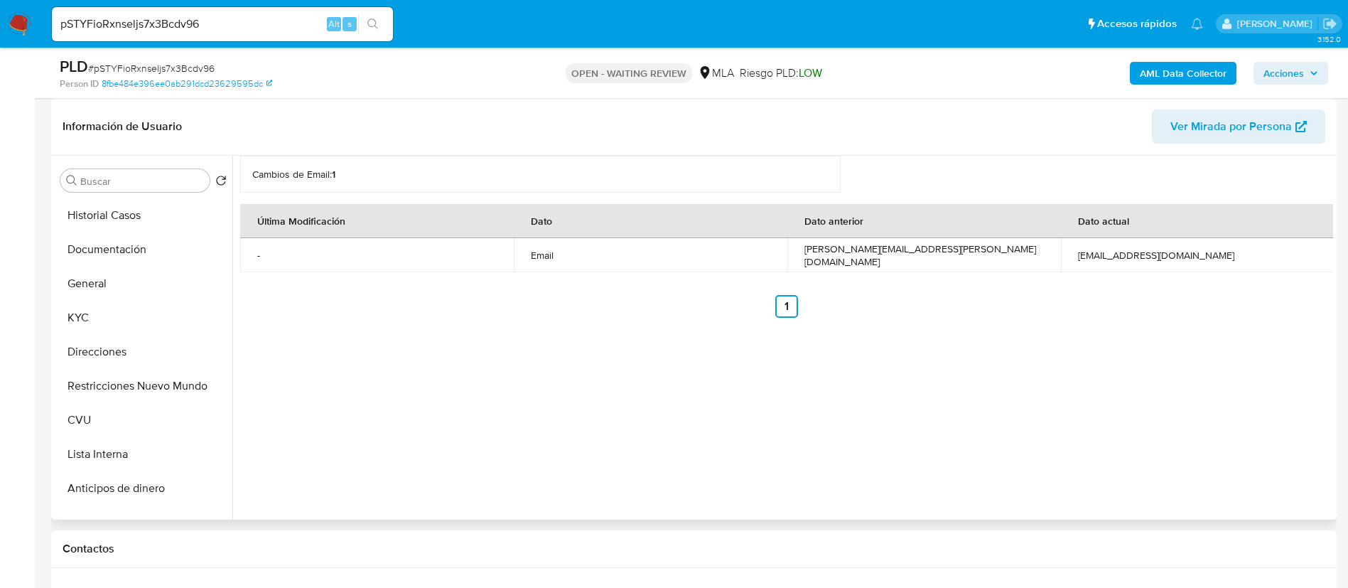
scroll to position [0, 0]
click at [96, 352] on button "KYC" at bounding box center [138, 351] width 166 height 34
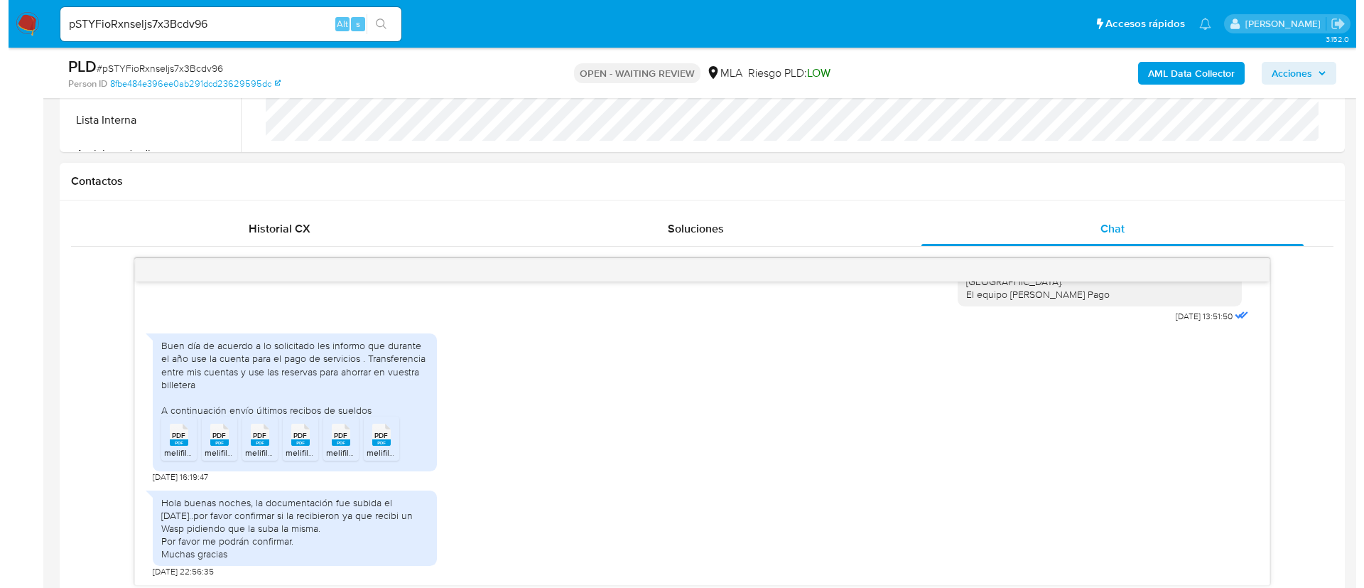
scroll to position [639, 0]
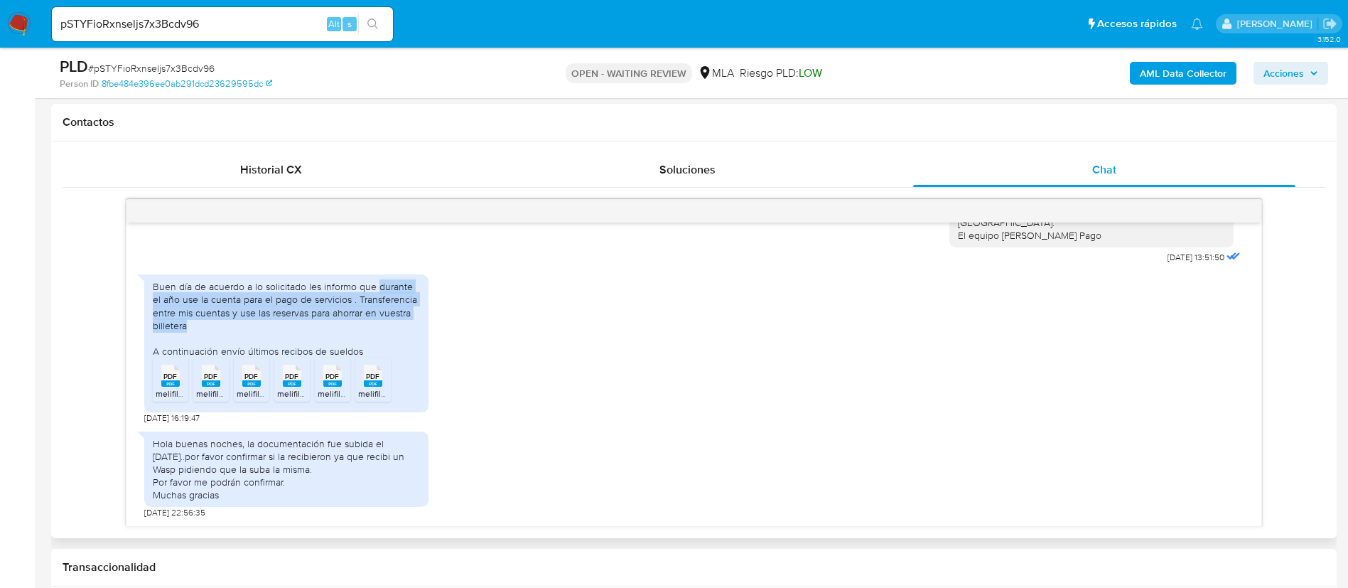
drag, startPoint x: 377, startPoint y: 287, endPoint x: 383, endPoint y: 322, distance: 35.4
click at [383, 322] on div "Buen día de acuerdo a lo solicitado les informo que durante el año use la cuent…" at bounding box center [286, 318] width 267 height 77
copy div "durante el año use la cuenta para el pago de servicios . Transferencia entre mi…"
click at [169, 389] on span "melifile155225522504728071.pdf" at bounding box center [219, 393] width 126 height 12
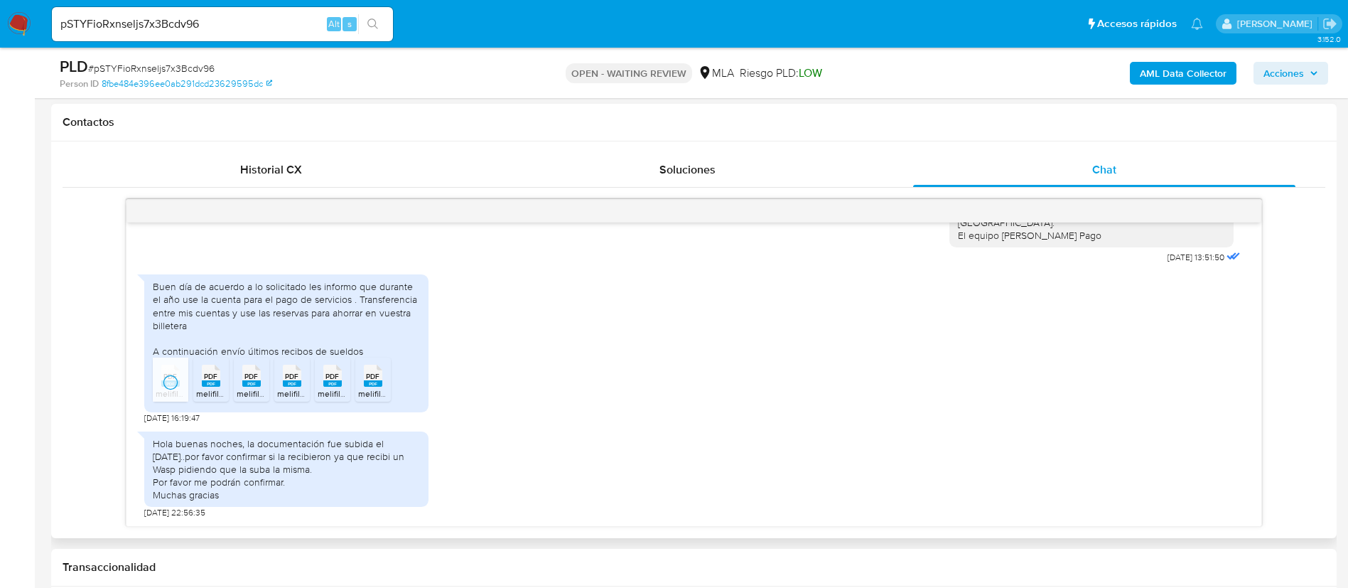
click at [204, 394] on span "melifile4307131643026082555.pdf" at bounding box center [261, 393] width 131 height 12
click at [256, 400] on li "PDF PDF melifile229687576350033278.pdf" at bounding box center [252, 379] width 36 height 44
click at [292, 392] on span "melifile1670974521642708830.pdf" at bounding box center [342, 393] width 130 height 12
click at [333, 396] on span "melifile4907264669071062589.pdf" at bounding box center [384, 393] width 133 height 12
click at [367, 396] on span "melifile97549817708901481.pdf" at bounding box center [417, 393] width 118 height 12
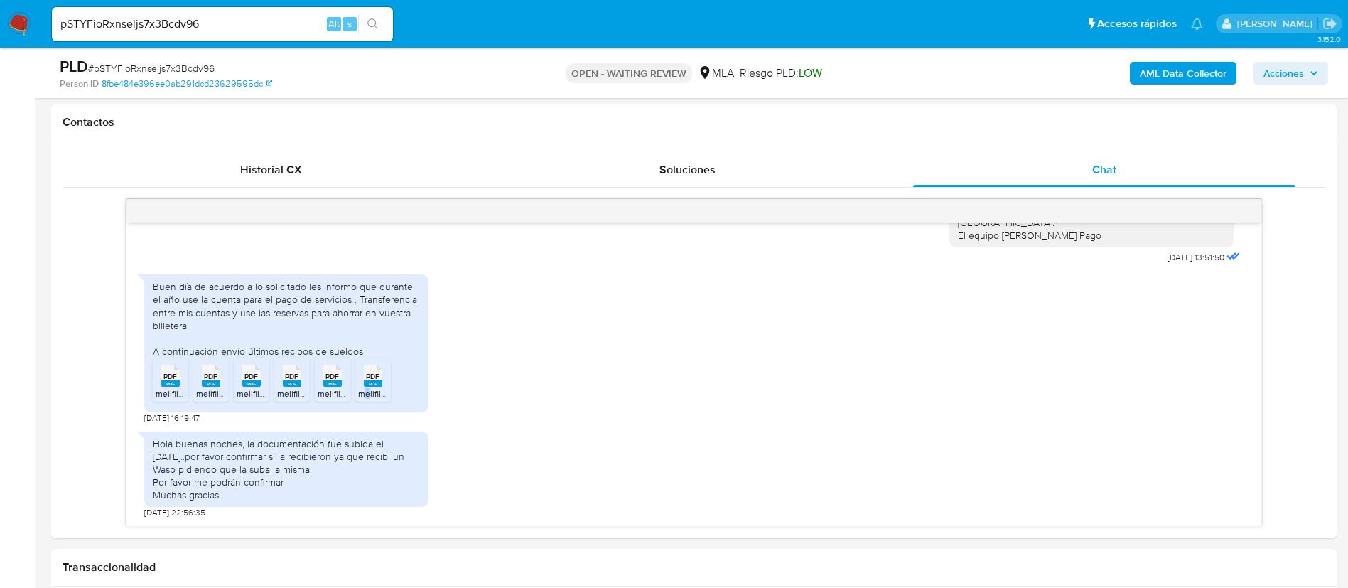
click at [1191, 78] on b "AML Data Collector" at bounding box center [1183, 73] width 87 height 23
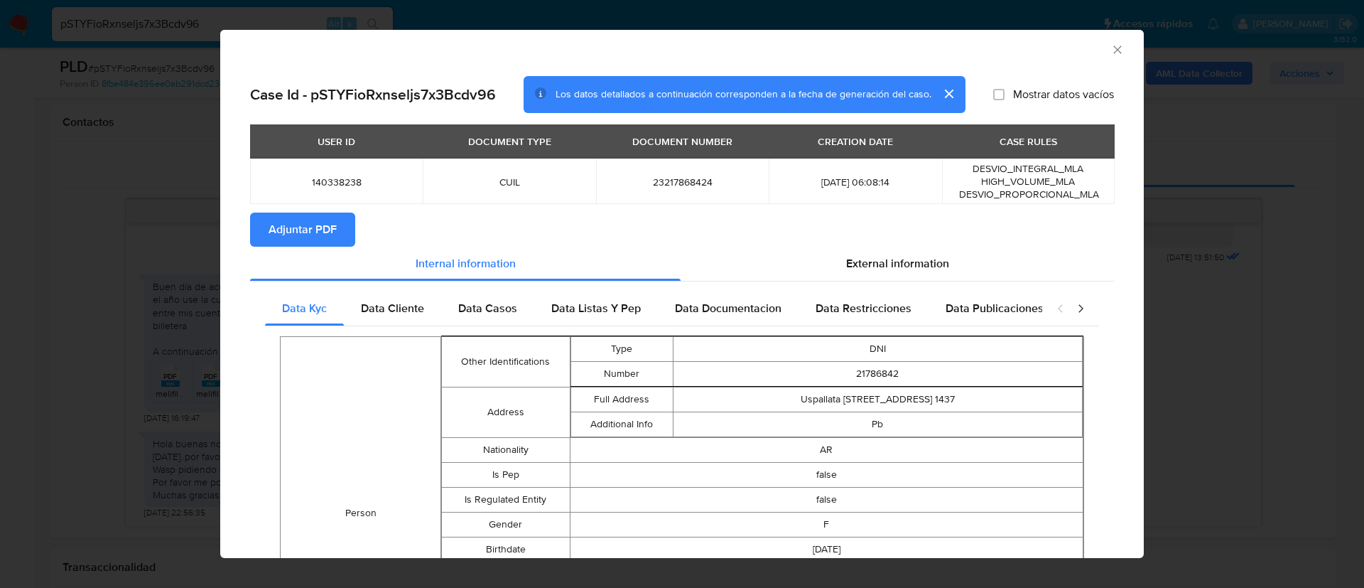
drag, startPoint x: 323, startPoint y: 219, endPoint x: 336, endPoint y: 195, distance: 27.1
click at [323, 220] on span "Adjuntar PDF" at bounding box center [303, 229] width 68 height 31
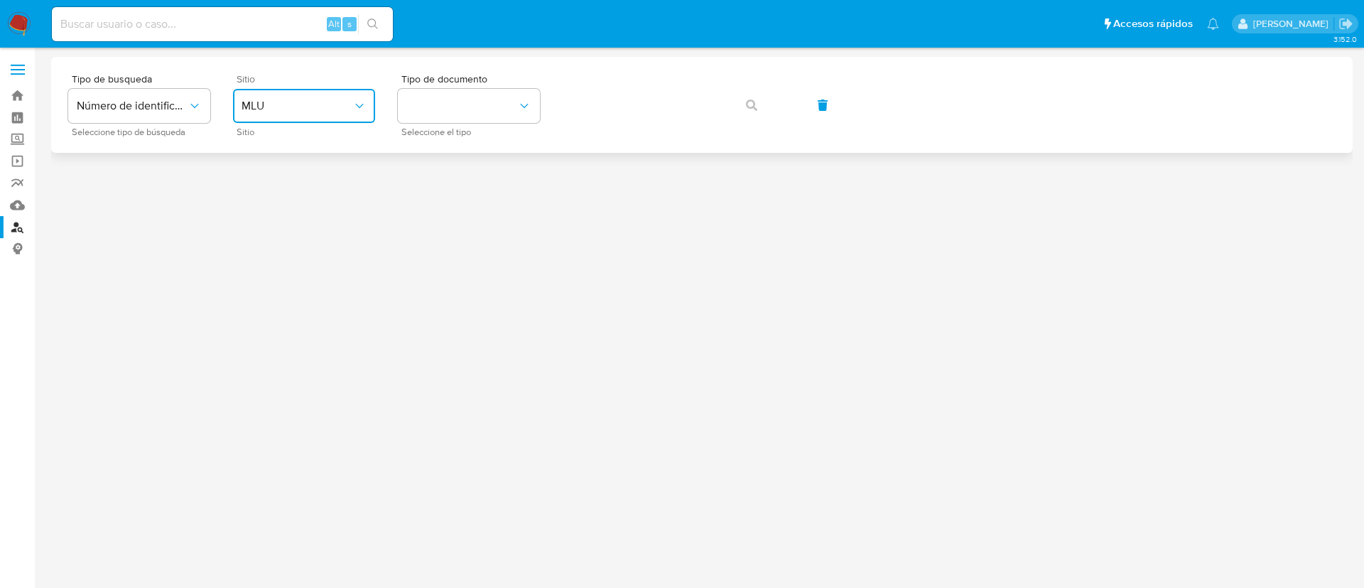
click at [313, 107] on span "MLU" at bounding box center [297, 106] width 111 height 14
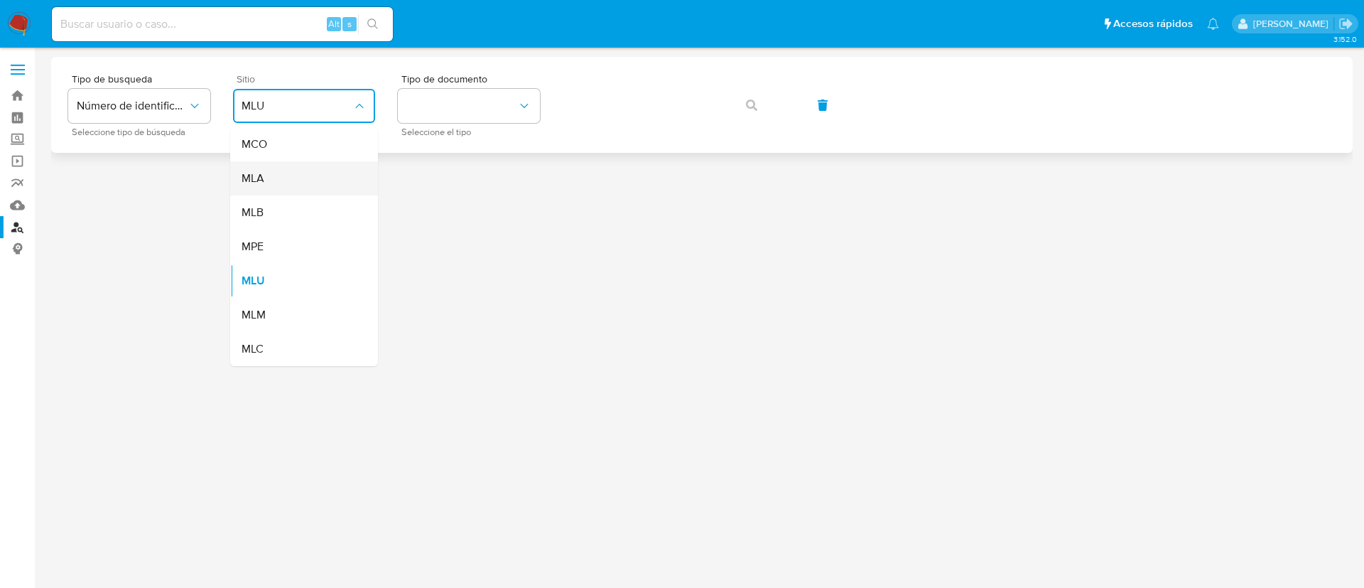
click at [298, 172] on div "MLA" at bounding box center [300, 178] width 117 height 34
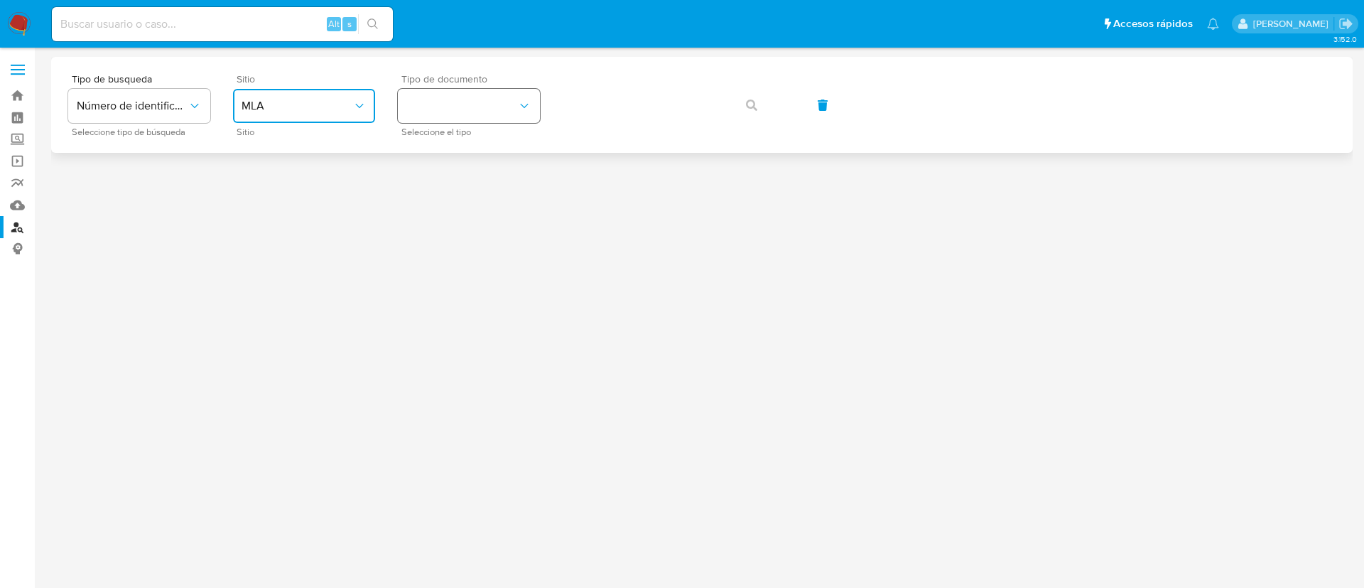
click at [480, 109] on button "identificationType" at bounding box center [469, 106] width 142 height 34
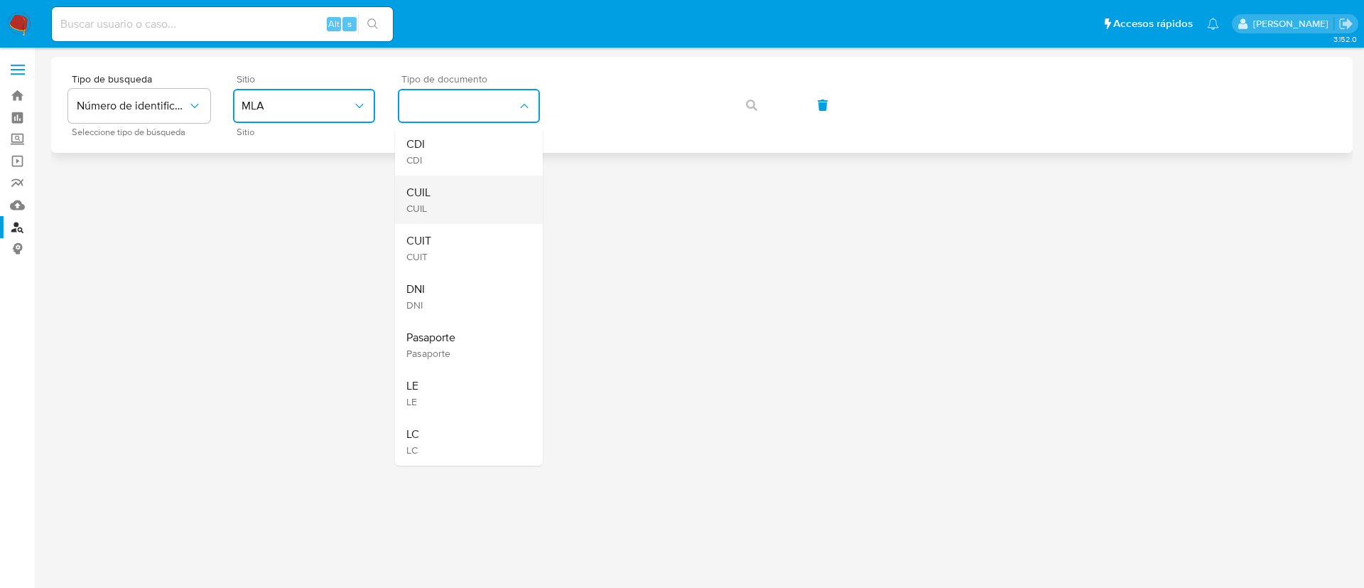
click at [483, 222] on div "CUIL CUIL" at bounding box center [464, 200] width 117 height 48
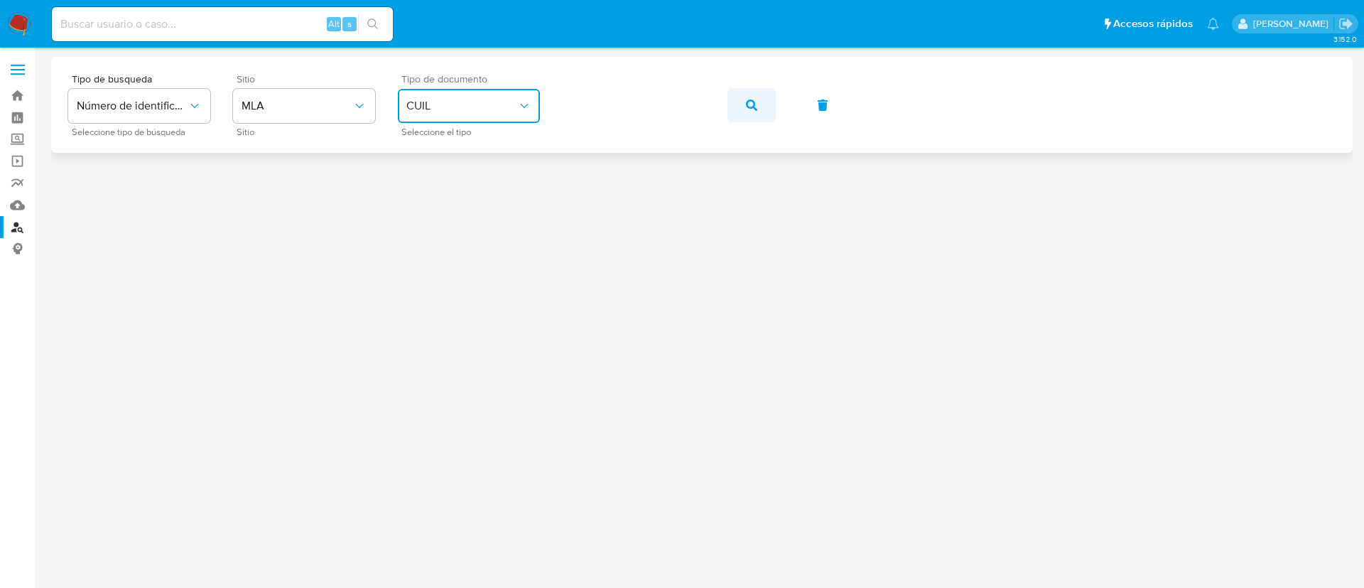
click at [760, 106] on button "button" at bounding box center [752, 105] width 48 height 34
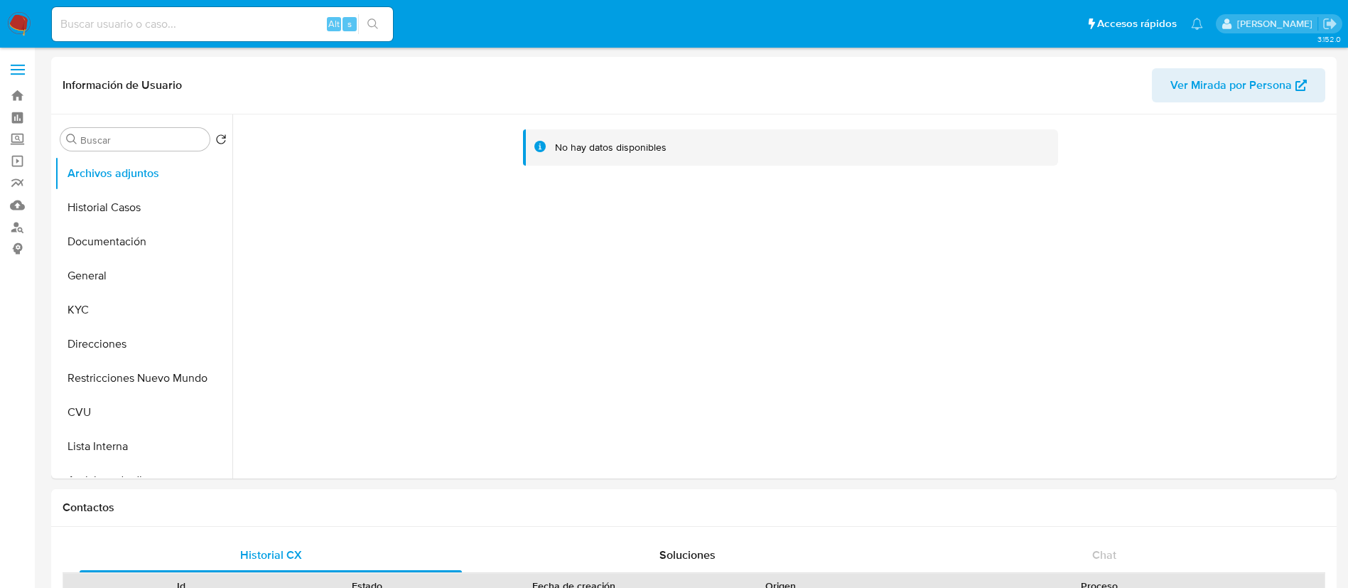
select select "10"
click at [99, 260] on button "General" at bounding box center [138, 276] width 166 height 34
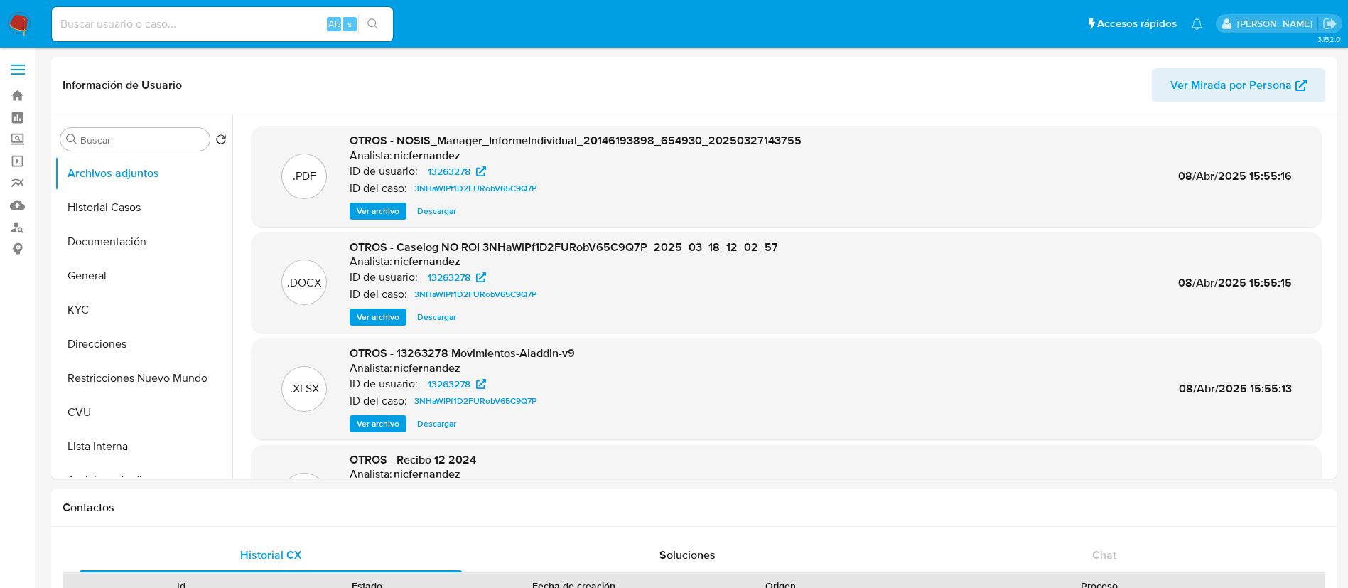
select select "10"
click at [127, 201] on button "Historial Casos" at bounding box center [138, 207] width 166 height 34
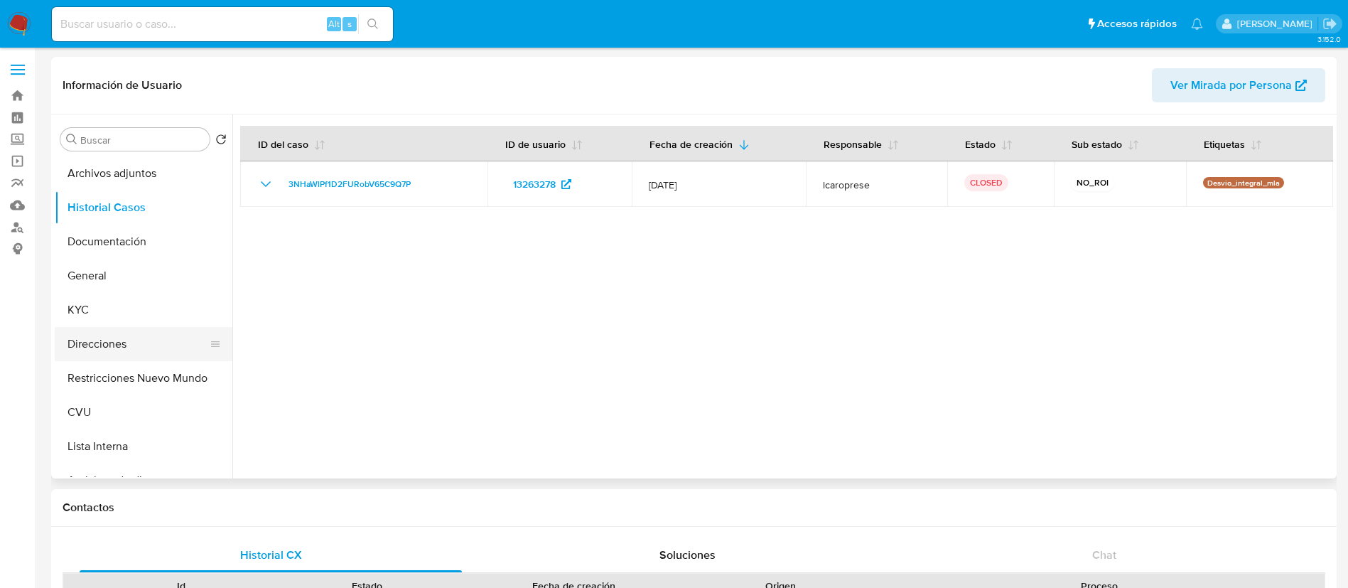
click at [123, 347] on button "Direcciones" at bounding box center [138, 344] width 166 height 34
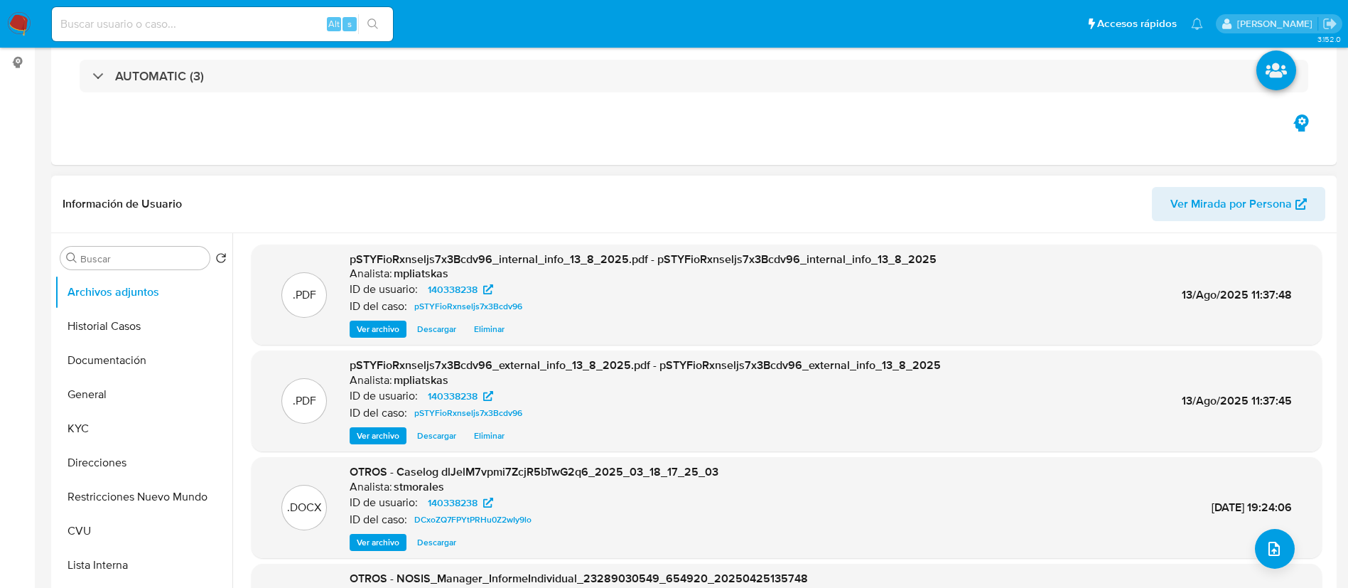
select select "10"
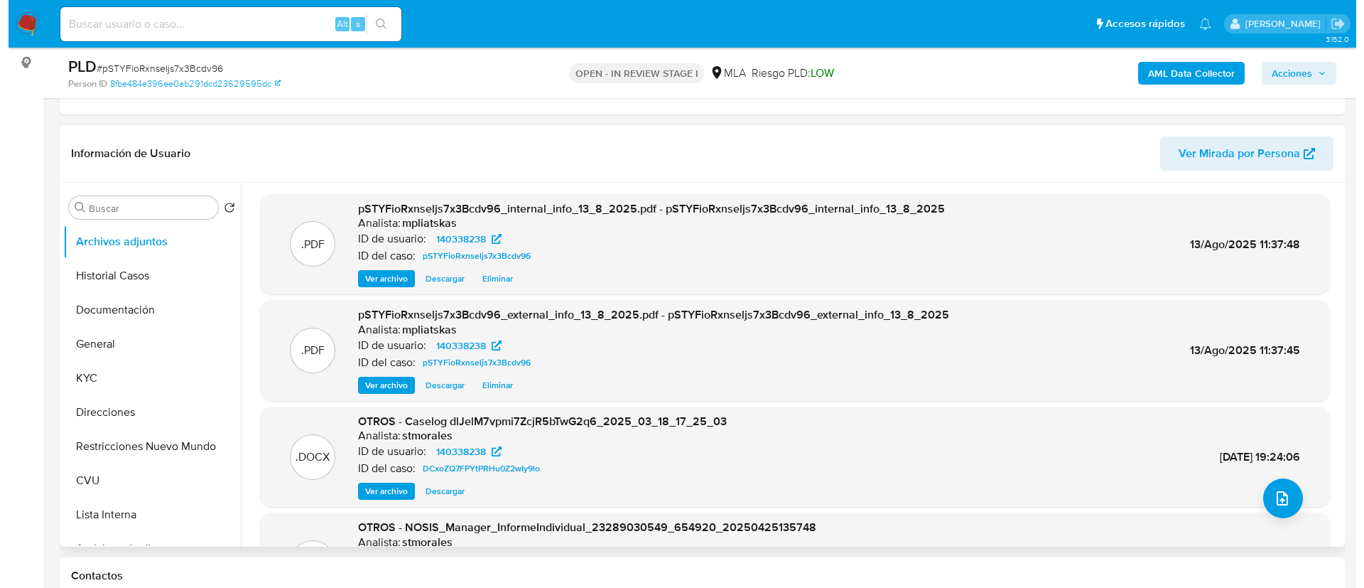
scroll to position [213, 0]
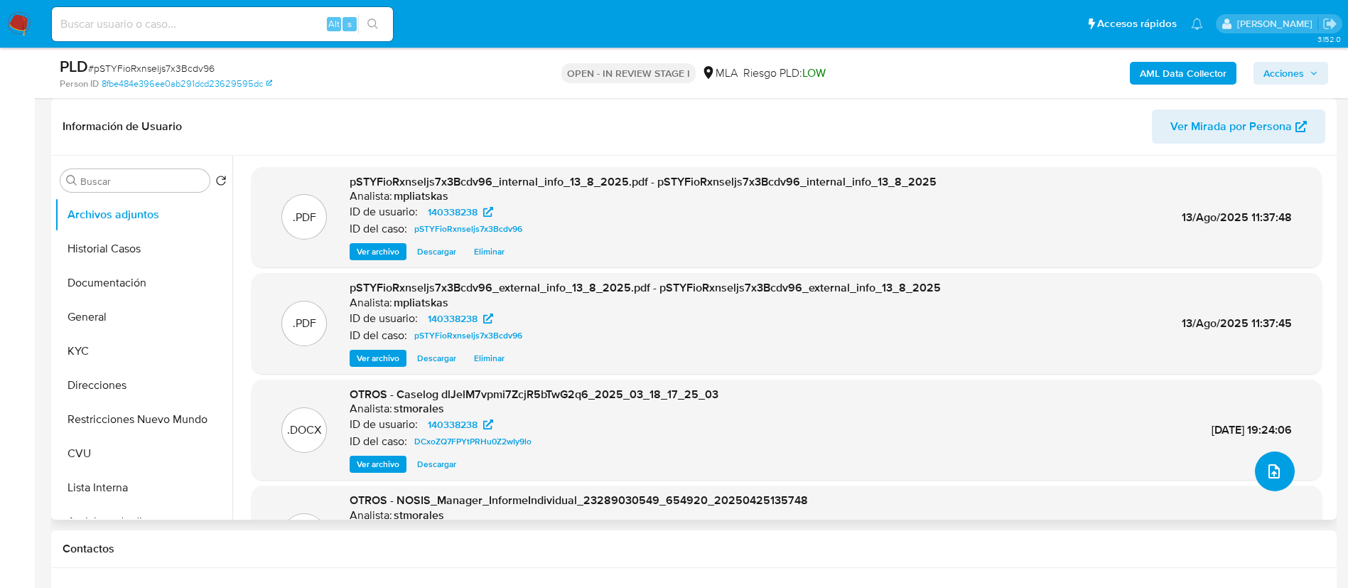
click at [1280, 477] on button "upload-file" at bounding box center [1275, 471] width 40 height 40
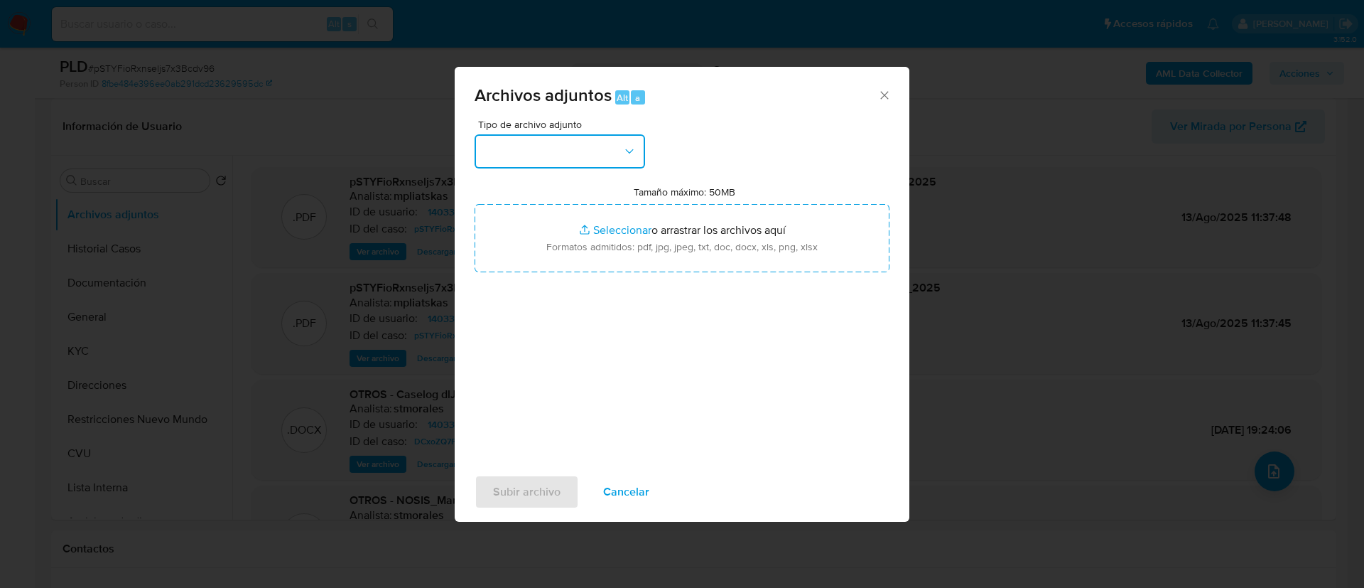
click at [588, 163] on button "button" at bounding box center [560, 151] width 171 height 34
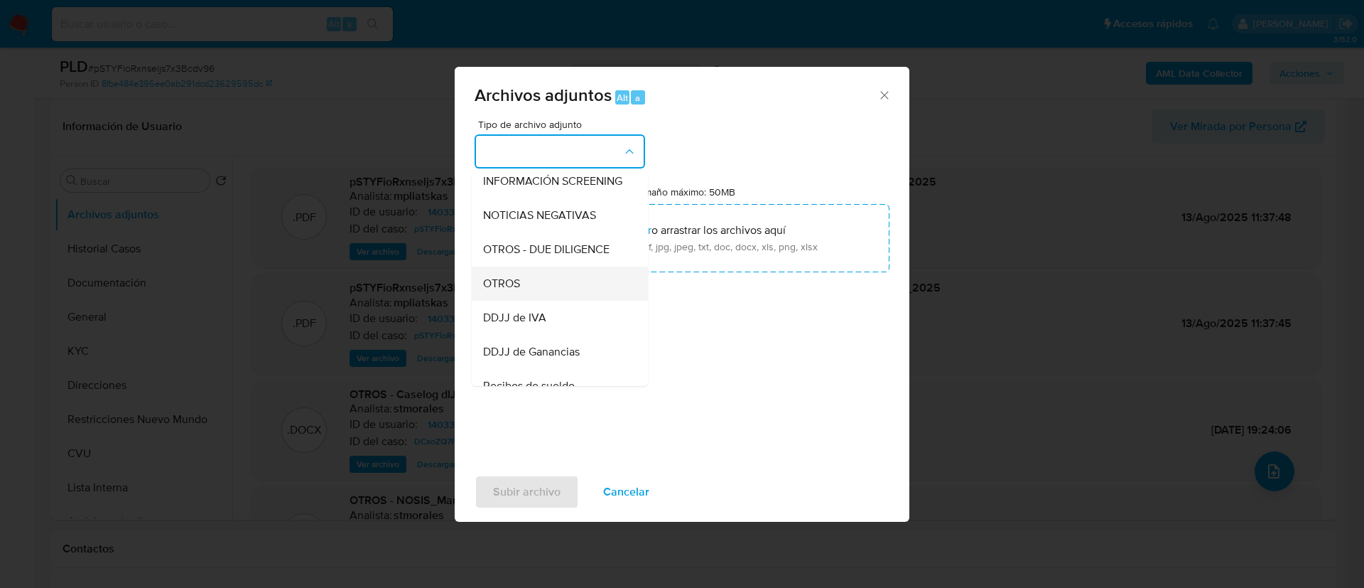
click at [529, 301] on div "OTROS" at bounding box center [555, 283] width 145 height 34
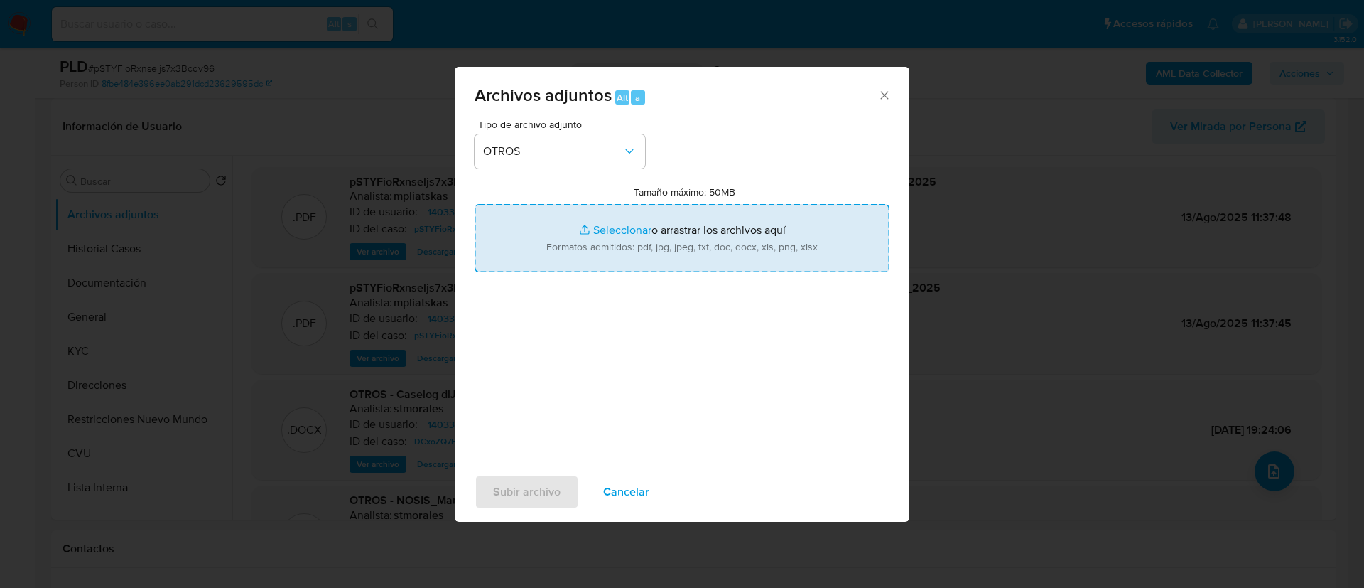
click at [578, 255] on input "Tamaño máximo: 50MB Seleccionar archivos" at bounding box center [682, 238] width 415 height 68
type input "C:\fakepath\140338238 Movimientos.xlsx"
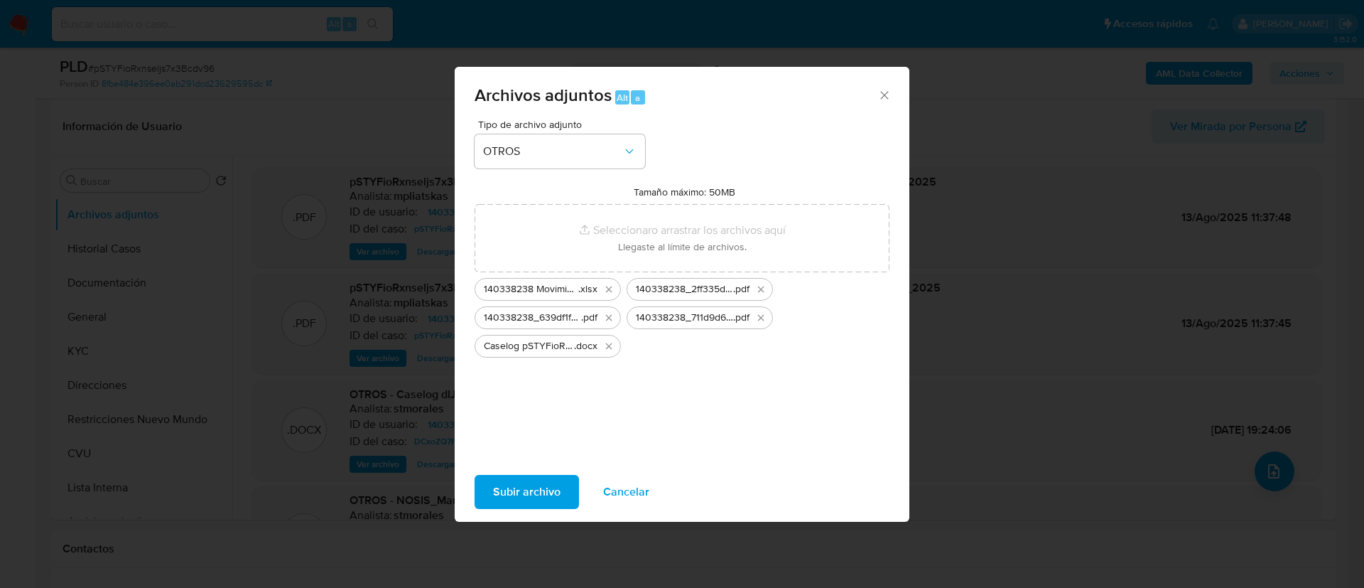
click at [527, 481] on span "Subir archivo" at bounding box center [527, 491] width 68 height 31
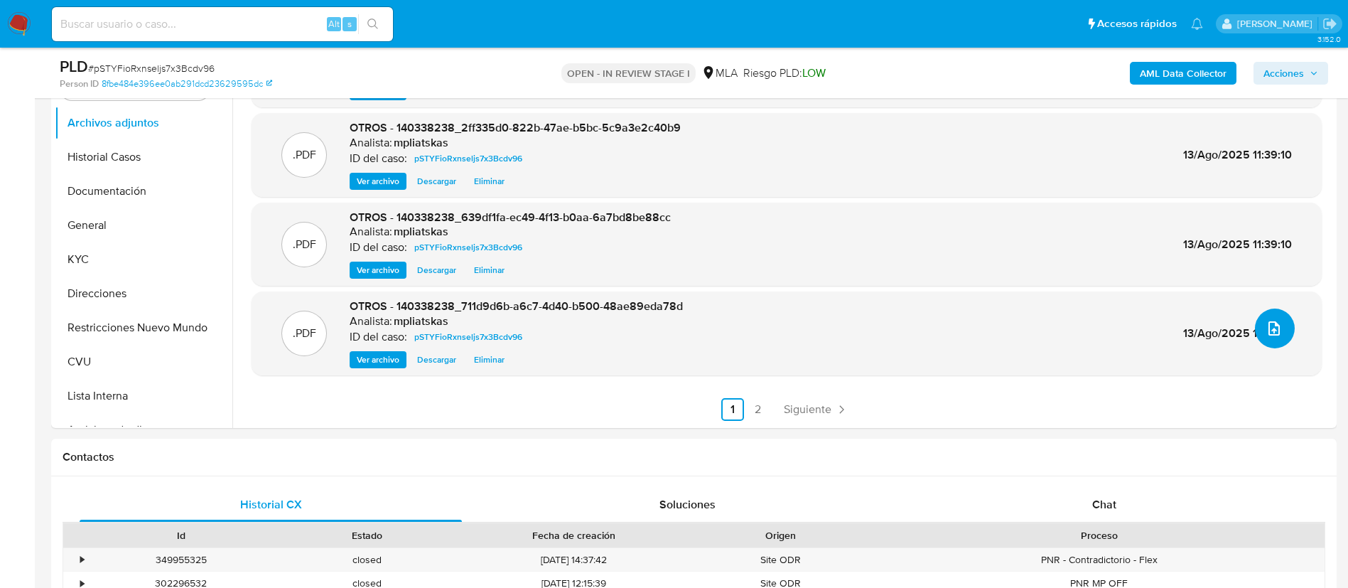
scroll to position [533, 0]
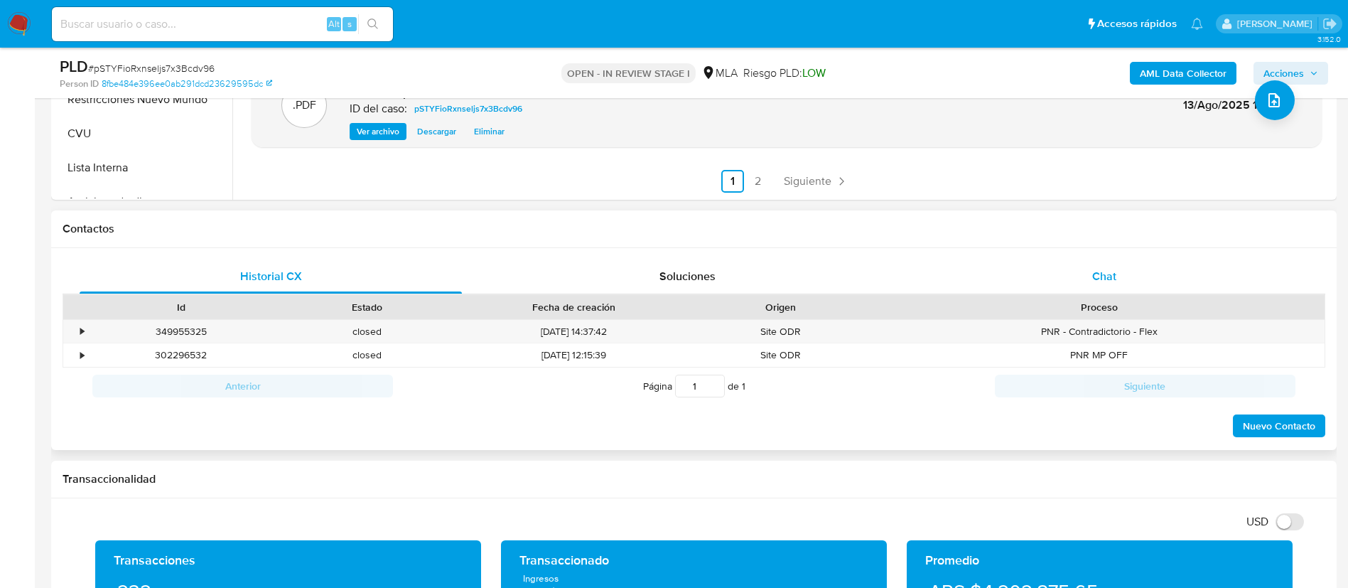
click at [1113, 275] on span "Chat" at bounding box center [1104, 276] width 24 height 16
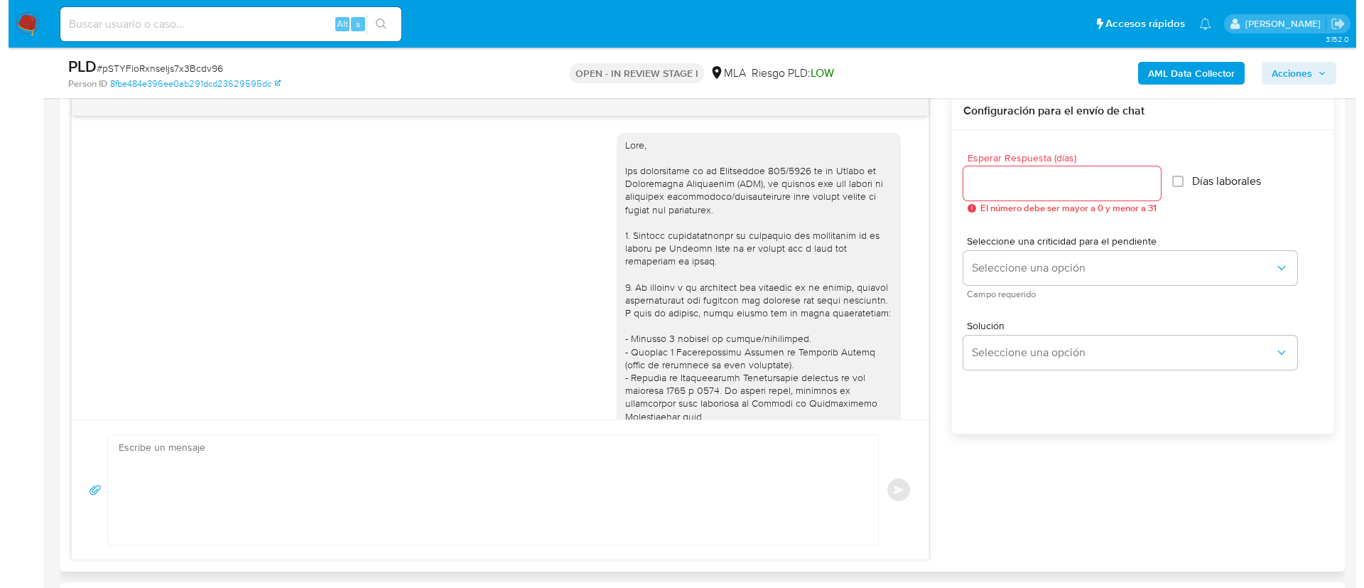
scroll to position [1066, 0]
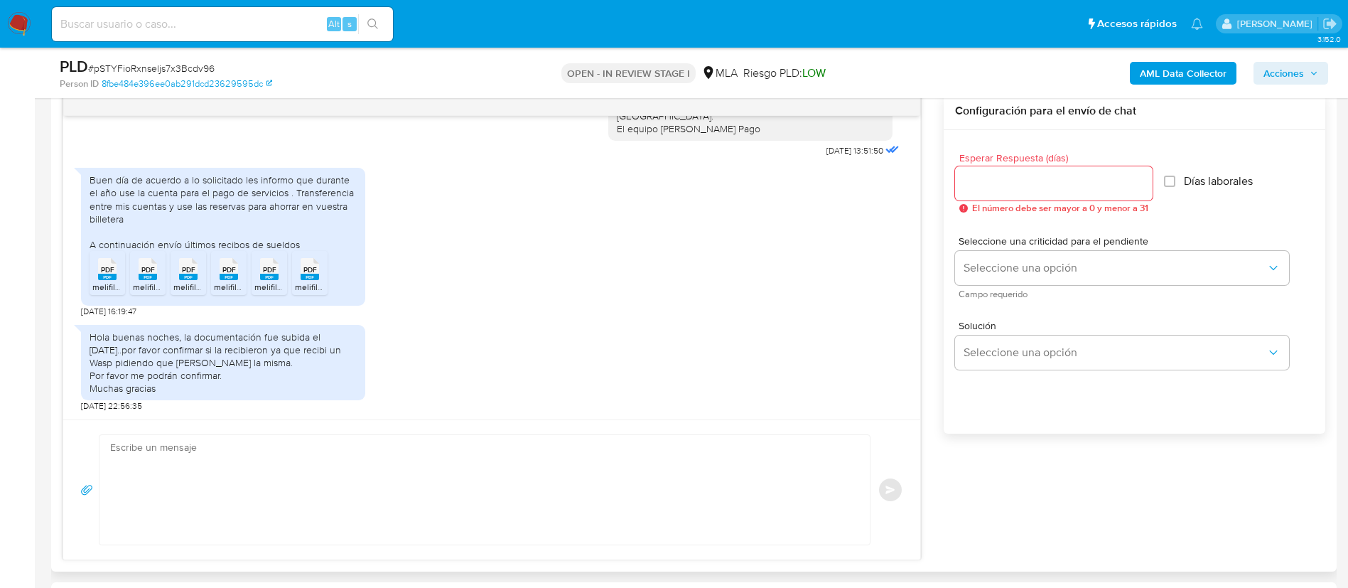
click at [723, 435] on textarea at bounding box center [481, 489] width 742 height 109
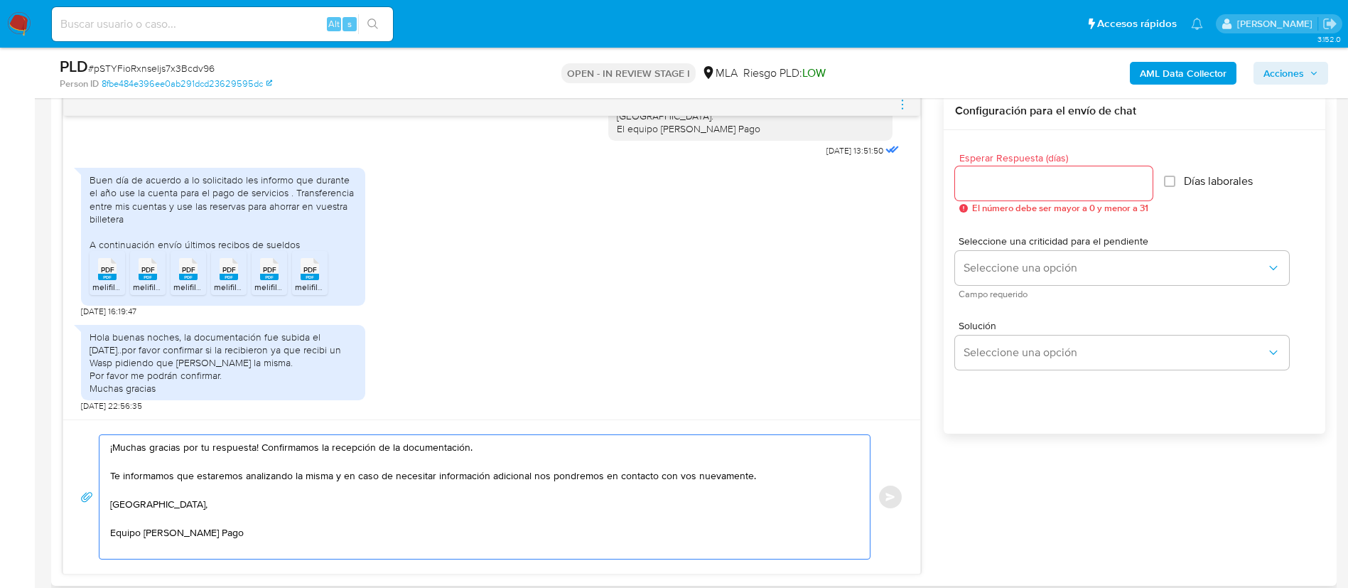
type textarea "¡Muchas gracias por tu respuesta! Confirmamos la recepción de la documentación.…"
click at [1005, 180] on input "Esperar Respuesta (días)" at bounding box center [1054, 183] width 198 height 18
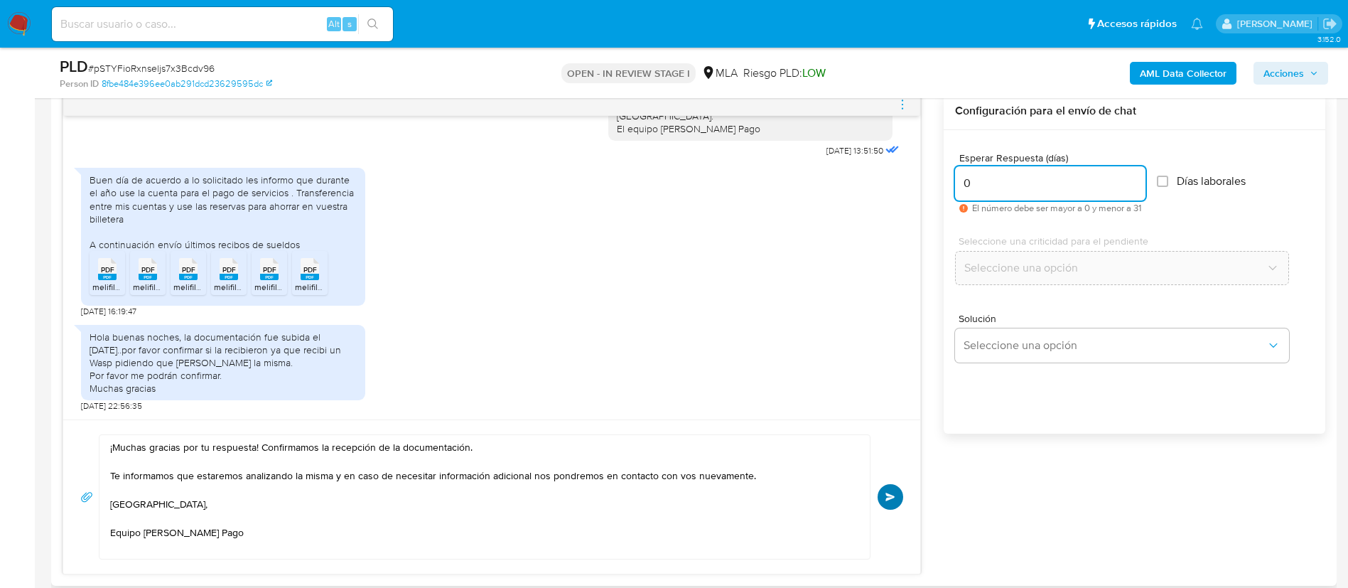
type input "0"
click at [894, 487] on button "Enviar" at bounding box center [891, 497] width 26 height 26
click at [903, 104] on icon "menu-action" at bounding box center [902, 103] width 1 height 1
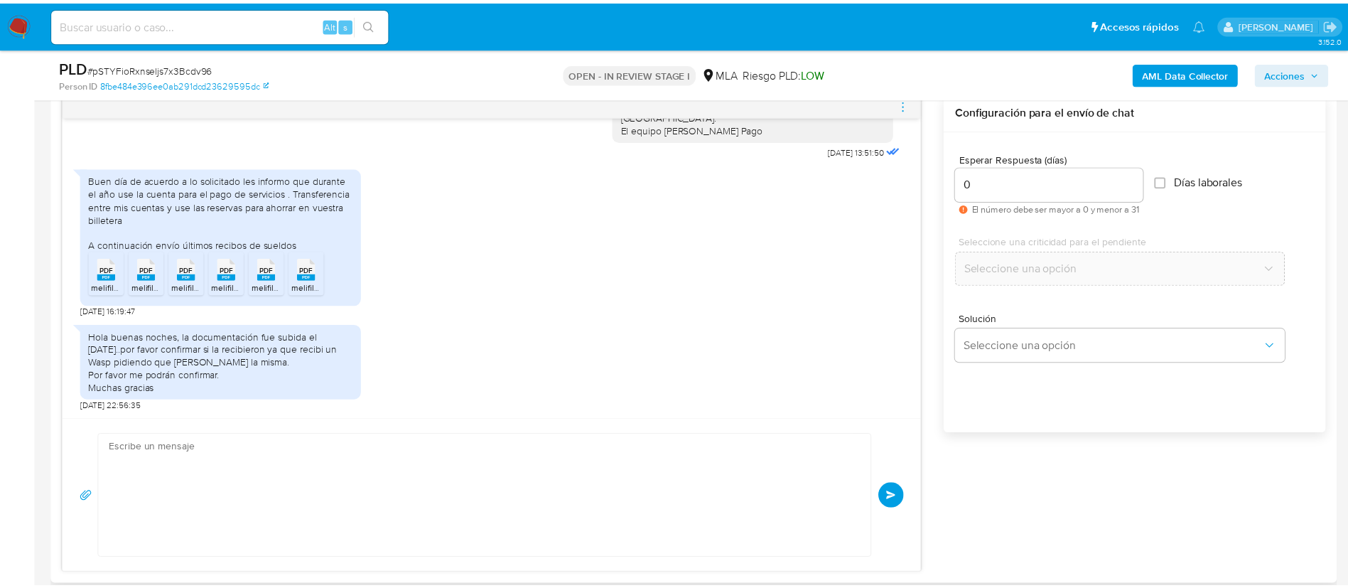
scroll to position [1236, 0]
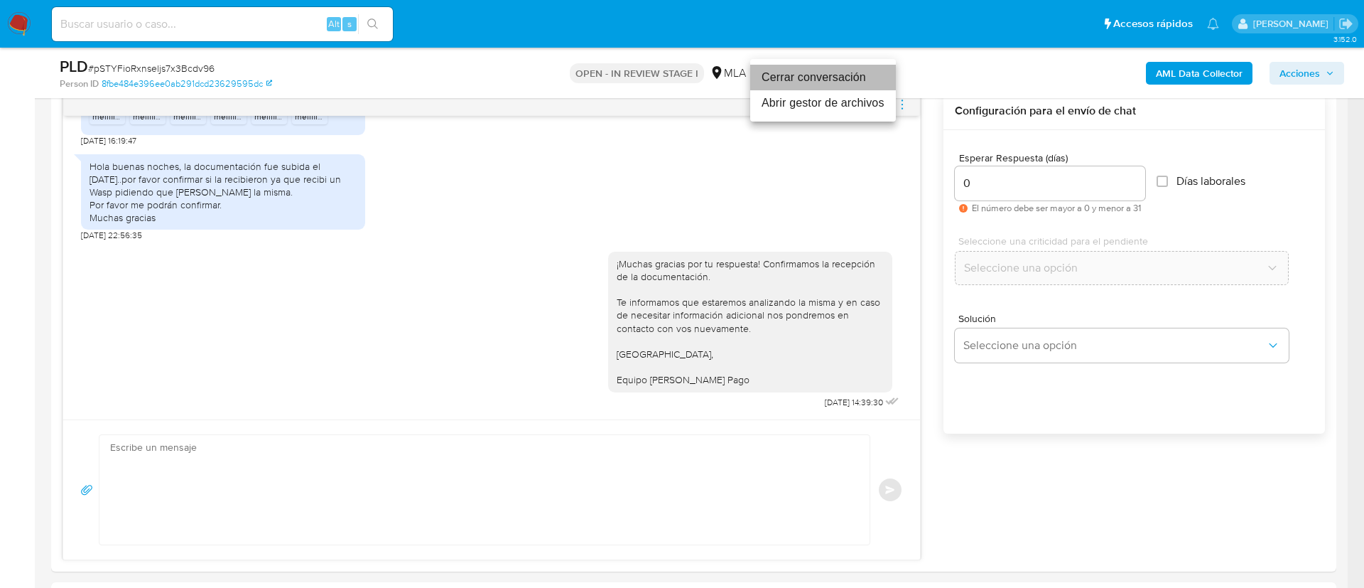
click at [812, 84] on li "Cerrar conversación" at bounding box center [823, 78] width 146 height 26
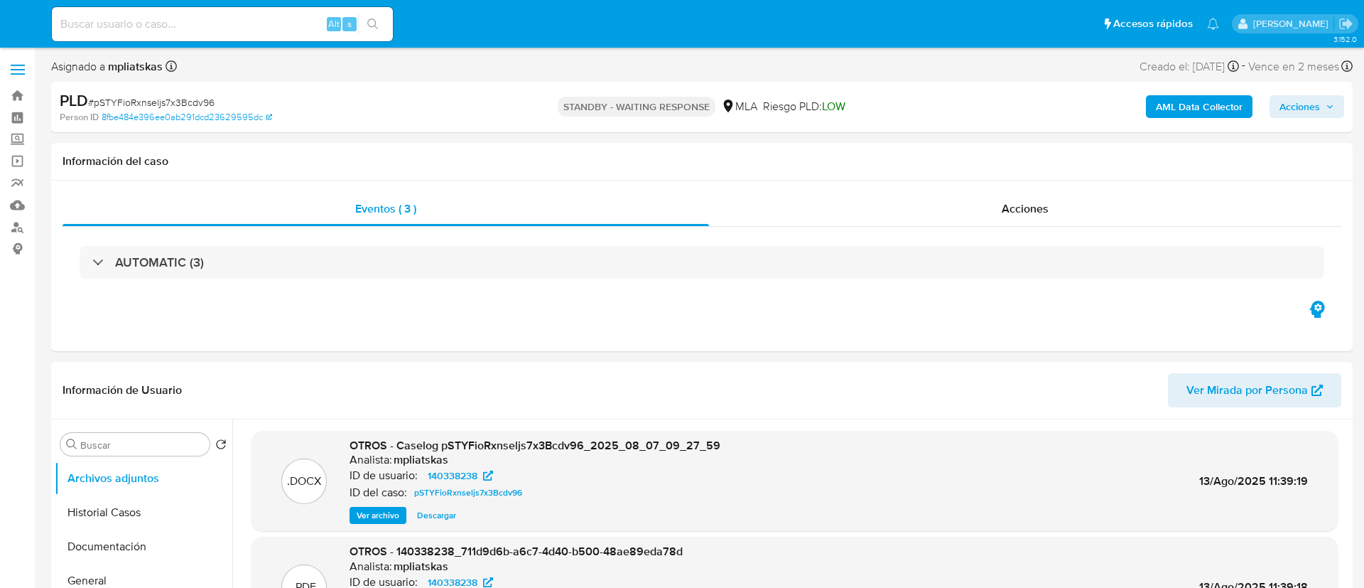
select select "10"
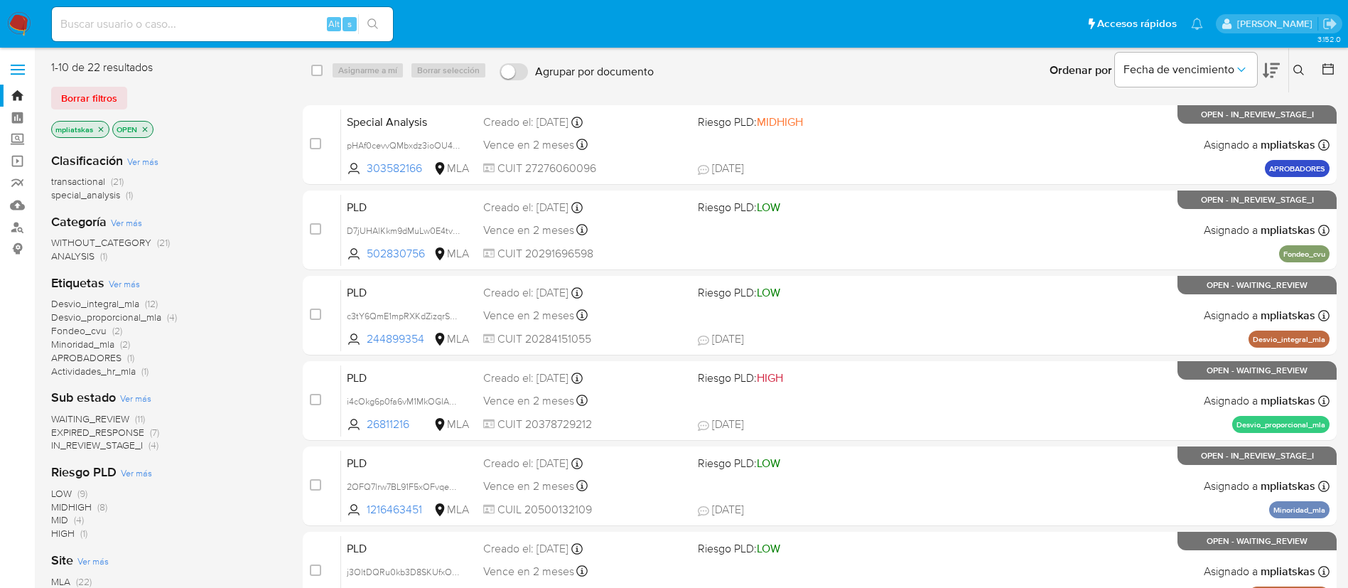
click at [34, 23] on nav "Pausado Ver notificaciones Alt s Accesos rápidos Presiona las siguientes teclas…" at bounding box center [674, 24] width 1348 height 48
click at [24, 23] on img at bounding box center [19, 24] width 24 height 24
